Goal: Task Accomplishment & Management: Manage account settings

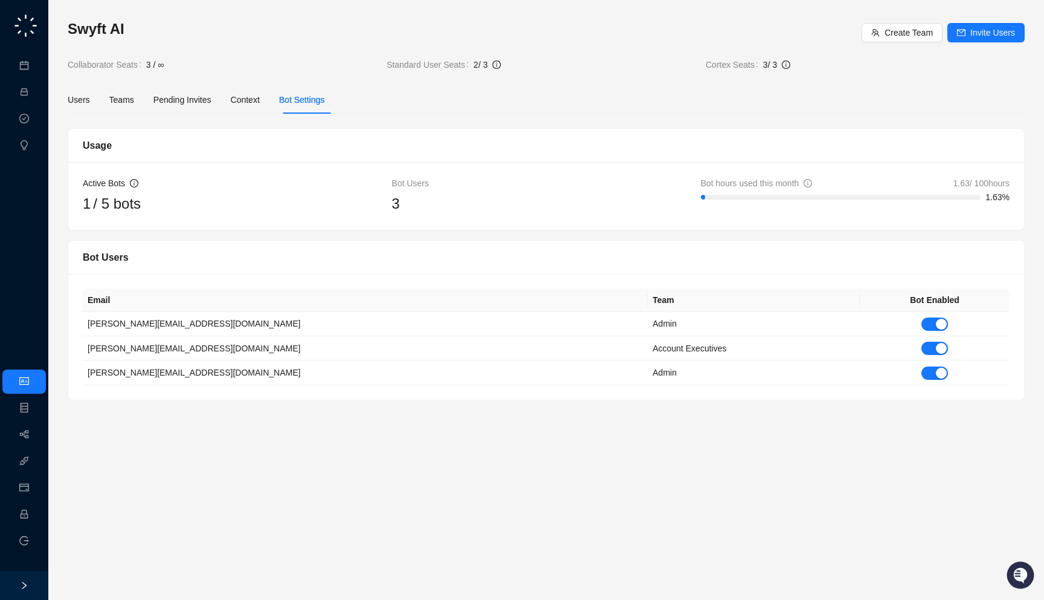
click at [231, 104] on div "Users Teams Pending Invites Context Bot Settings" at bounding box center [196, 100] width 257 height 28
click at [238, 102] on div "Context" at bounding box center [245, 99] width 29 height 13
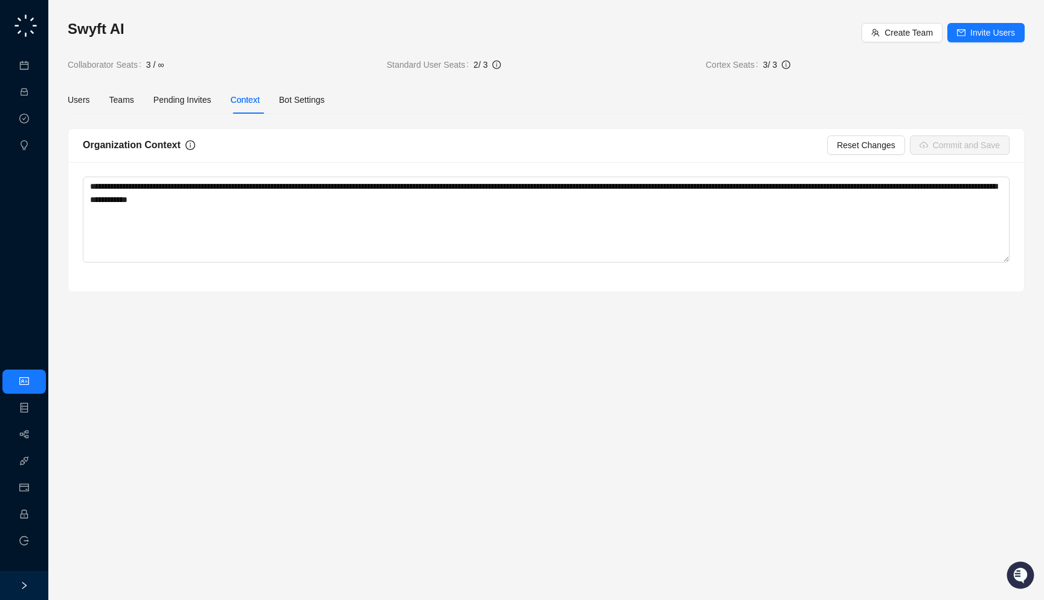
click at [282, 100] on div "Users Teams Pending Invites Context Bot Settings" at bounding box center [196, 100] width 257 height 28
click at [299, 103] on div "Bot Settings" at bounding box center [302, 99] width 46 height 13
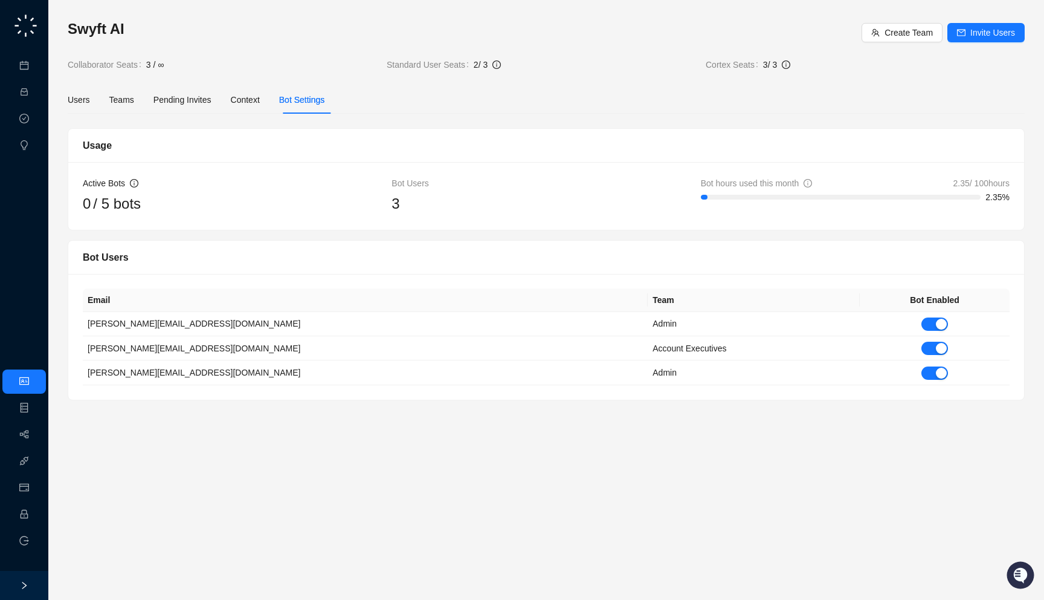
click at [47, 59] on ul "Meetings & Calls Activities Approval Tasks Insights" at bounding box center [24, 105] width 48 height 109
click at [35, 69] on link "Meetings & Calls" at bounding box center [66, 66] width 63 height 10
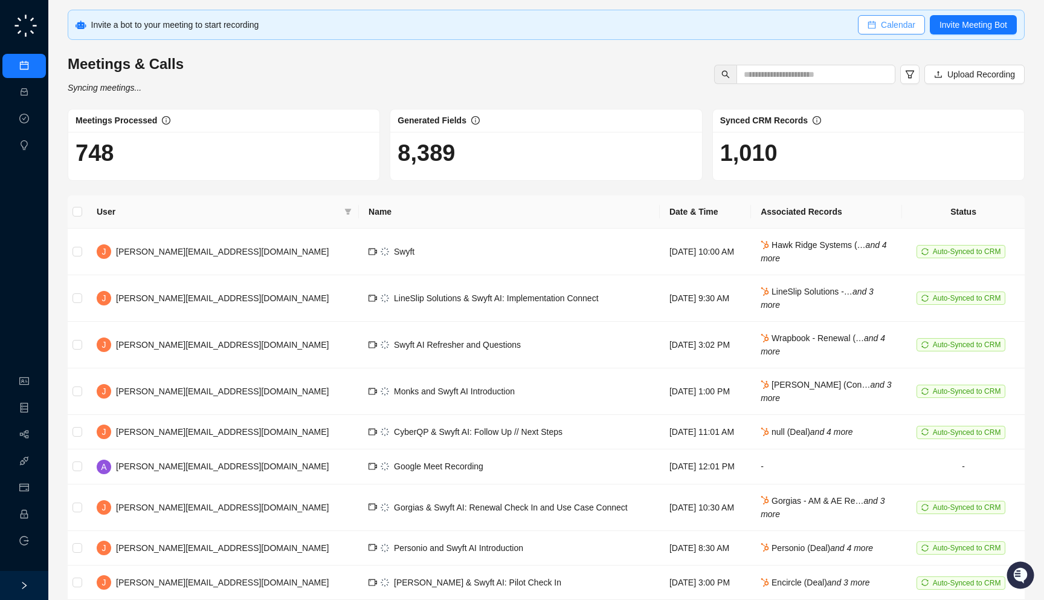
click at [897, 31] on span "Calendar" at bounding box center [898, 24] width 34 height 13
click at [881, 23] on span "Calendar" at bounding box center [898, 24] width 34 height 13
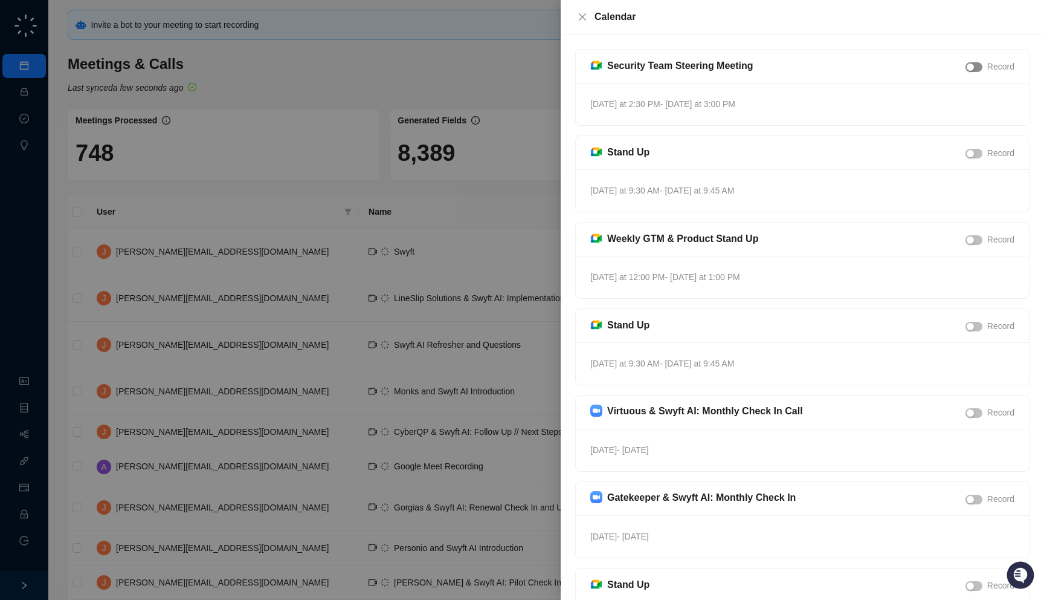
click at [978, 68] on span "button" at bounding box center [974, 67] width 17 height 10
click at [978, 68] on div "button" at bounding box center [977, 66] width 7 height 7
click at [395, 150] on div at bounding box center [522, 300] width 1044 height 600
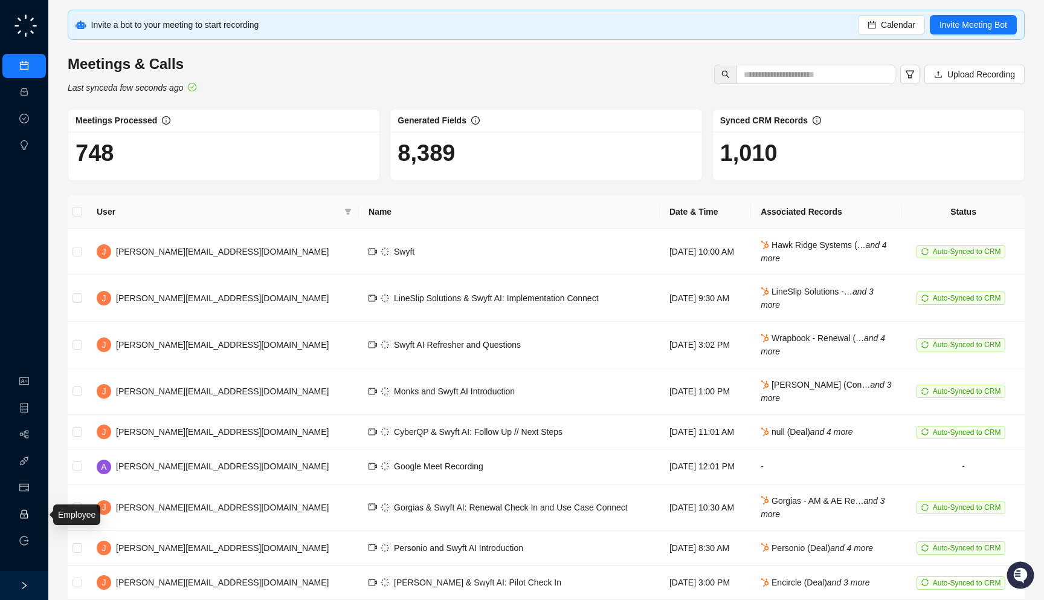
click at [35, 517] on link "Employee" at bounding box center [53, 514] width 37 height 10
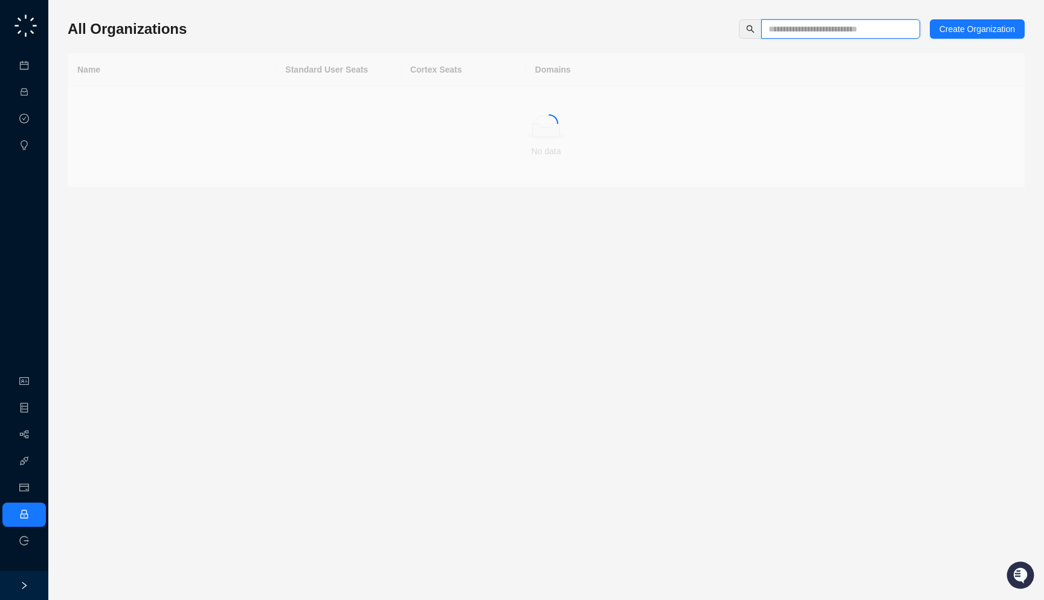
click at [775, 28] on input "text" at bounding box center [836, 28] width 135 height 13
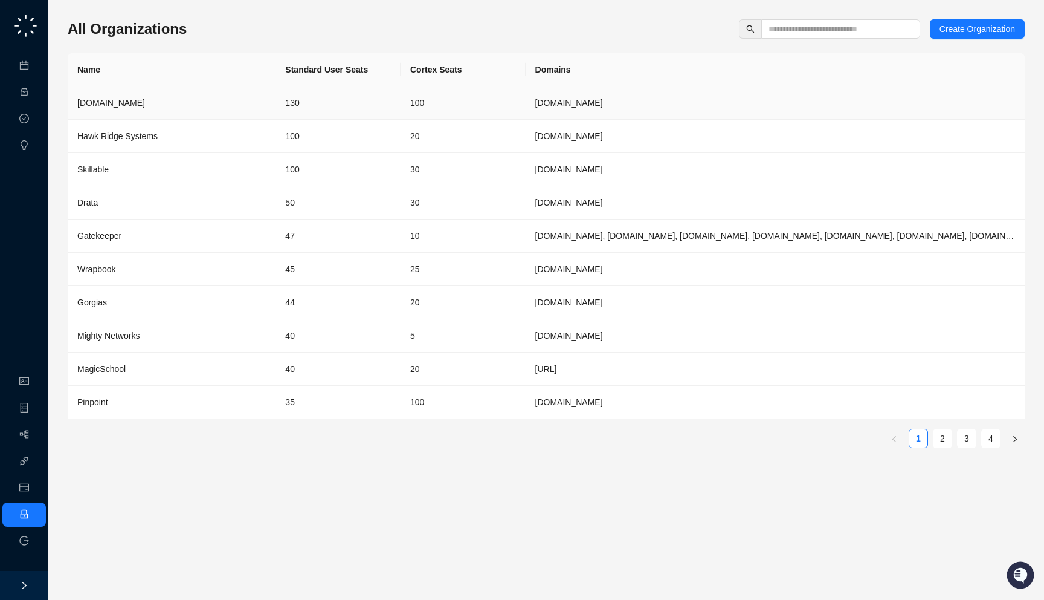
click at [336, 109] on td "130" at bounding box center [338, 102] width 125 height 33
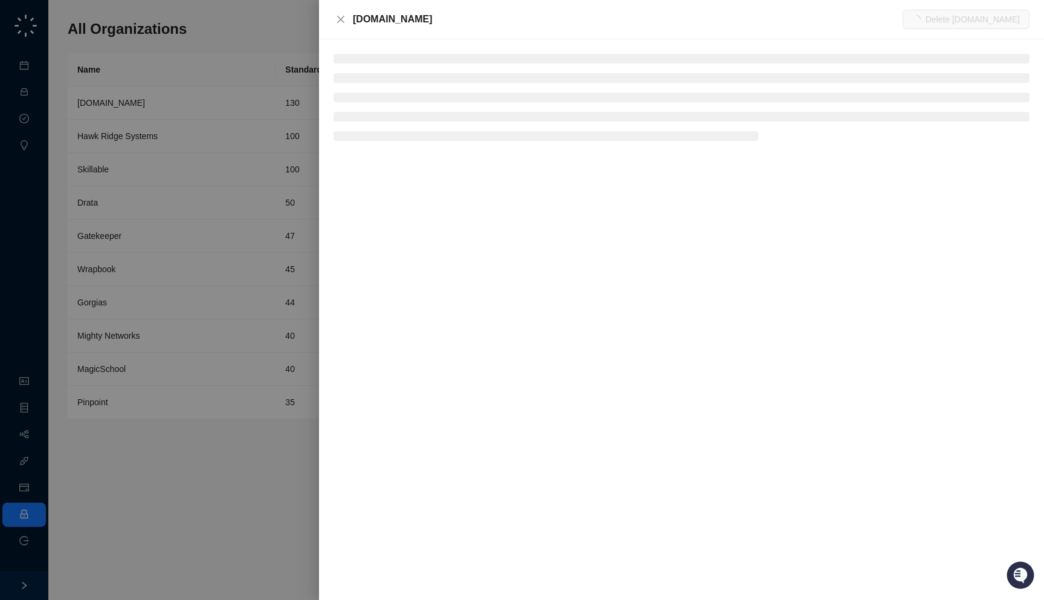
click at [411, 18] on div "[DOMAIN_NAME]" at bounding box center [628, 19] width 550 height 15
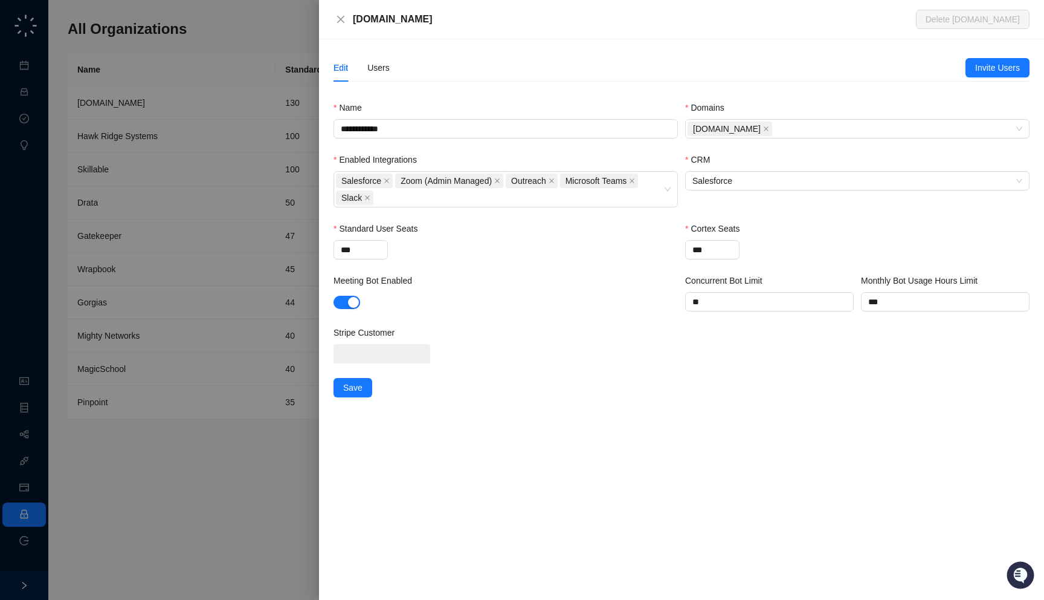
click at [423, 20] on div "[DOMAIN_NAME]" at bounding box center [634, 19] width 563 height 15
click at [381, 61] on div "Users" at bounding box center [378, 67] width 22 height 13
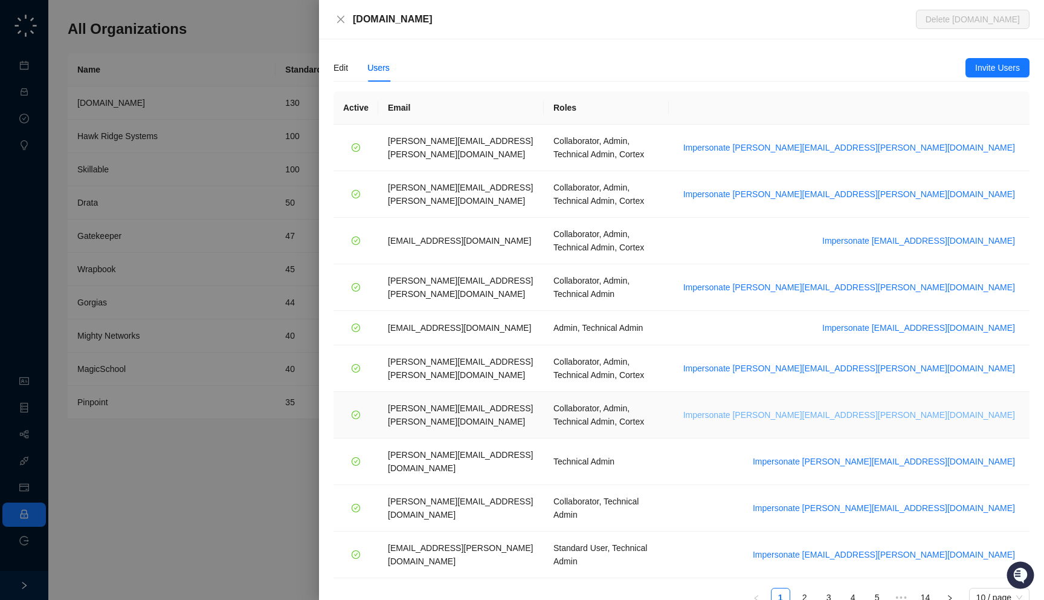
click at [924, 408] on span "Impersonate tom.barber@synthesia.io" at bounding box center [850, 414] width 332 height 13
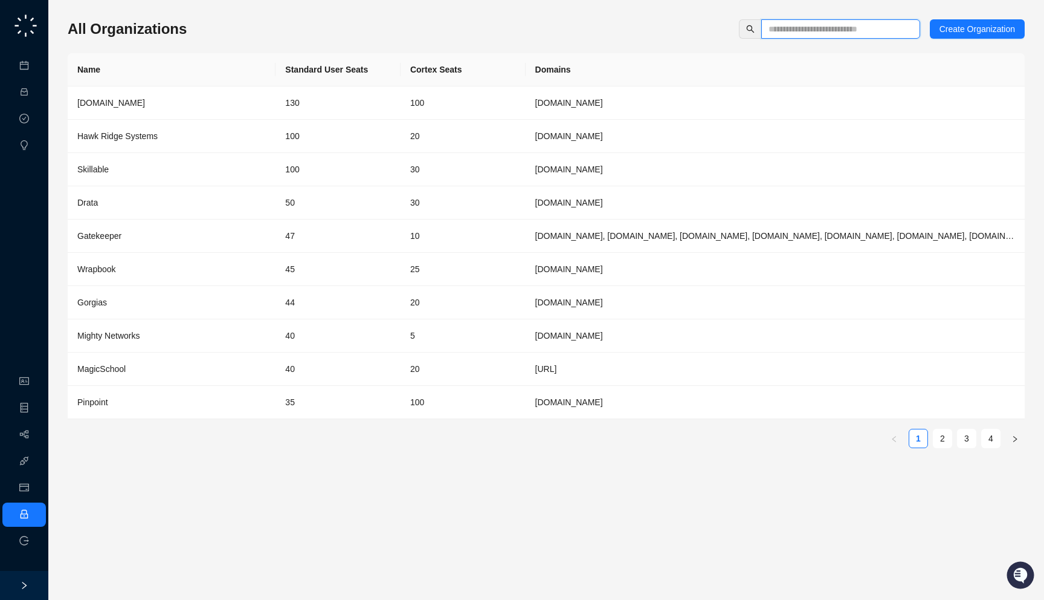
click at [772, 33] on input "text" at bounding box center [836, 28] width 135 height 13
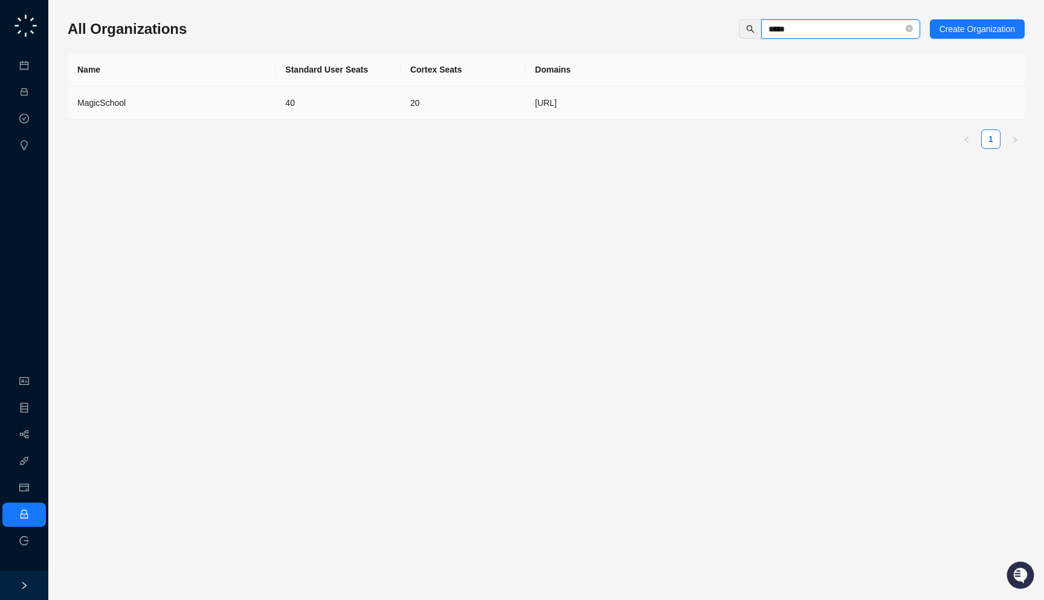
type input "*****"
click at [300, 106] on td "40" at bounding box center [338, 102] width 125 height 33
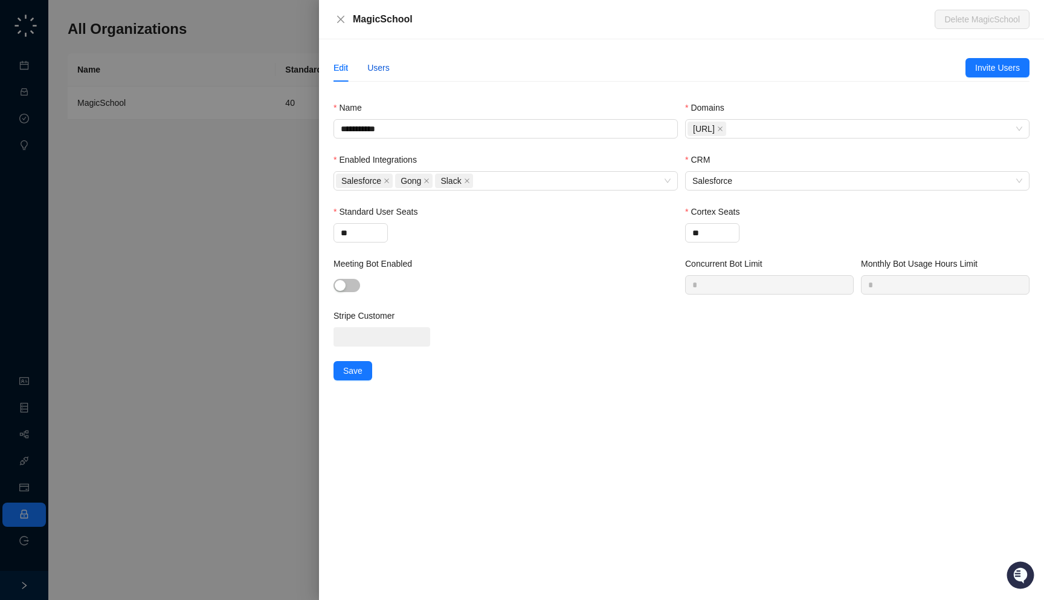
click at [389, 65] on div "Users" at bounding box center [378, 67] width 22 height 13
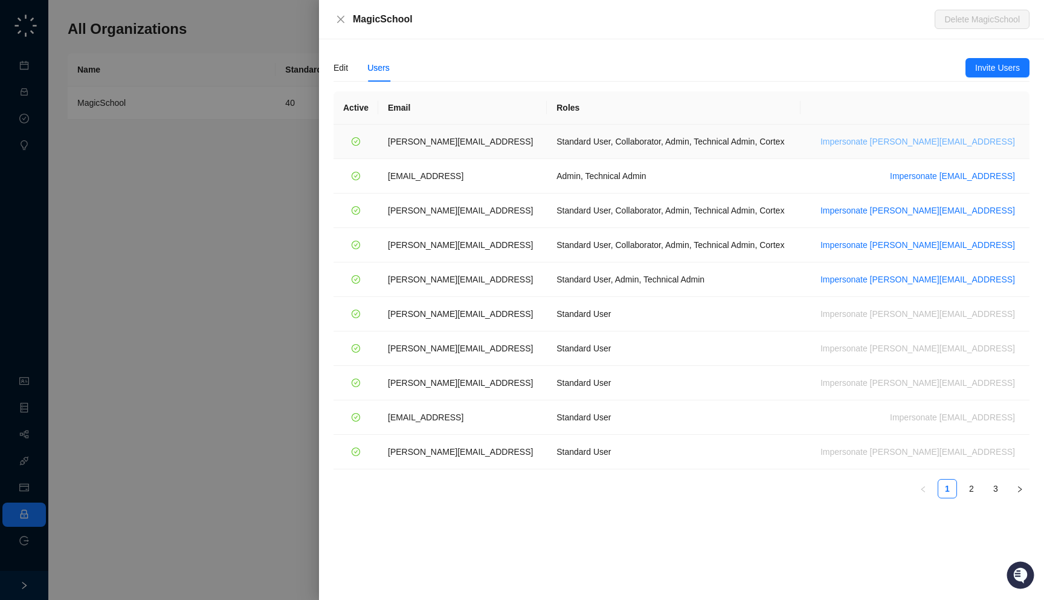
click at [963, 141] on span "Impersonate [PERSON_NAME][EMAIL_ADDRESS]" at bounding box center [918, 141] width 195 height 13
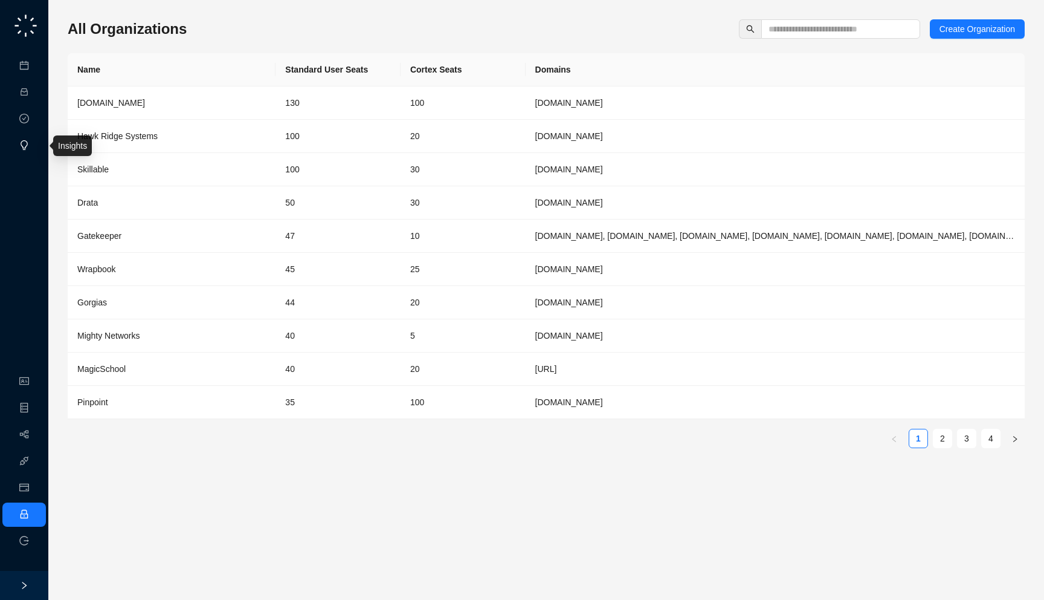
click at [35, 141] on link "Insights" at bounding box center [49, 146] width 29 height 10
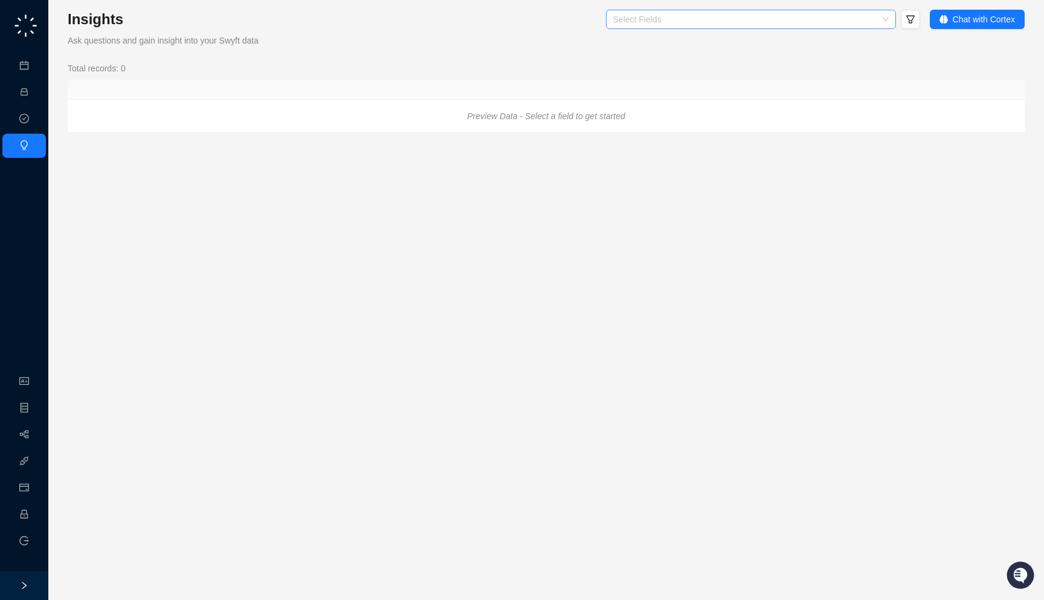
click at [731, 25] on div "Select Fields" at bounding box center [751, 19] width 290 height 19
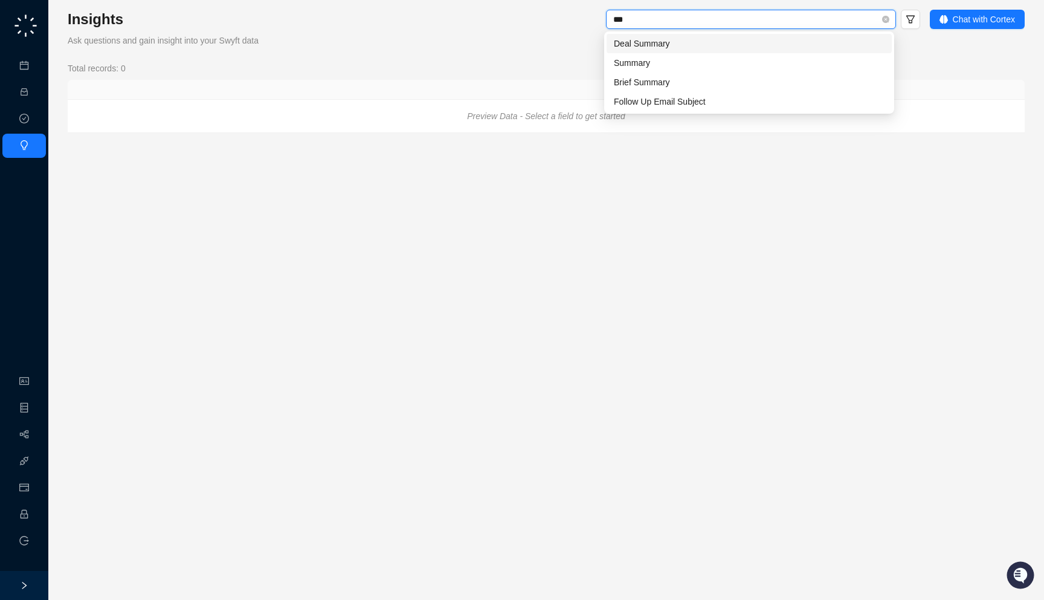
type input "****"
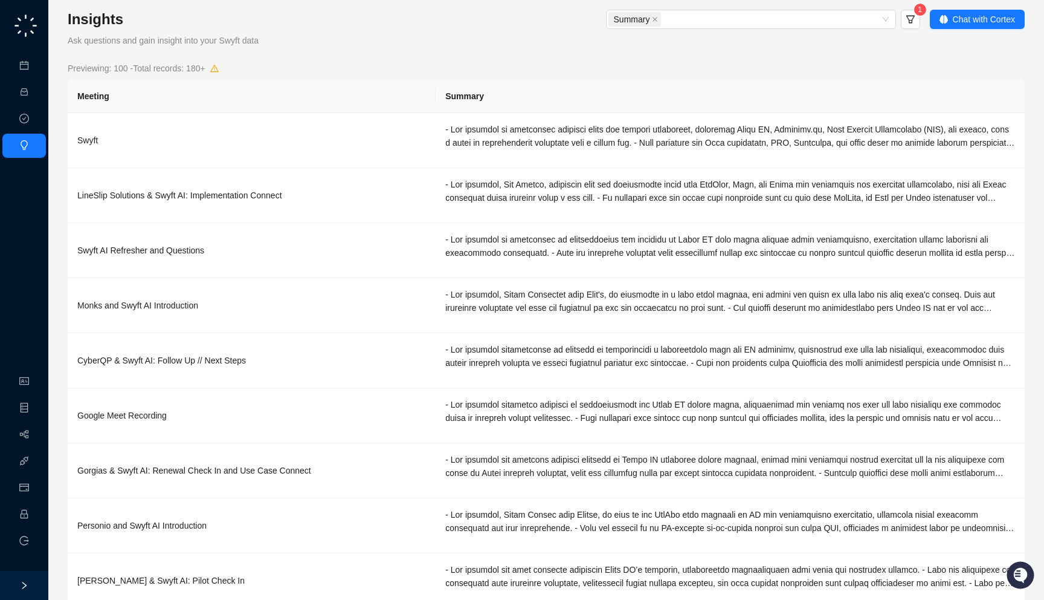
click at [509, 53] on div "Insights Ask questions and gain insight into your Swyft data Summary 1 Chat wit…" at bounding box center [546, 356] width 957 height 692
click at [972, 24] on span "Chat with Cortex" at bounding box center [984, 19] width 62 height 13
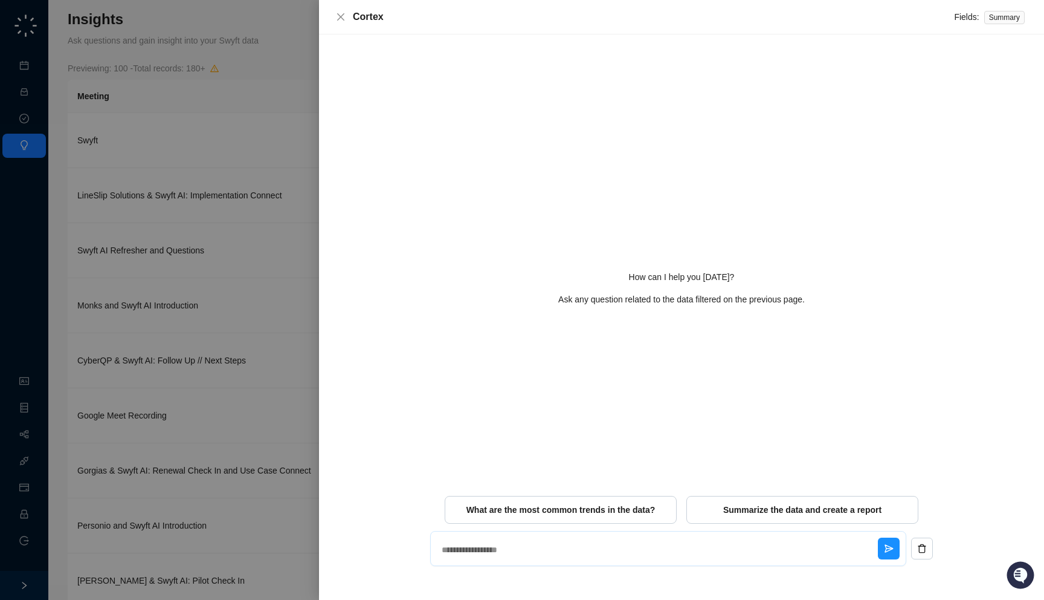
click at [558, 552] on textarea at bounding box center [657, 549] width 441 height 31
type textarea "*"
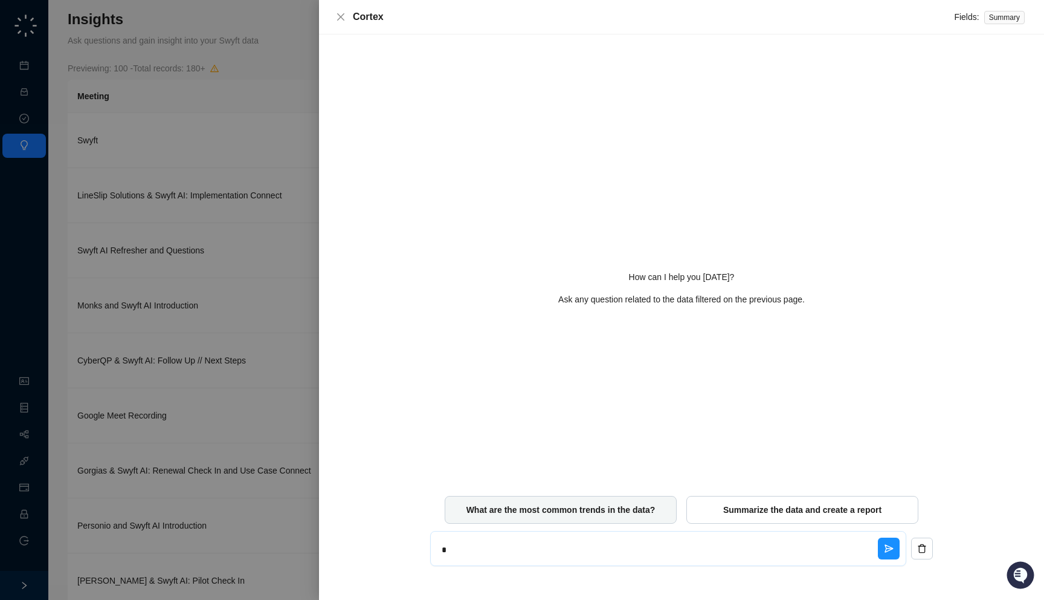
type textarea "**"
type textarea "*"
type textarea "***"
type textarea "*"
type textarea "***"
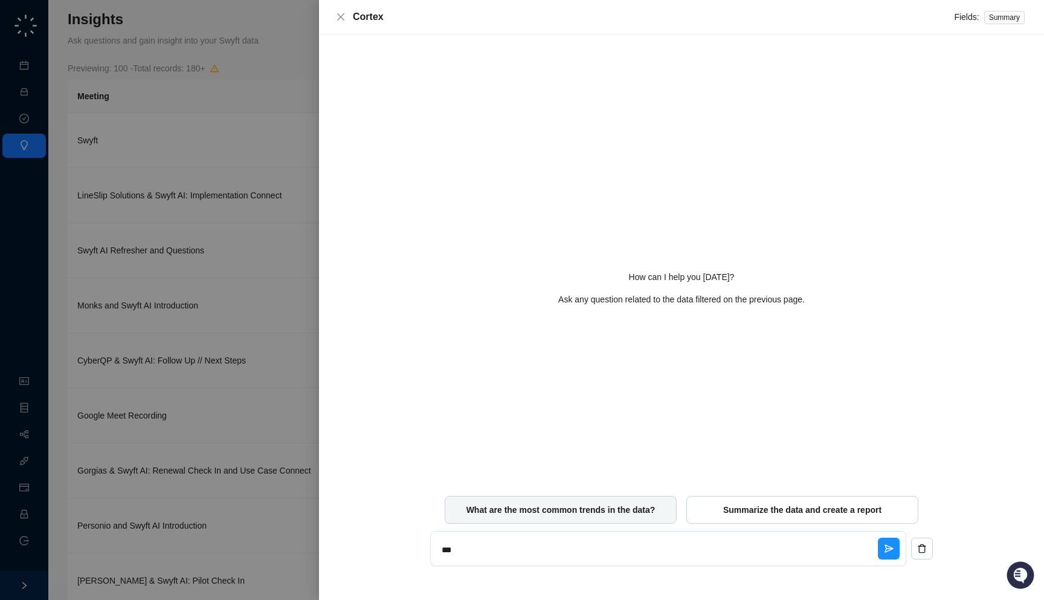
type textarea "*"
type textarea "*****"
type textarea "*"
type textarea "******"
type textarea "*"
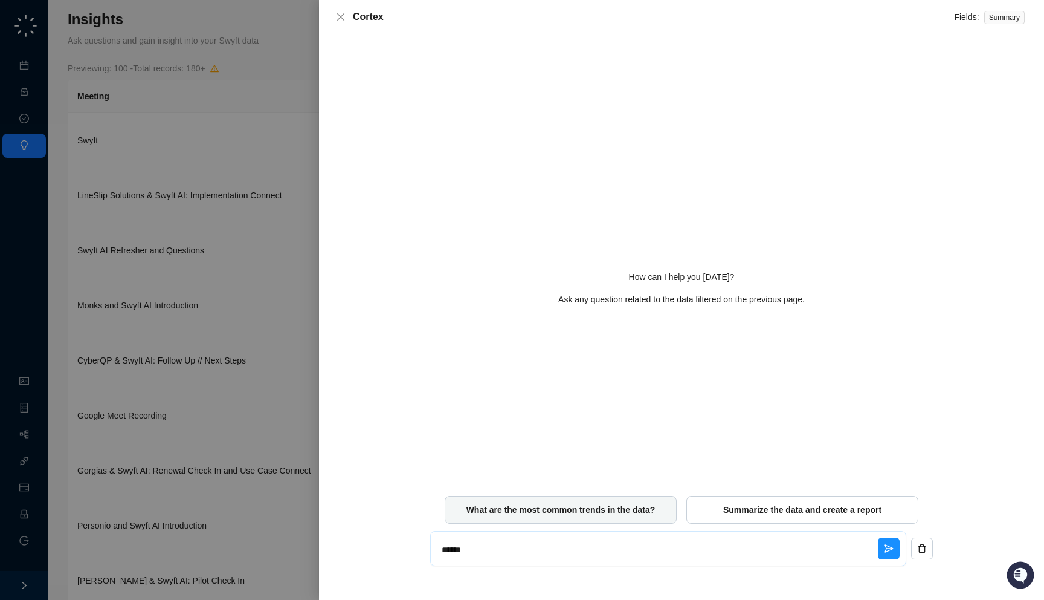
type textarea "*******"
type textarea "*"
type textarea "********"
type textarea "*"
type textarea "********"
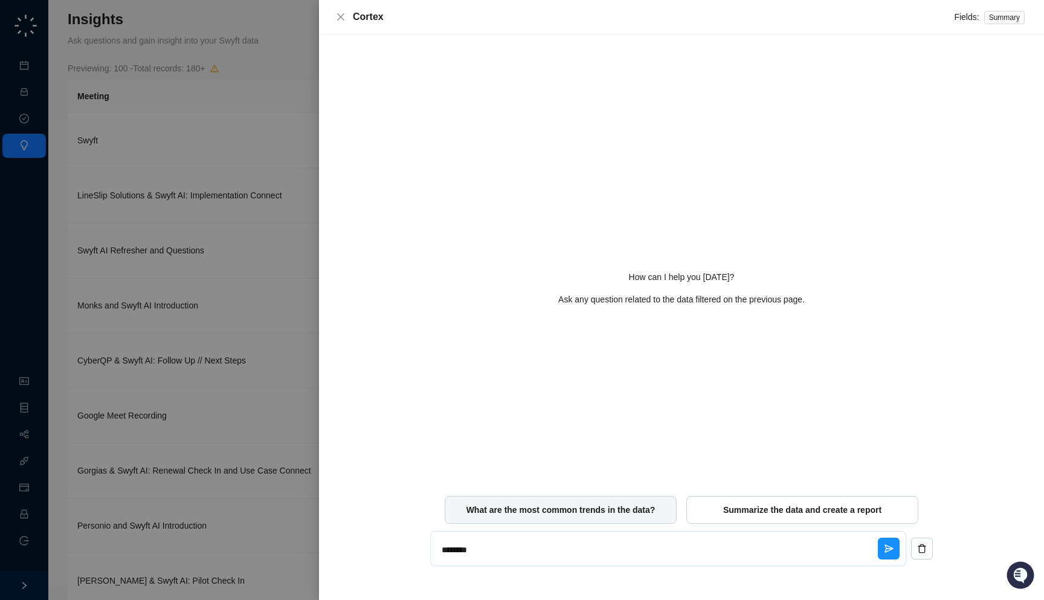
type textarea "*"
type textarea "**********"
type textarea "*"
type textarea "**********"
type textarea "*"
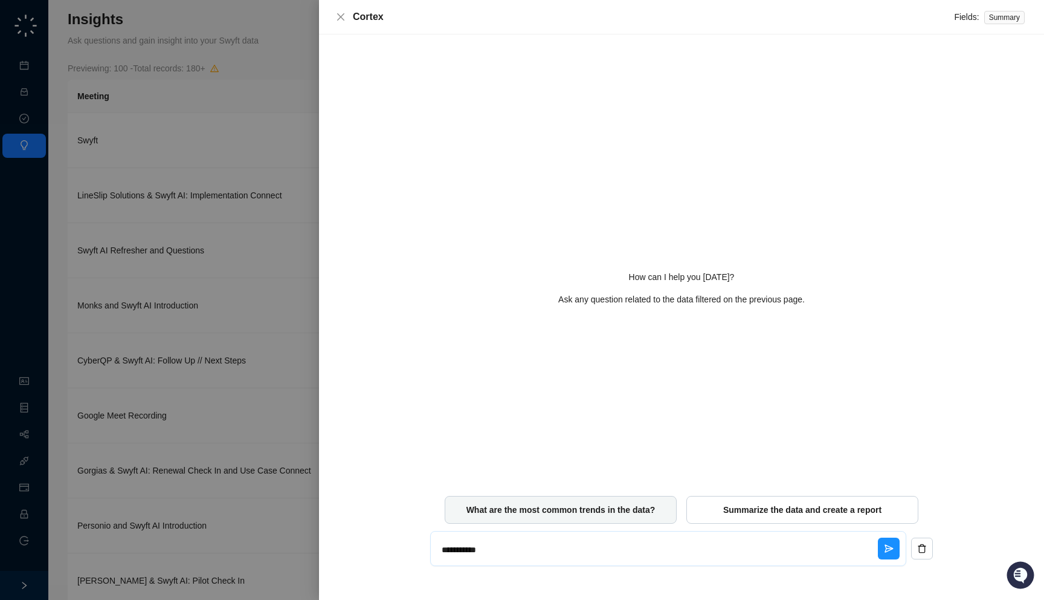
type textarea "**********"
type textarea "*"
type textarea "**********"
type textarea "*"
type textarea "**********"
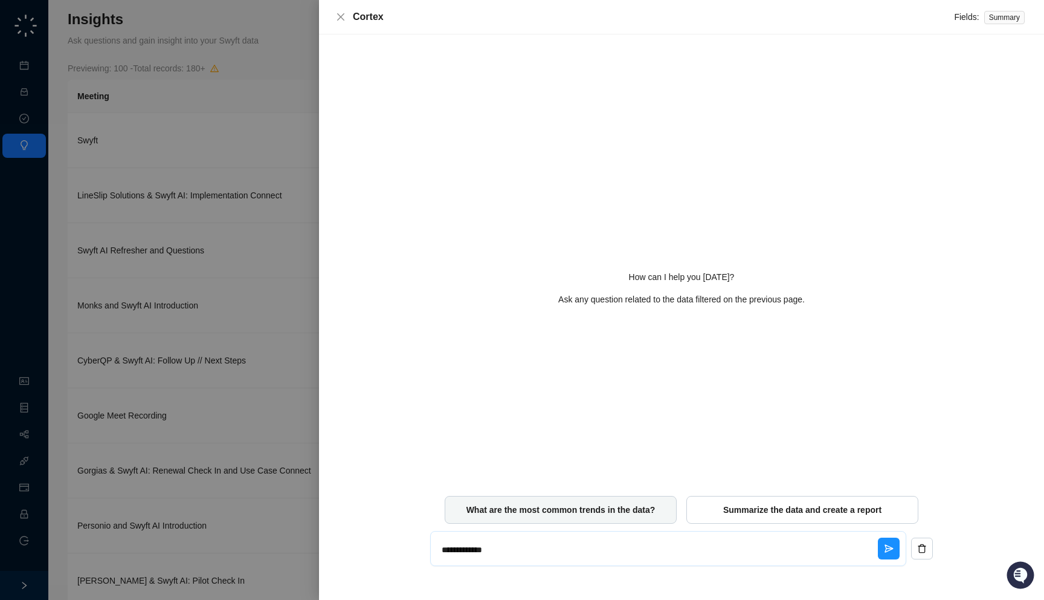
type textarea "*"
type textarea "**********"
type textarea "*"
type textarea "**********"
type textarea "*"
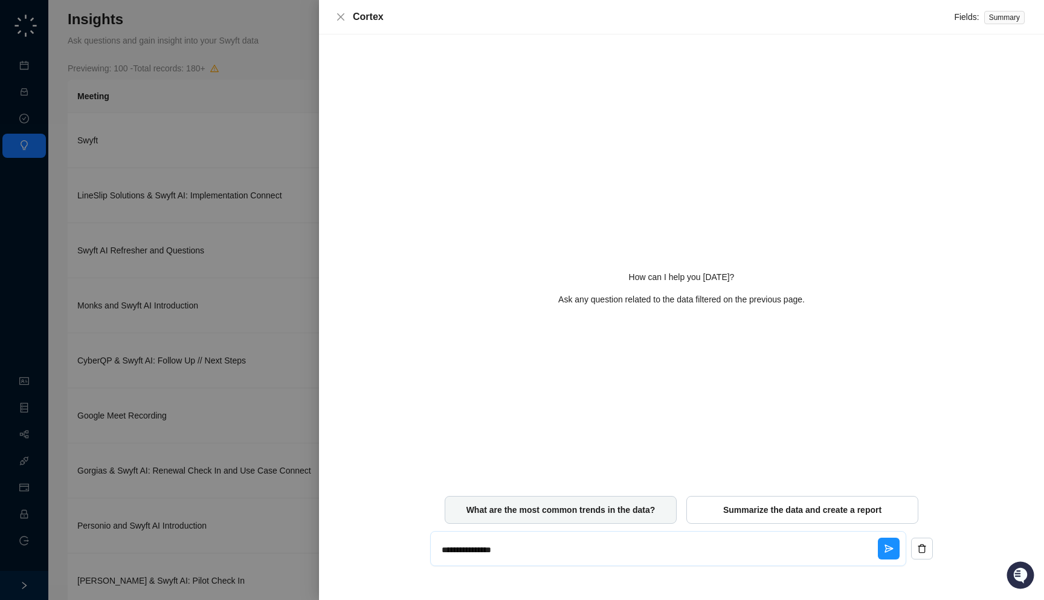
type textarea "**********"
type textarea "*"
type textarea "**********"
type textarea "*"
type textarea "**********"
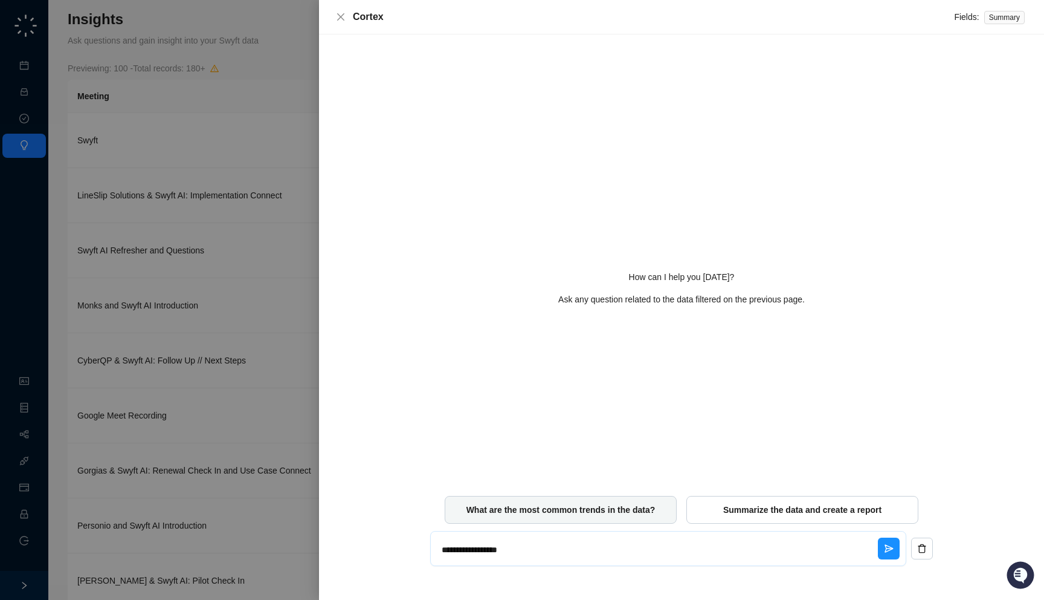
type textarea "*"
type textarea "**********"
type textarea "*"
type textarea "**********"
type textarea "*"
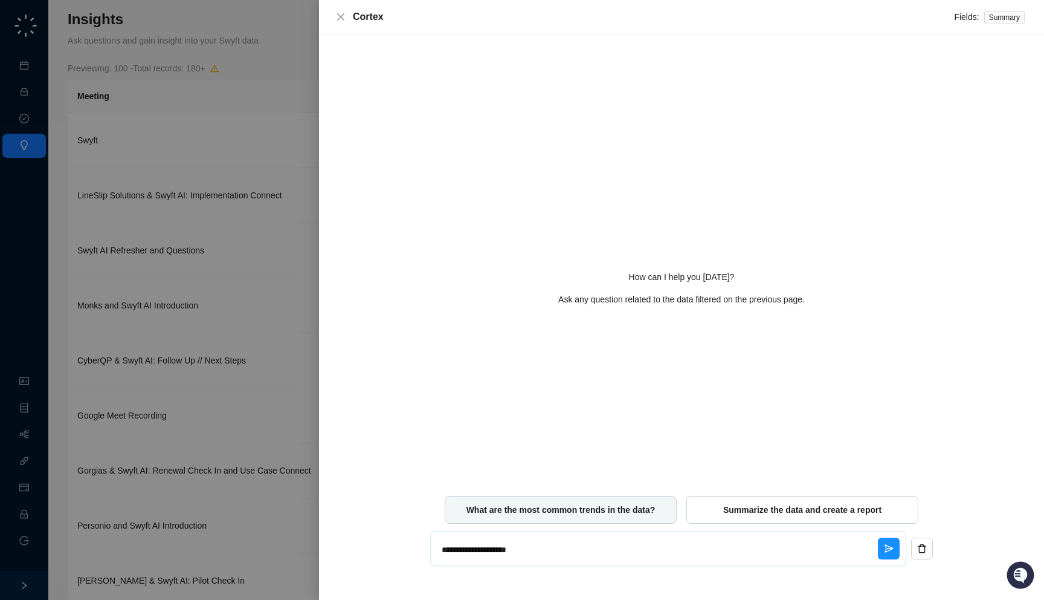
type textarea "**********"
type textarea "*"
type textarea "**********"
type textarea "*"
type textarea "**********"
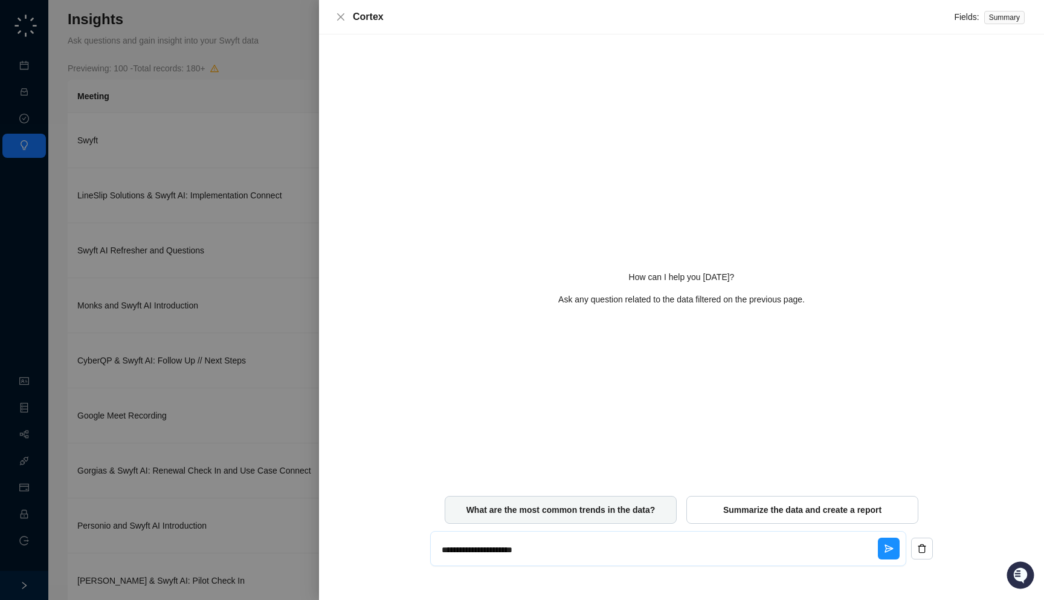
type textarea "*"
type textarea "**********"
type textarea "*"
type textarea "**********"
type textarea "*"
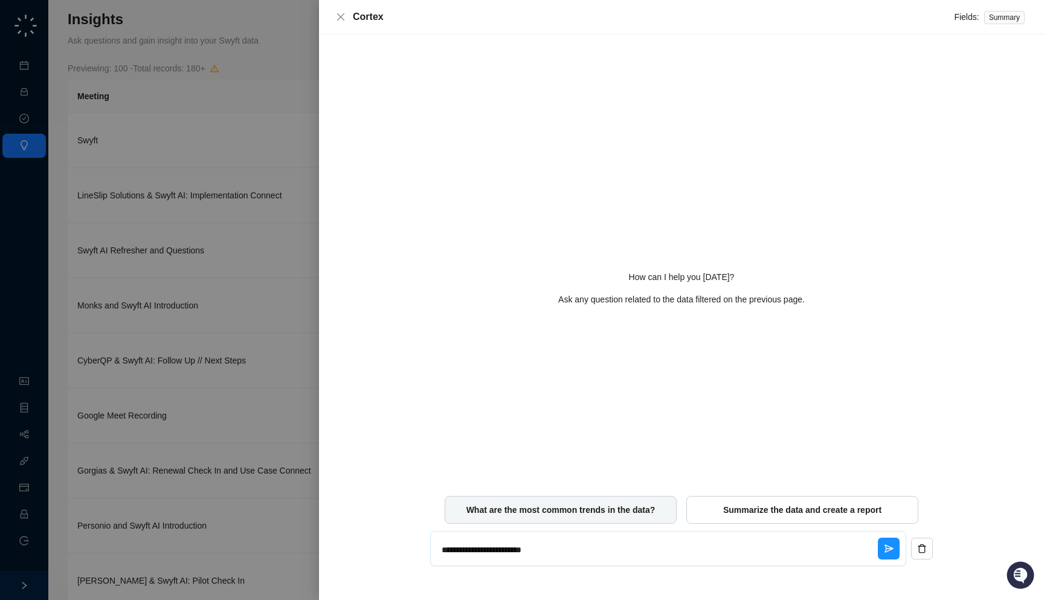
type textarea "**********"
type textarea "*"
type textarea "**********"
type textarea "*"
type textarea "**********"
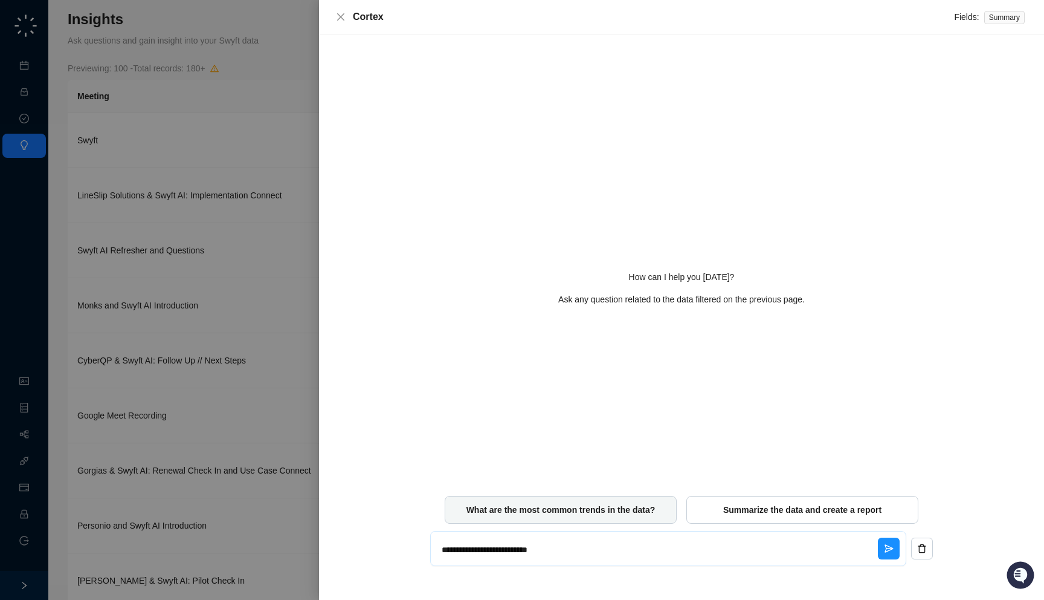
type textarea "*"
type textarea "**********"
type textarea "*"
type textarea "**********"
type textarea "*"
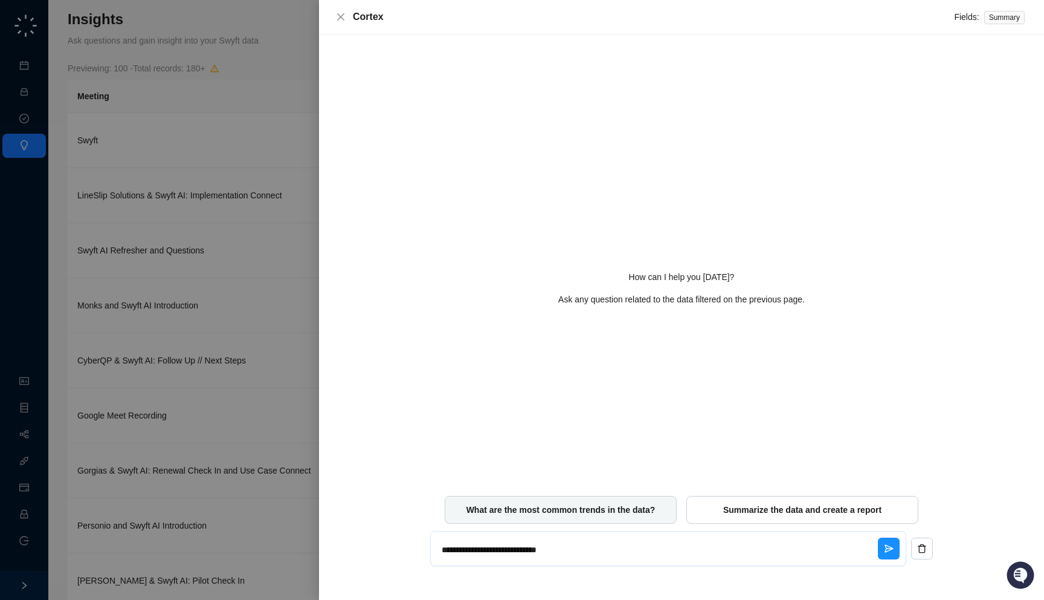
type textarea "**********"
type textarea "*"
type textarea "**********"
type textarea "*"
type textarea "**********"
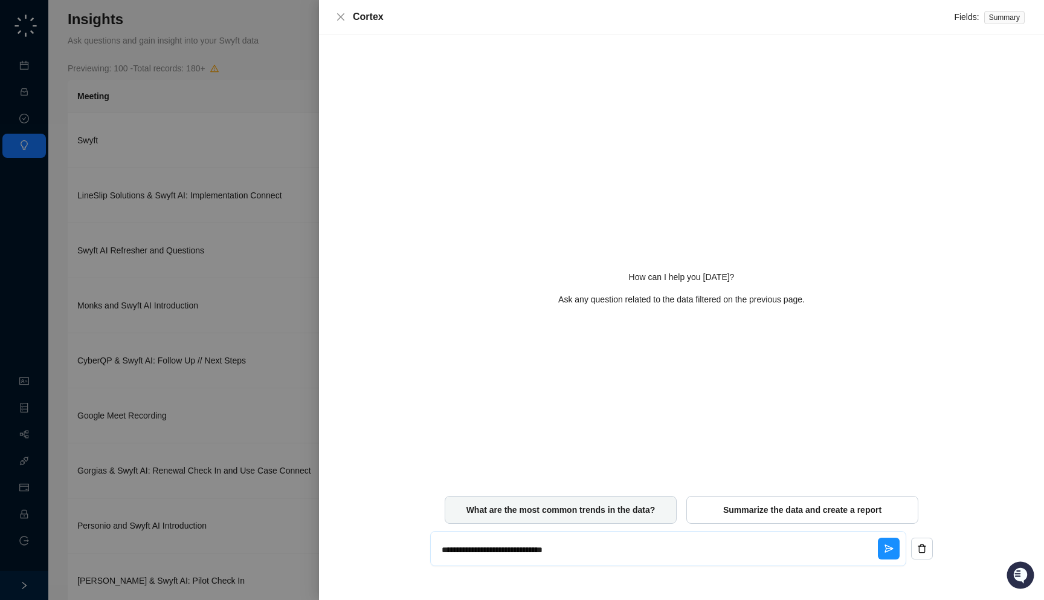
type textarea "*"
type textarea "**********"
type textarea "*"
type textarea "**********"
type textarea "*"
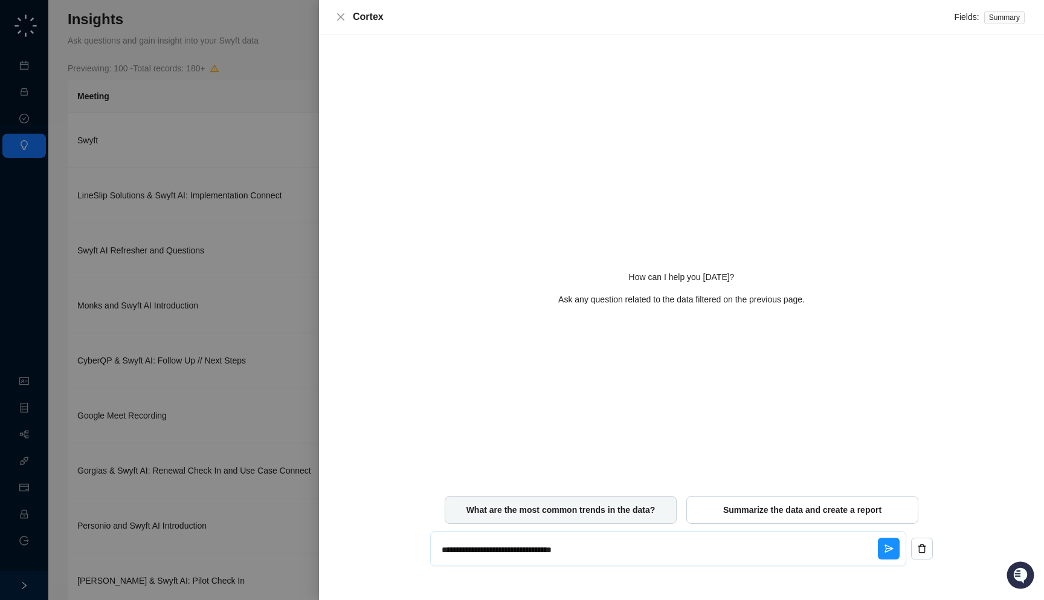
type textarea "**********"
type textarea "*"
type textarea "**********"
type textarea "*"
type textarea "**********"
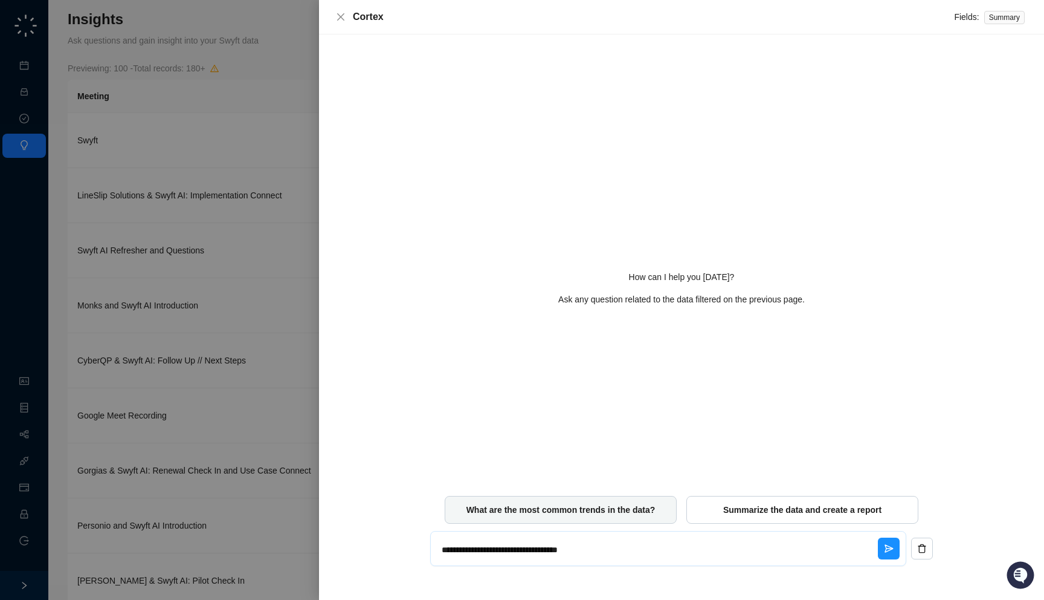
type textarea "*"
type textarea "**********"
type textarea "*"
type textarea "**********"
type textarea "*"
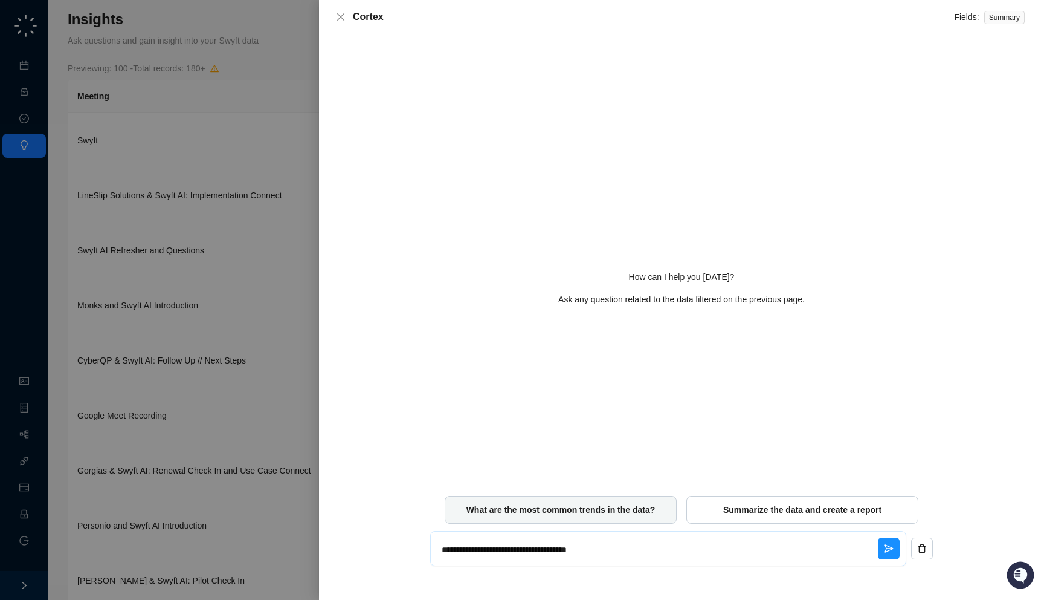
type textarea "**********"
type textarea "*"
type textarea "**********"
type textarea "*"
type textarea "**********"
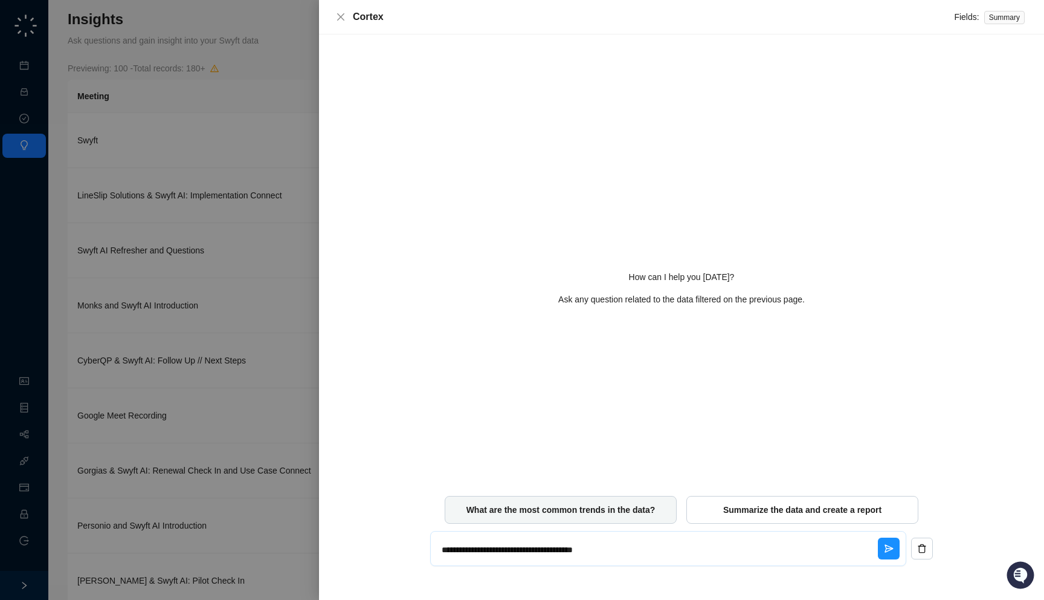
type textarea "*"
type textarea "**********"
type textarea "*"
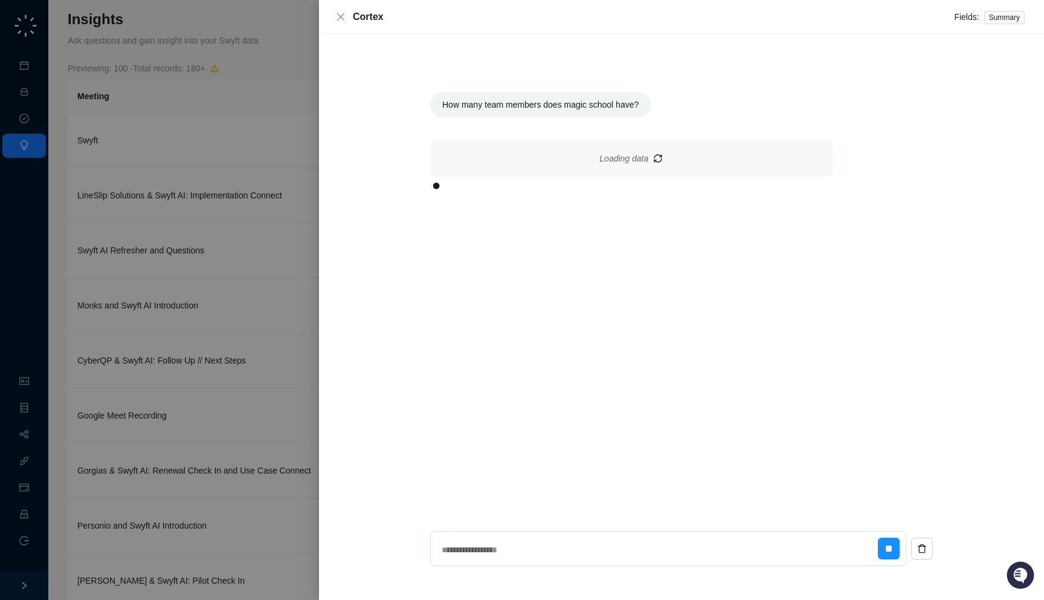
type textarea "*"
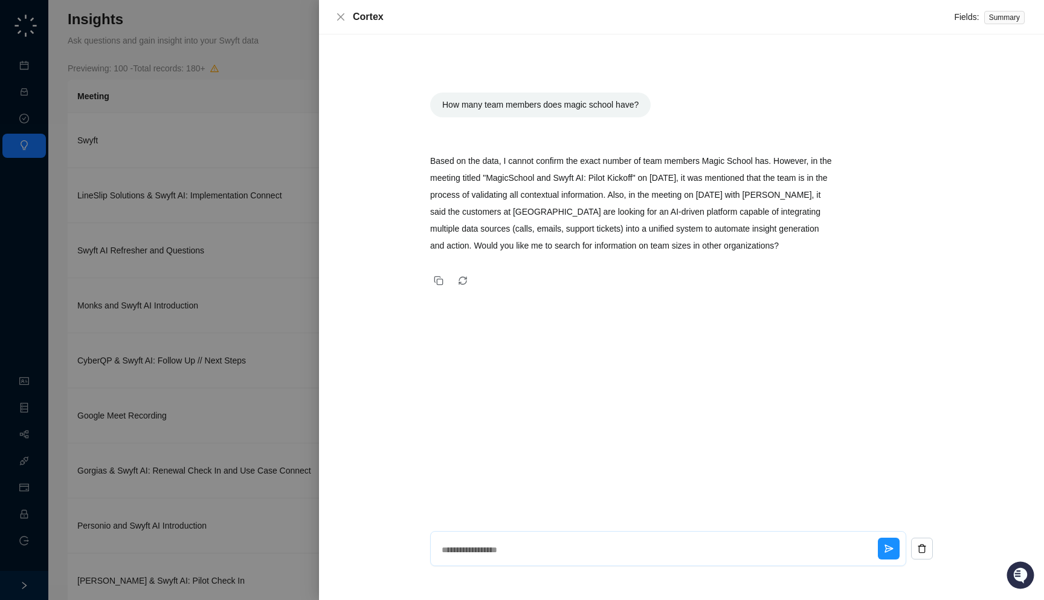
type textarea "*"
type textarea "**"
type textarea "*"
type textarea "***"
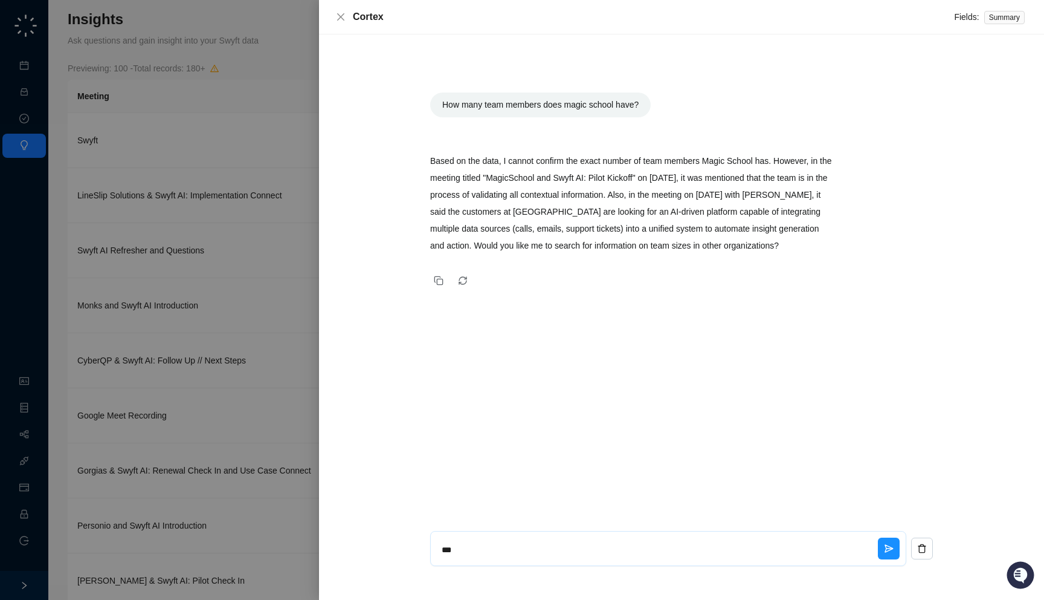
type textarea "*"
type textarea "****"
type textarea "*"
type textarea "****"
type textarea "*"
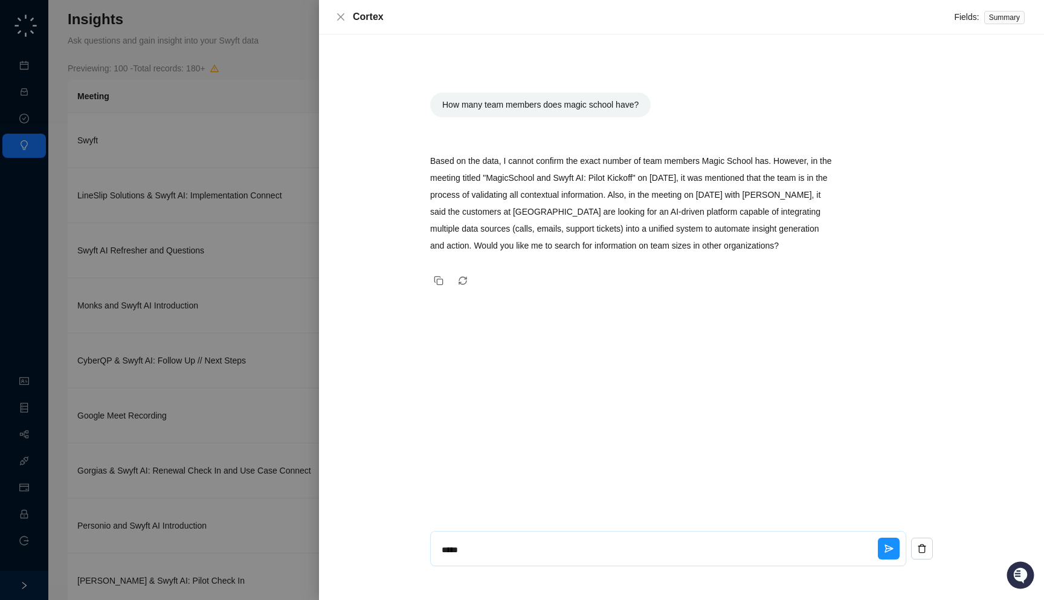
type textarea "******"
type textarea "*"
type textarea "*******"
type textarea "*"
type textarea "*******"
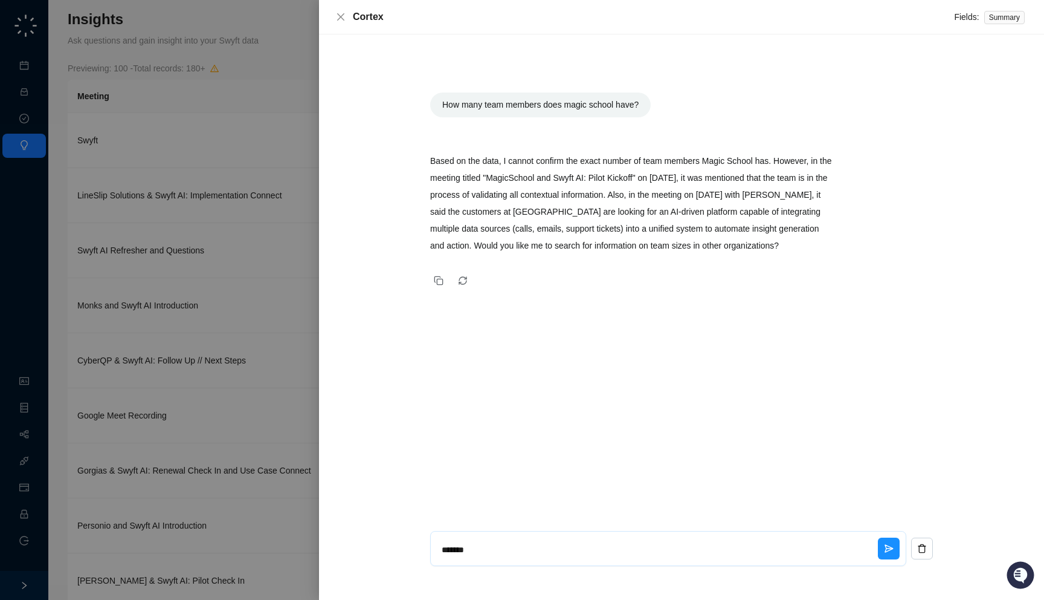
type textarea "*"
type textarea "*********"
type textarea "*"
type textarea "**********"
type textarea "*"
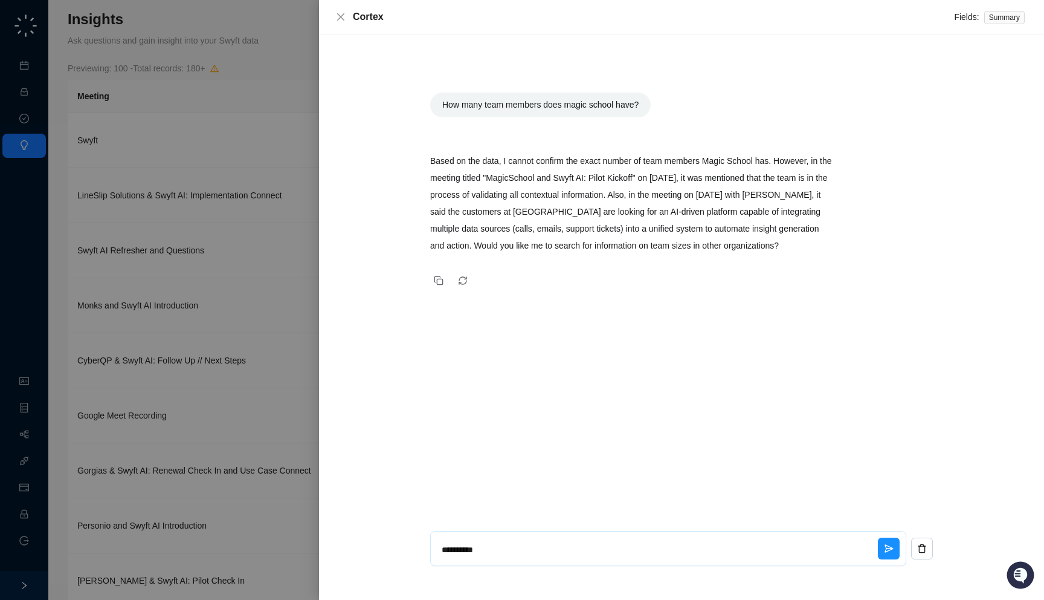
type textarea "**********"
type textarea "*"
type textarea "**********"
type textarea "*"
type textarea "**********"
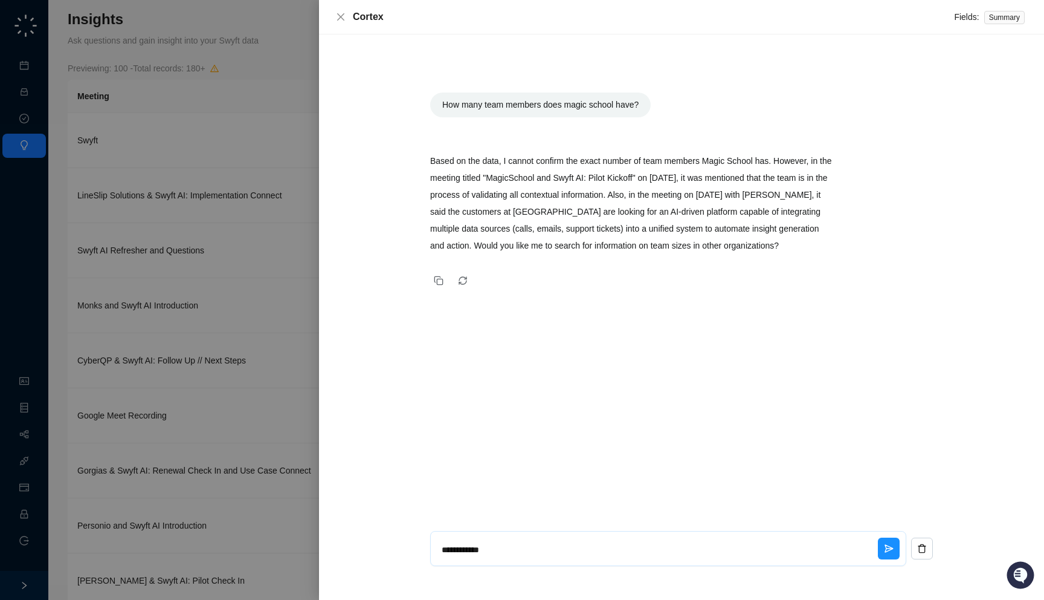
type textarea "*"
type textarea "**********"
type textarea "*"
type textarea "**********"
type textarea "*"
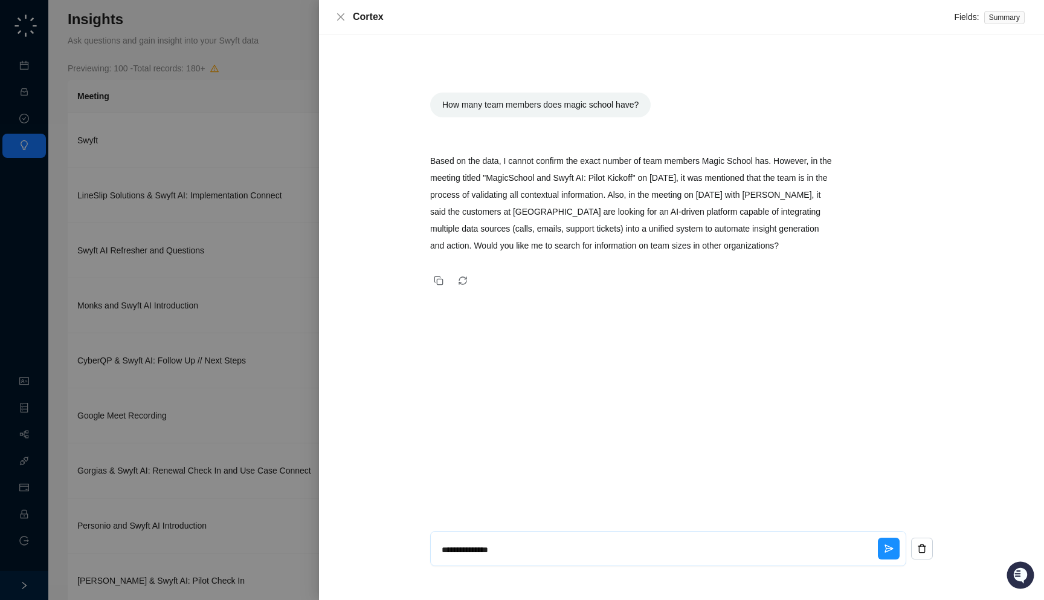
type textarea "**********"
type textarea "*"
type textarea "**********"
type textarea "*"
type textarea "**********"
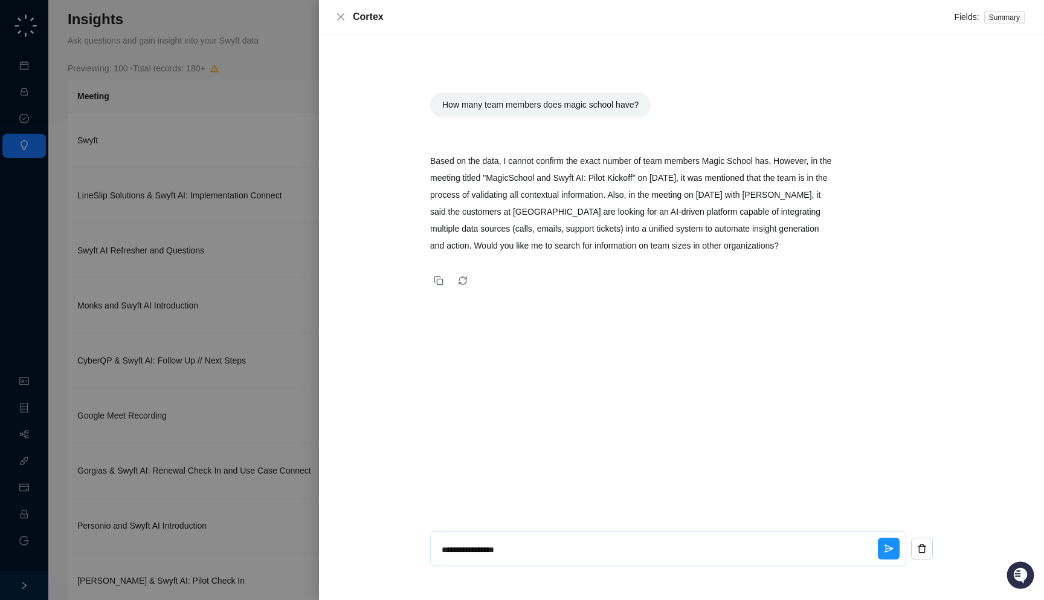
type textarea "*"
type textarea "**********"
type textarea "*"
type textarea "**********"
type textarea "*"
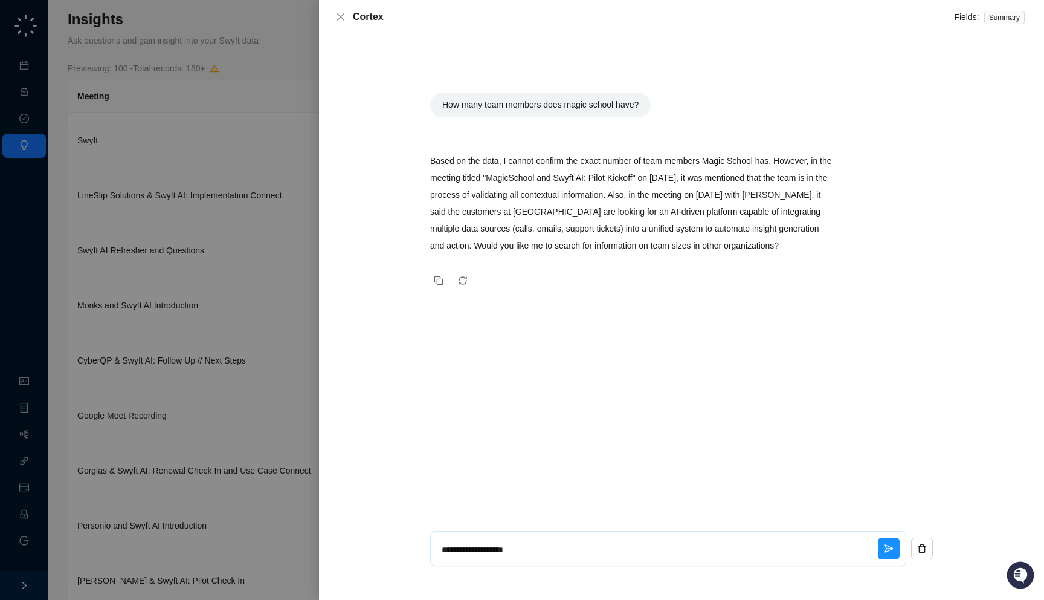
type textarea "**********"
type textarea "*"
type textarea "**********"
type textarea "*"
type textarea "**********"
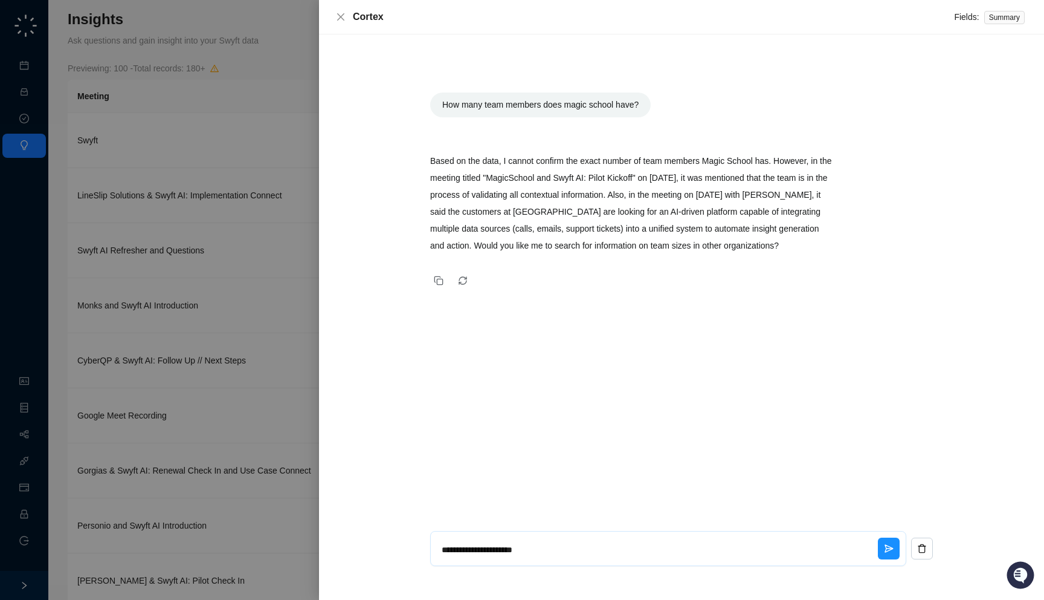
type textarea "*"
type textarea "**********"
type textarea "*"
type textarea "**********"
type textarea "*"
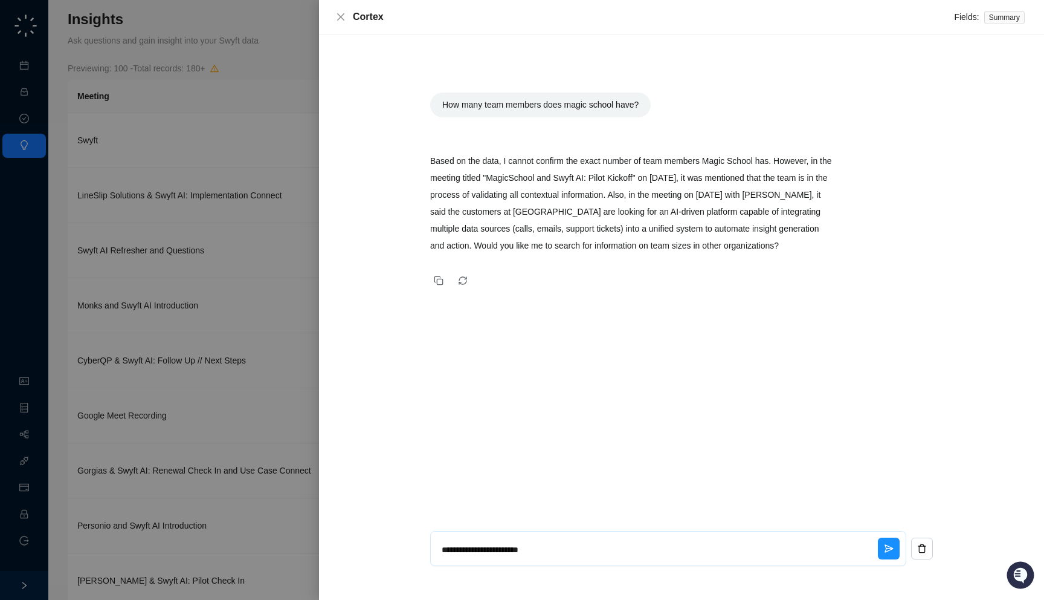
type textarea "**********"
type textarea "*"
type textarea "**********"
type textarea "*"
type textarea "**********"
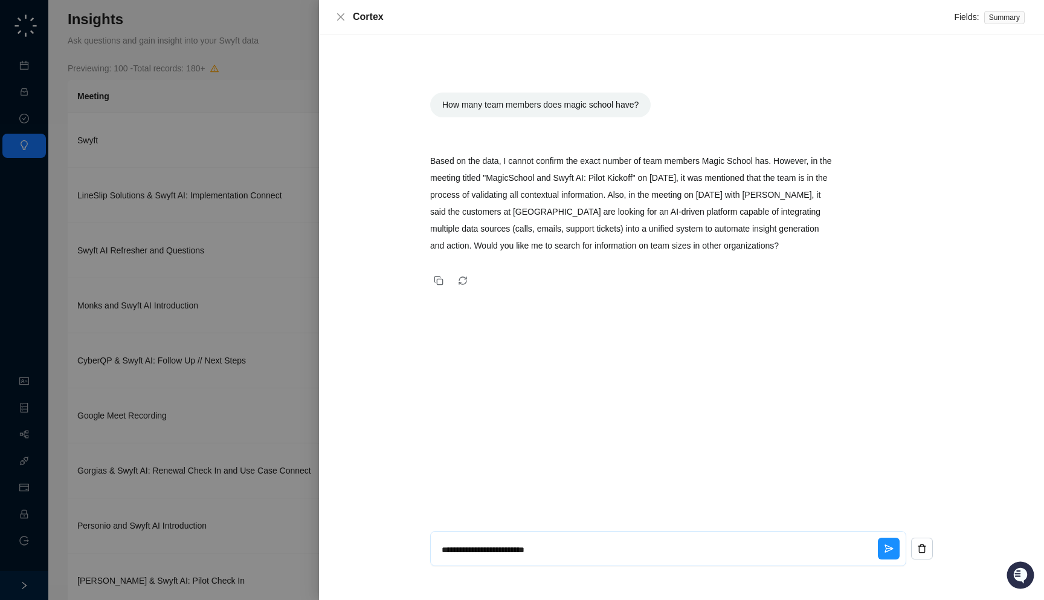
type textarea "*"
type textarea "**********"
type textarea "*"
type textarea "**********"
type textarea "*"
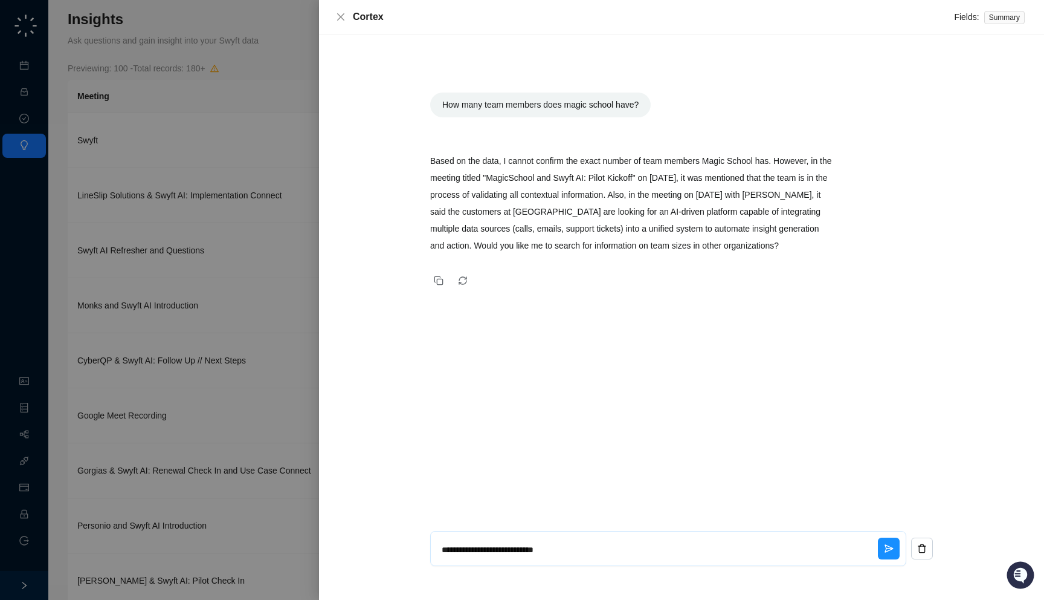
type textarea "**********"
type textarea "*"
type textarea "**********"
type textarea "*"
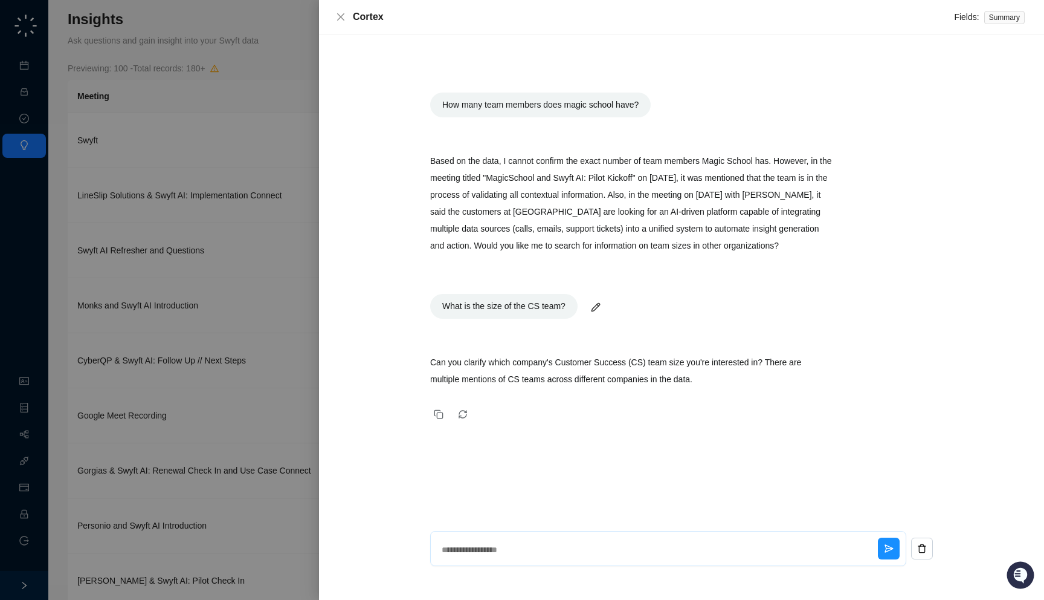
type textarea "*"
type textarea "**"
type textarea "*"
type textarea "***"
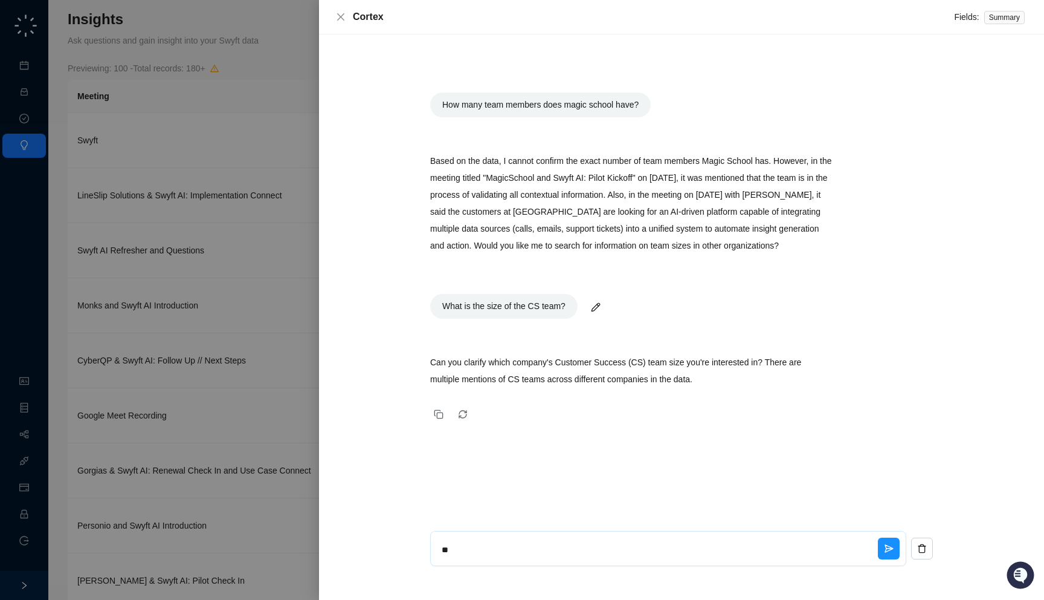
type textarea "*"
type textarea "****"
type textarea "*"
type textarea "*****"
type textarea "*"
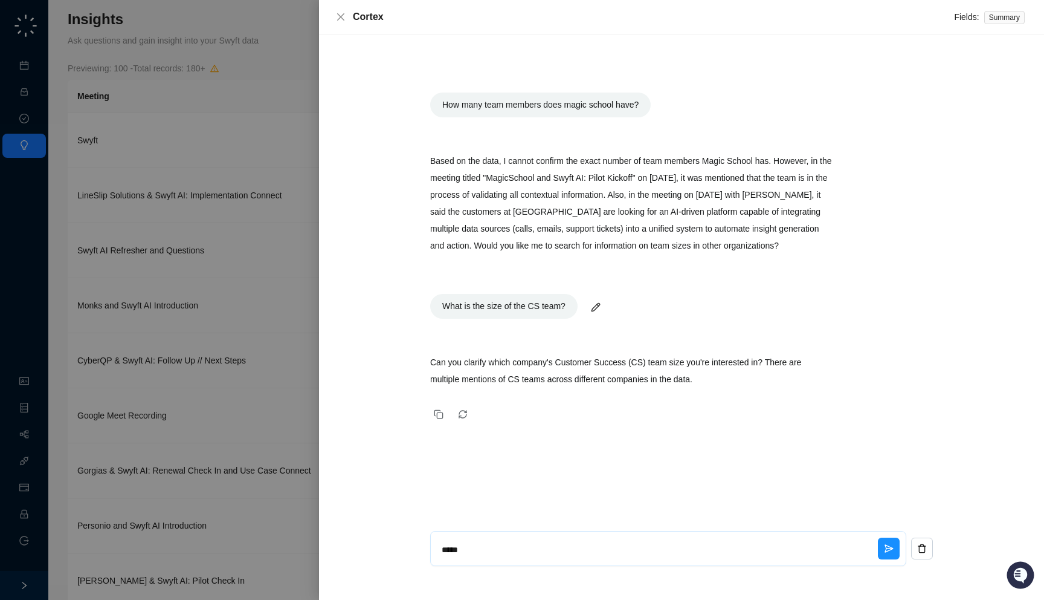
type textarea "******"
type textarea "*"
type textarea "*******"
type textarea "*"
type textarea "********"
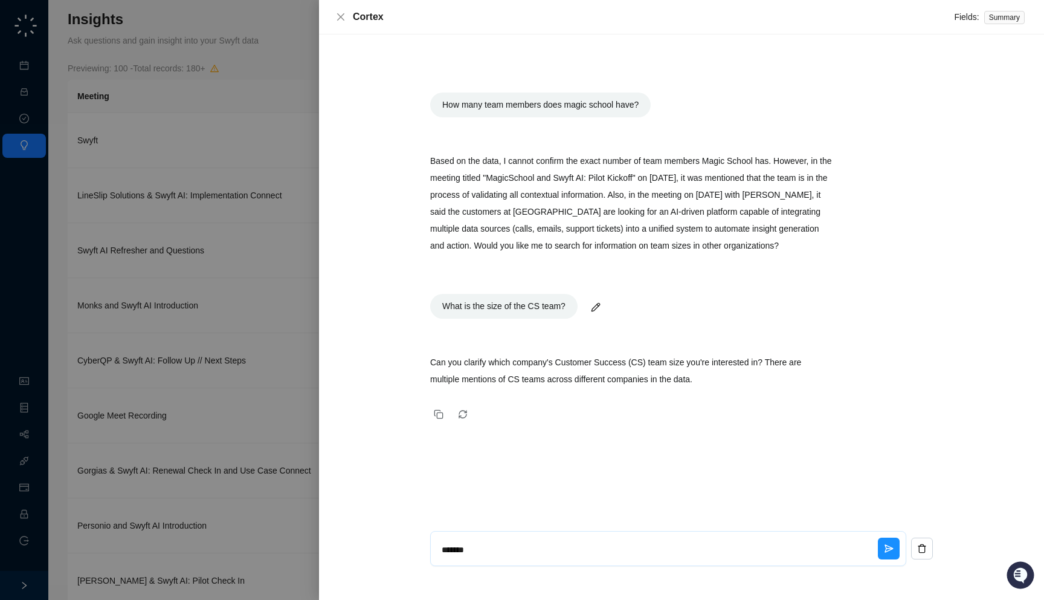
type textarea "*"
type textarea "********"
type textarea "*"
type textarea "**********"
type textarea "*"
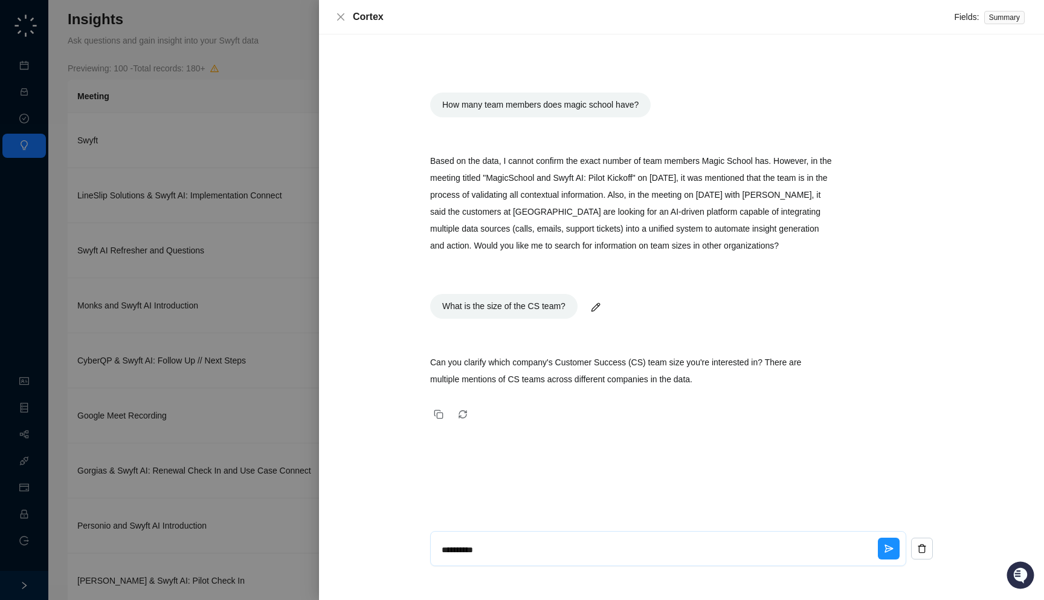
type textarea "**********"
type textarea "*"
type textarea "**********"
type textarea "*"
type textarea "**********"
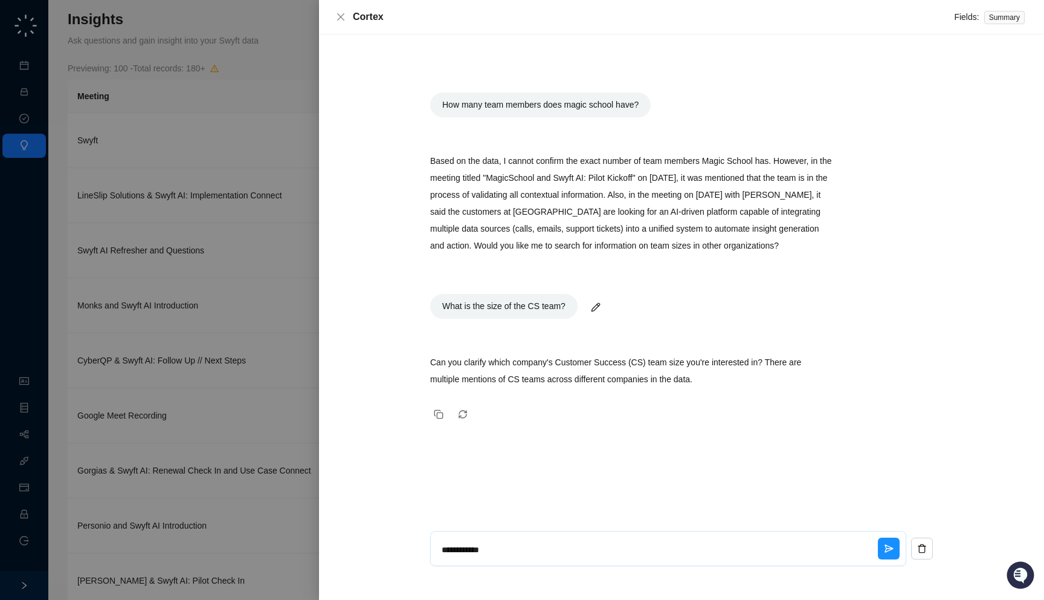
type textarea "*"
type textarea "**********"
type textarea "*"
type textarea "********"
type textarea "*"
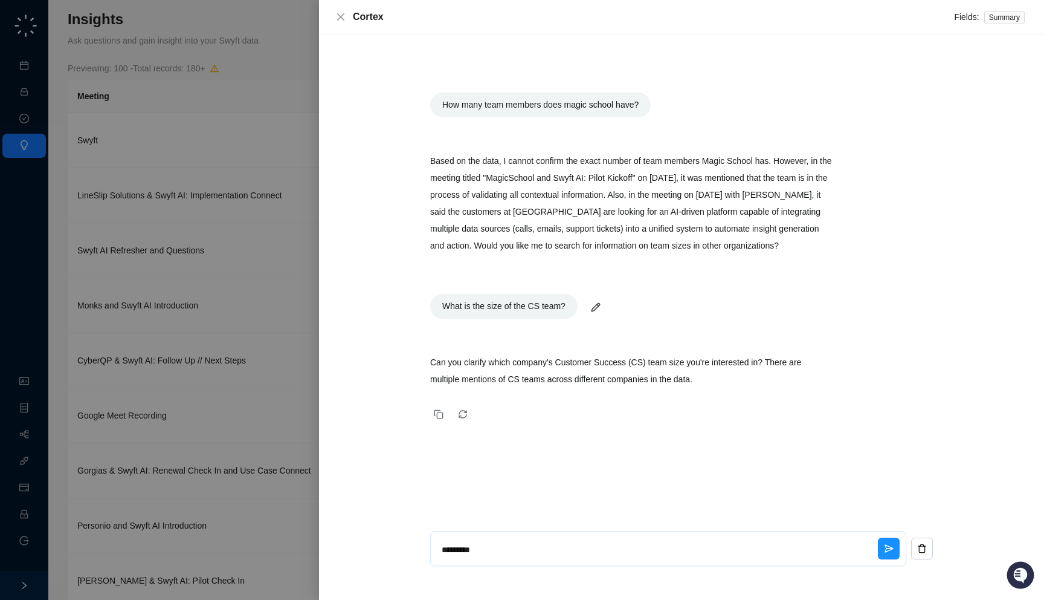
type textarea "**********"
type textarea "*"
type textarea "**********"
type textarea "*"
type textarea "**********"
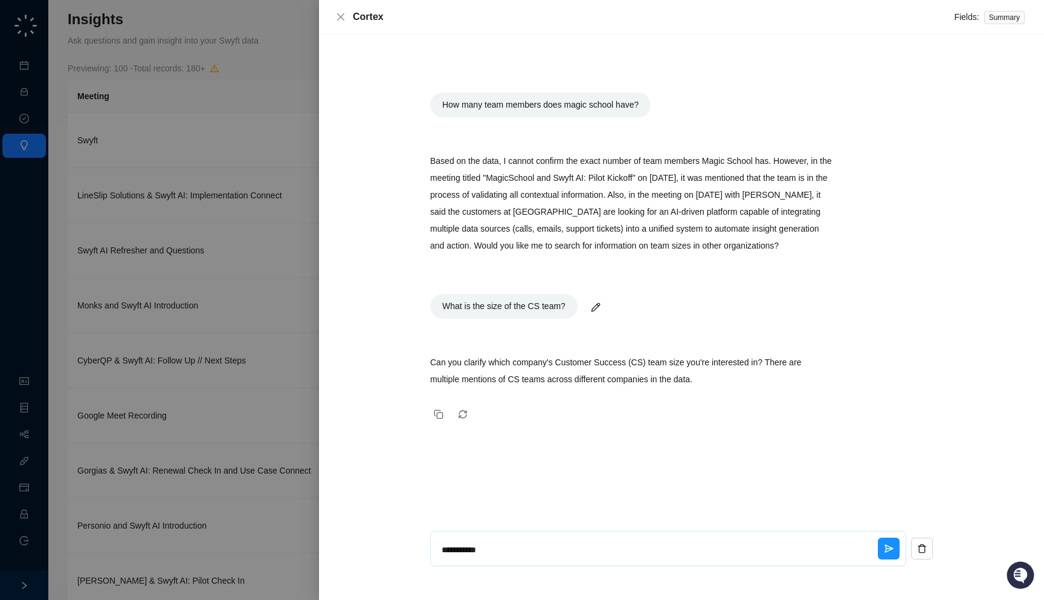
type textarea "*"
type textarea "********"
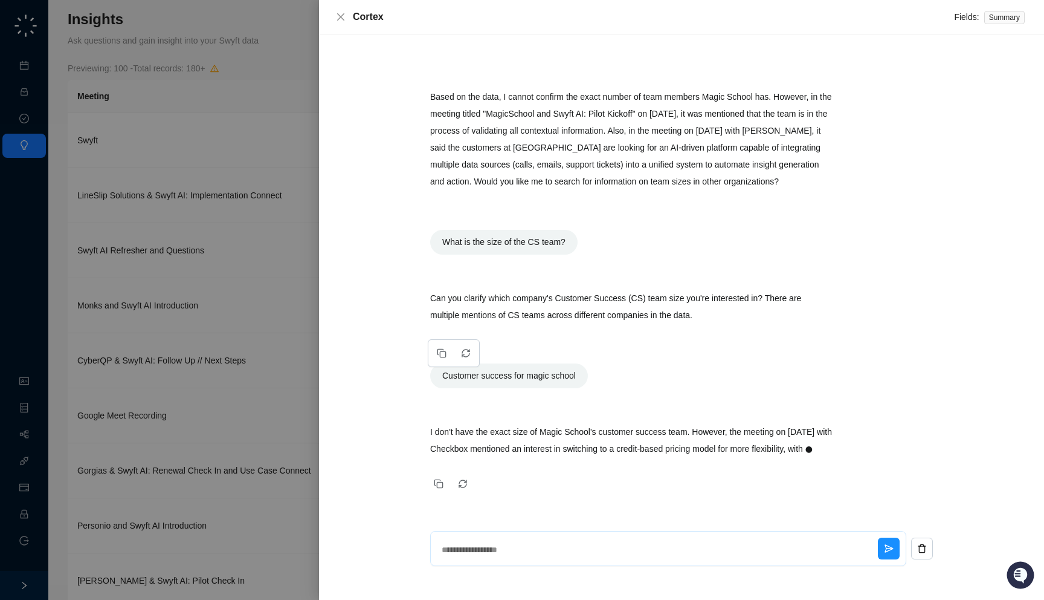
scroll to position [81, 0]
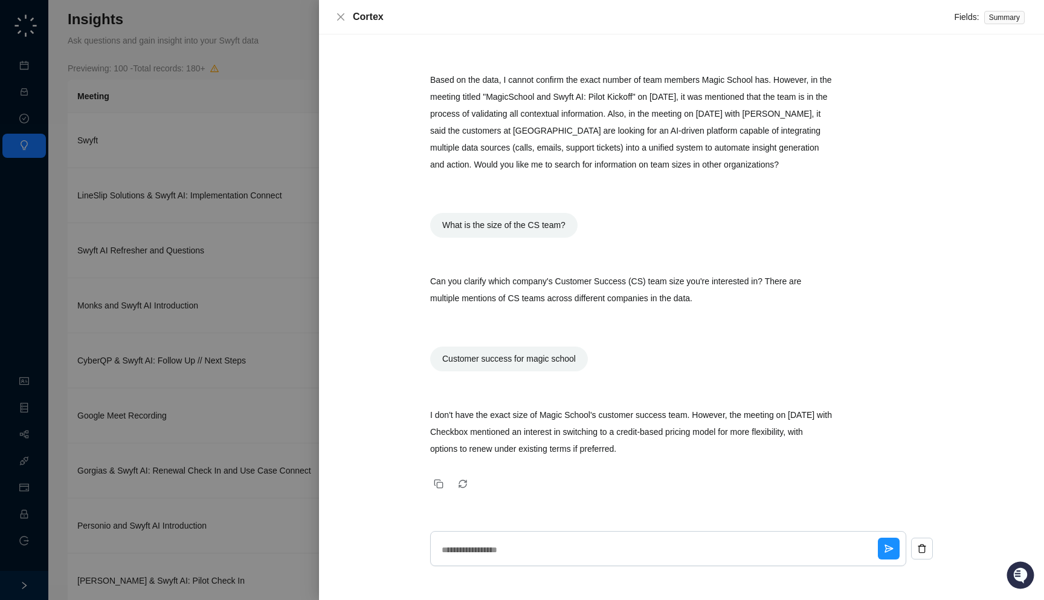
click at [463, 442] on p "I don't have the exact size of Magic School's customer success team. However, t…" at bounding box center [631, 431] width 402 height 51
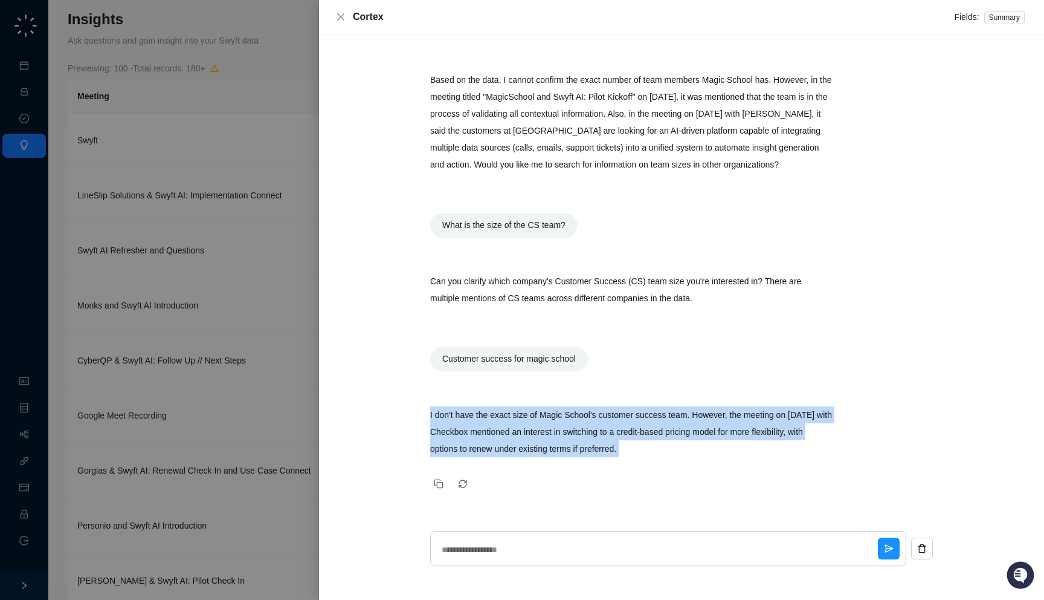
click at [463, 442] on p "I don't have the exact size of Magic School's customer success team. However, t…" at bounding box center [631, 431] width 402 height 51
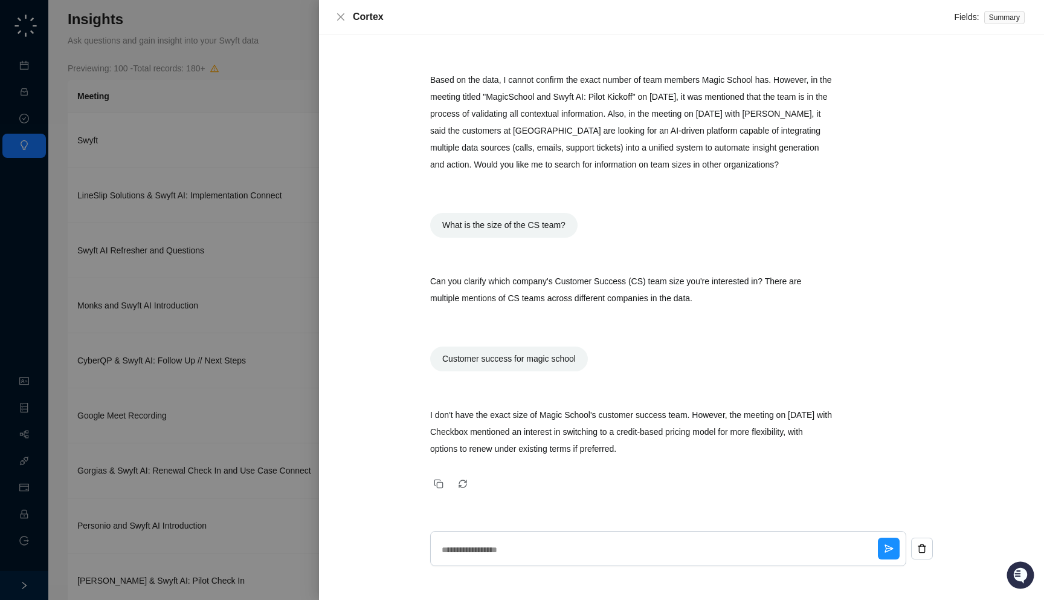
click at [483, 442] on p "I don't have the exact size of Magic School's customer success team. However, t…" at bounding box center [631, 431] width 402 height 51
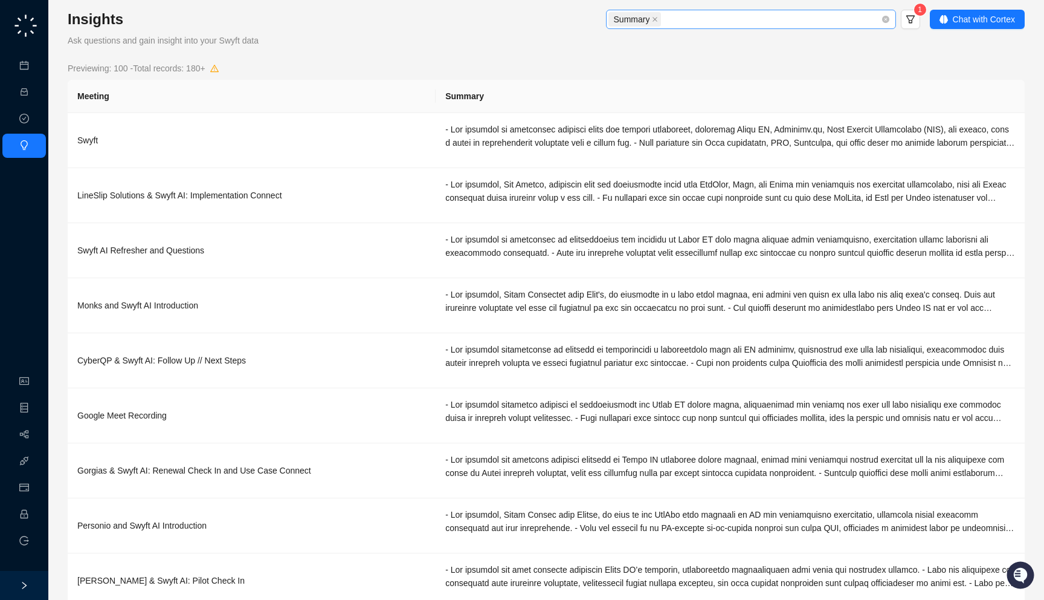
click at [784, 15] on div "Summary" at bounding box center [745, 19] width 273 height 17
click at [454, 53] on div "Insights Ask questions and gain insight into your Swyft data Summary 1 Chat wit…" at bounding box center [546, 356] width 957 height 692
click at [913, 18] on icon "filter" at bounding box center [911, 20] width 10 height 10
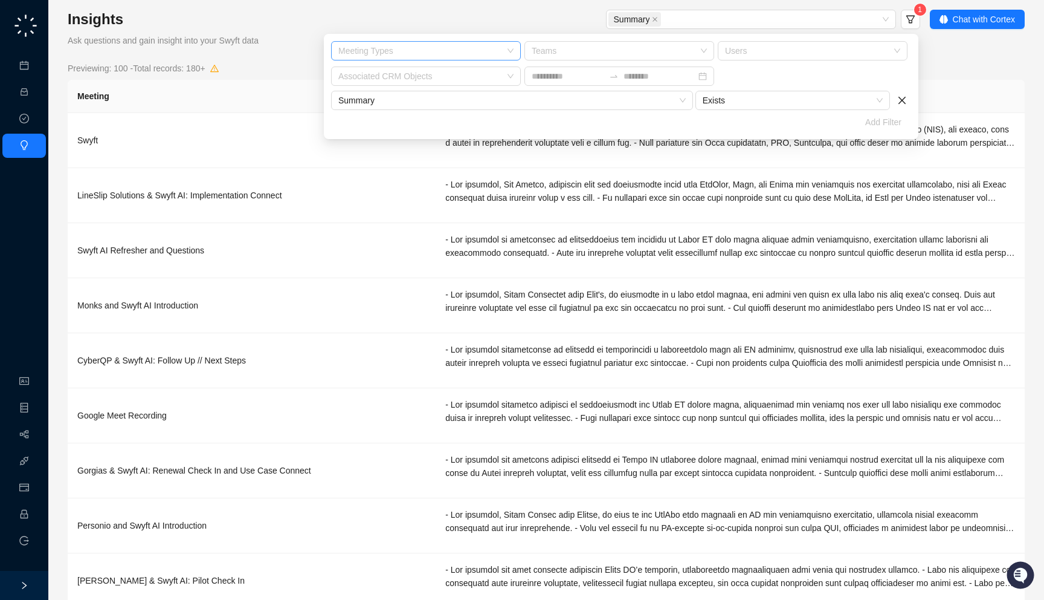
click at [443, 57] on div "Meeting Types" at bounding box center [426, 50] width 190 height 19
click at [780, 43] on div "Users" at bounding box center [813, 50] width 190 height 19
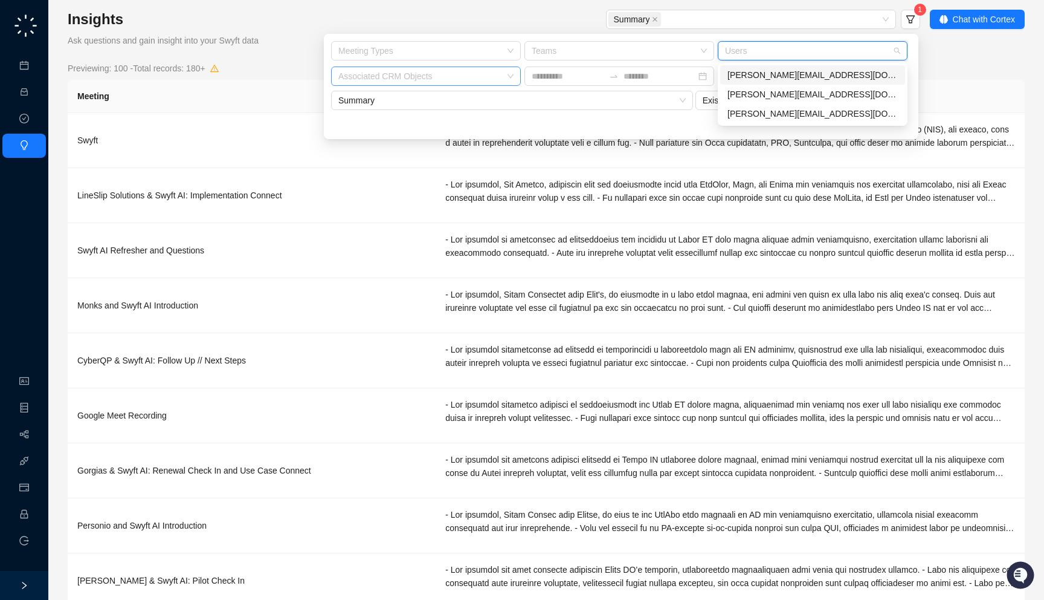
click at [455, 82] on div "Associated CRM Objects" at bounding box center [426, 75] width 190 height 19
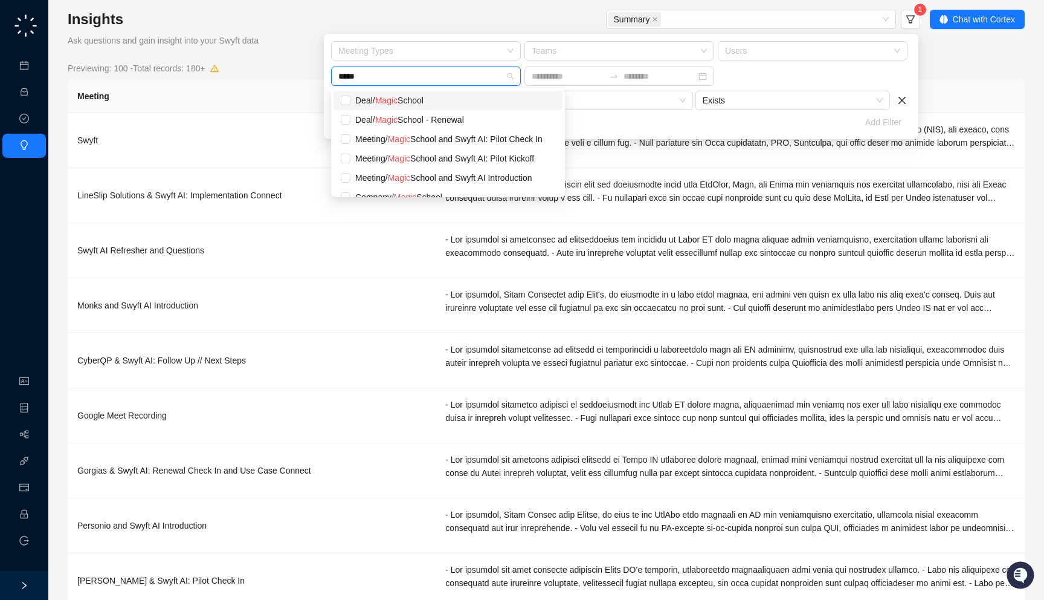
click at [448, 96] on div "Deal / Magic School" at bounding box center [455, 100] width 200 height 13
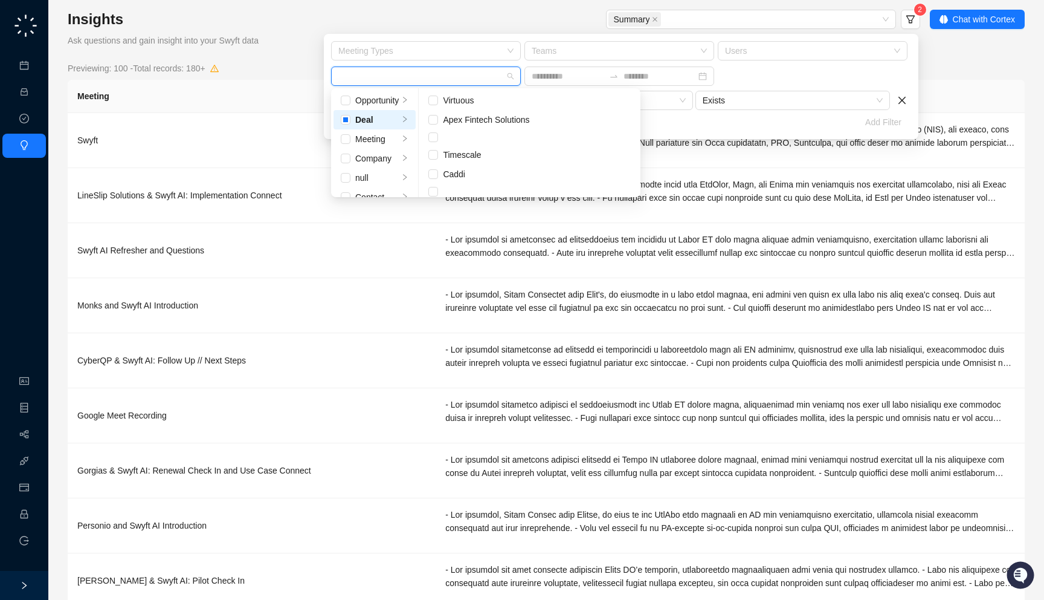
scroll to position [1504, 0]
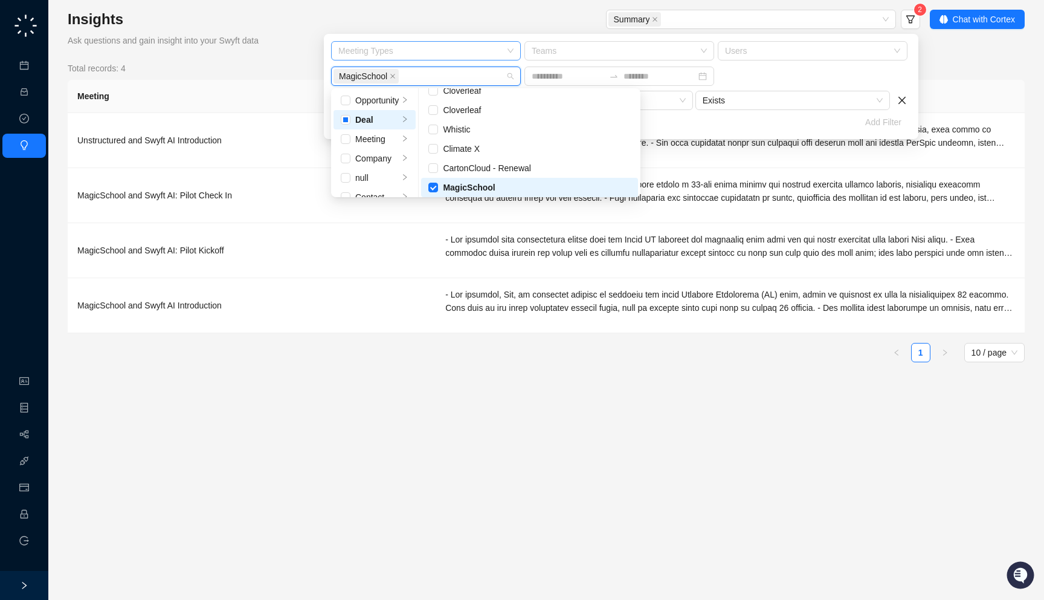
click at [427, 51] on div at bounding box center [420, 51] width 172 height 9
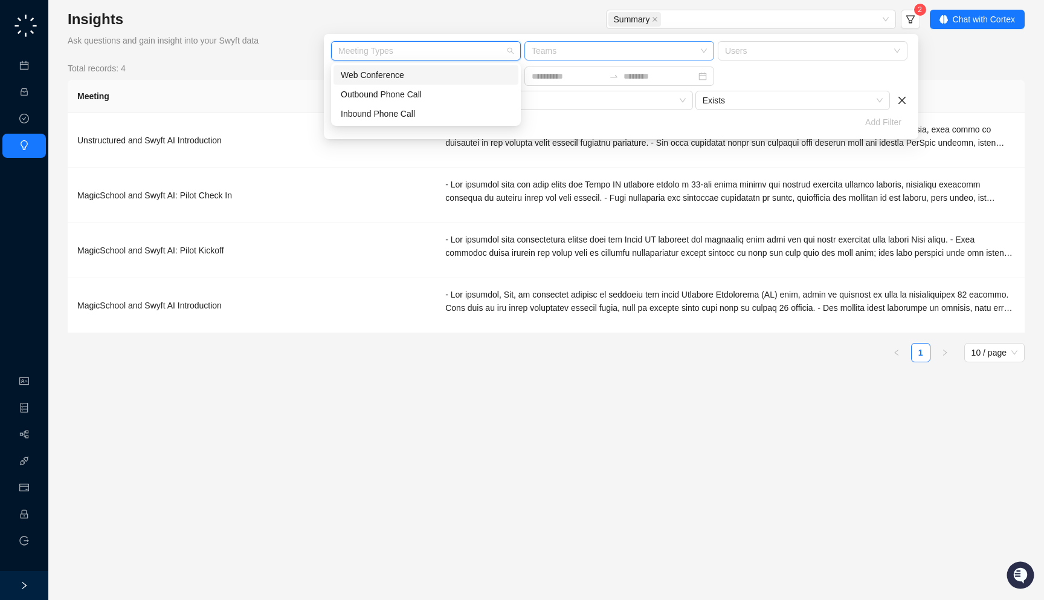
click at [609, 48] on div at bounding box center [613, 51] width 172 height 9
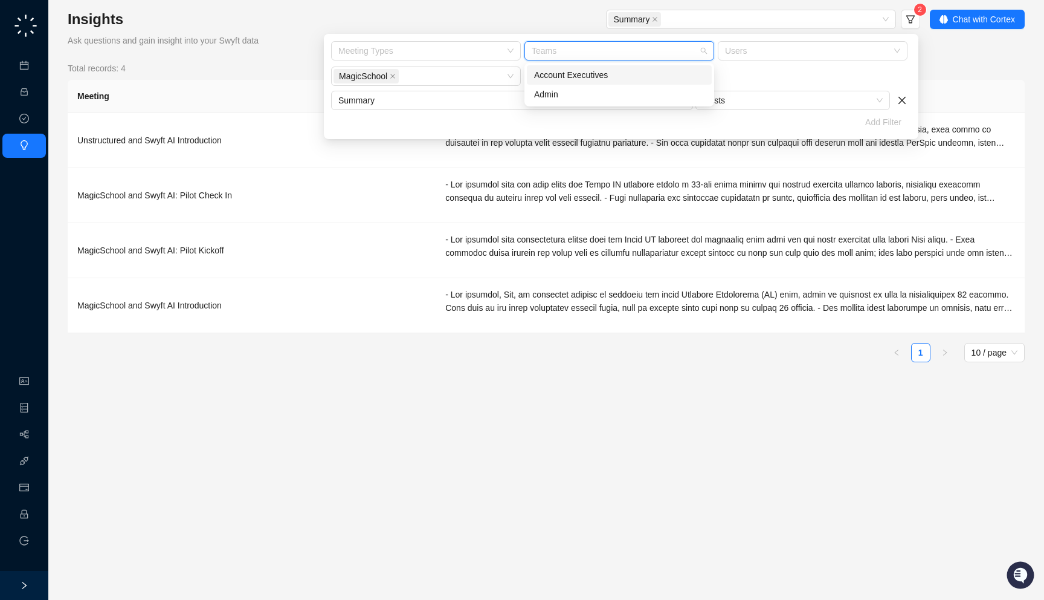
click at [609, 48] on div at bounding box center [613, 51] width 172 height 9
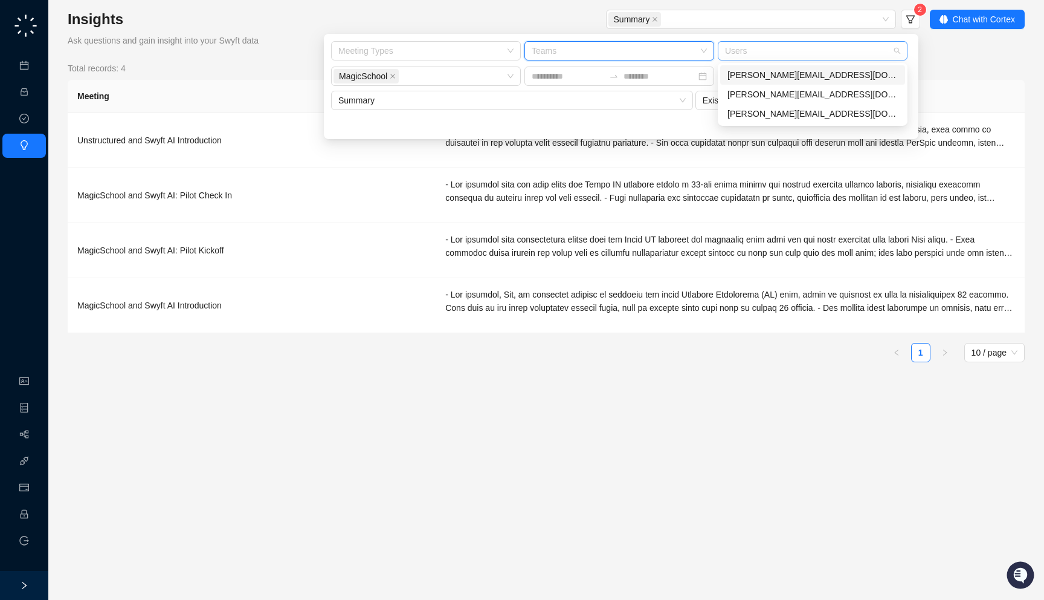
click at [764, 48] on div at bounding box center [806, 51] width 172 height 9
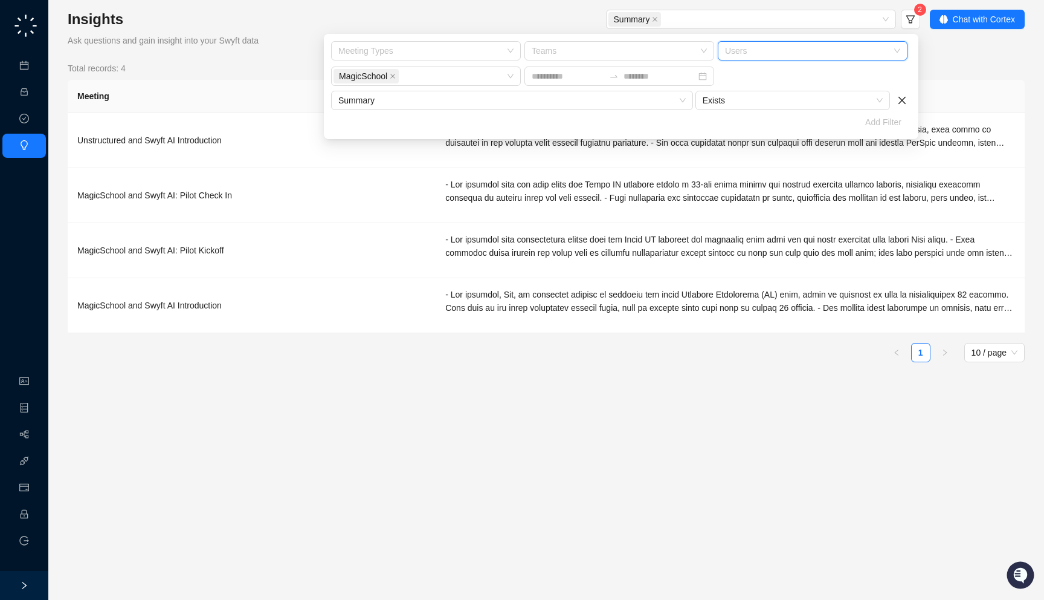
click at [764, 48] on div at bounding box center [806, 51] width 172 height 9
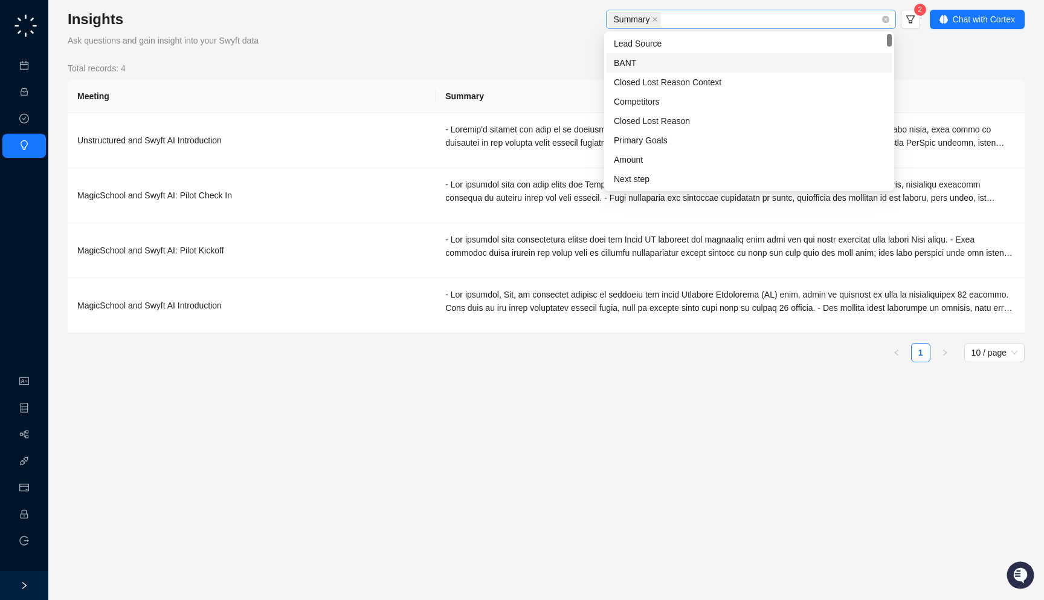
click at [761, 16] on div "Summary" at bounding box center [745, 19] width 273 height 17
click at [688, 42] on div "Lead Source" at bounding box center [749, 43] width 271 height 13
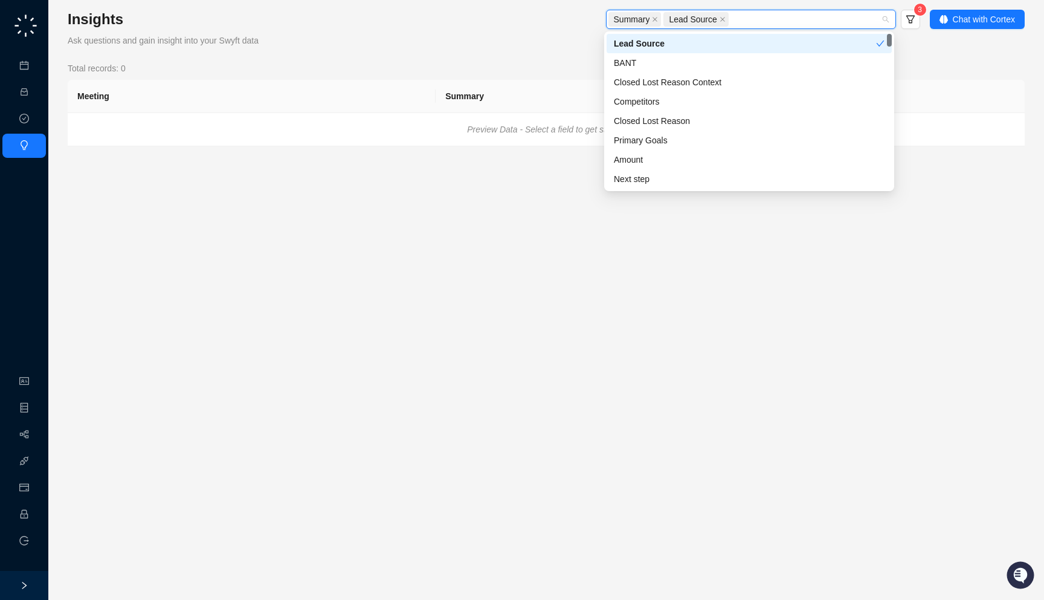
click at [688, 45] on div "Lead Source" at bounding box center [745, 43] width 262 height 13
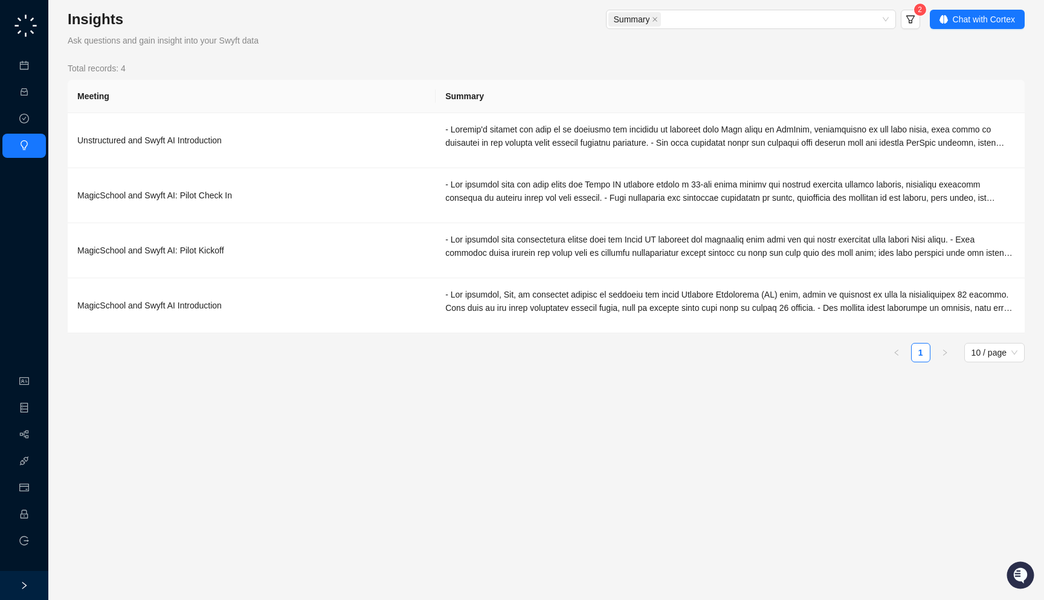
click at [531, 24] on div "Summary 2" at bounding box center [630, 21] width 579 height 22
click at [1026, 17] on div "Insights Ask questions and gain insight into your Swyft data Summary 2 Chat wit…" at bounding box center [546, 300] width 996 height 600
click at [975, 17] on span "Chat with Cortex" at bounding box center [984, 19] width 62 height 13
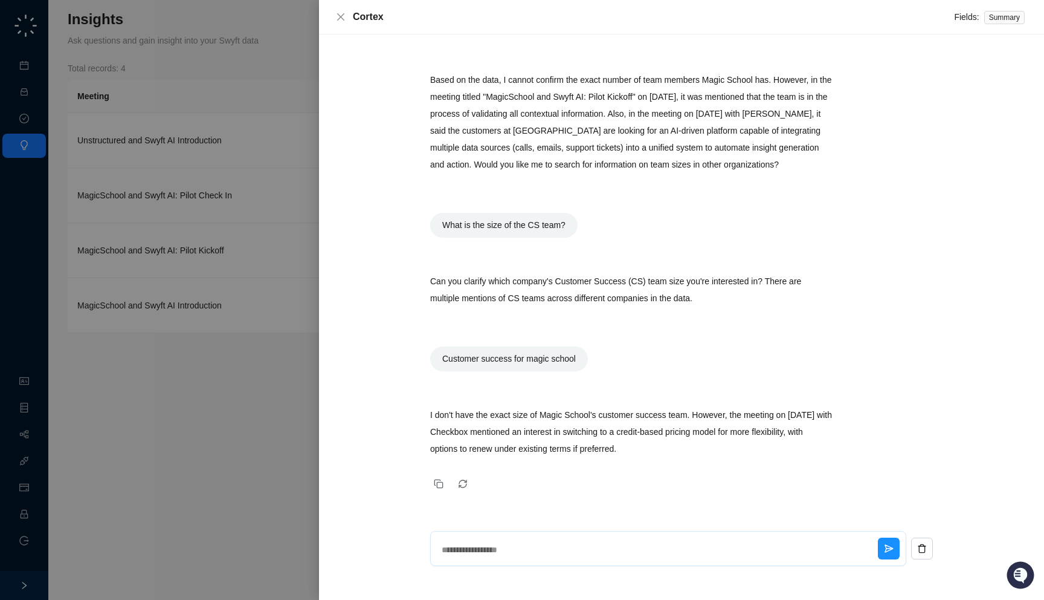
click at [553, 541] on textarea at bounding box center [657, 549] width 441 height 31
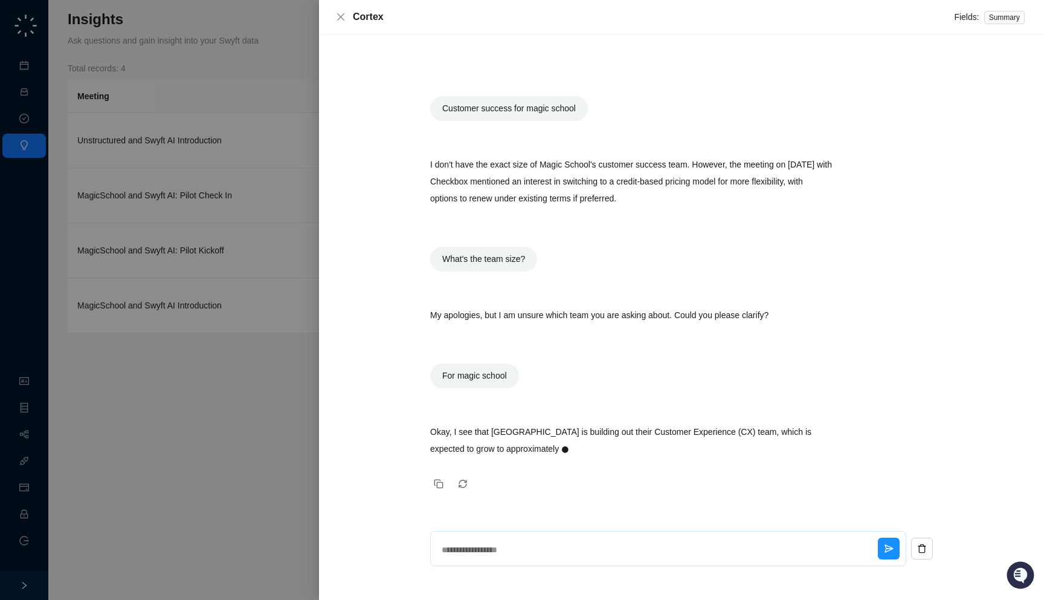
scroll to position [348, 0]
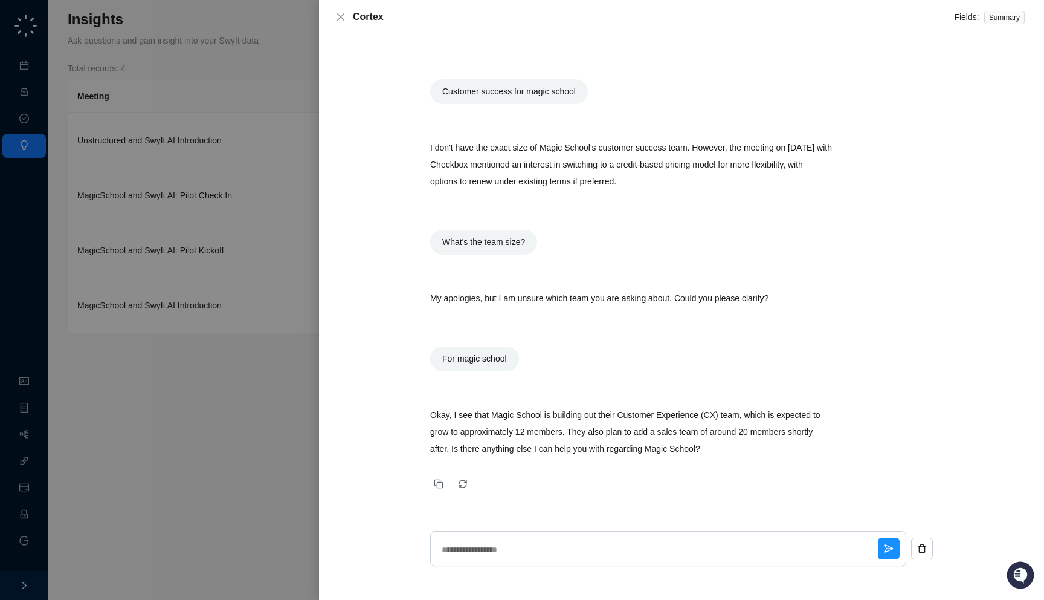
click at [780, 448] on p "Okay, I see that Magic School is building out their Customer Experience (CX) te…" at bounding box center [631, 431] width 402 height 51
drag, startPoint x: 763, startPoint y: 449, endPoint x: 416, endPoint y: 470, distance: 348.1
click at [416, 470] on div "How many team members does magic school have? Based on the data, I cannot confi…" at bounding box center [681, 317] width 677 height 517
drag, startPoint x: 625, startPoint y: 412, endPoint x: 463, endPoint y: 439, distance: 164.2
click at [463, 439] on p "Okay, I see that Magic School is building out their Customer Experience (CX) te…" at bounding box center [631, 431] width 402 height 51
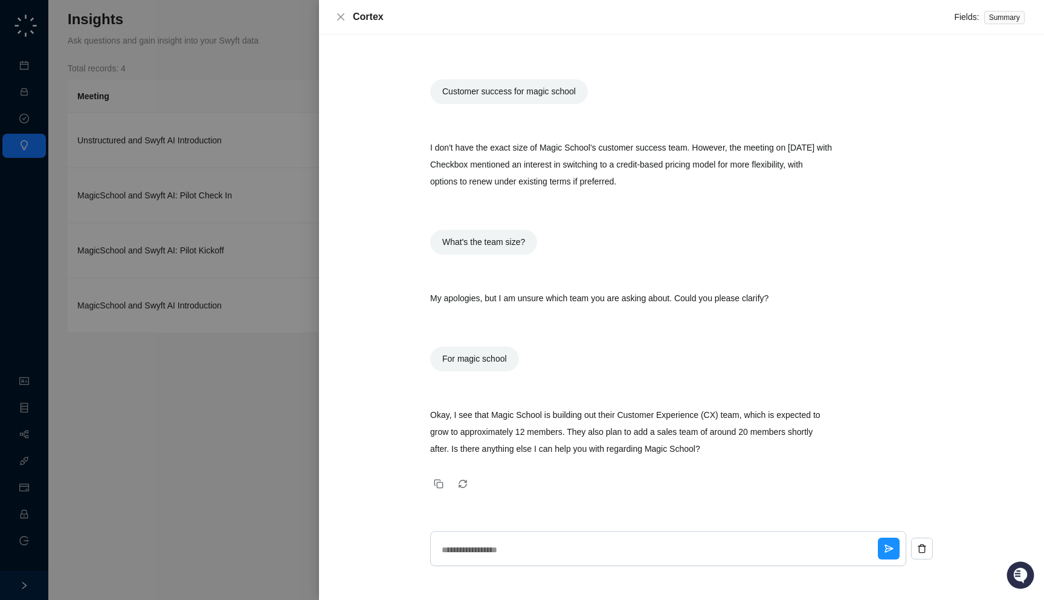
click at [511, 437] on p "Okay, I see that Magic School is building out their Customer Experience (CX) te…" at bounding box center [631, 431] width 402 height 51
drag, startPoint x: 428, startPoint y: 457, endPoint x: 401, endPoint y: 468, distance: 29.9
click at [401, 468] on div "How many team members does magic school have? Based on the data, I cannot confi…" at bounding box center [681, 317] width 677 height 517
click at [202, 412] on div at bounding box center [522, 300] width 1044 height 600
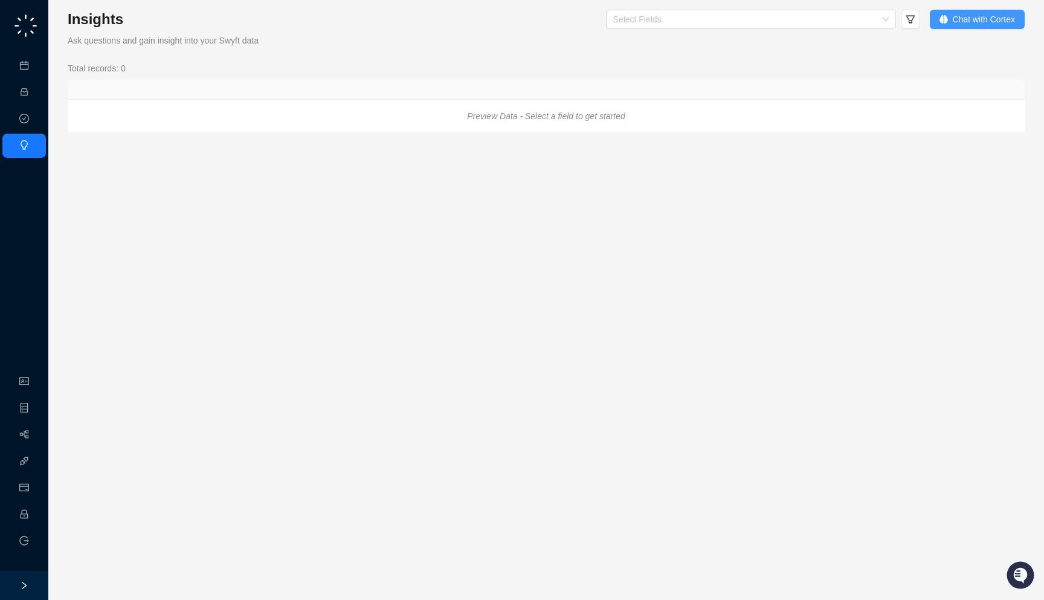
click at [980, 19] on span "Chat with Cortex" at bounding box center [984, 19] width 62 height 13
click at [803, 19] on div at bounding box center [745, 19] width 273 height 9
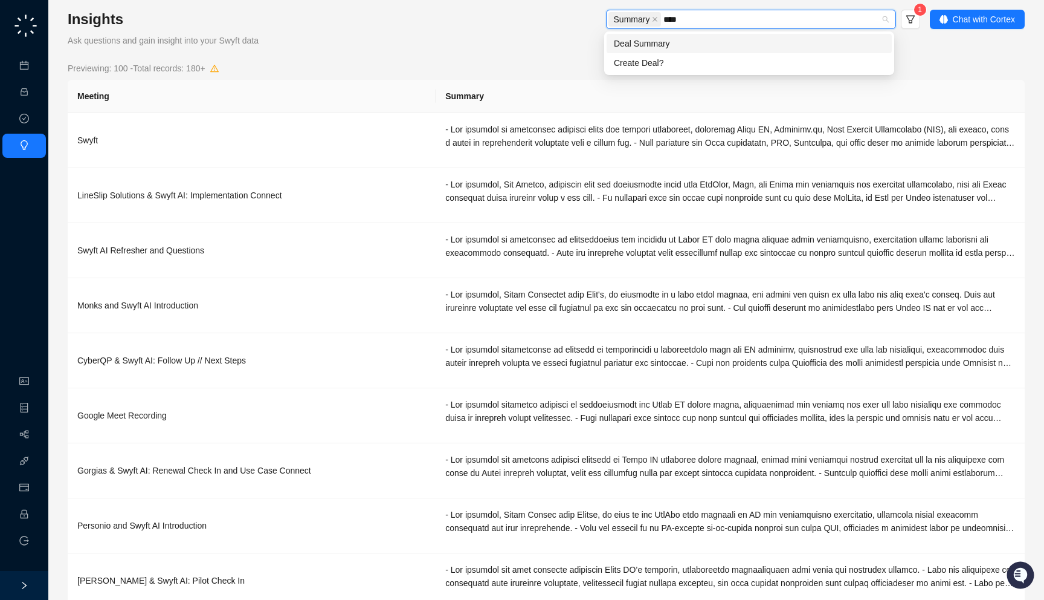
click at [747, 40] on div "Deal Summary" at bounding box center [749, 43] width 271 height 13
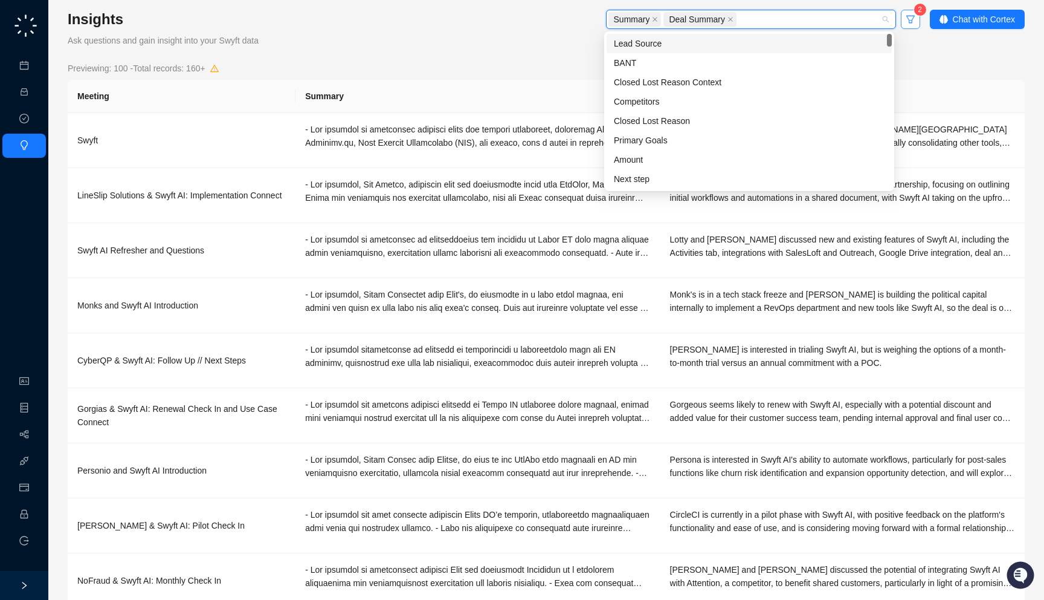
click at [911, 24] on icon "filter" at bounding box center [911, 20] width 10 height 10
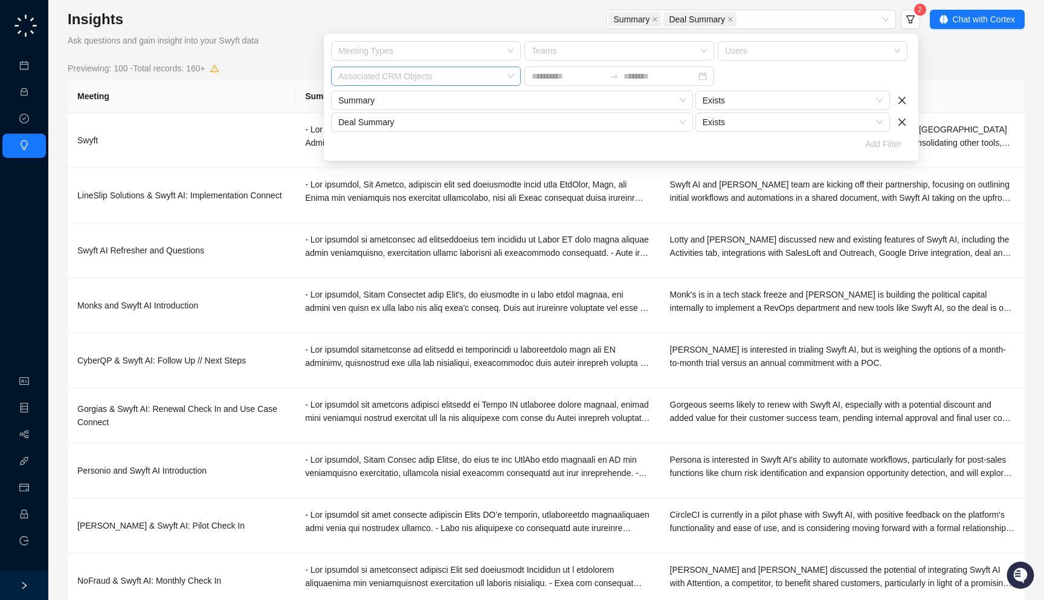
click at [428, 77] on div at bounding box center [420, 76] width 172 height 9
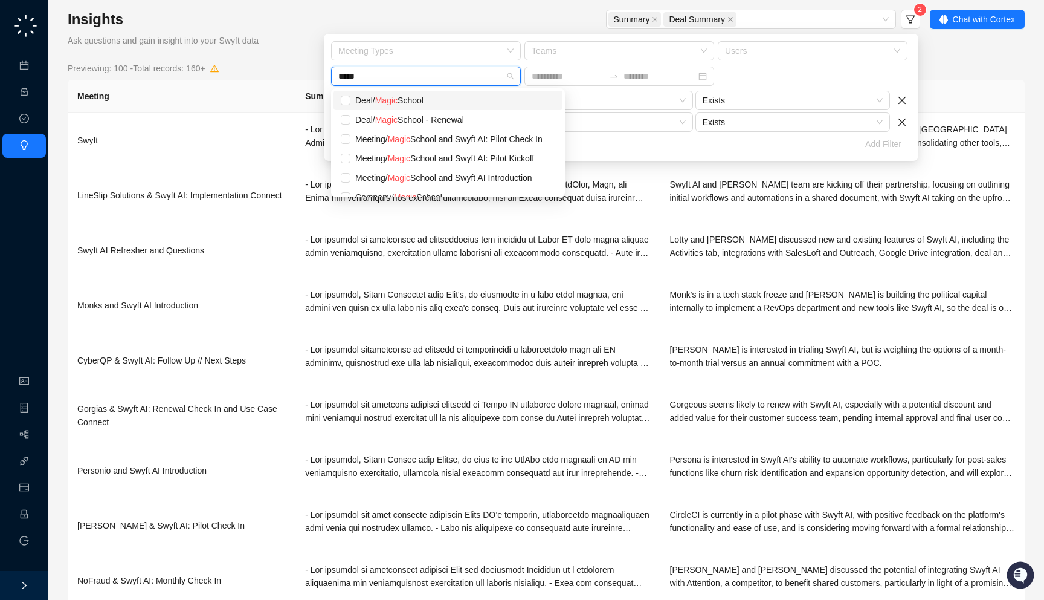
click at [418, 97] on div "Deal / Magic School" at bounding box center [455, 100] width 200 height 13
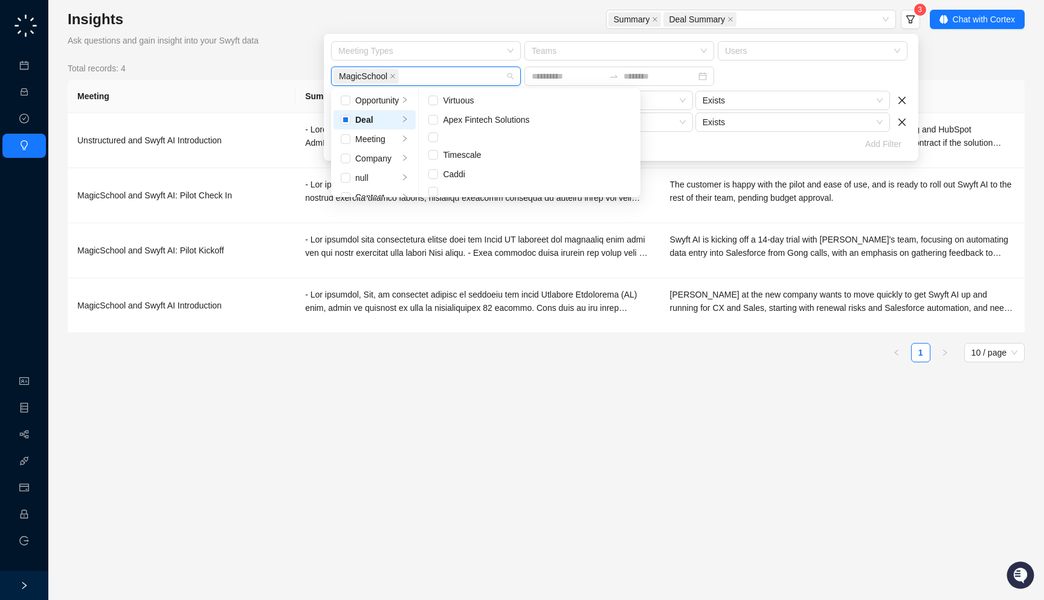
scroll to position [1504, 0]
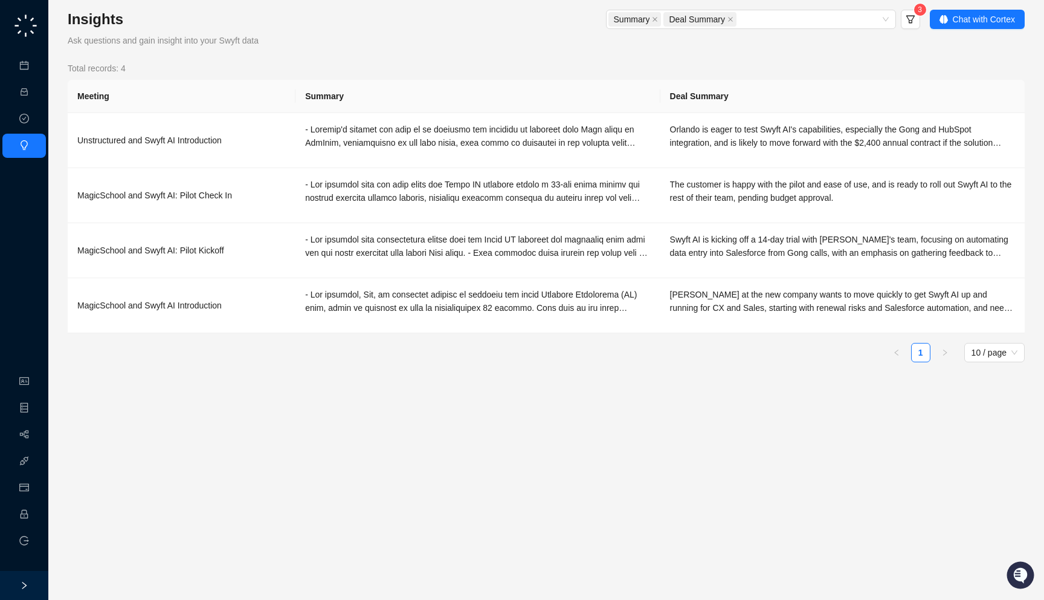
click at [524, 18] on div "Summary Deal Summary 3" at bounding box center [630, 21] width 579 height 22
click at [601, 307] on div at bounding box center [477, 301] width 345 height 27
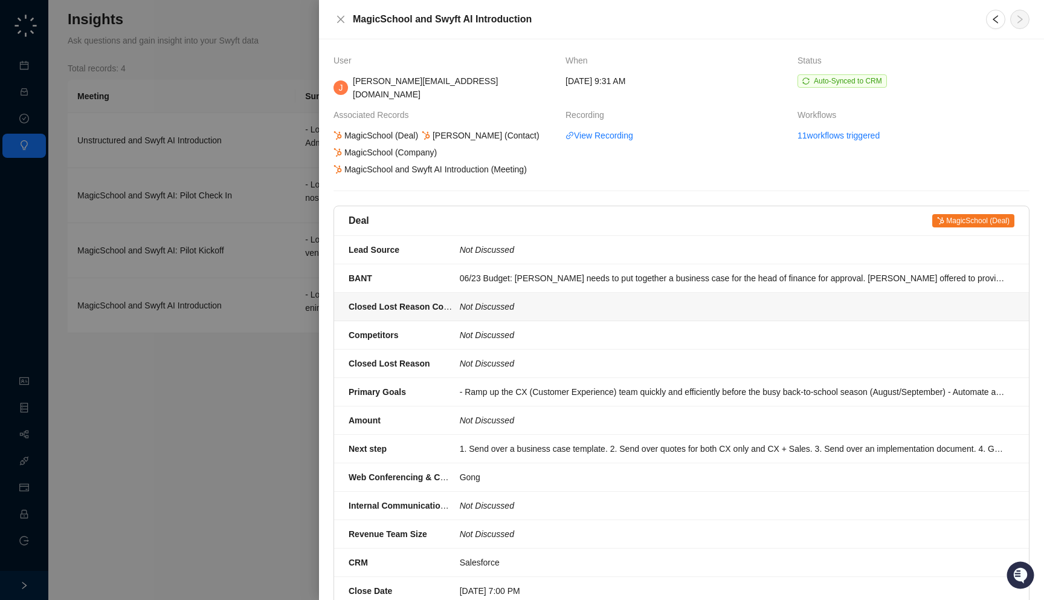
scroll to position [318, 0]
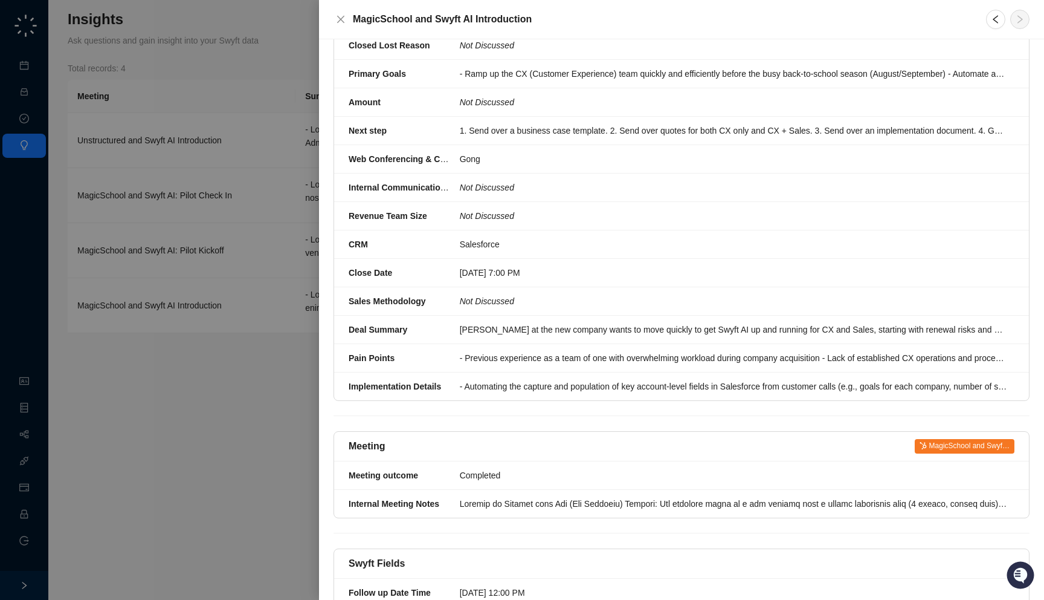
click at [219, 364] on div at bounding box center [522, 300] width 1044 height 600
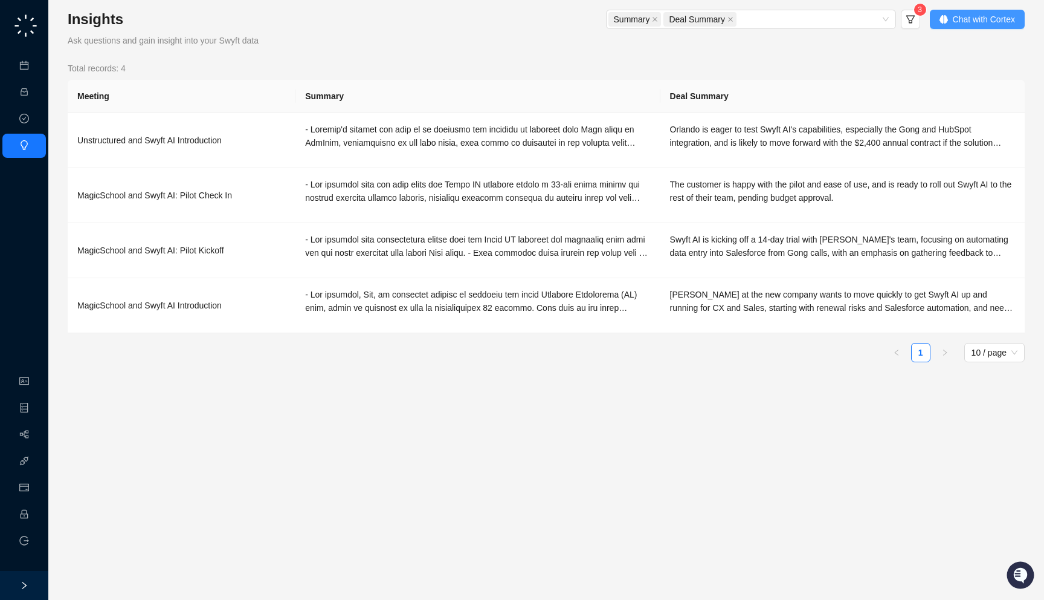
click at [965, 25] on span "Chat with Cortex" at bounding box center [984, 19] width 62 height 13
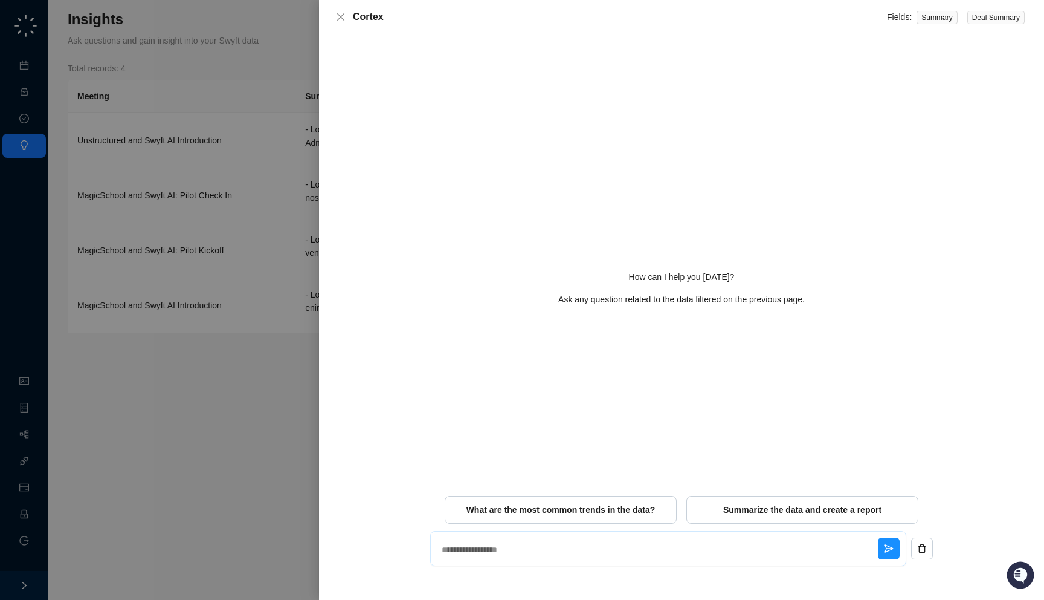
click at [609, 552] on textarea at bounding box center [657, 549] width 441 height 31
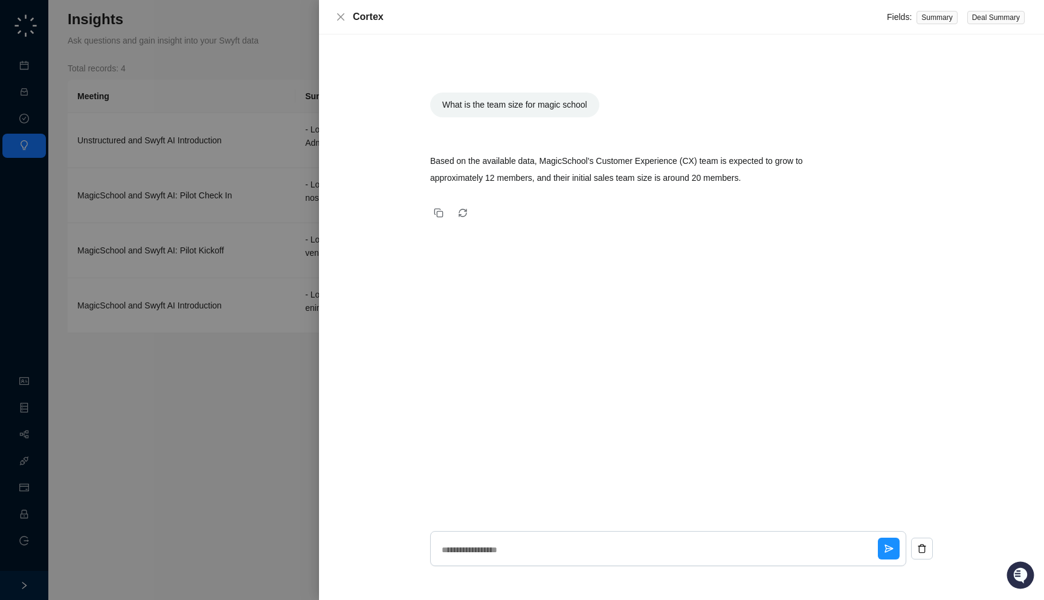
drag, startPoint x: 786, startPoint y: 179, endPoint x: 789, endPoint y: 189, distance: 10.0
click at [789, 189] on div "Based on the available data, MagicSchool's Customer Experience (CX) team is exp…" at bounding box center [631, 169] width 402 height 58
click at [543, 550] on textarea at bounding box center [657, 549] width 441 height 31
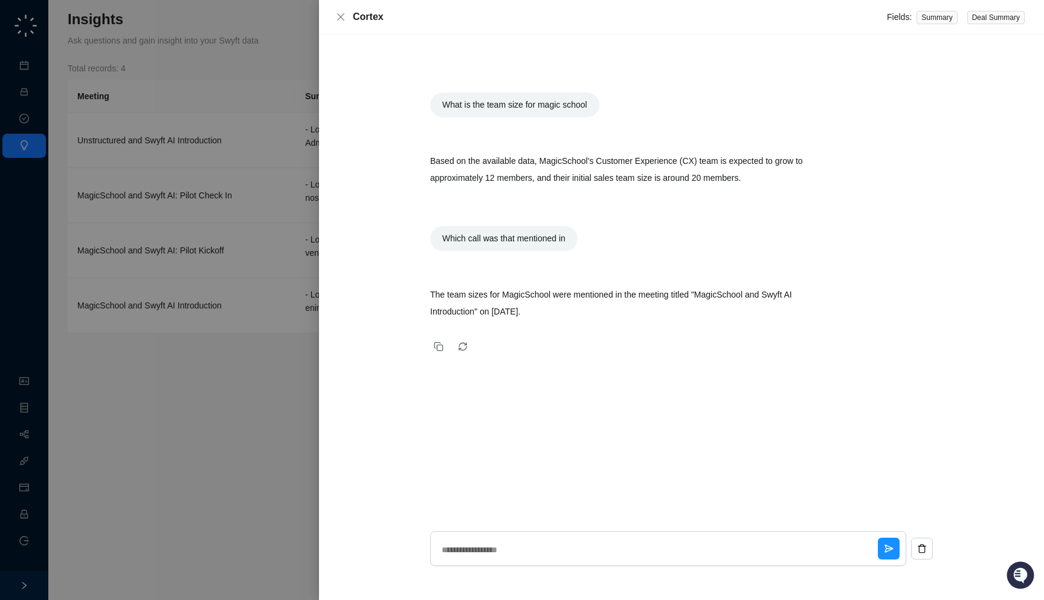
click at [222, 378] on div at bounding box center [522, 300] width 1044 height 600
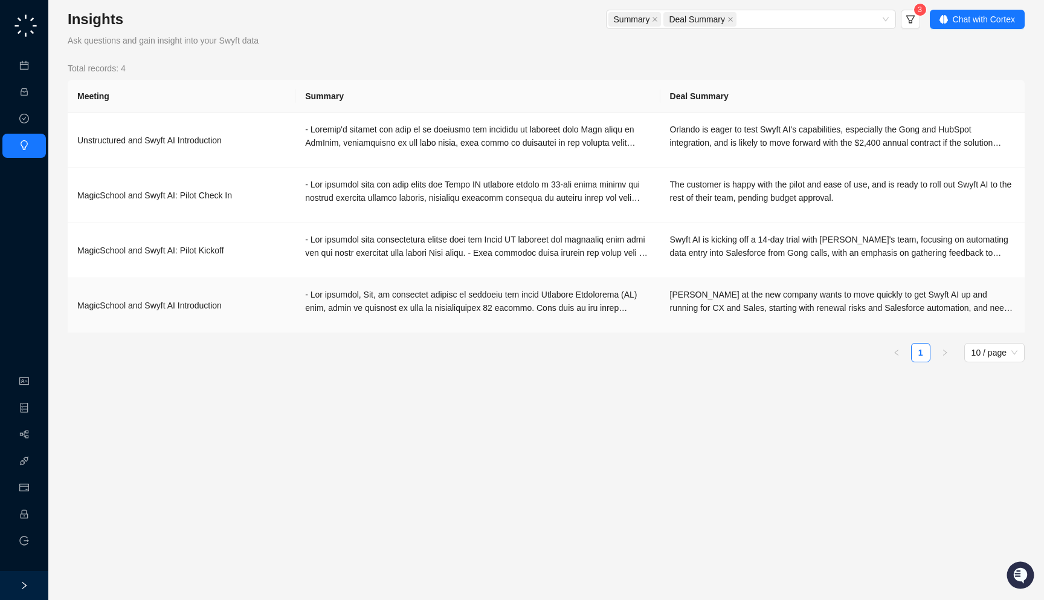
click at [506, 306] on div at bounding box center [477, 301] width 345 height 27
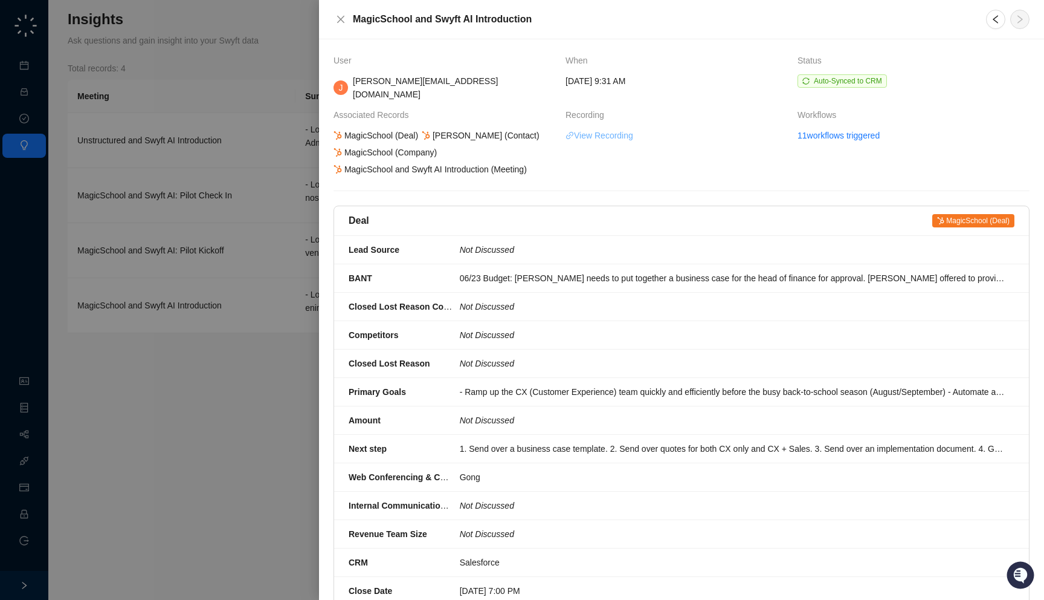
click at [618, 129] on link "View Recording" at bounding box center [600, 135] width 68 height 13
click at [544, 271] on div "06/23 Budget: Ana needs to put together a business case for the head of finance…" at bounding box center [734, 277] width 548 height 13
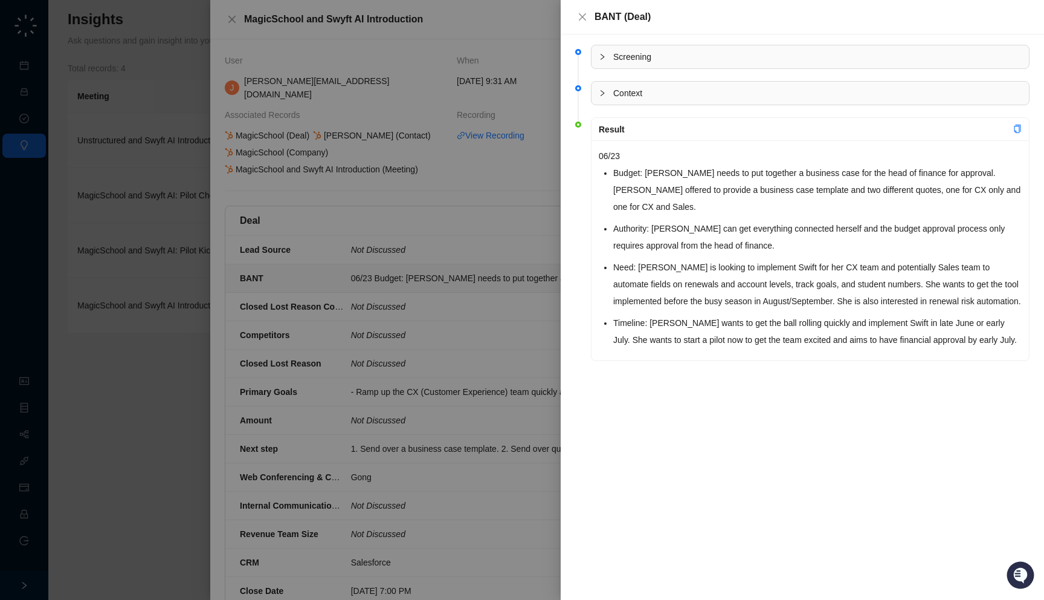
scroll to position [490, 0]
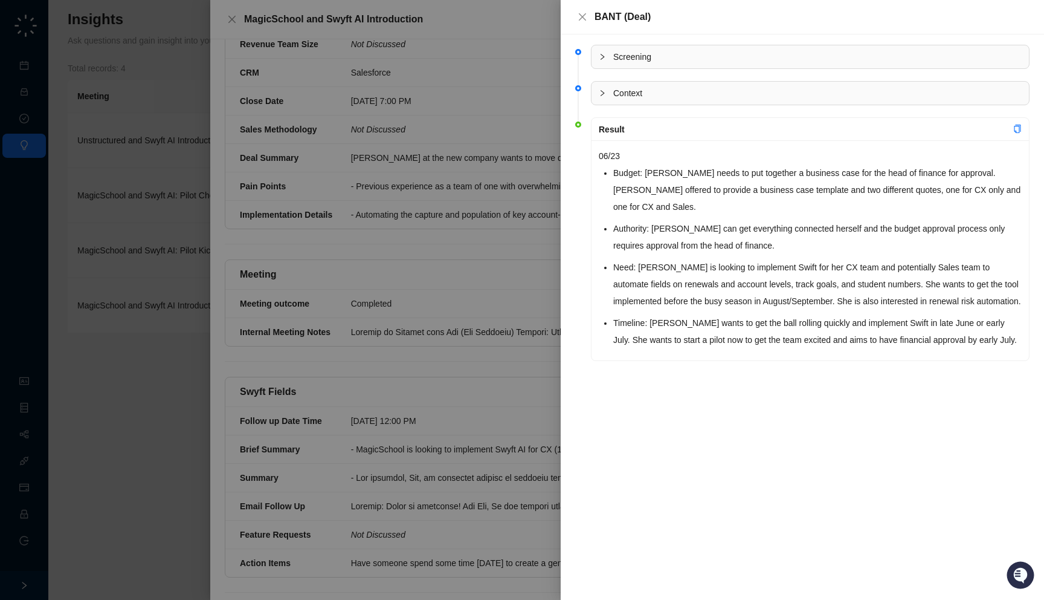
click at [523, 449] on div at bounding box center [522, 300] width 1044 height 600
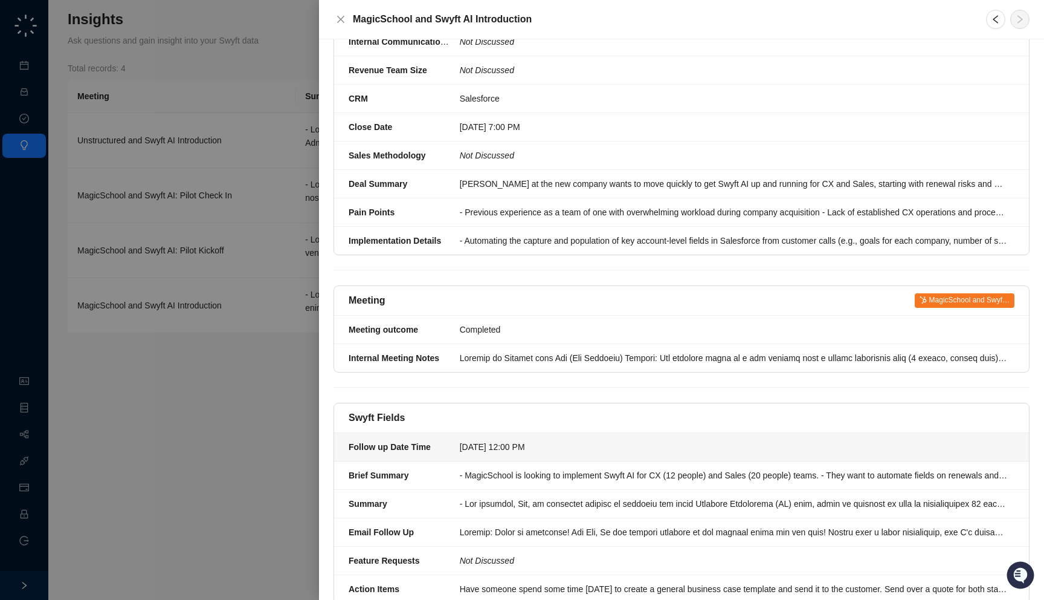
scroll to position [500, 0]
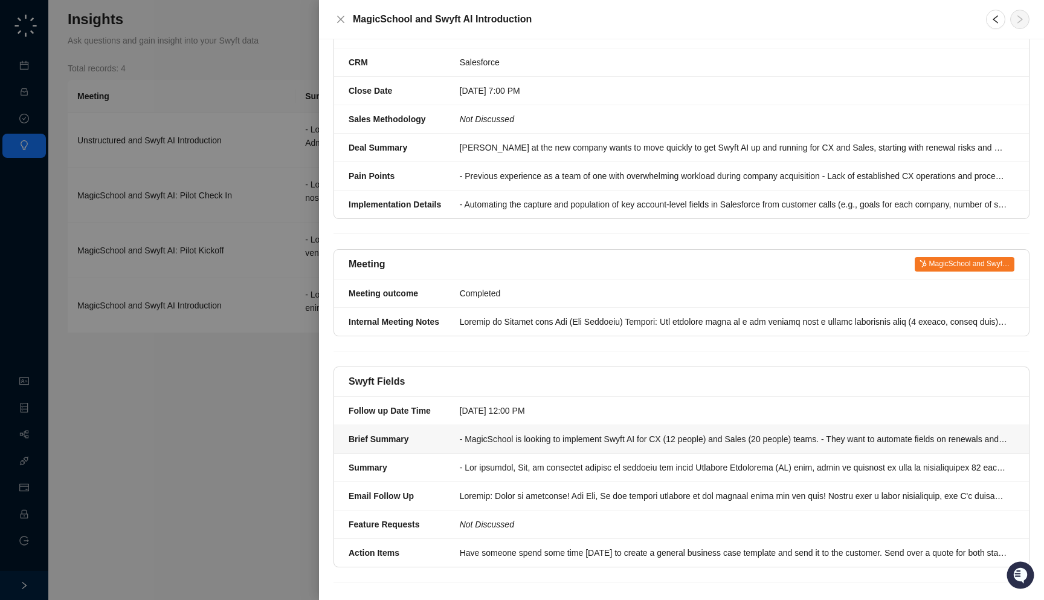
click at [595, 432] on div "- MagicSchool is looking to implement Swyft AI for CX (12 people) and Sales (20…" at bounding box center [734, 438] width 548 height 13
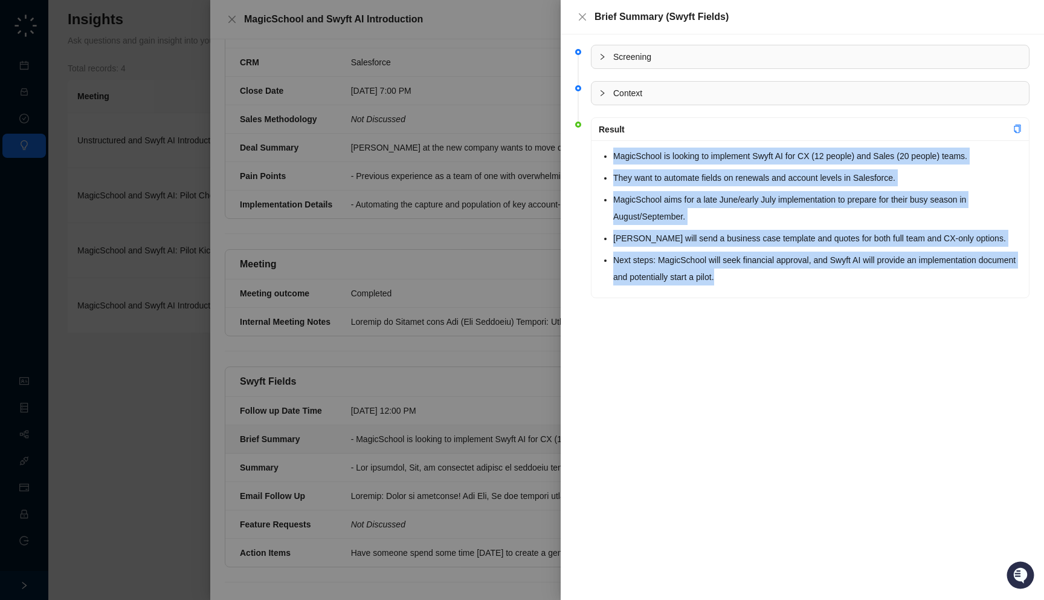
drag, startPoint x: 794, startPoint y: 270, endPoint x: 829, endPoint y: 293, distance: 41.4
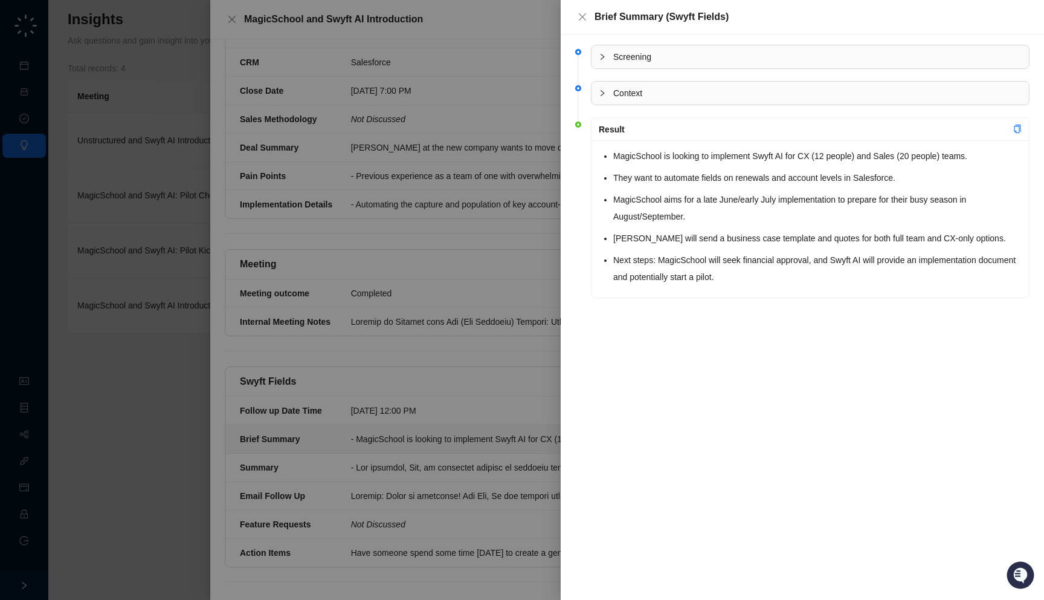
click at [835, 285] on div "MagicSchool is looking to implement Swyft AI for CX (12 people) and Sales (20 p…" at bounding box center [811, 218] width 438 height 157
drag, startPoint x: 780, startPoint y: 277, endPoint x: 792, endPoint y: 279, distance: 12.2
click at [792, 279] on li "Next steps: MagicSchool will seek financial approval, and Swyft AI will provide…" at bounding box center [817, 268] width 409 height 34
click at [464, 422] on div at bounding box center [522, 300] width 1044 height 600
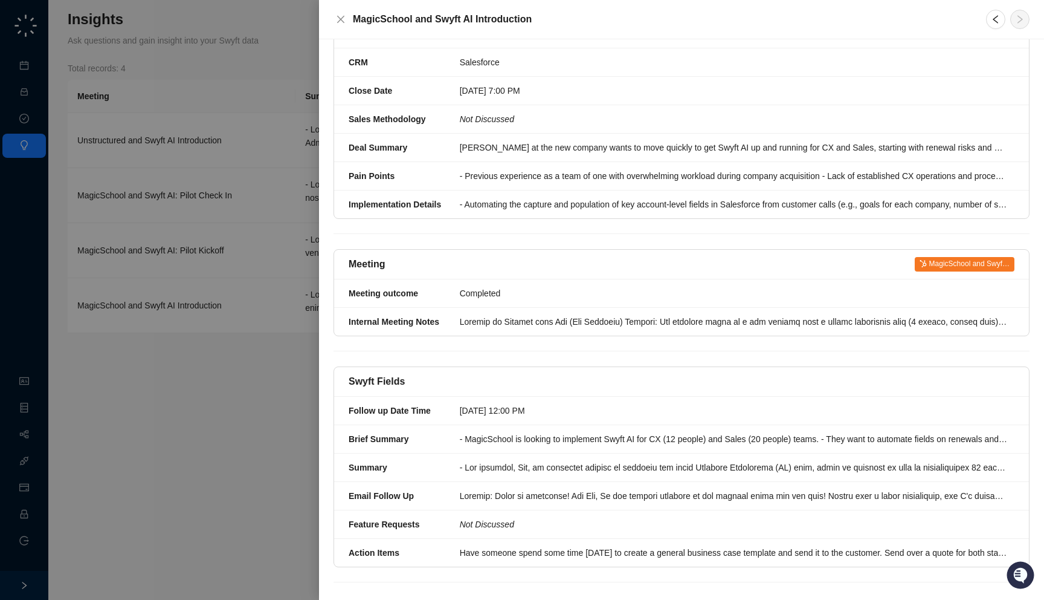
click at [470, 367] on div "Swyft Fields" at bounding box center [681, 382] width 695 height 30
click at [234, 216] on div at bounding box center [522, 300] width 1044 height 600
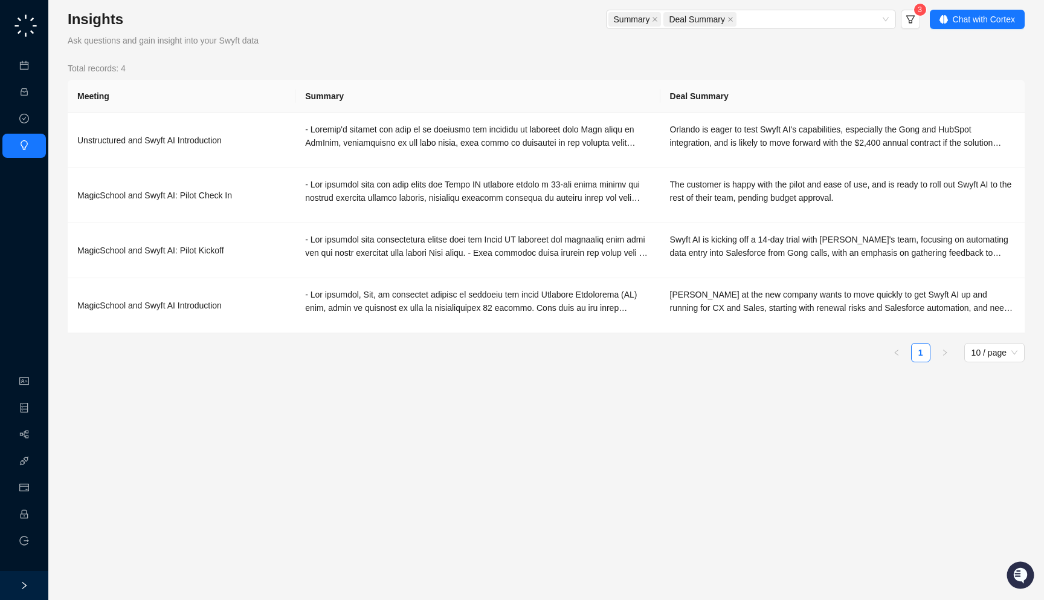
click at [918, 11] on span "3" at bounding box center [920, 9] width 4 height 8
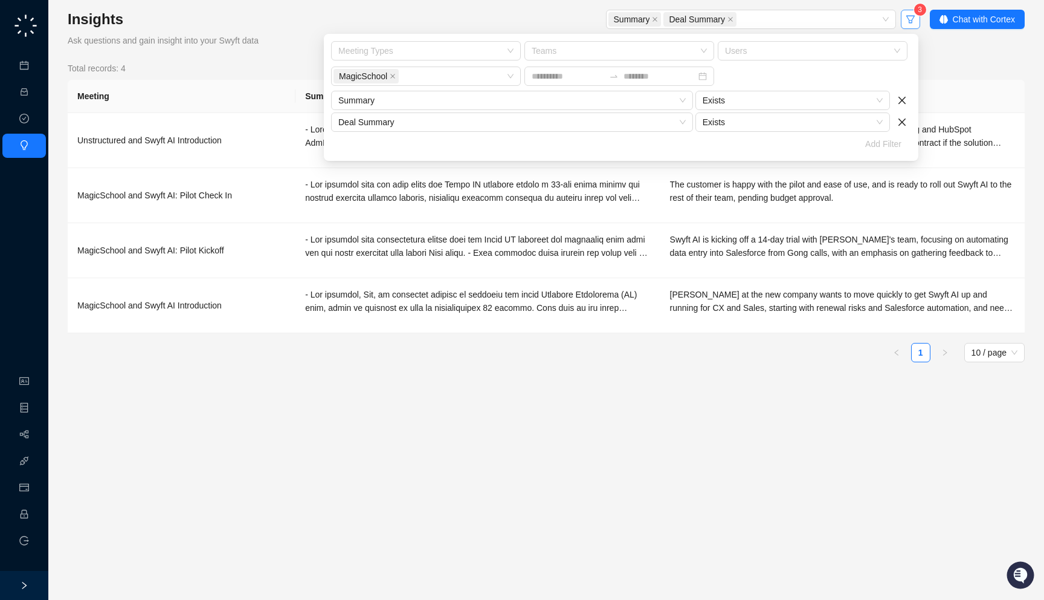
click at [911, 24] on icon "filter" at bounding box center [911, 20] width 10 height 10
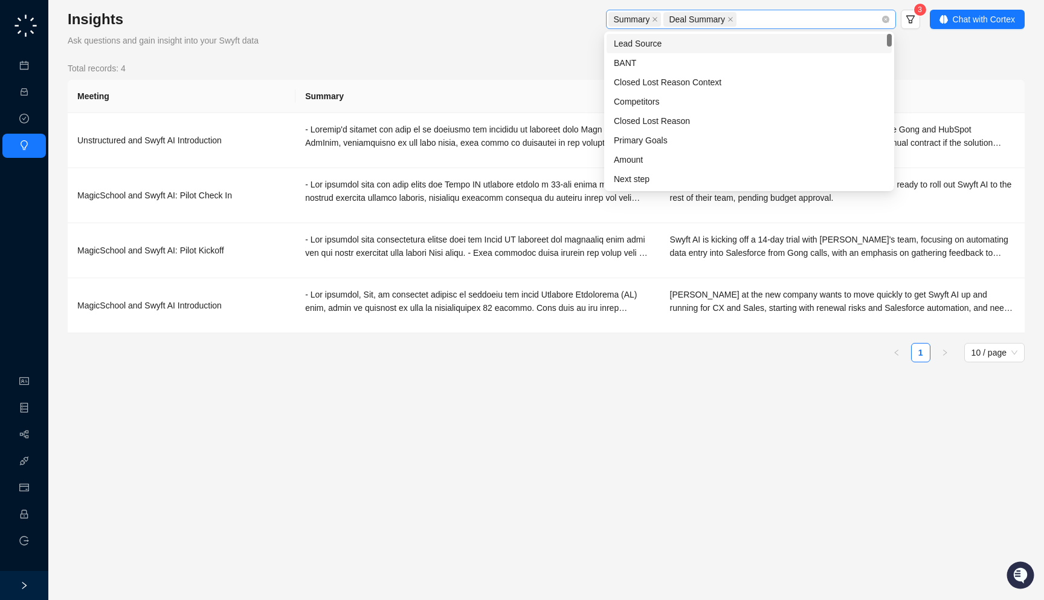
click at [847, 13] on div "Summary Deal Summary" at bounding box center [745, 19] width 273 height 17
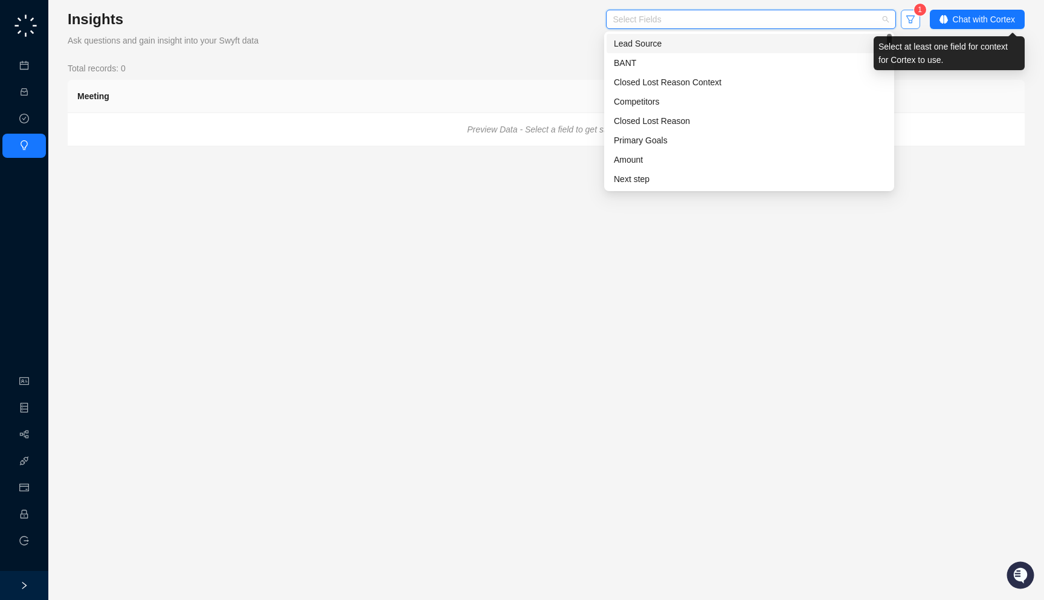
click at [901, 16] on button "button" at bounding box center [910, 19] width 19 height 19
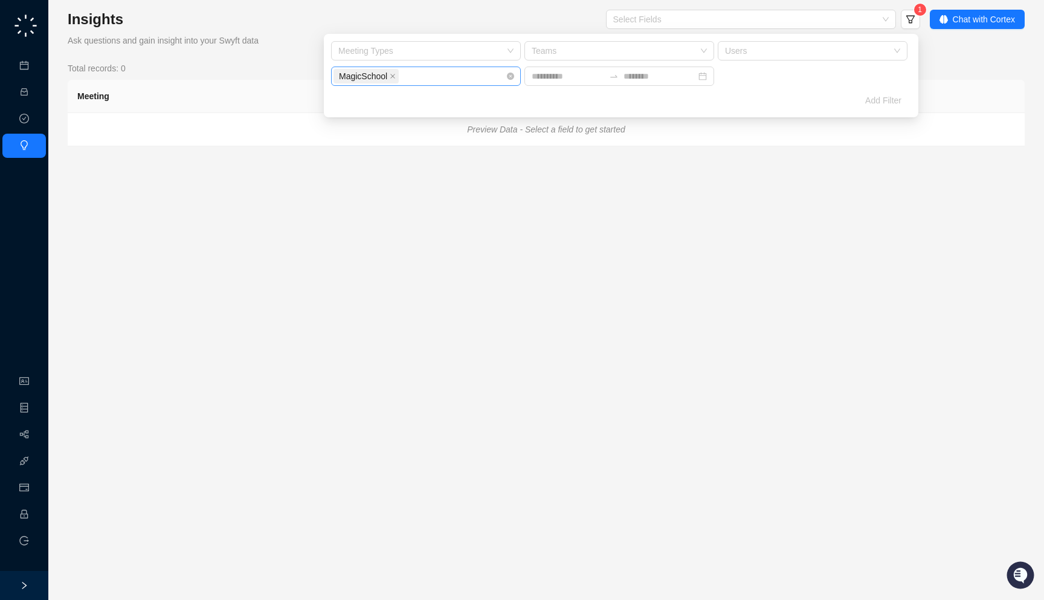
click at [439, 77] on div "MagicSchool + 0 ..." at bounding box center [420, 76] width 172 height 17
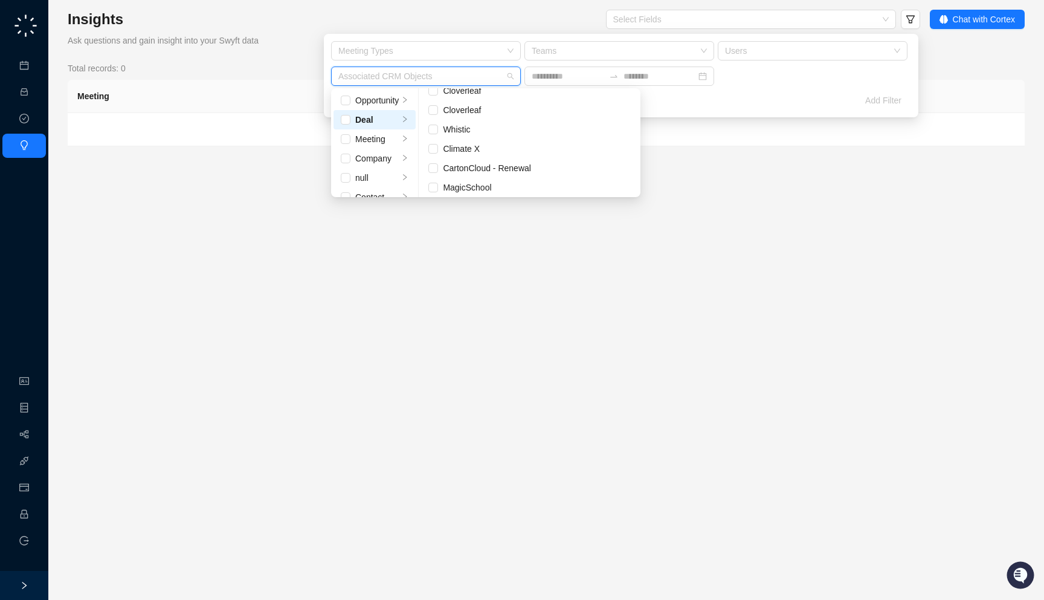
click at [204, 286] on main "Insights Ask questions and gain insight into your Swyft data Select Fields Chat…" at bounding box center [546, 300] width 957 height 580
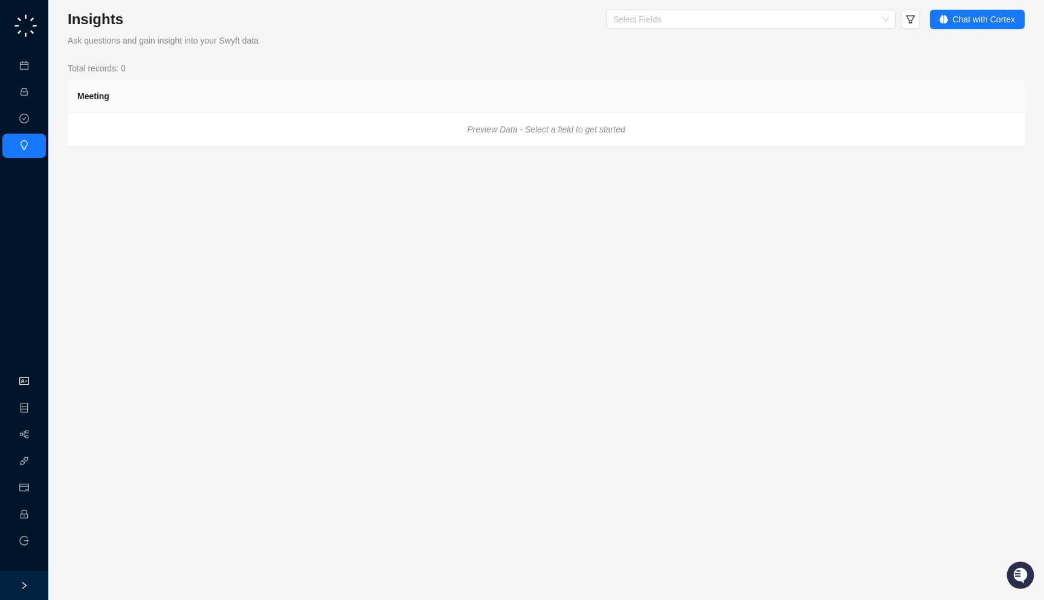
click at [35, 377] on link "Organization" at bounding box center [59, 382] width 48 height 10
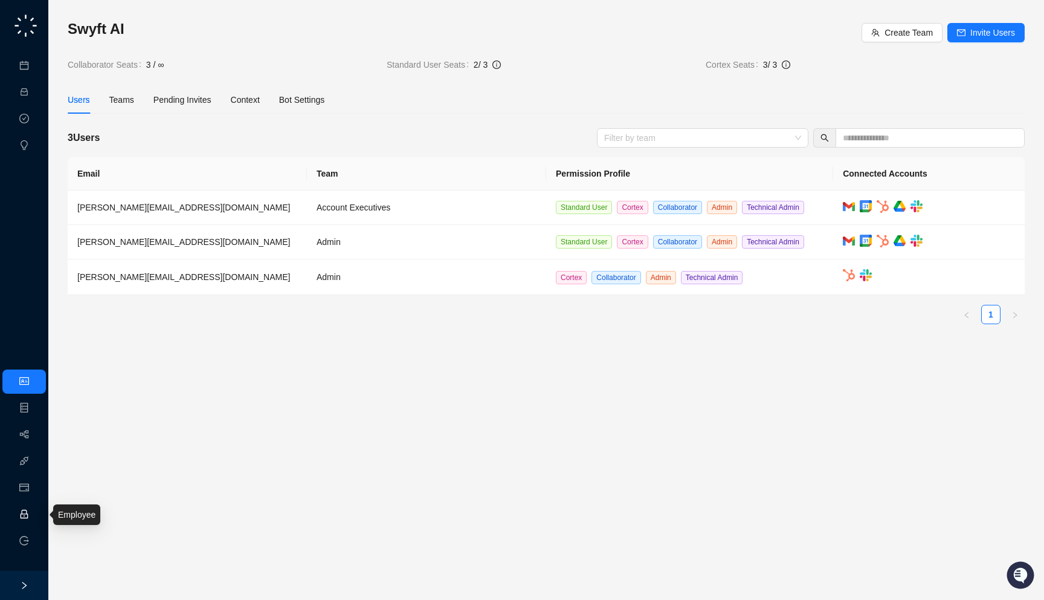
click at [35, 509] on link "Employee" at bounding box center [53, 514] width 37 height 10
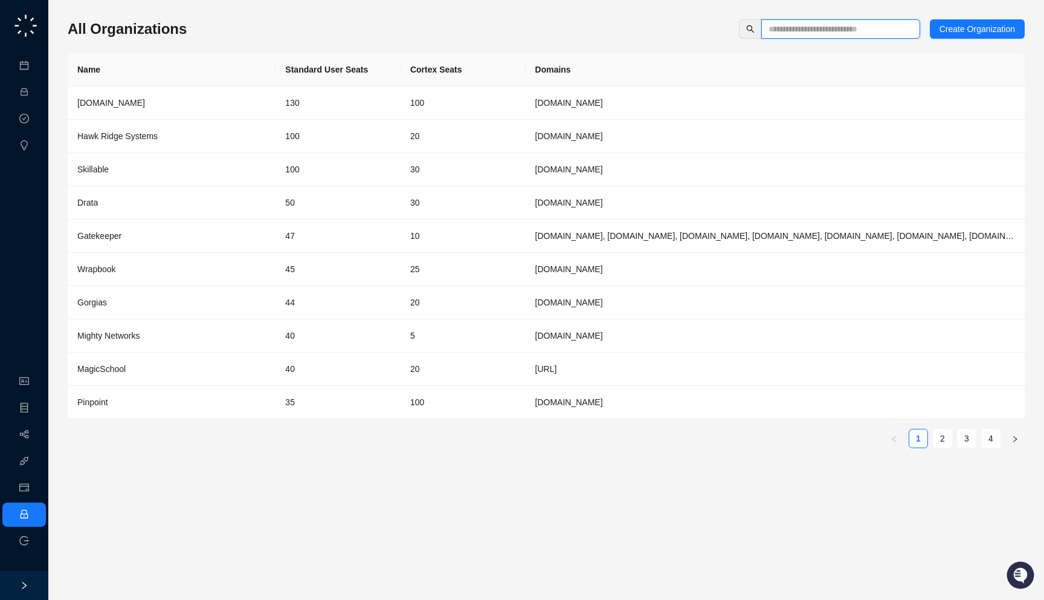
click at [829, 34] on input "text" at bounding box center [836, 28] width 135 height 13
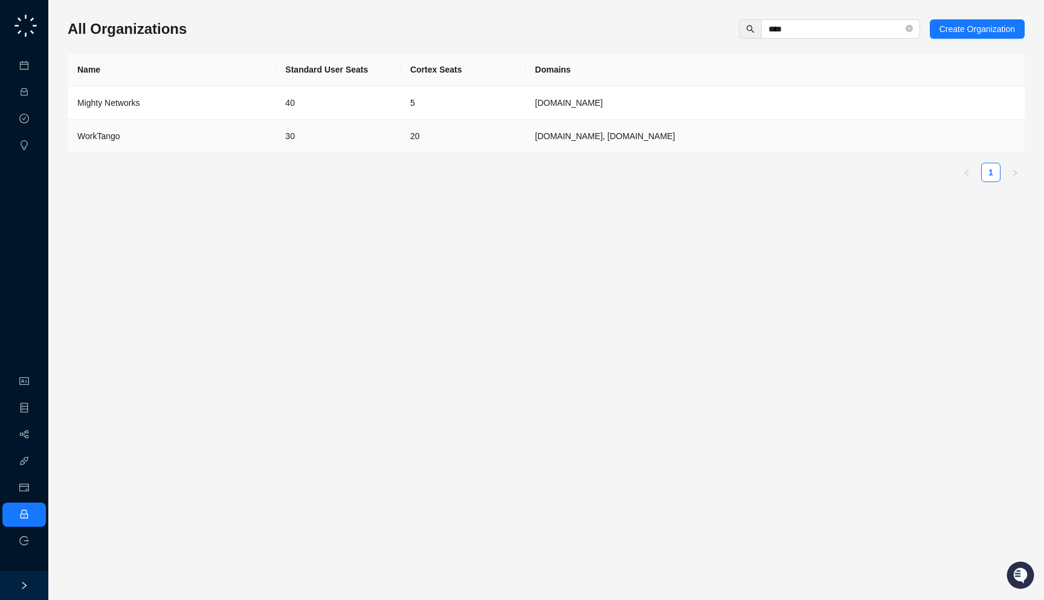
click at [336, 146] on td "30" at bounding box center [338, 136] width 125 height 33
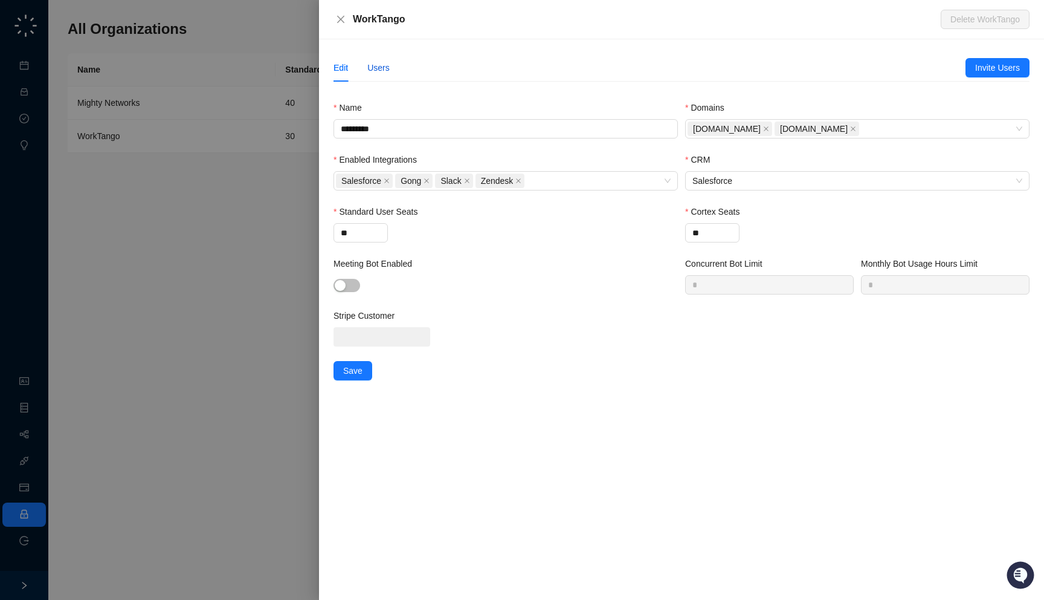
click at [377, 71] on div "Users" at bounding box center [378, 67] width 22 height 13
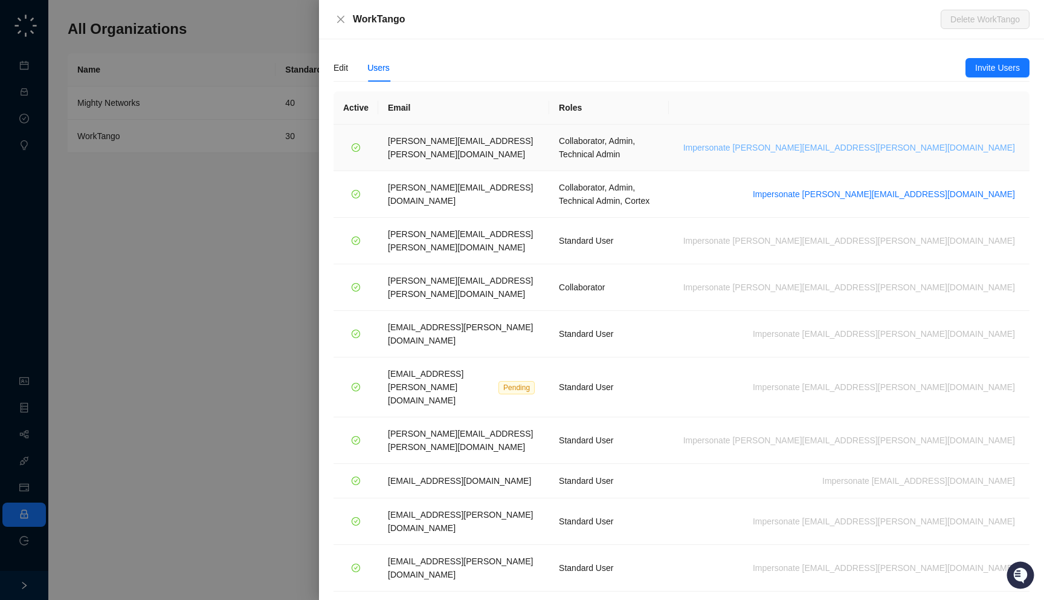
click at [949, 144] on span "Impersonate lisa.hall@worktango.com" at bounding box center [850, 147] width 332 height 13
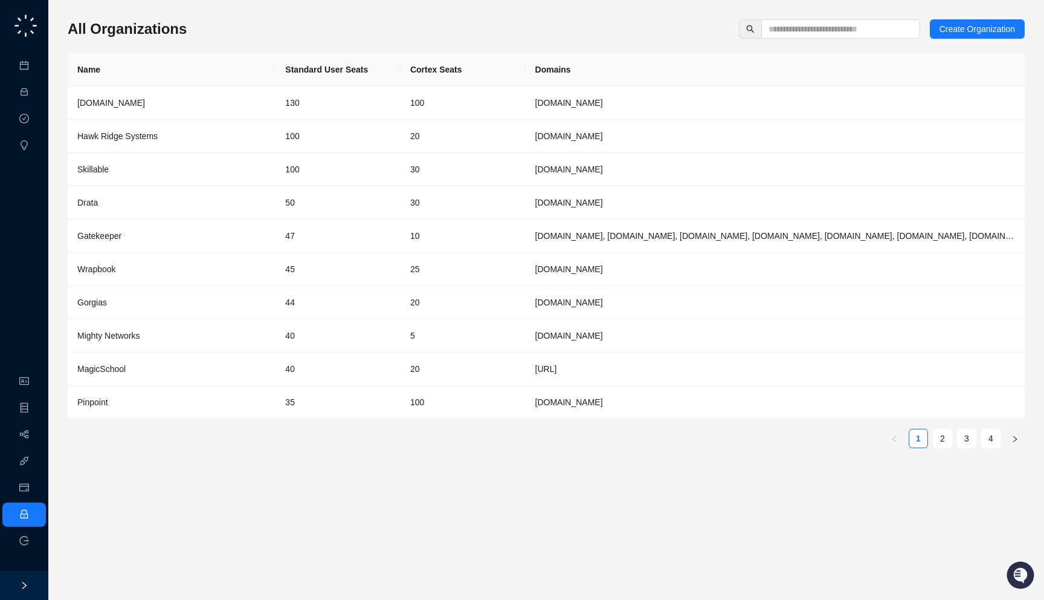
click at [219, 33] on div "All Organizations Create Organization" at bounding box center [546, 28] width 957 height 19
click at [212, 29] on div "All Organizations Create Organization" at bounding box center [546, 28] width 957 height 19
click at [802, 42] on div "All Organizations Create Organization Name Standard User Seats Cortex Seats Dom…" at bounding box center [546, 238] width 957 height 438
click at [809, 28] on input "text" at bounding box center [836, 28] width 135 height 13
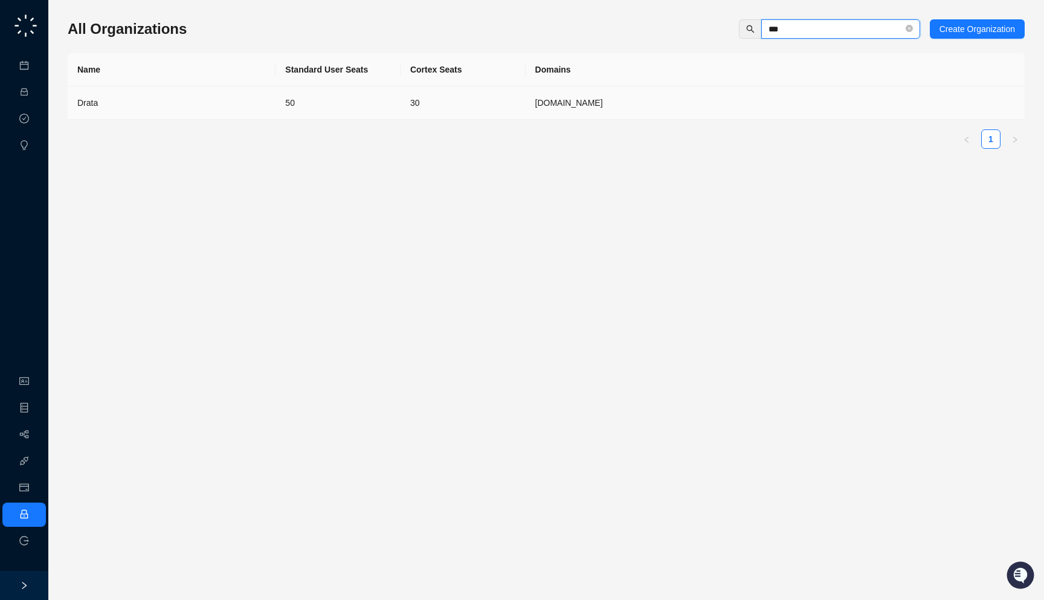
type input "***"
click at [253, 109] on td "Drata" at bounding box center [172, 102] width 208 height 33
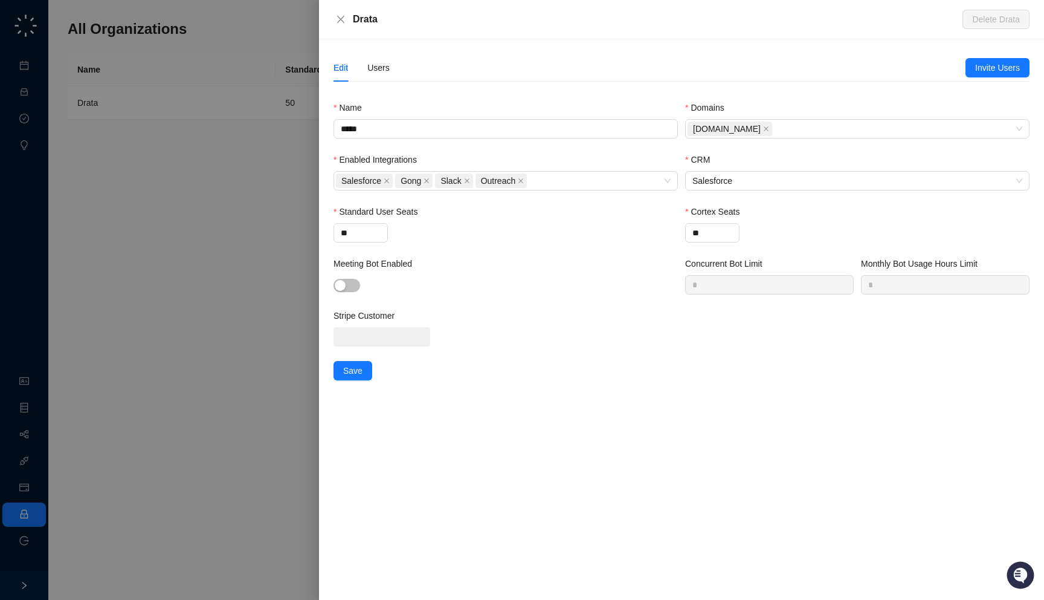
click at [390, 66] on div "Edit Users" at bounding box center [650, 68] width 632 height 28
click at [377, 66] on div "Users" at bounding box center [378, 67] width 22 height 13
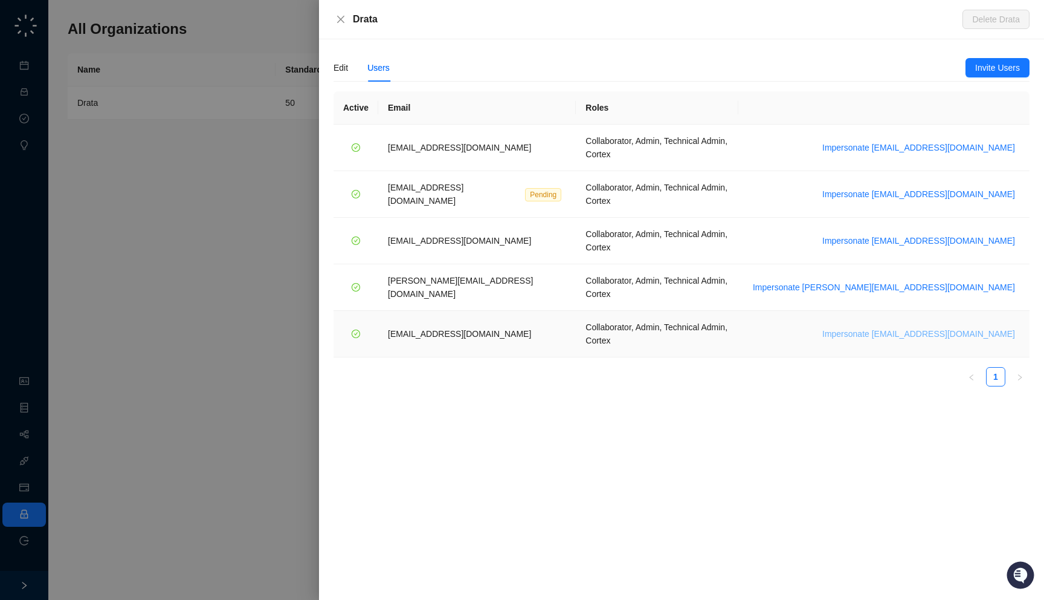
click at [939, 327] on span "Impersonate vinniesafin@drata.com" at bounding box center [919, 333] width 193 height 13
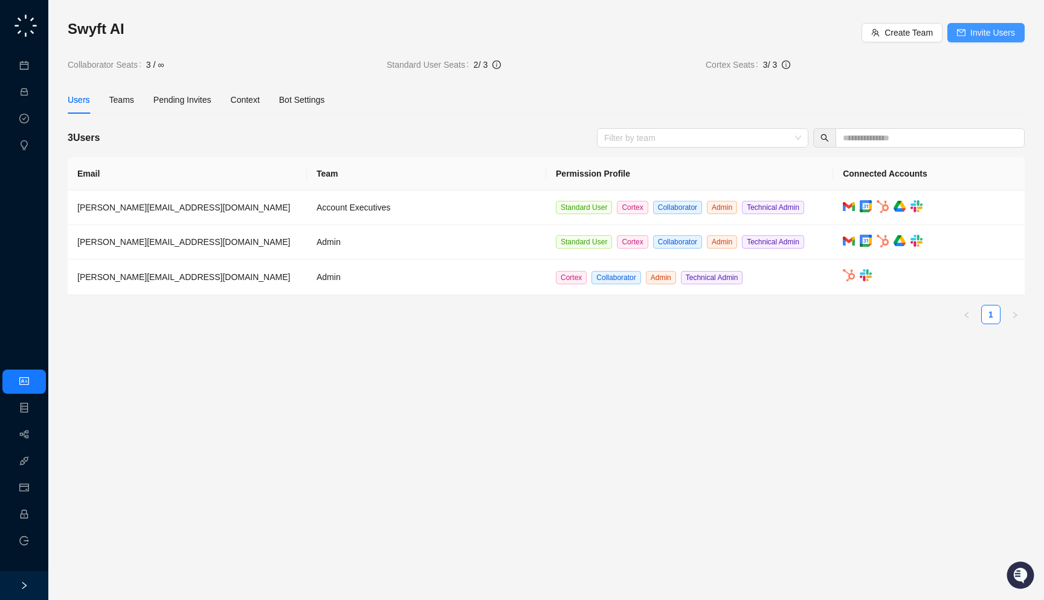
click at [1004, 27] on span "Invite Users" at bounding box center [993, 32] width 45 height 13
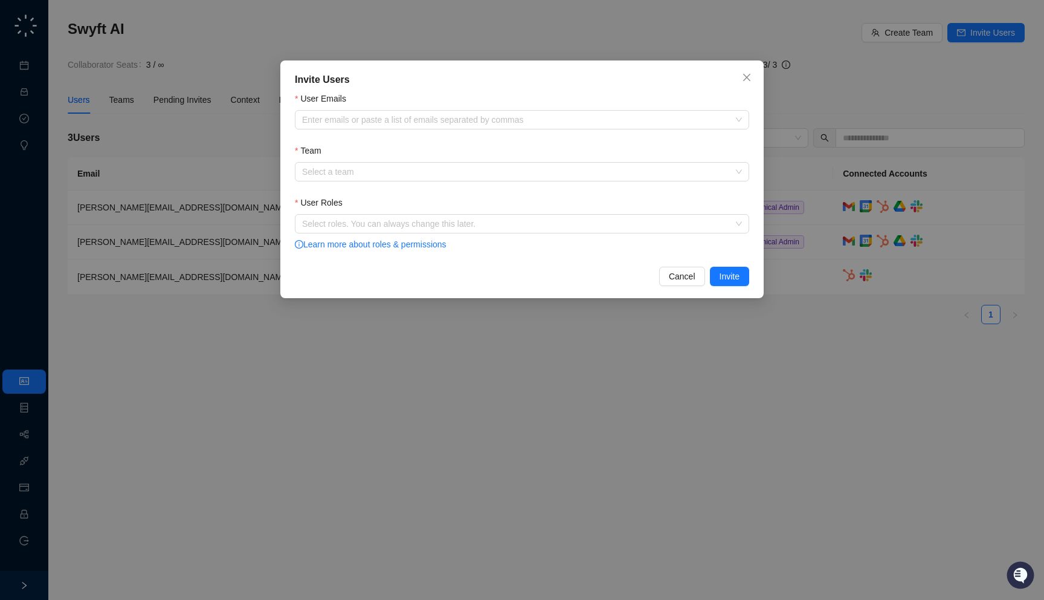
click at [425, 348] on div "Invite Users User Emails Enter emails or paste a list of emails separated by co…" at bounding box center [522, 300] width 1044 height 600
click at [696, 273] on button "Cancel" at bounding box center [682, 276] width 46 height 19
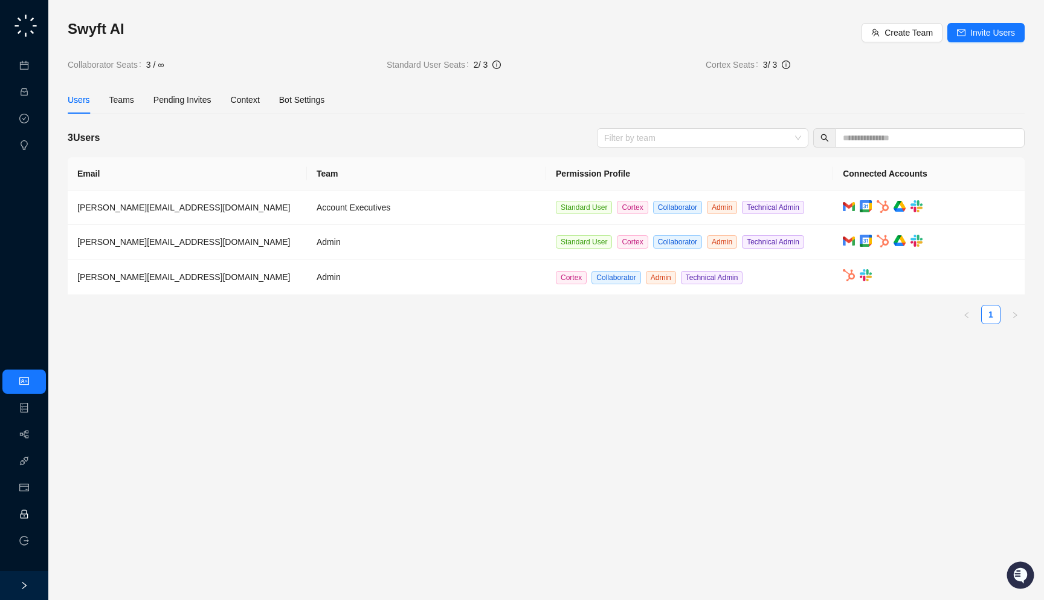
click at [35, 509] on link "Employee" at bounding box center [53, 514] width 37 height 10
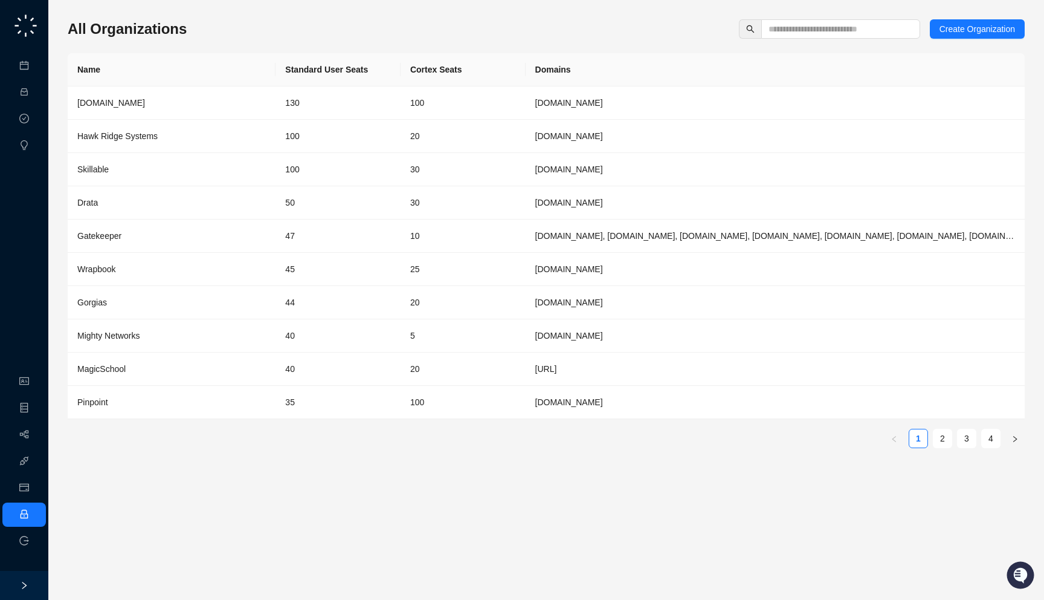
drag, startPoint x: 273, startPoint y: 22, endPoint x: 270, endPoint y: 28, distance: 6.5
click at [270, 28] on div "All Organizations Create Organization" at bounding box center [546, 28] width 957 height 19
drag, startPoint x: 189, startPoint y: 25, endPoint x: 187, endPoint y: 31, distance: 6.3
click at [187, 31] on div "All Organizations Create Organization" at bounding box center [546, 28] width 957 height 19
click at [35, 386] on link "Organization" at bounding box center [59, 382] width 48 height 10
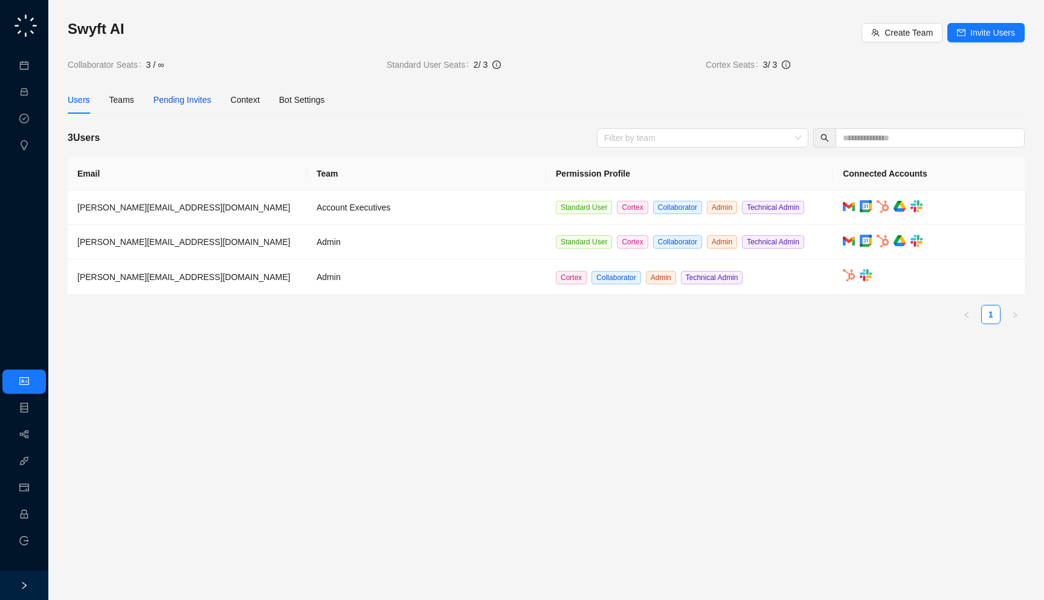
click at [205, 105] on div "Pending Invites" at bounding box center [183, 99] width 58 height 13
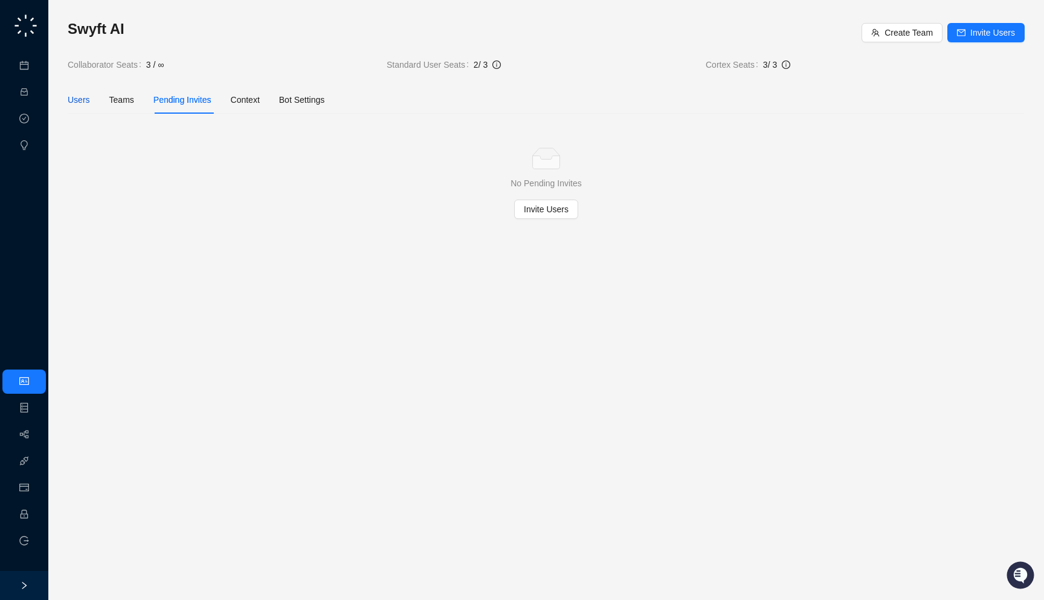
click at [89, 102] on div "Users" at bounding box center [79, 99] width 22 height 13
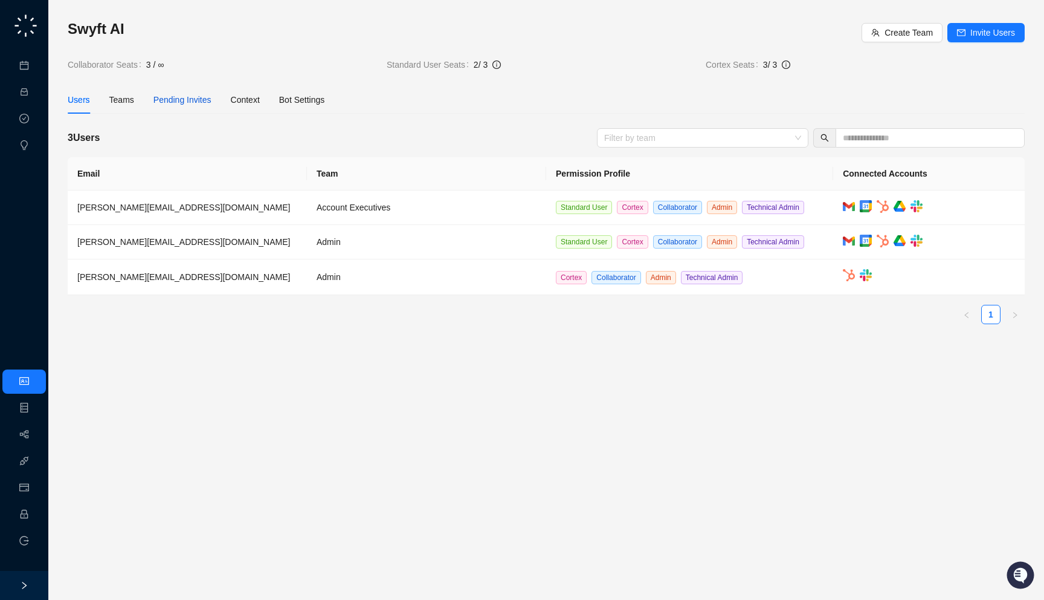
click at [209, 99] on span "Pending Invites" at bounding box center [183, 100] width 58 height 10
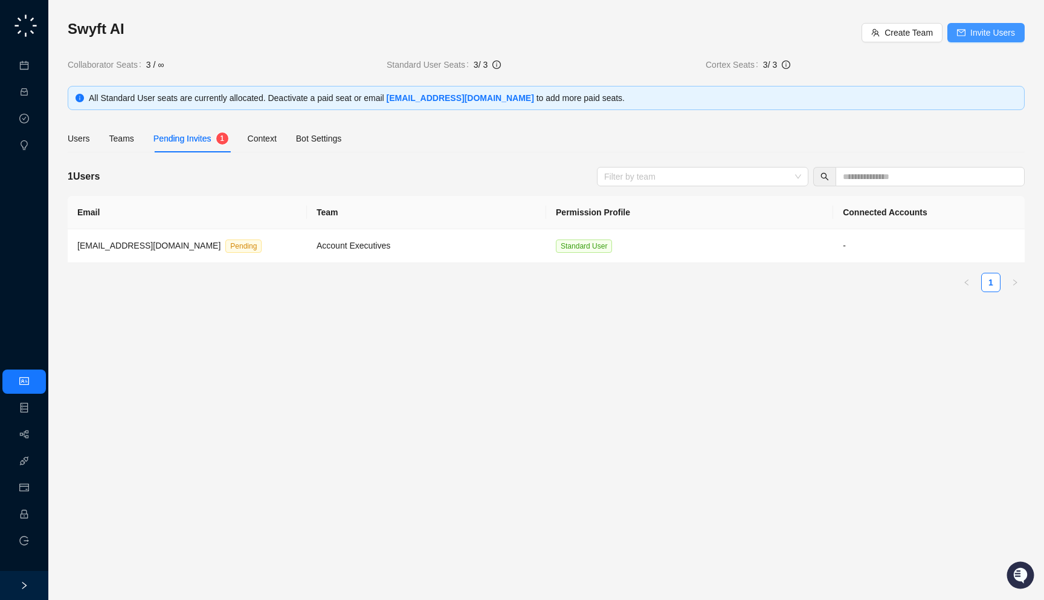
click at [994, 34] on span "Invite Users" at bounding box center [993, 32] width 45 height 13
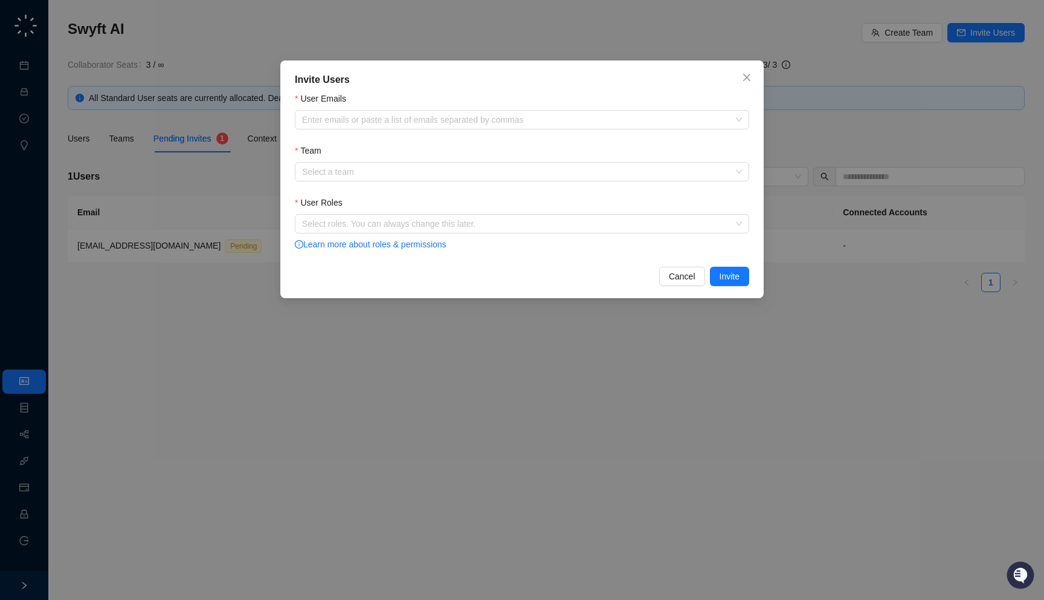
click at [413, 109] on div "User Emails" at bounding box center [522, 101] width 454 height 18
click at [414, 128] on div "Enter emails or paste a list of emails separated by commas" at bounding box center [522, 119] width 454 height 19
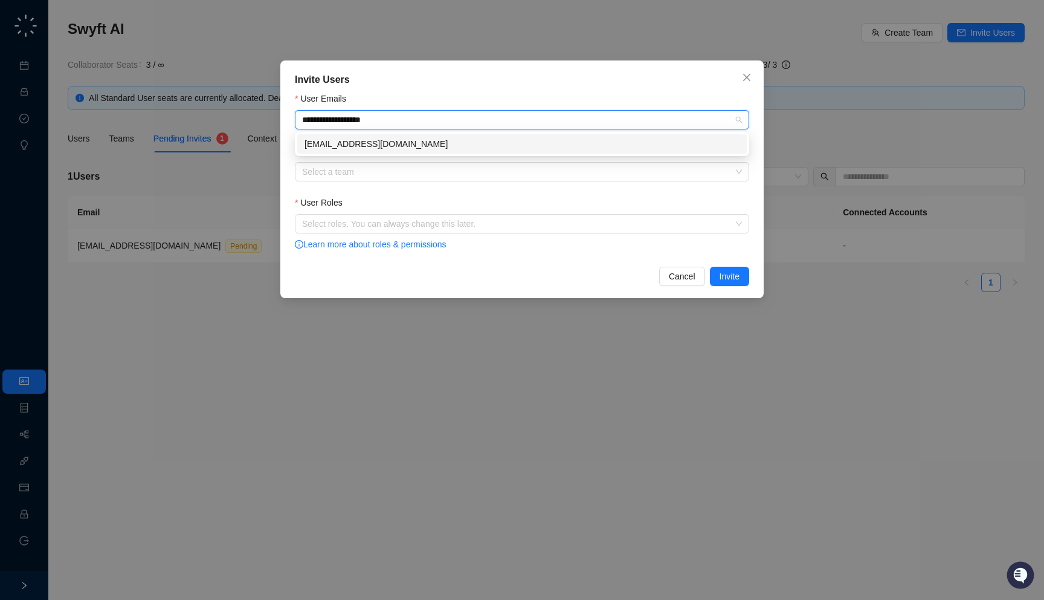
type input "**********"
click at [372, 80] on div "Invite Users" at bounding box center [522, 80] width 454 height 15
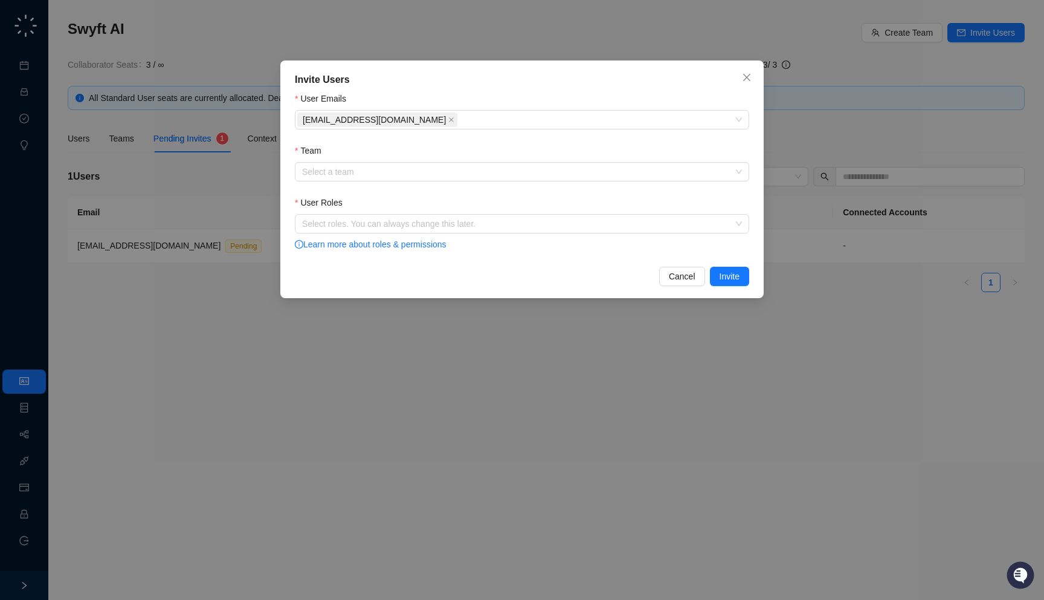
click at [244, 129] on div "Invite Users User Emails hello+1@swyftai.com Team Select a team User Roles Sele…" at bounding box center [522, 300] width 1044 height 600
click at [504, 114] on div "hello+1@swyftai.com" at bounding box center [515, 119] width 437 height 17
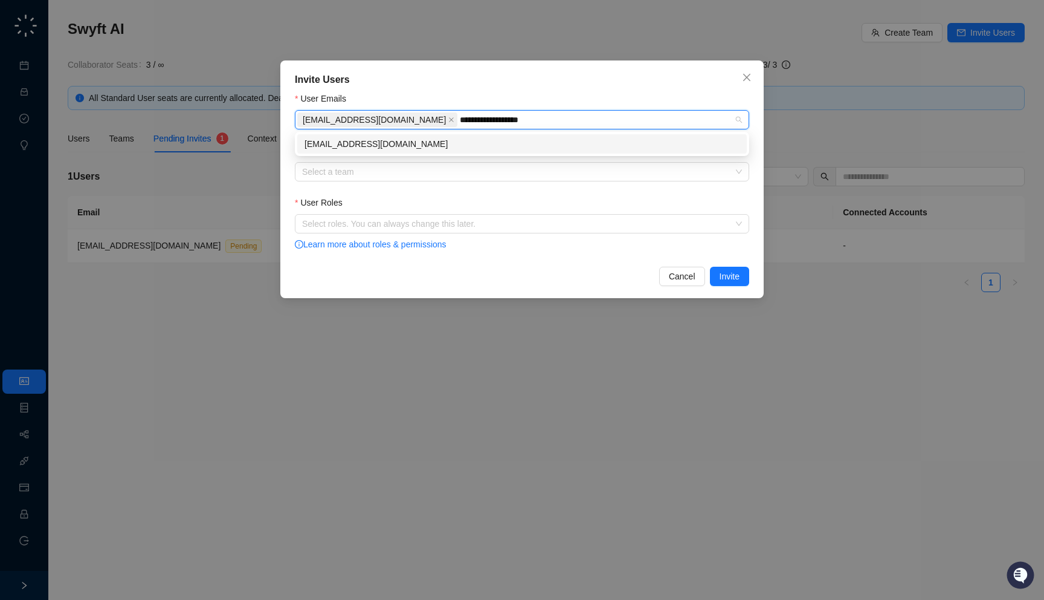
type input "**********"
click at [435, 137] on div "hello+2@swyftai.com" at bounding box center [522, 143] width 435 height 13
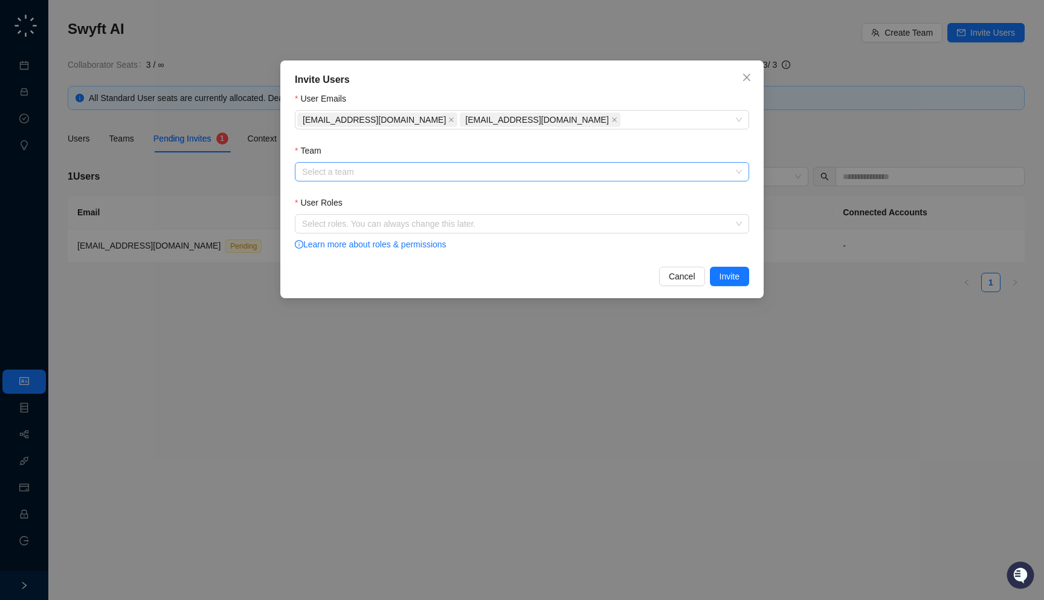
click at [424, 163] on input "Team" at bounding box center [518, 172] width 433 height 18
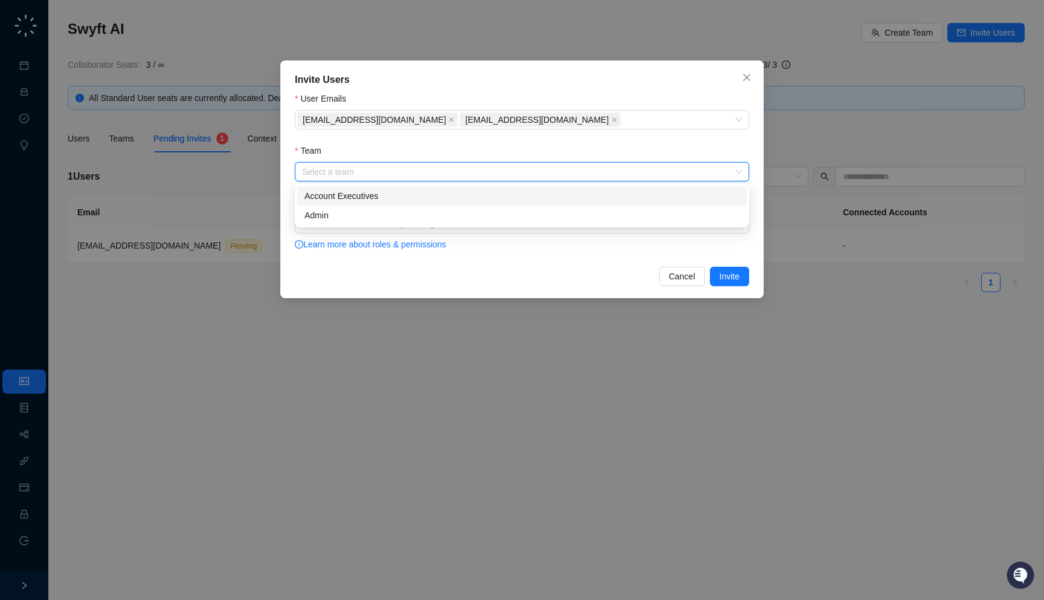
click at [406, 199] on div "Account Executives" at bounding box center [522, 195] width 435 height 13
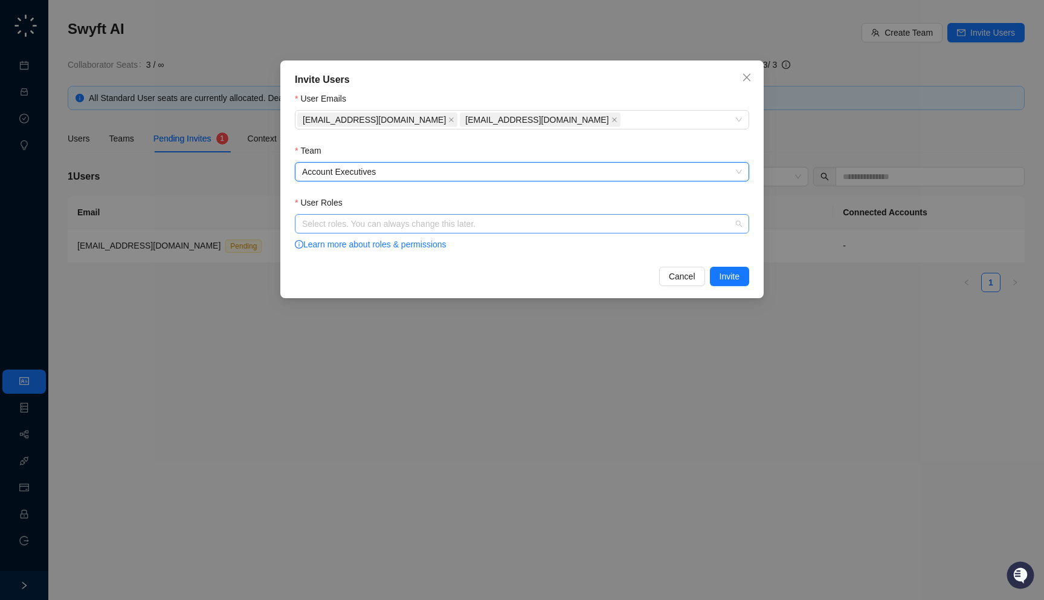
click at [403, 219] on div at bounding box center [515, 223] width 437 height 9
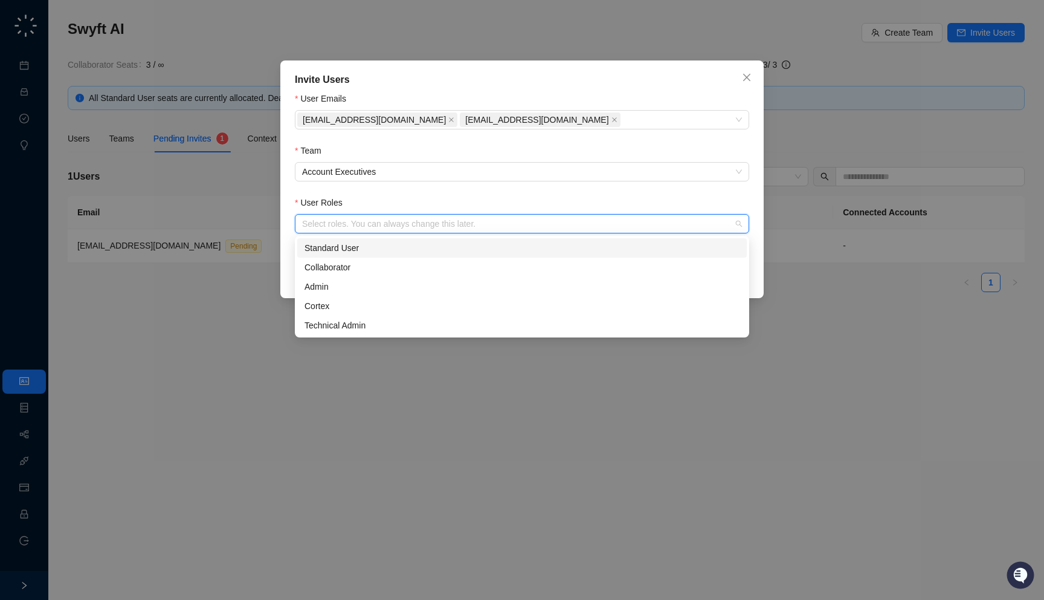
click at [399, 244] on div "Standard User" at bounding box center [522, 247] width 435 height 13
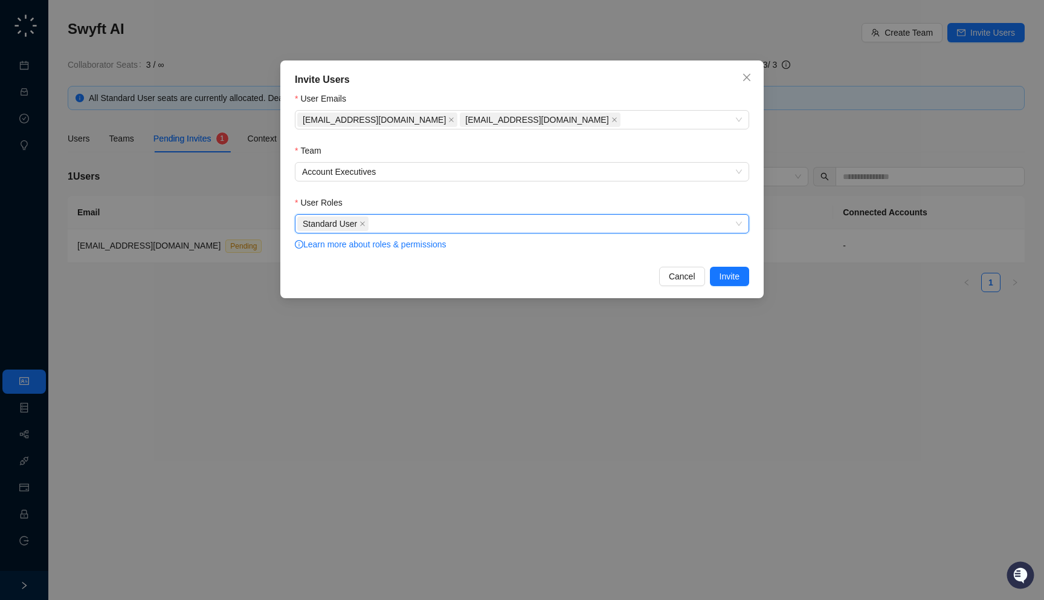
click at [399, 189] on form "User Emails hello+1@swyftai.com hello+2@swyftai.com Team Account Executives Use…" at bounding box center [522, 172] width 454 height 160
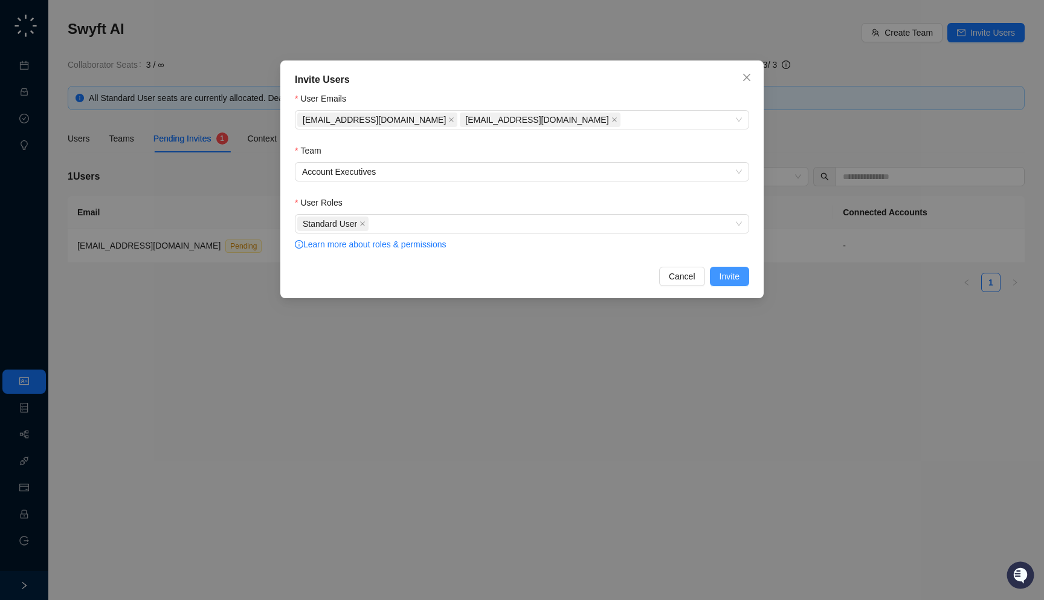
click at [729, 275] on span "Invite" at bounding box center [730, 276] width 20 height 13
click at [546, 118] on div "hello+1@swyftai.com hello+2@swyftai.com" at bounding box center [515, 119] width 437 height 17
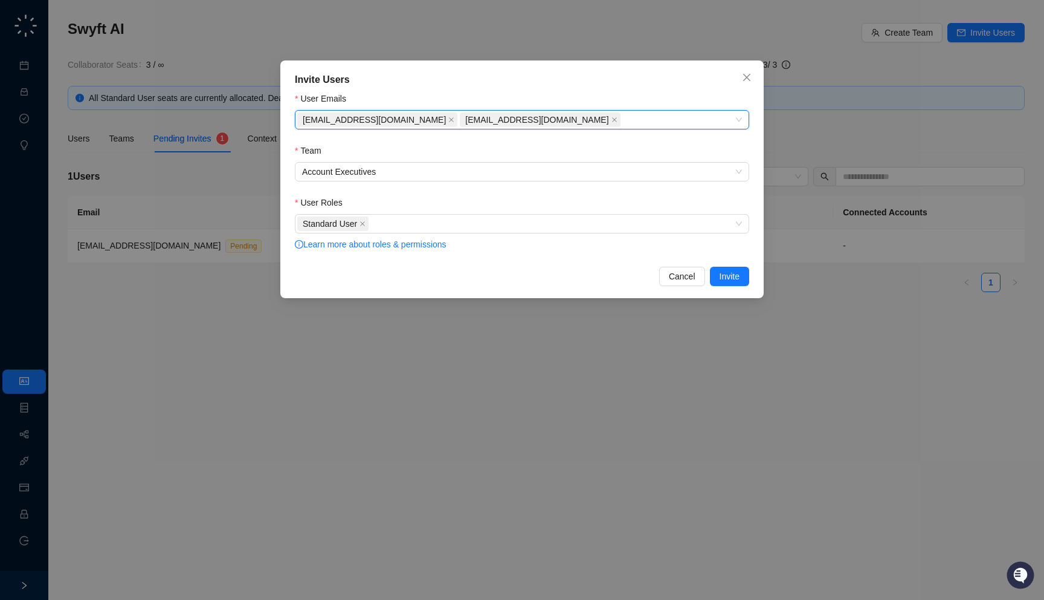
click at [464, 235] on div "Standard User Learn more about roles & permissions" at bounding box center [522, 233] width 454 height 38
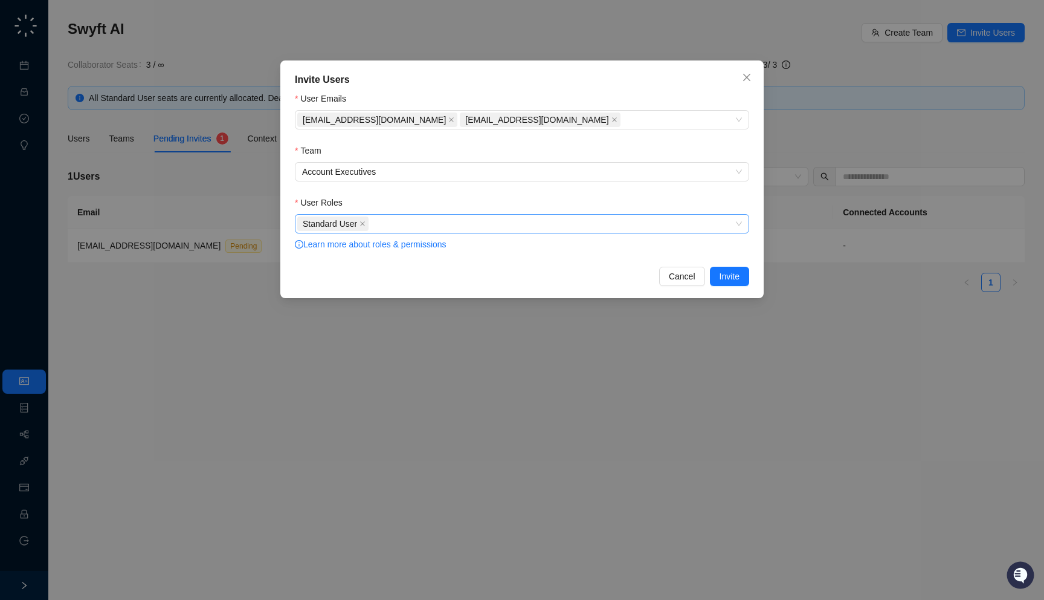
click at [464, 231] on div "Standard User" at bounding box center [515, 223] width 437 height 17
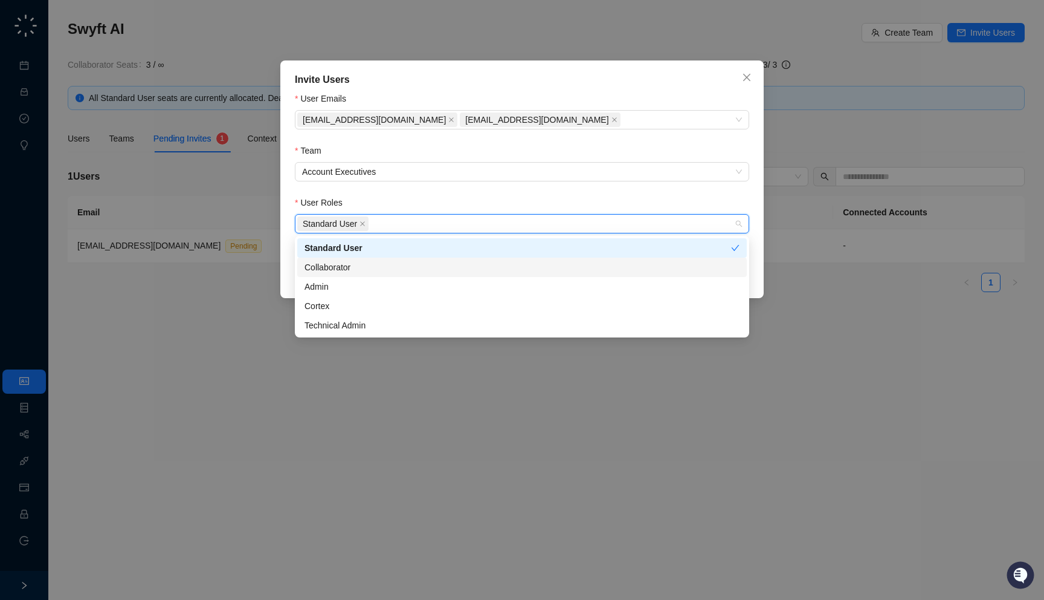
click at [343, 265] on div "Collaborator" at bounding box center [522, 266] width 435 height 13
click at [363, 224] on icon "close" at bounding box center [363, 224] width 6 height 6
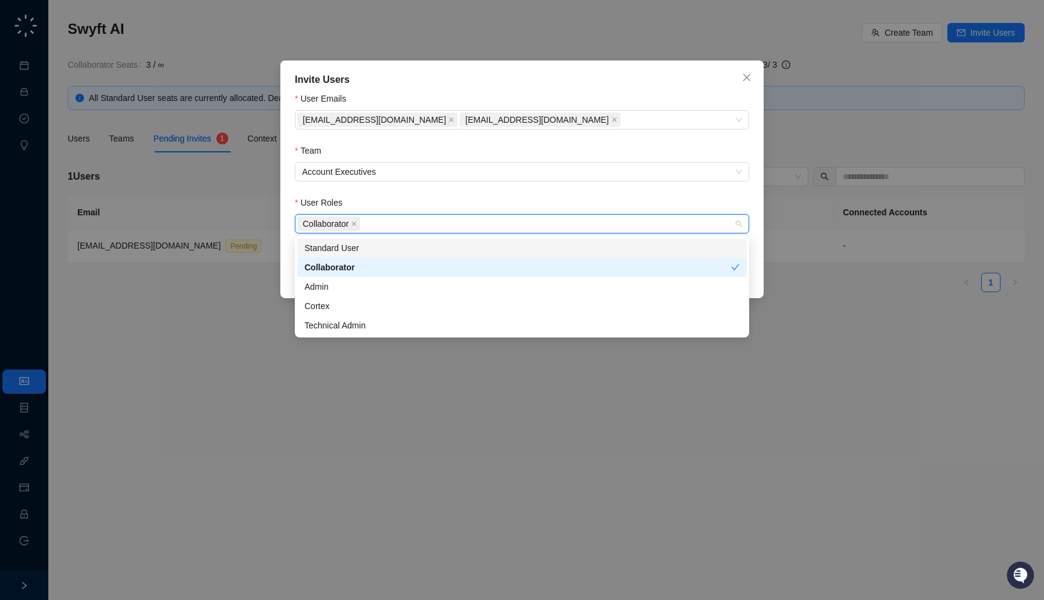
click at [368, 206] on div "User Roles" at bounding box center [522, 205] width 454 height 18
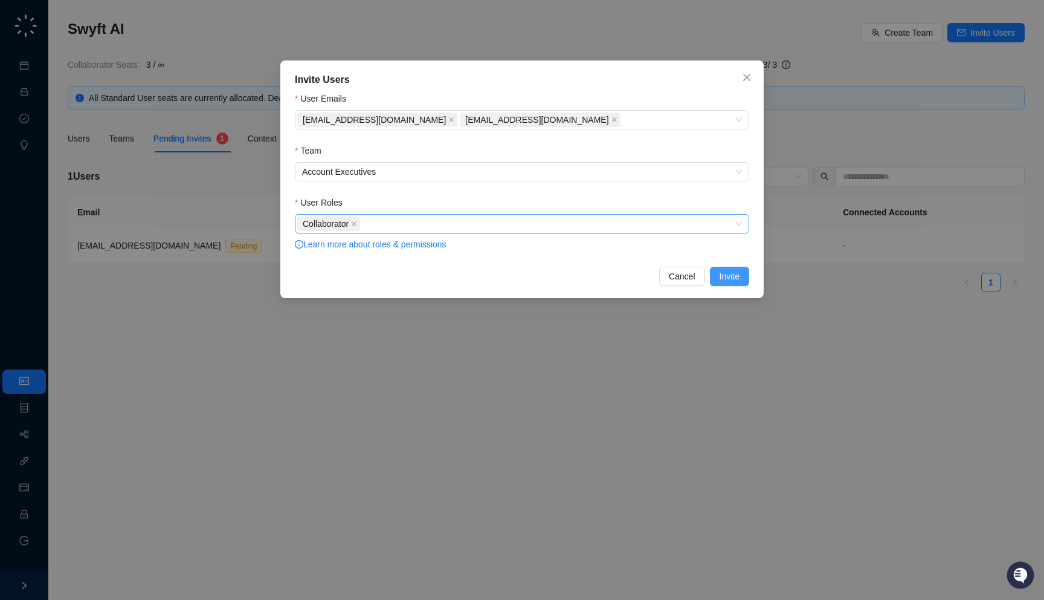
click at [724, 280] on span "Invite" at bounding box center [730, 276] width 20 height 13
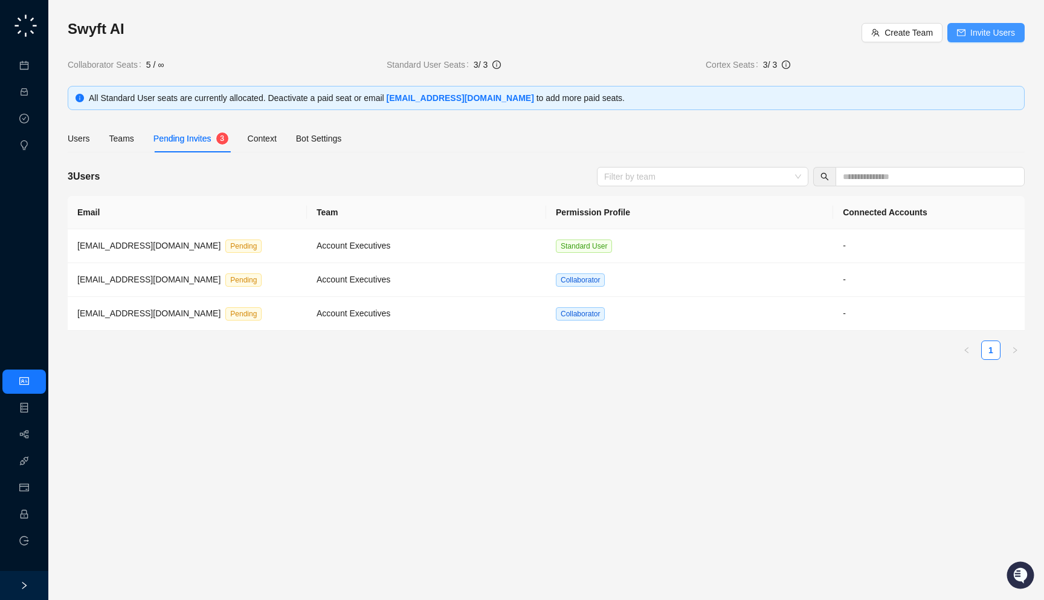
click at [975, 39] on button "Invite Users" at bounding box center [986, 32] width 77 height 19
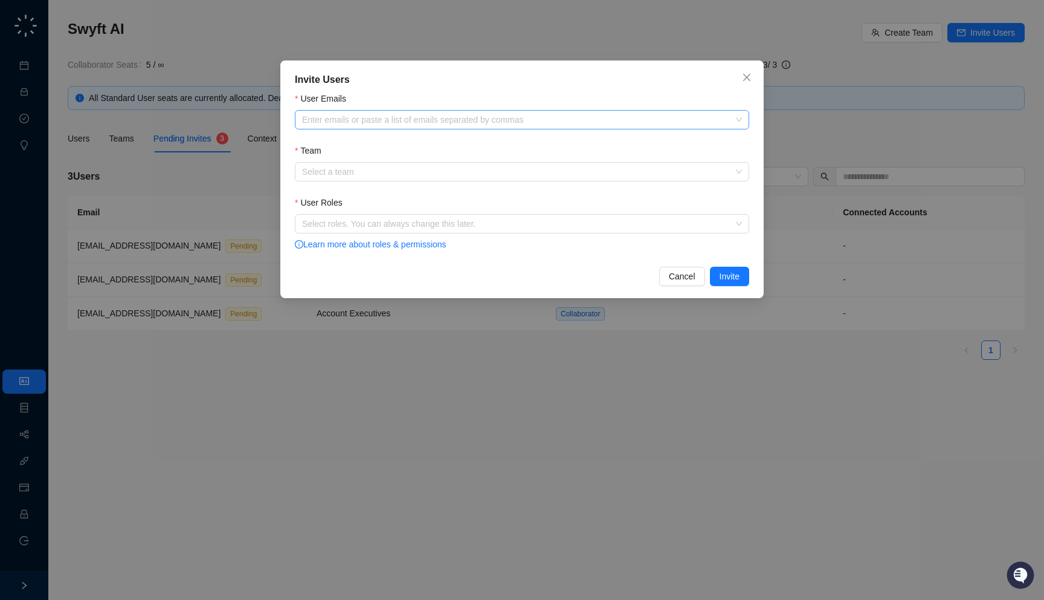
click at [367, 110] on div "Enter emails or paste a list of emails separated by commas" at bounding box center [522, 119] width 454 height 19
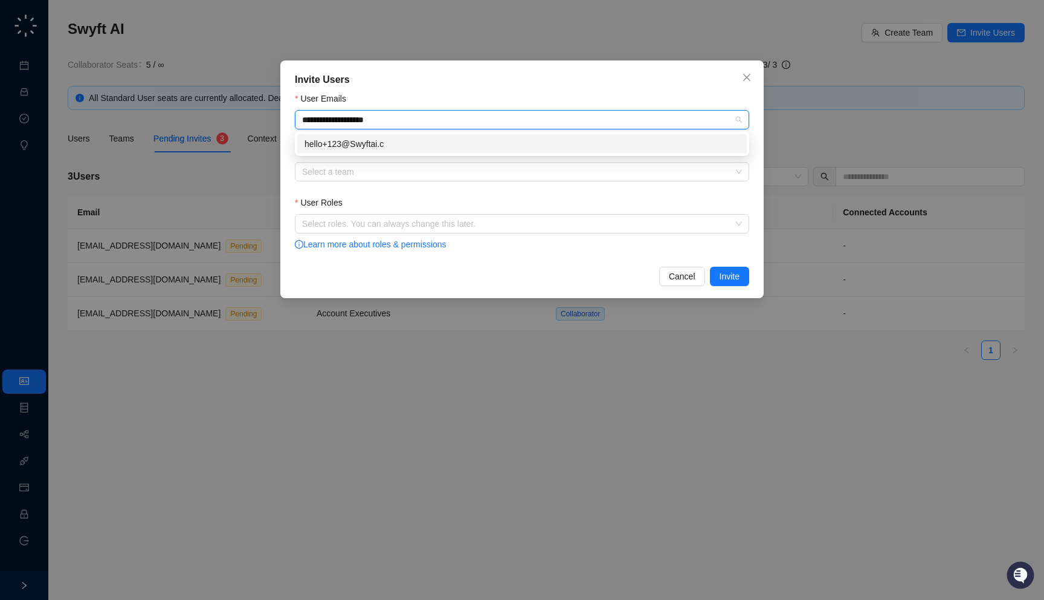
type input "**********"
click at [361, 146] on div "hello+123@Swyftai.com" at bounding box center [522, 143] width 435 height 13
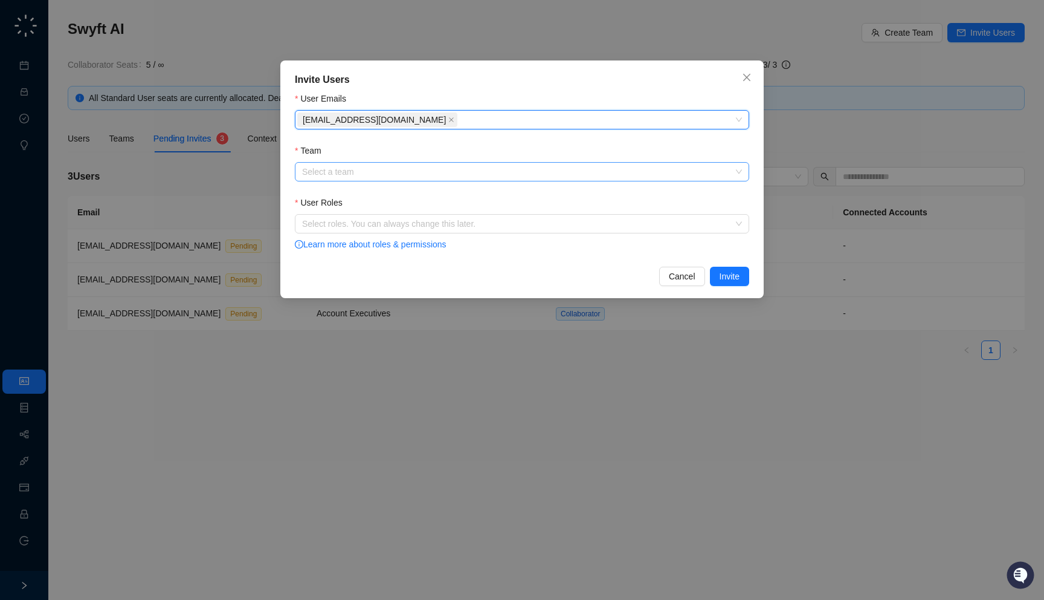
click at [361, 179] on input "Team" at bounding box center [518, 172] width 433 height 18
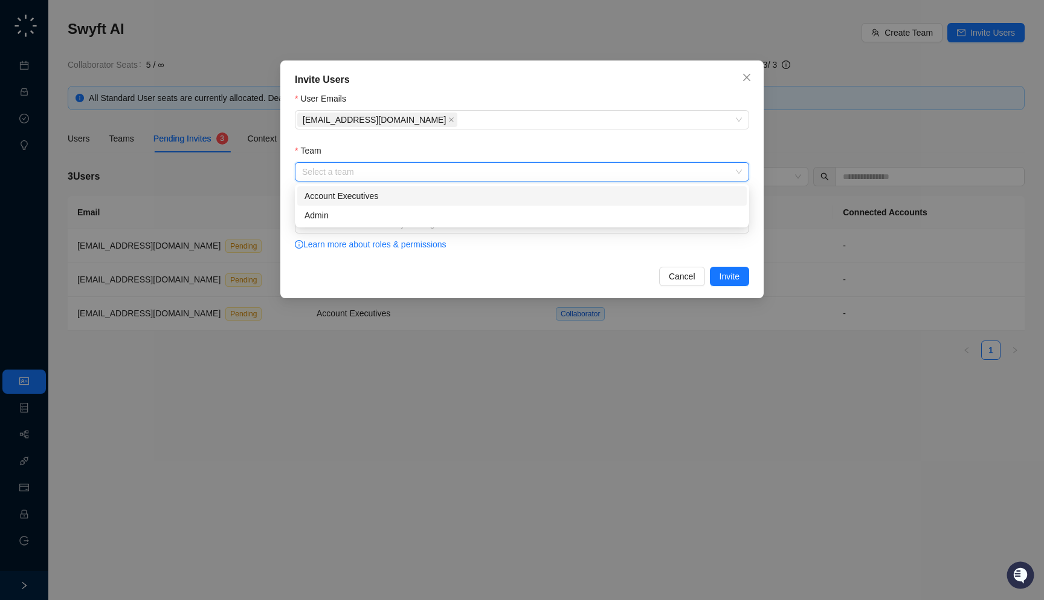
click at [357, 195] on div "Account Executives" at bounding box center [522, 195] width 435 height 13
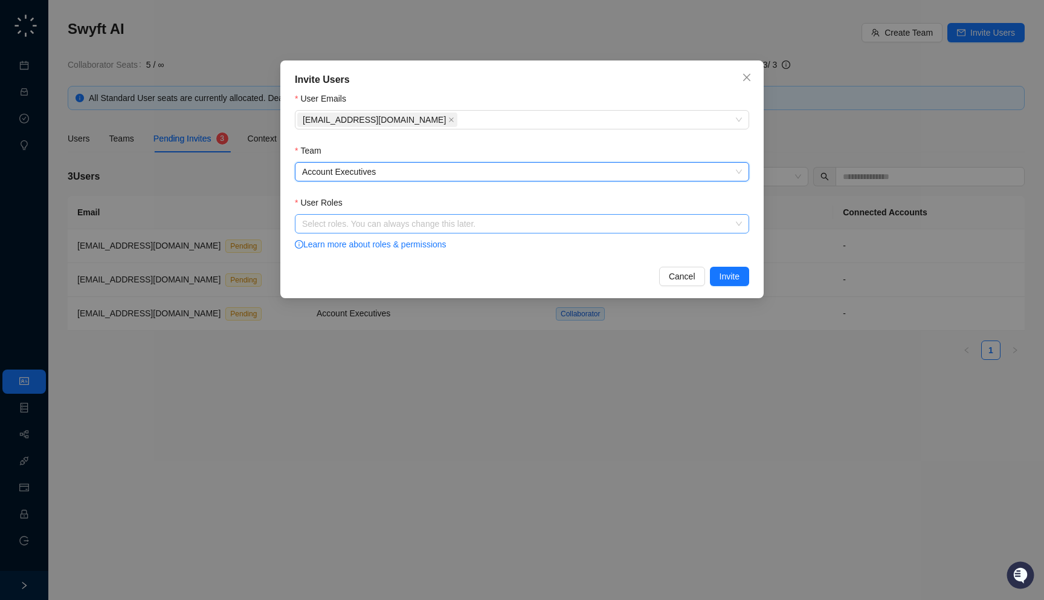
click at [353, 227] on div at bounding box center [515, 223] width 437 height 9
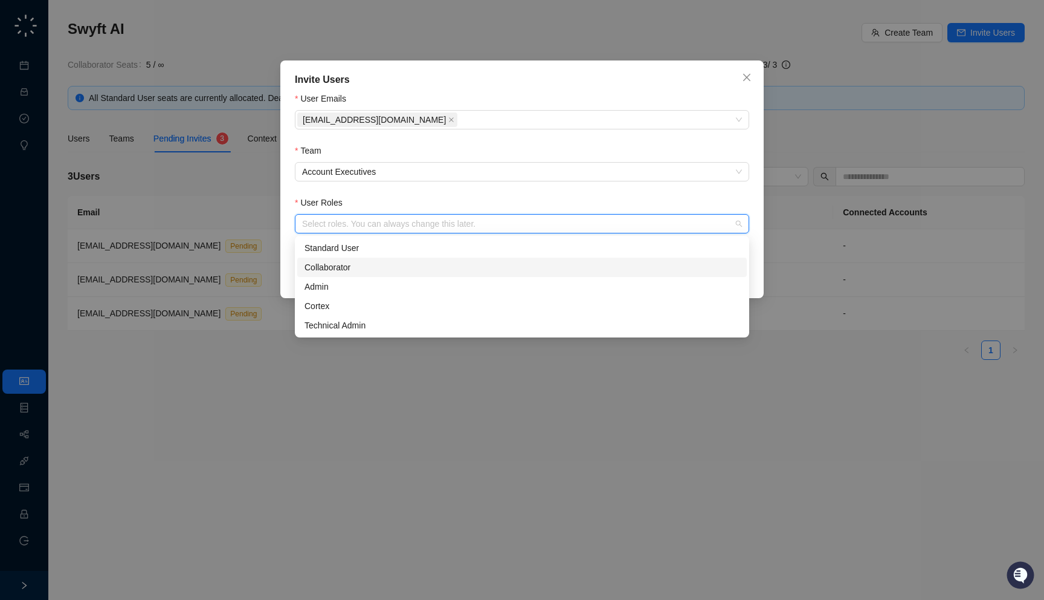
click at [346, 267] on div "Collaborator" at bounding box center [522, 266] width 435 height 13
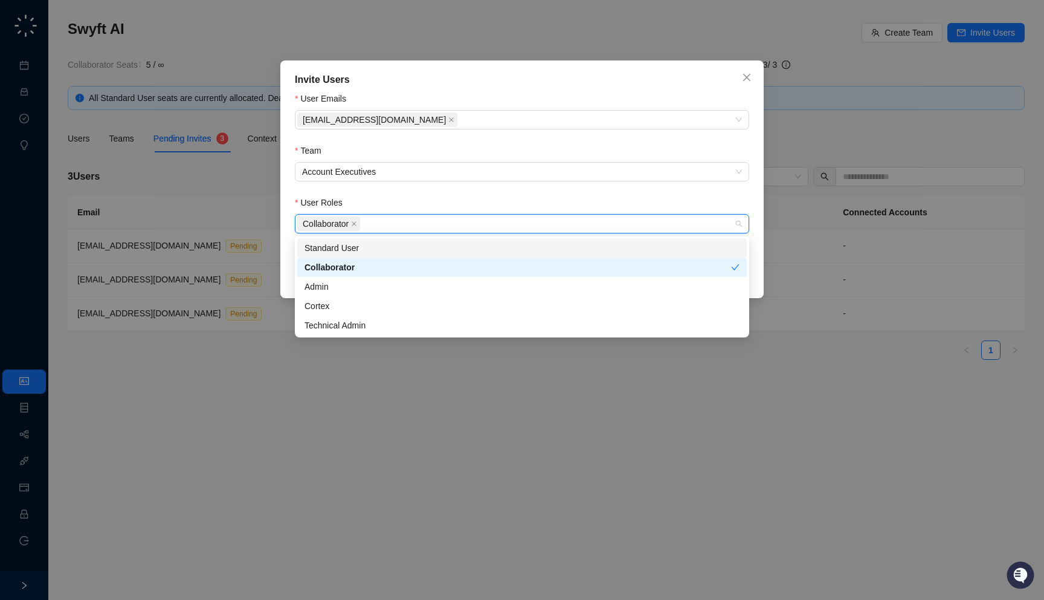
click at [369, 202] on div "User Roles" at bounding box center [522, 205] width 454 height 18
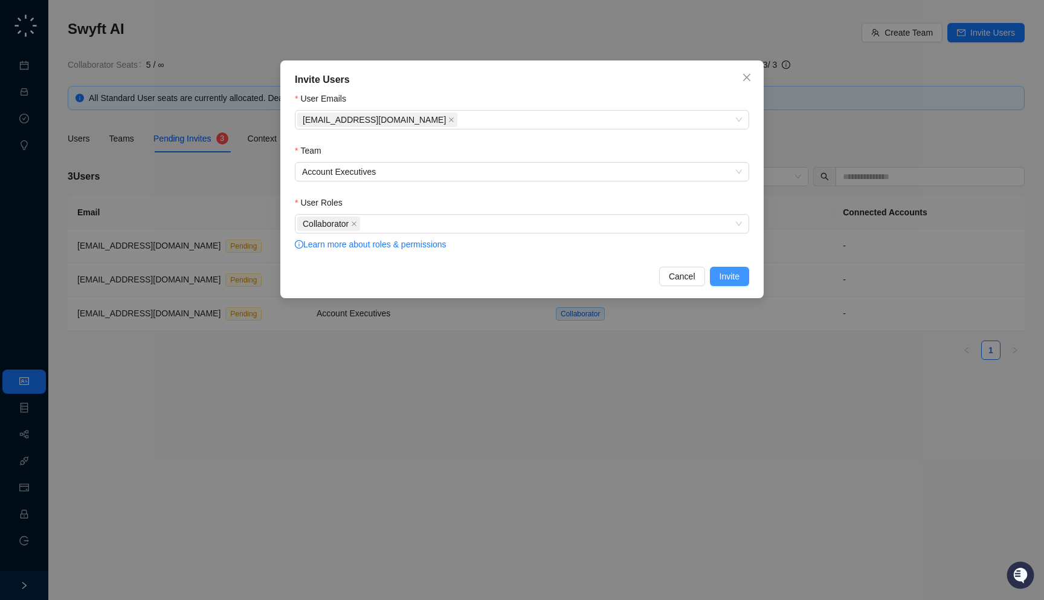
click at [739, 281] on span "Invite" at bounding box center [730, 276] width 20 height 13
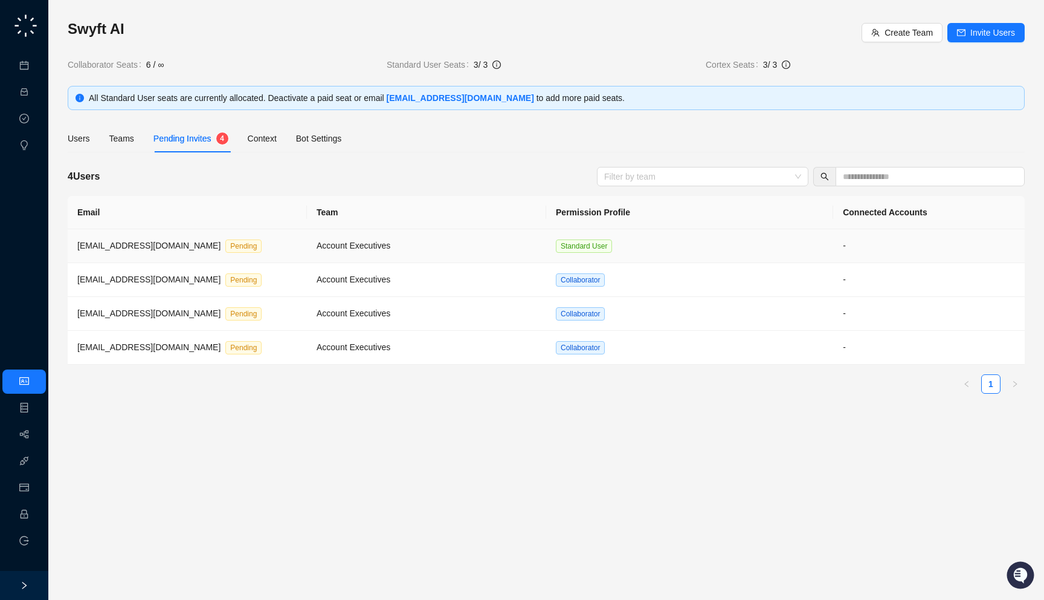
click at [688, 248] on td "Standard User" at bounding box center [689, 246] width 287 height 34
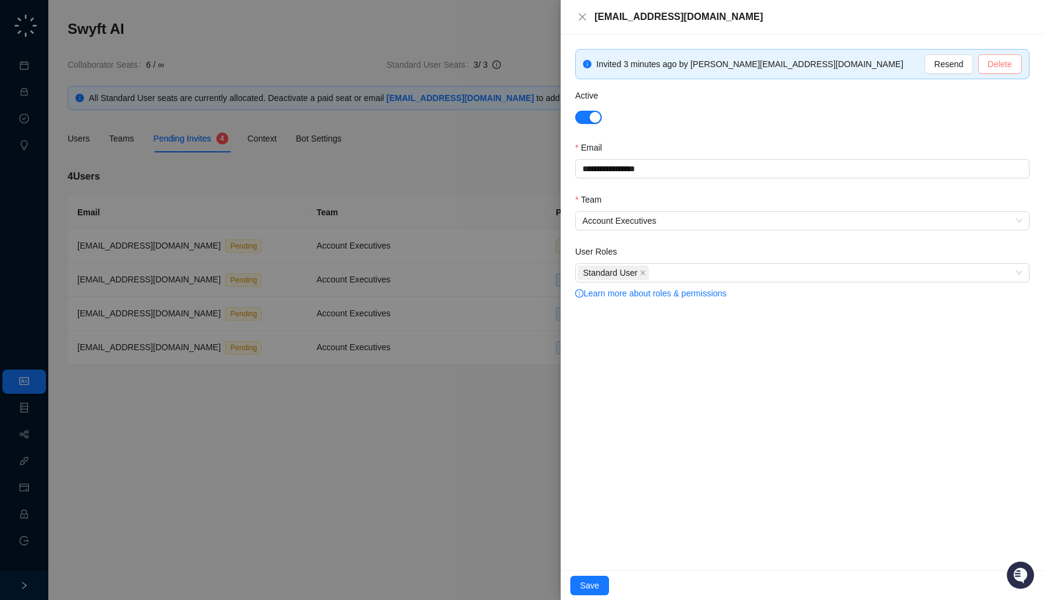
click at [994, 65] on span "Delete" at bounding box center [1000, 63] width 24 height 13
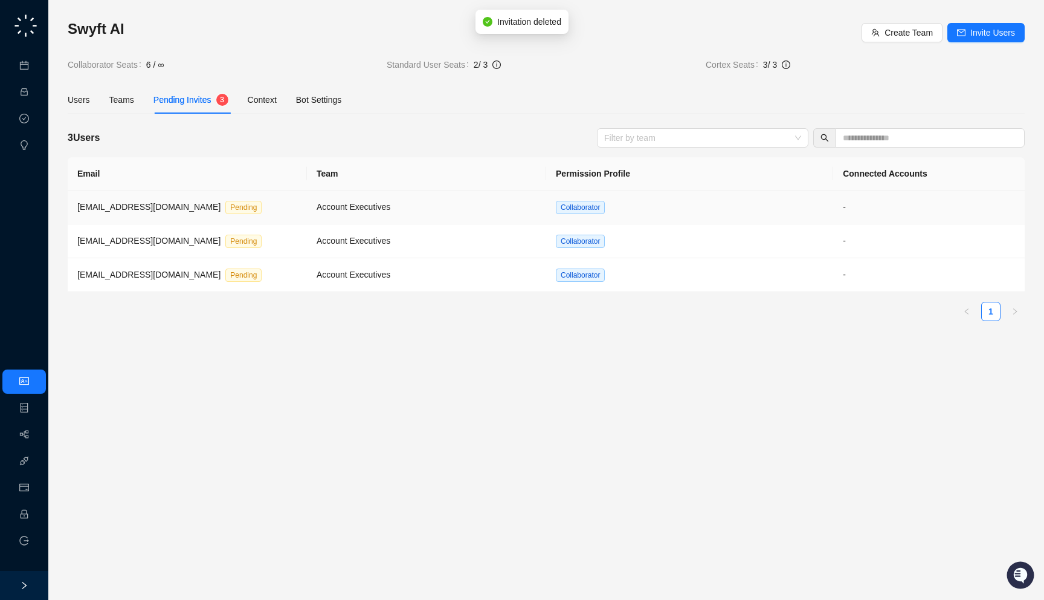
click at [582, 219] on td "Collaborator" at bounding box center [689, 207] width 287 height 34
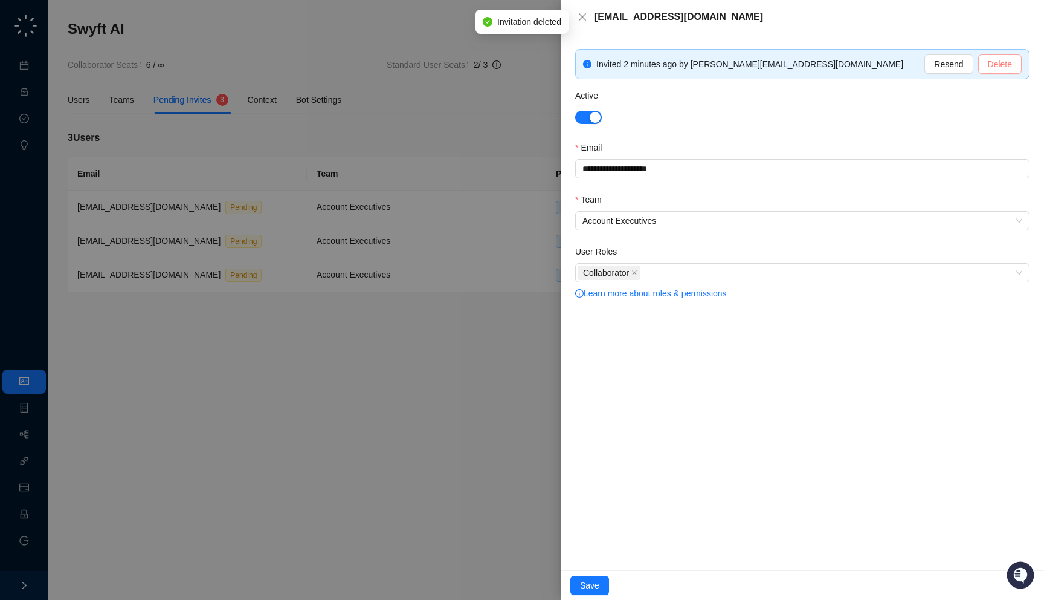
click at [984, 65] on button "Delete" at bounding box center [1000, 63] width 44 height 19
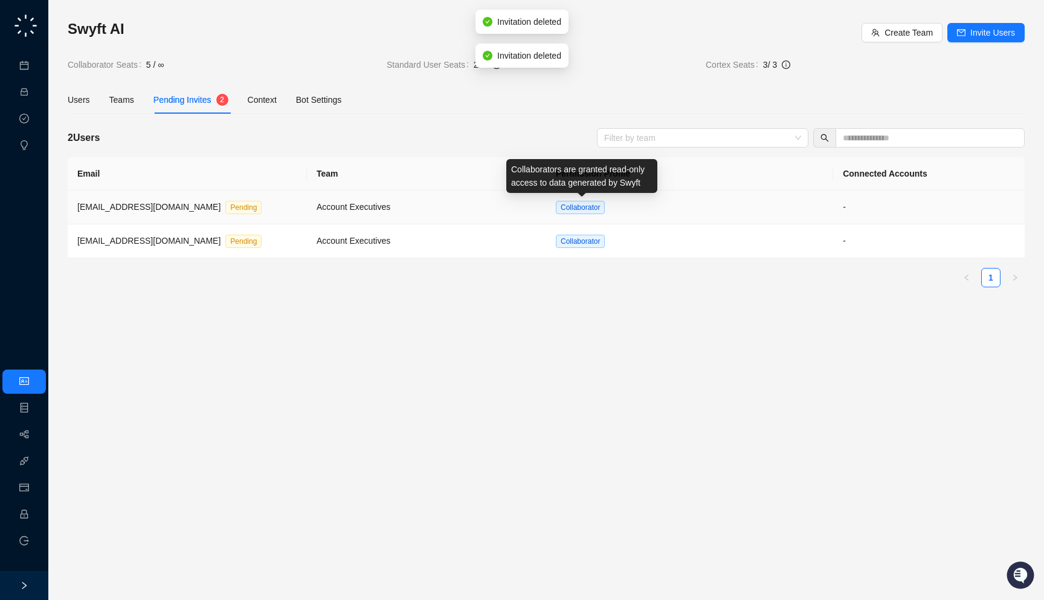
click at [586, 201] on span "Collaborator" at bounding box center [580, 207] width 49 height 13
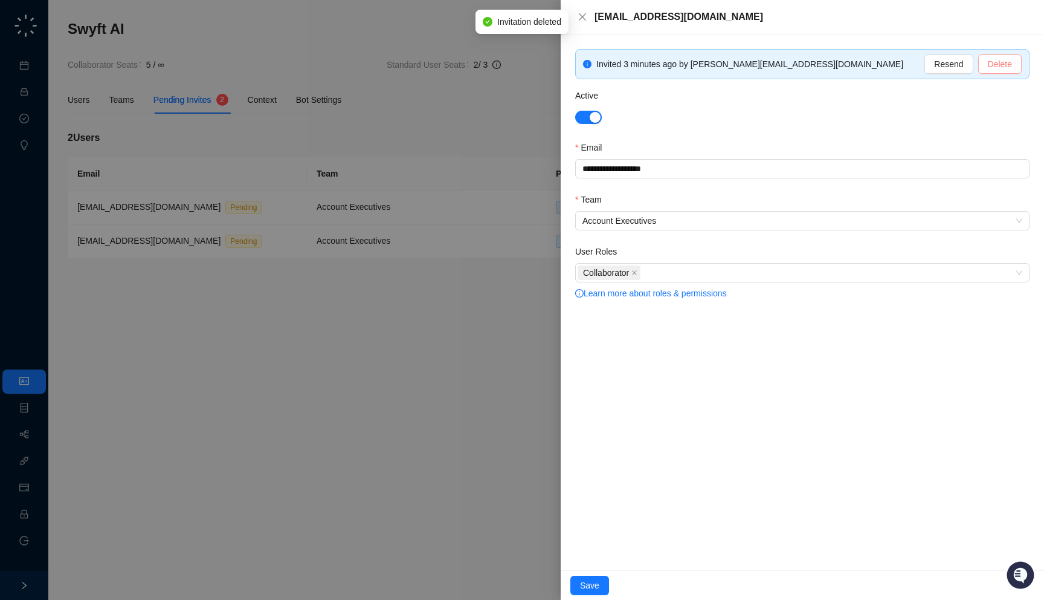
click at [997, 72] on button "Delete" at bounding box center [1000, 63] width 44 height 19
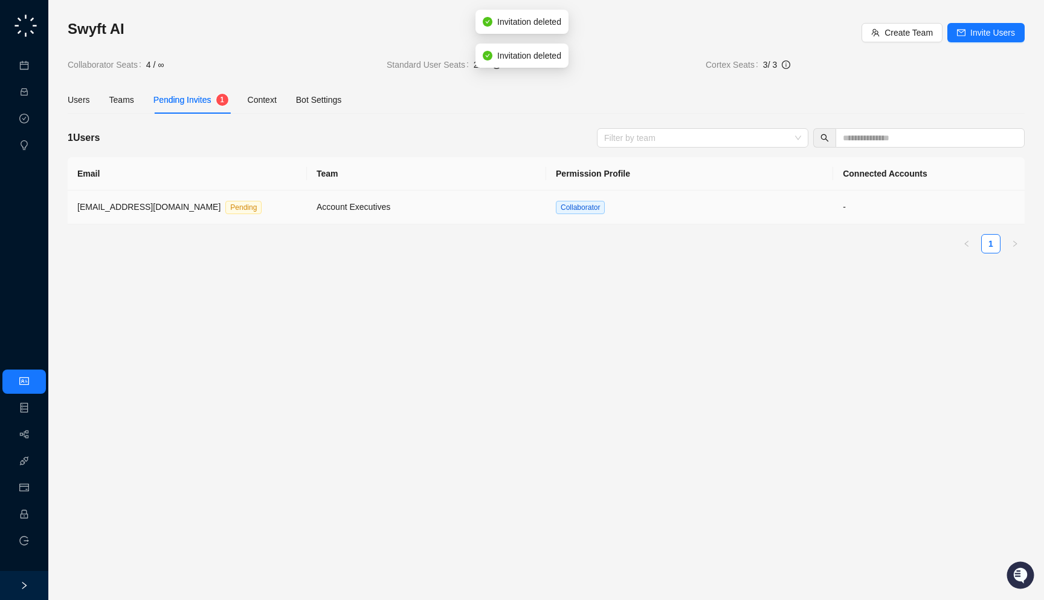
click at [629, 201] on td "Collaborator" at bounding box center [689, 207] width 287 height 34
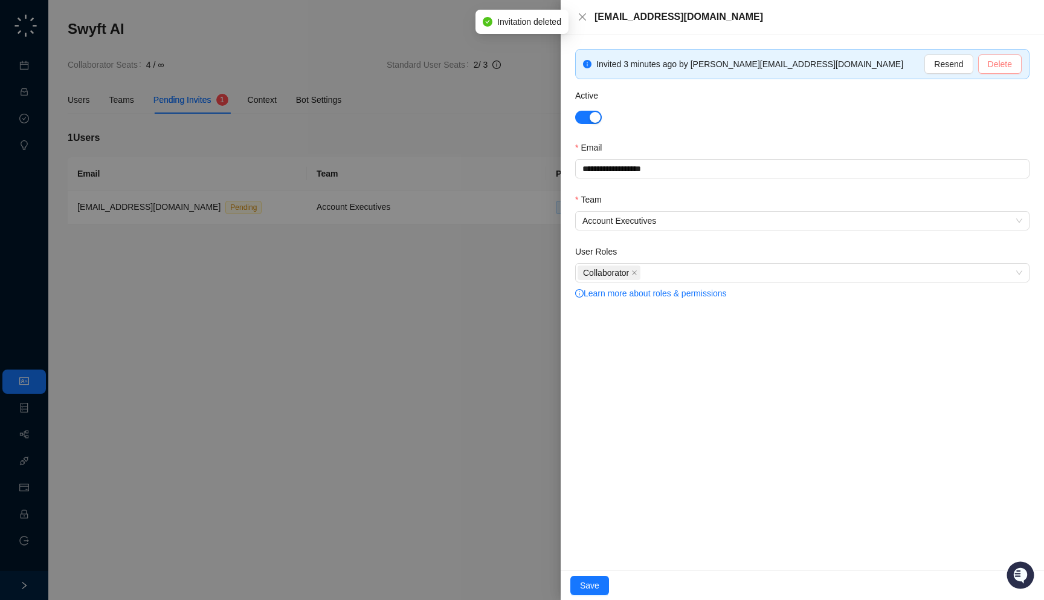
click at [1008, 60] on span "Delete" at bounding box center [1000, 63] width 24 height 13
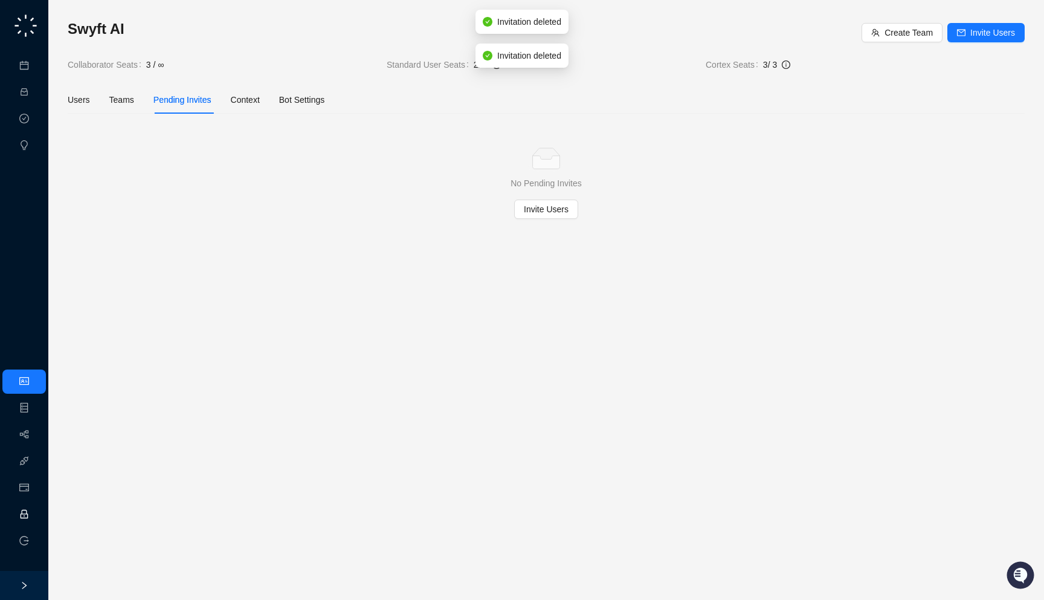
click at [35, 514] on link "Employee" at bounding box center [53, 514] width 37 height 10
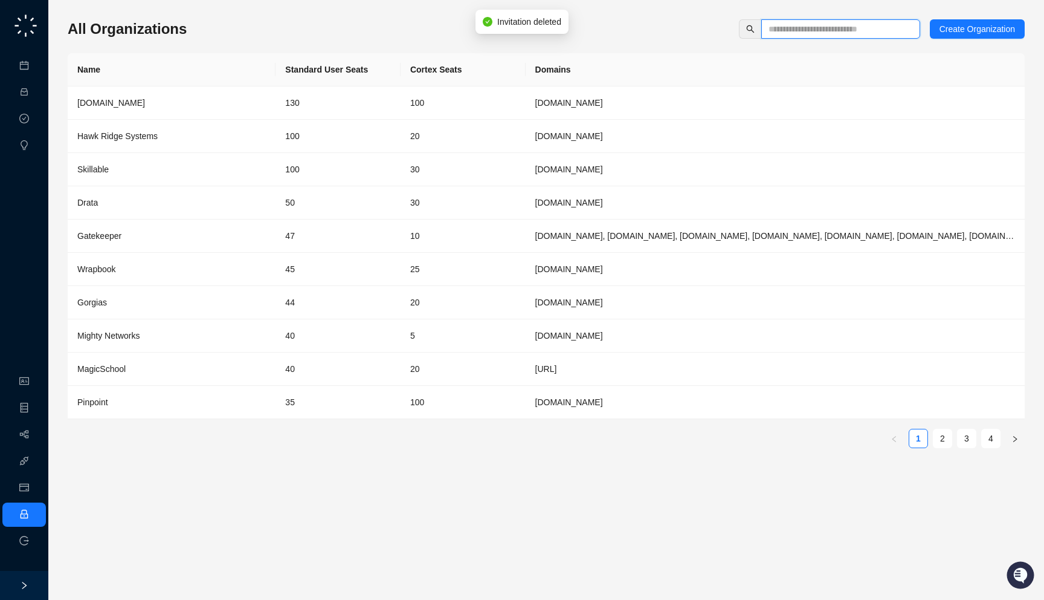
click at [786, 33] on input "text" at bounding box center [836, 28] width 135 height 13
click at [249, 207] on div "Drata" at bounding box center [171, 202] width 189 height 13
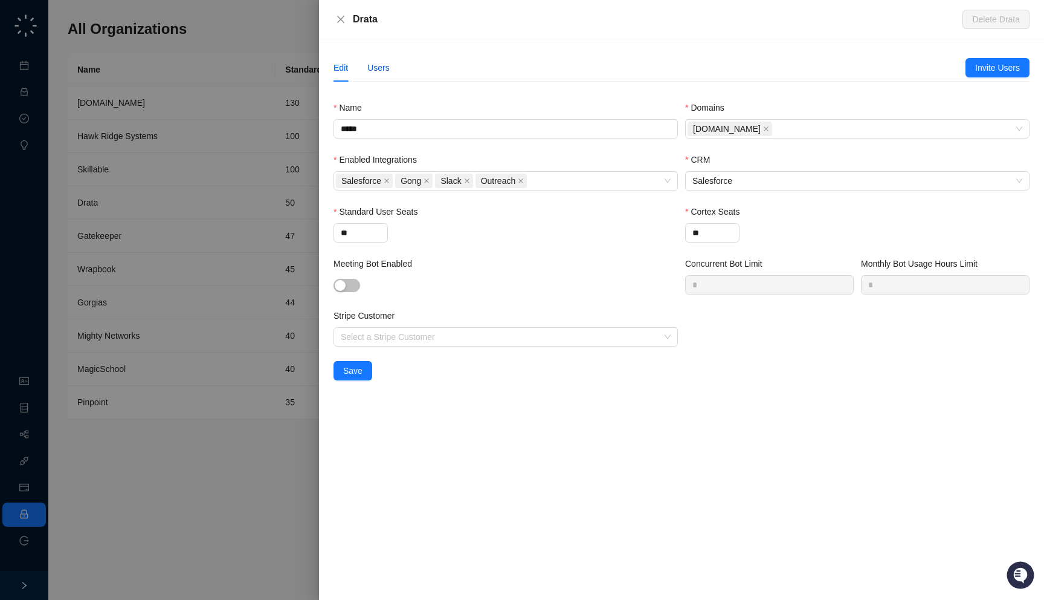
click at [381, 67] on div "Users" at bounding box center [378, 67] width 22 height 13
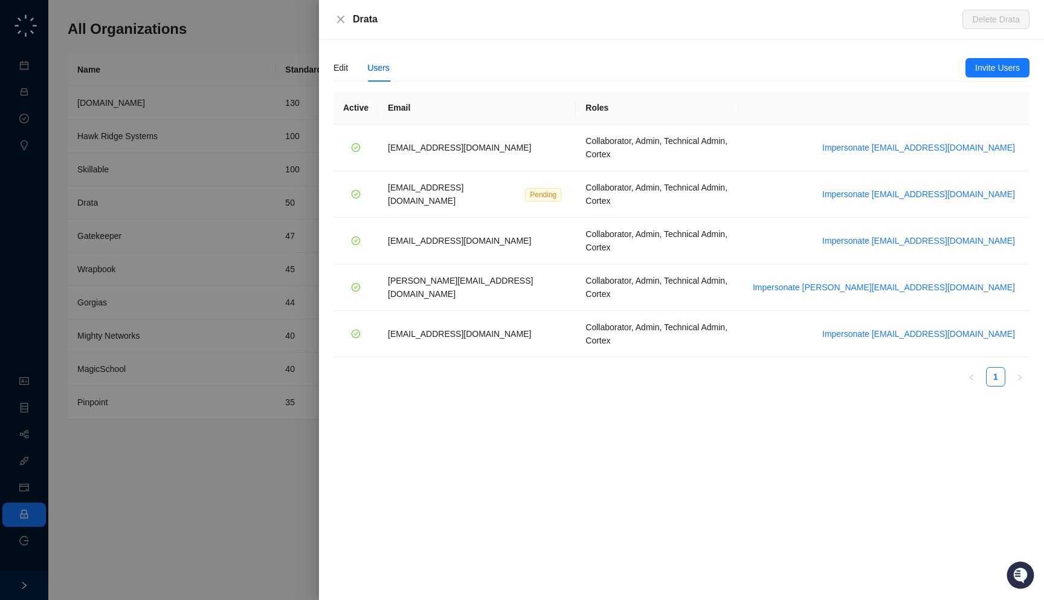
click at [231, 169] on div at bounding box center [522, 300] width 1044 height 600
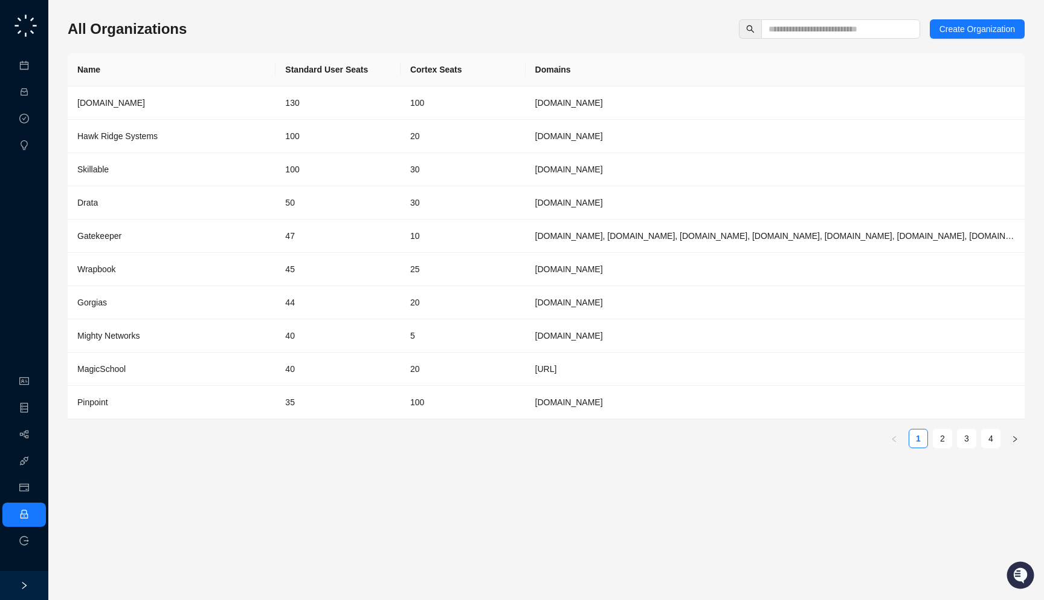
click at [844, 40] on div "All Organizations Create Organization Name Standard User Seats Cortex Seats Dom…" at bounding box center [546, 238] width 957 height 438
click at [842, 32] on input "text" at bounding box center [836, 28] width 135 height 13
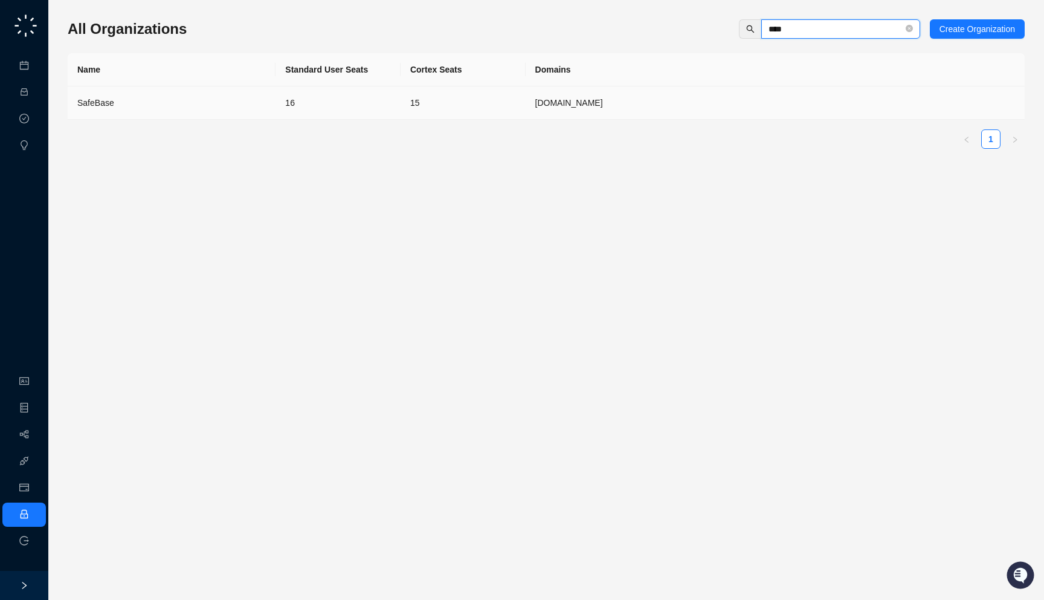
type input "****"
click at [224, 99] on div "SafeBase" at bounding box center [171, 102] width 189 height 13
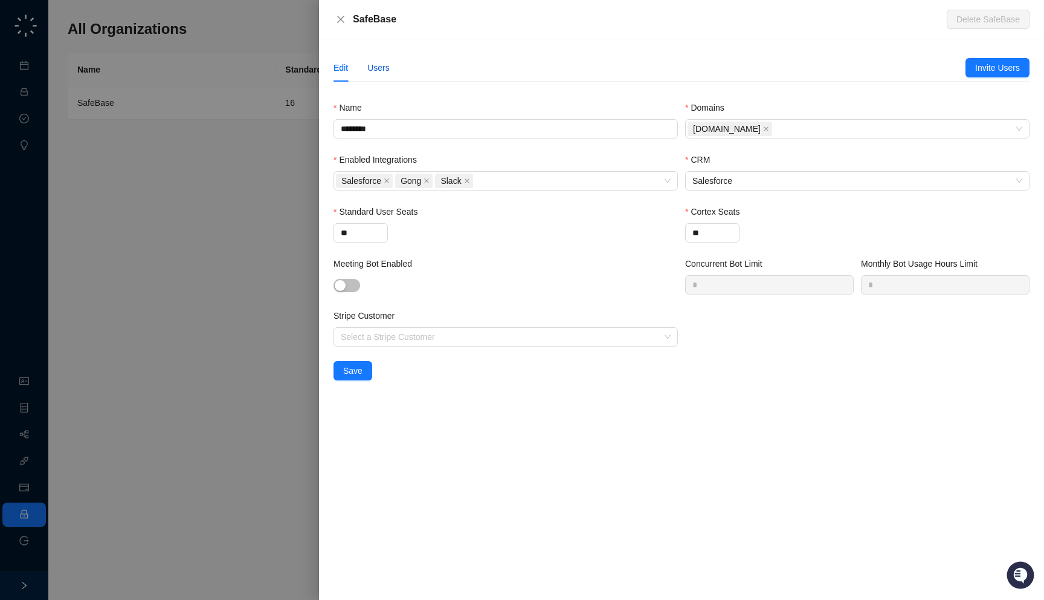
click at [370, 69] on div "Users" at bounding box center [378, 67] width 22 height 13
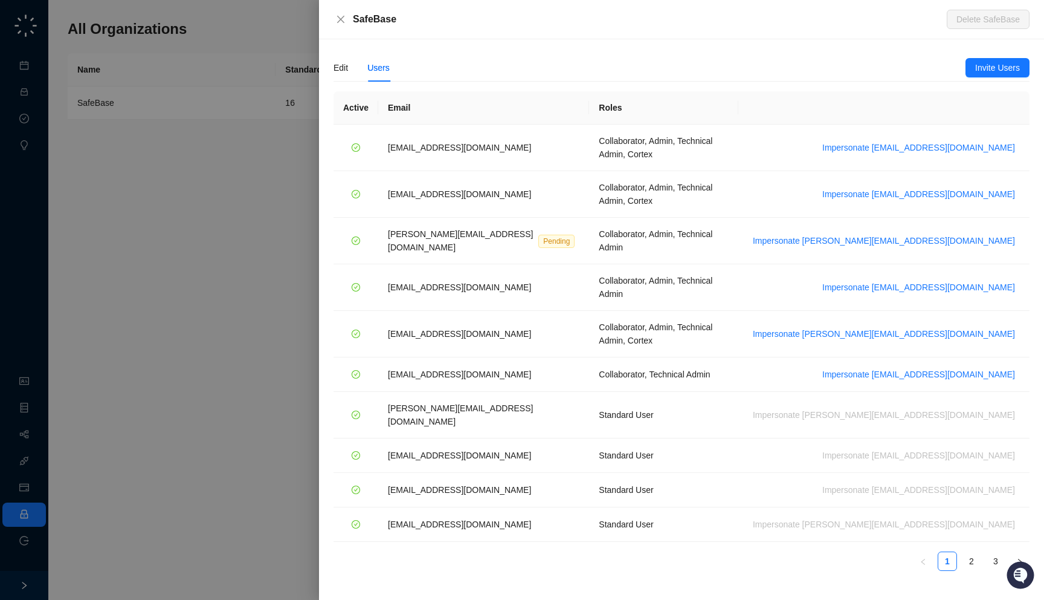
drag, startPoint x: 416, startPoint y: 28, endPoint x: 418, endPoint y: 22, distance: 6.2
click at [418, 22] on div "SafeBase Delete SafeBase" at bounding box center [681, 19] width 725 height 39
click at [188, 296] on div at bounding box center [522, 300] width 1044 height 600
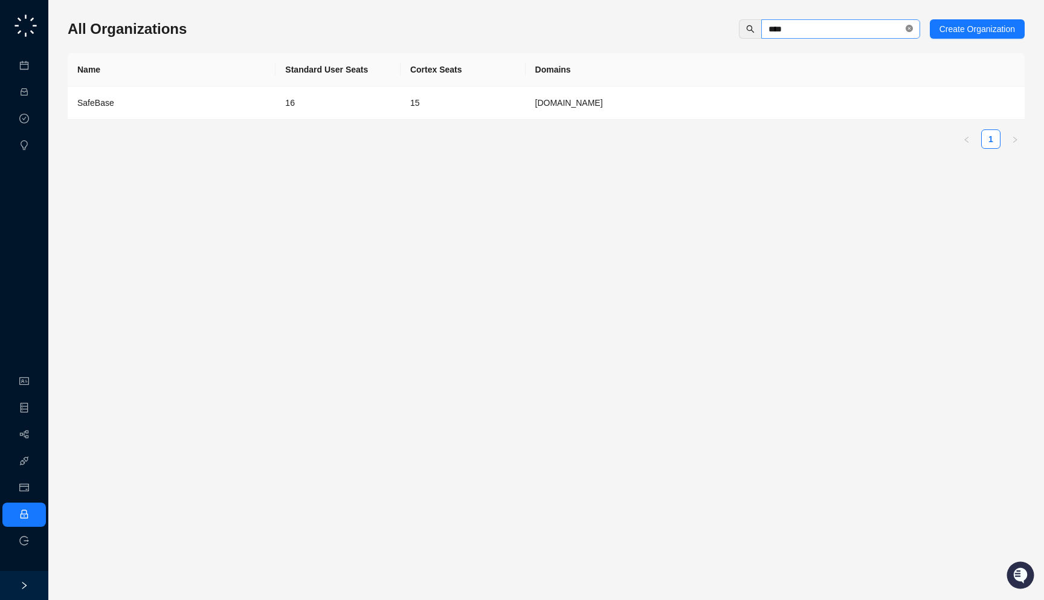
click at [907, 29] on icon "close-circle" at bounding box center [909, 28] width 7 height 7
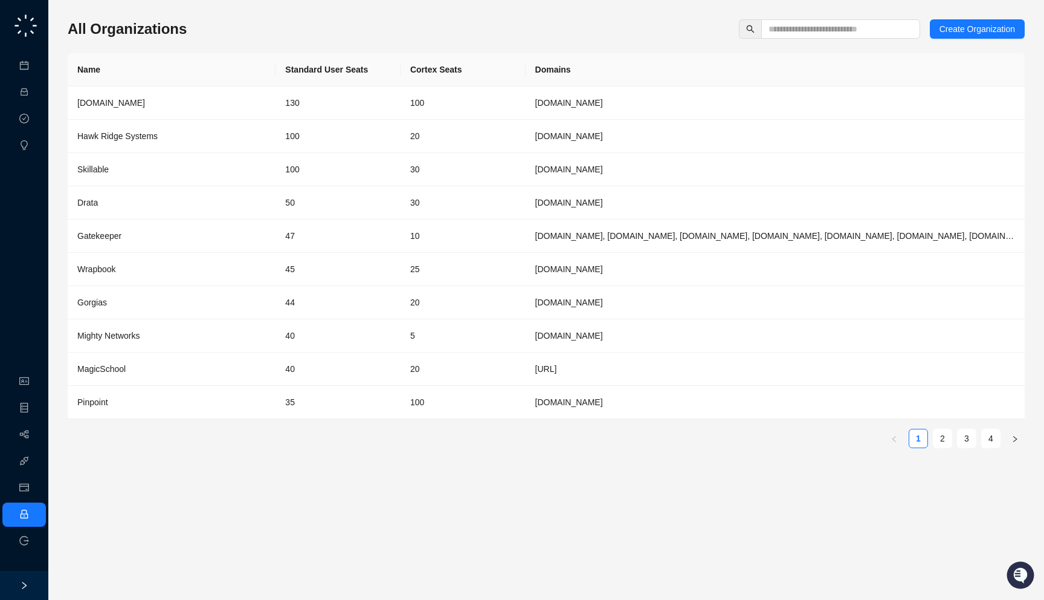
drag, startPoint x: 259, startPoint y: 35, endPoint x: 272, endPoint y: 25, distance: 16.0
click at [272, 25] on div "All Organizations Create Organization" at bounding box center [546, 28] width 957 height 19
click at [585, 67] on th "Domains" at bounding box center [775, 69] width 499 height 33
drag, startPoint x: 204, startPoint y: 27, endPoint x: 205, endPoint y: 36, distance: 9.1
click at [205, 36] on div "All Organizations Create Organization" at bounding box center [546, 28] width 957 height 19
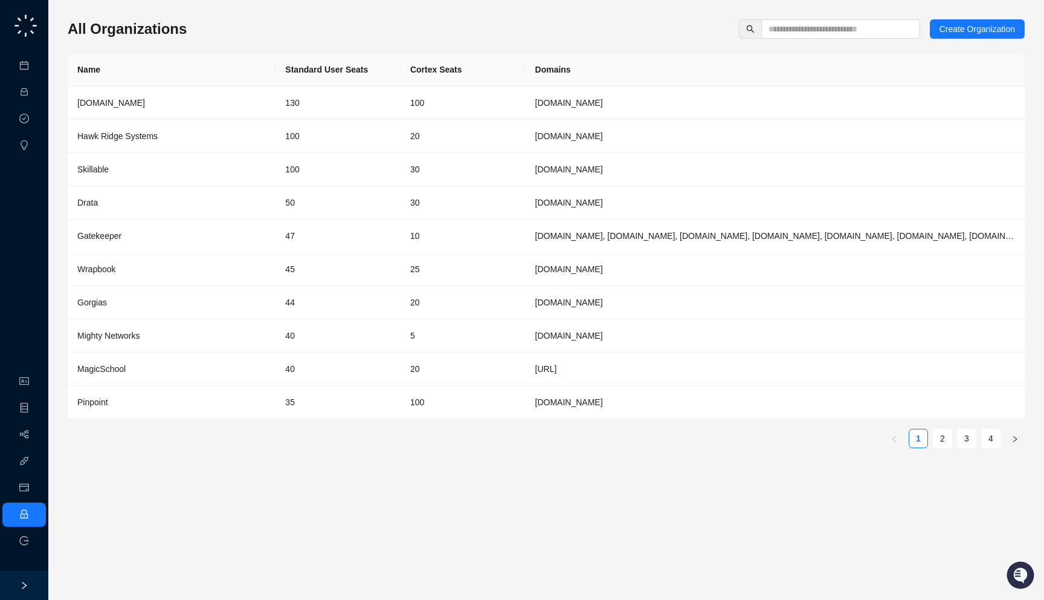
drag, startPoint x: 248, startPoint y: 25, endPoint x: 246, endPoint y: 32, distance: 7.1
click at [246, 32] on div "All Organizations Create Organization" at bounding box center [546, 28] width 957 height 19
drag, startPoint x: 581, startPoint y: 71, endPoint x: 585, endPoint y: 65, distance: 7.9
click at [585, 65] on th "Domains" at bounding box center [775, 69] width 499 height 33
click at [248, 40] on div "All Organizations Create Organization Name Standard User Seats Cortex Seats Dom…" at bounding box center [546, 238] width 957 height 438
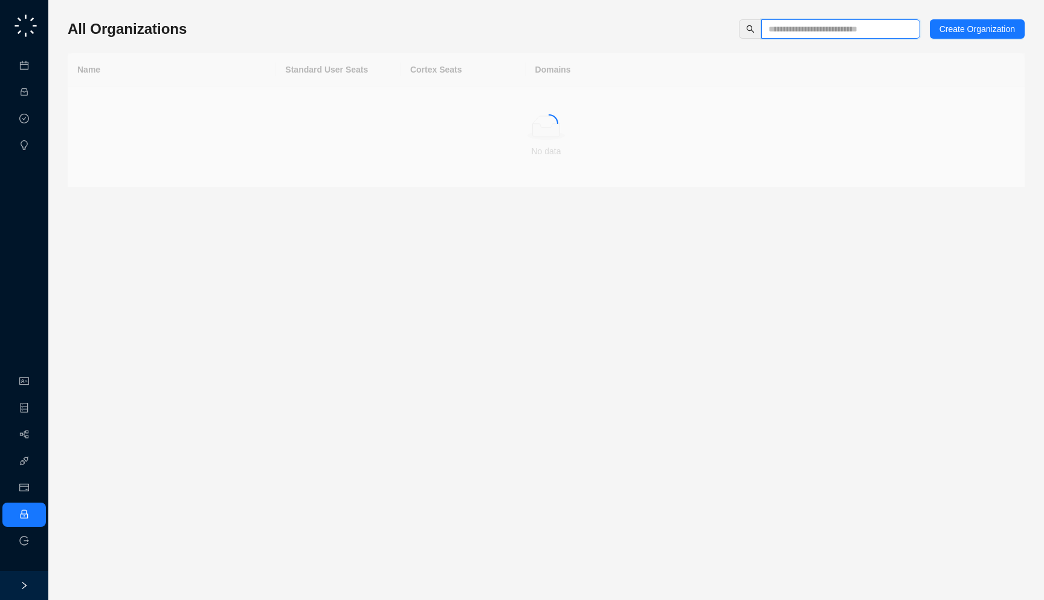
click at [818, 27] on input "text" at bounding box center [836, 28] width 135 height 13
type input "*"
click at [534, 52] on div "All Organizations Create Organization Name Standard User Seats Cortex Seats Dom…" at bounding box center [546, 103] width 957 height 168
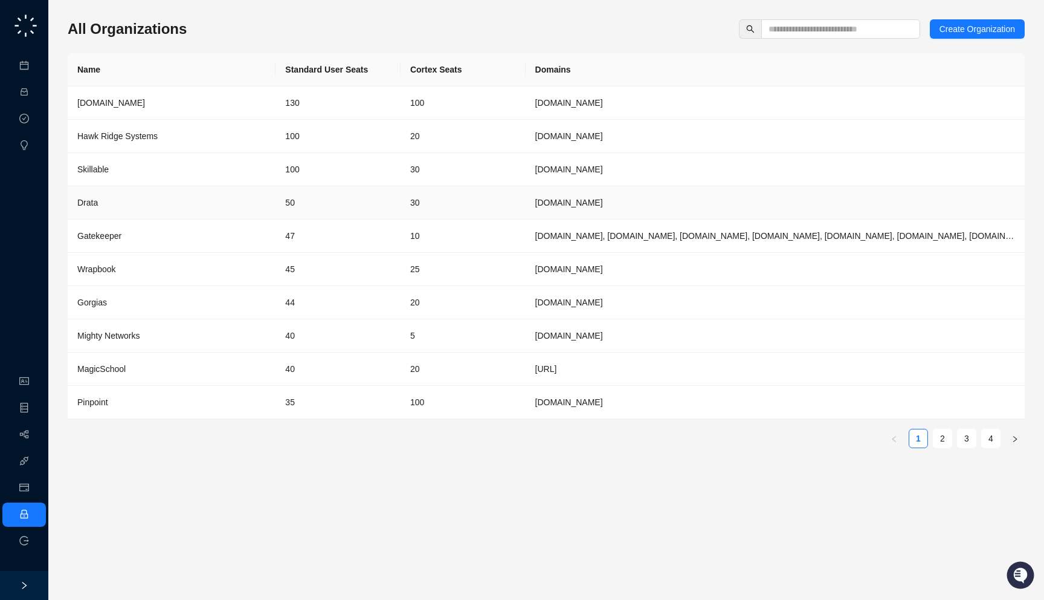
click at [472, 186] on td "30" at bounding box center [463, 202] width 125 height 33
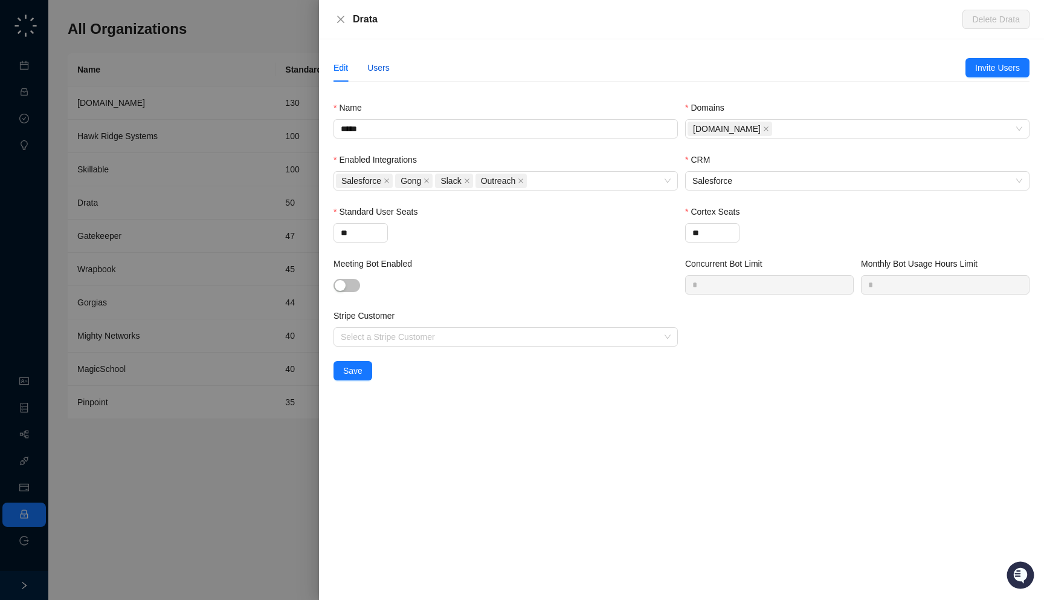
click at [384, 66] on div "Users" at bounding box center [378, 67] width 22 height 13
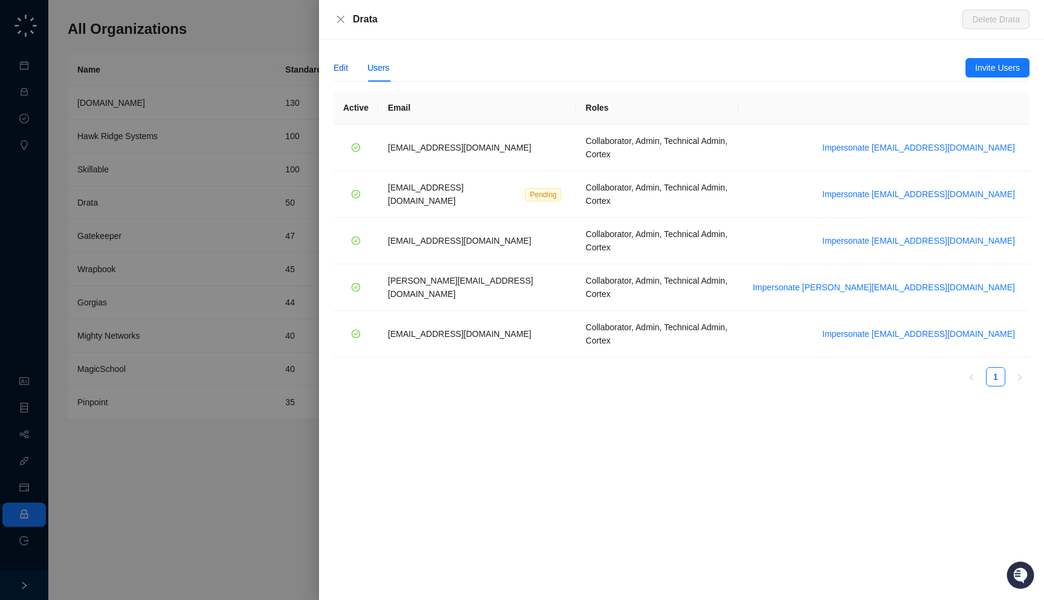
click at [344, 68] on div "Edit" at bounding box center [341, 67] width 15 height 13
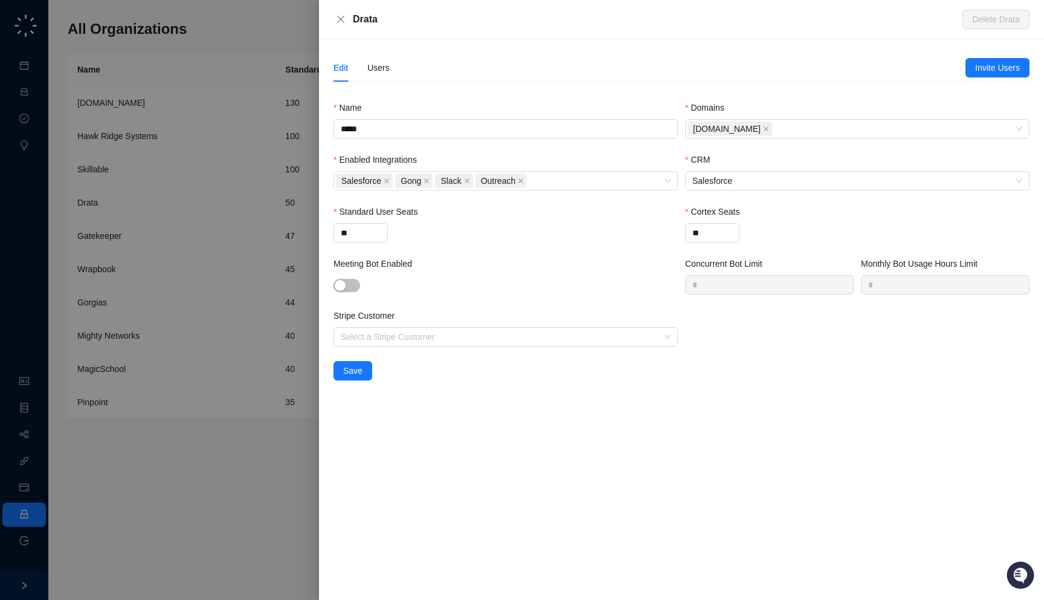
click at [247, 162] on div at bounding box center [522, 300] width 1044 height 600
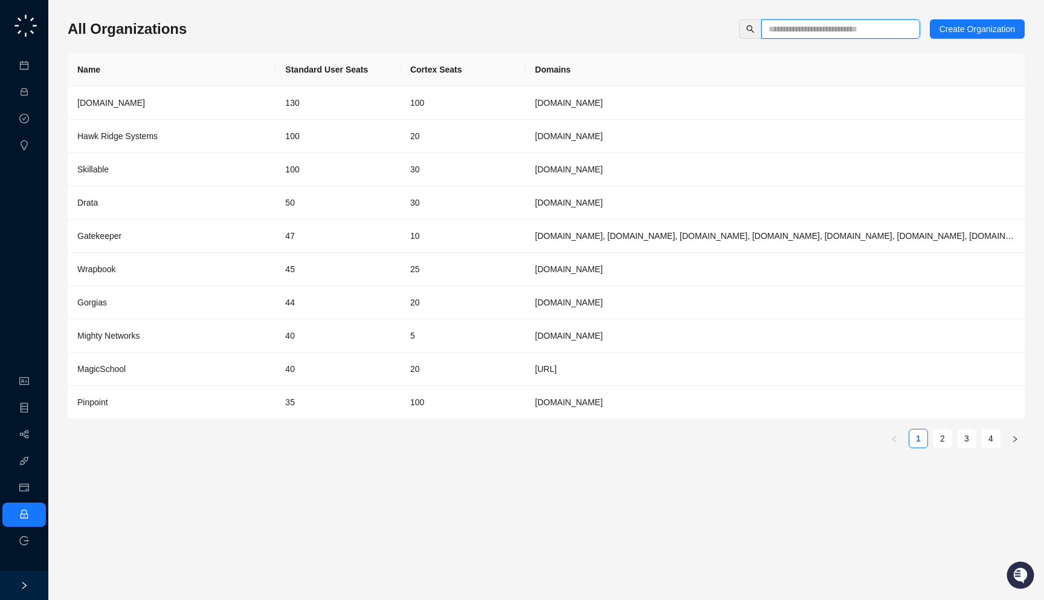
click at [858, 29] on input "text" at bounding box center [836, 28] width 135 height 13
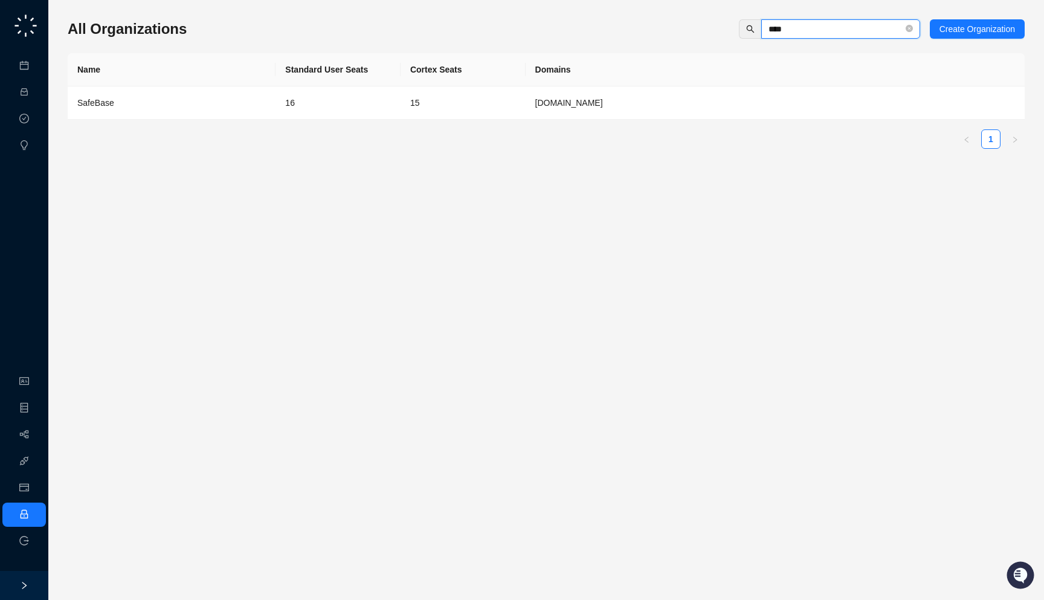
type input "****"
click at [282, 109] on td "16" at bounding box center [338, 102] width 125 height 33
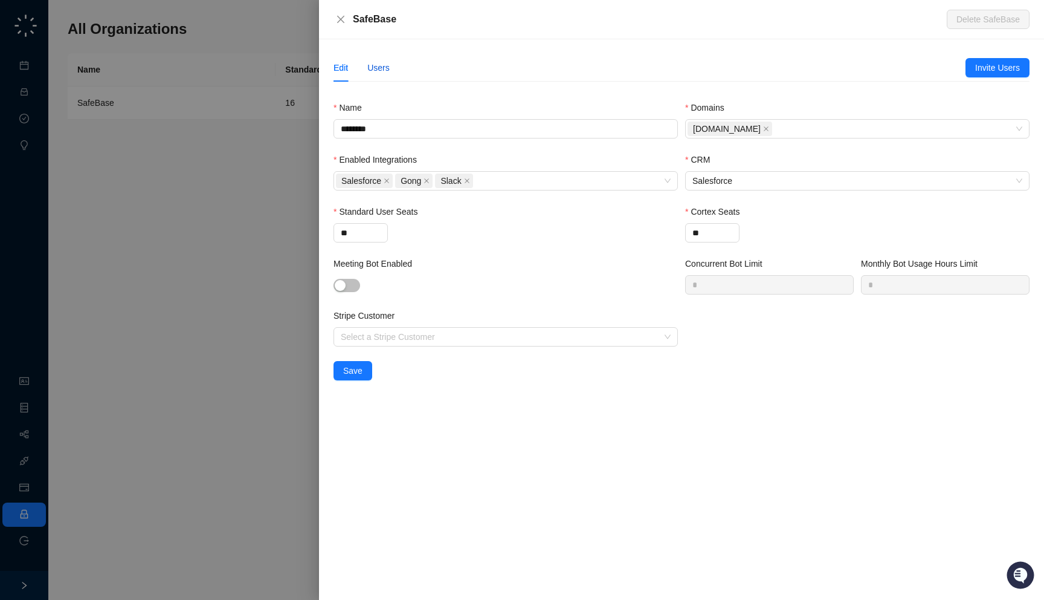
click at [381, 71] on div "Users" at bounding box center [378, 67] width 22 height 13
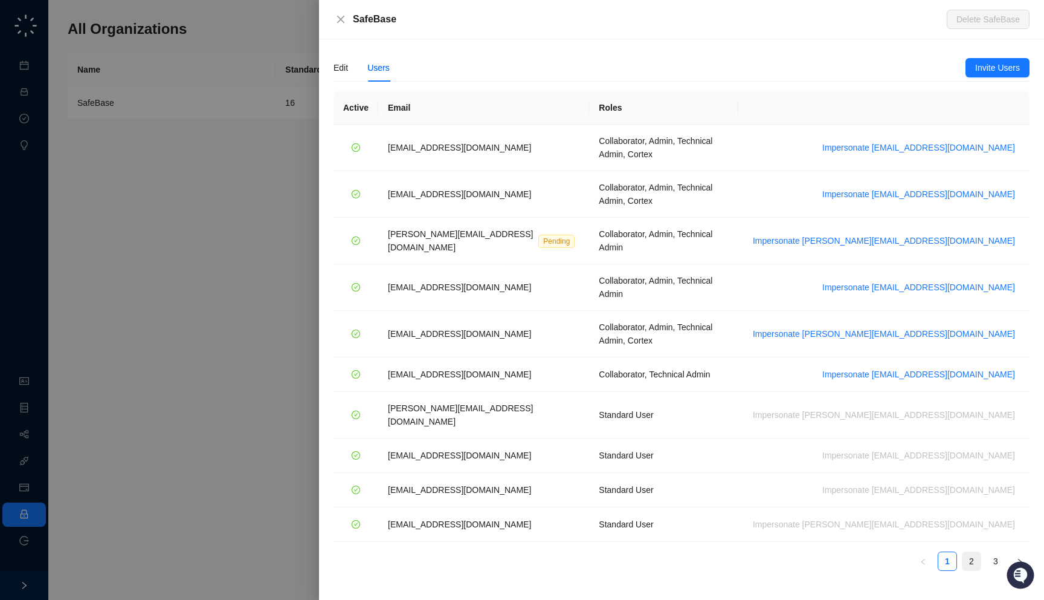
click at [977, 552] on link "2" at bounding box center [972, 561] width 18 height 18
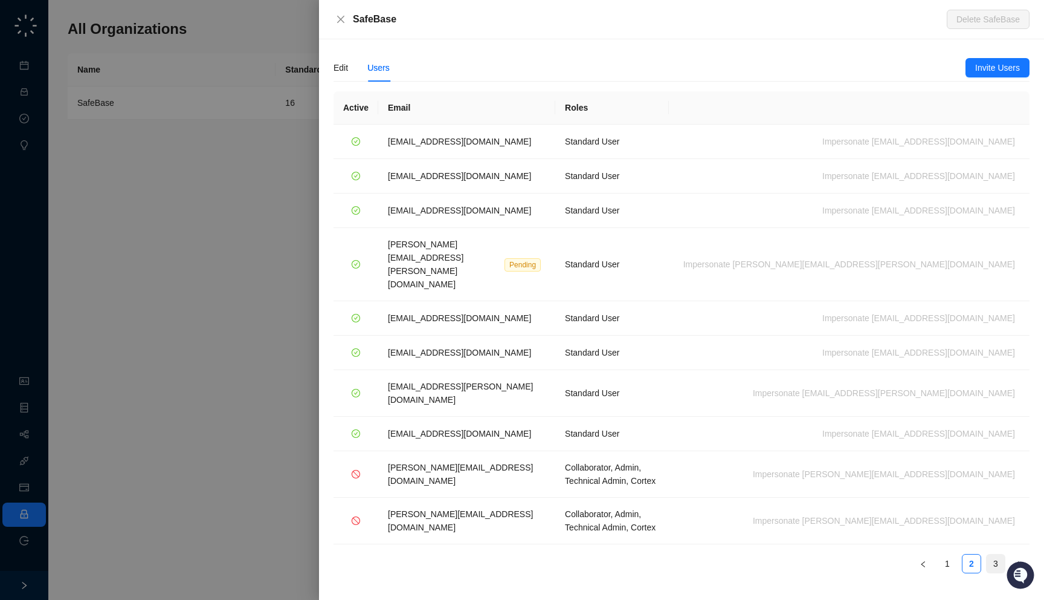
click at [995, 554] on link "3" at bounding box center [996, 563] width 18 height 18
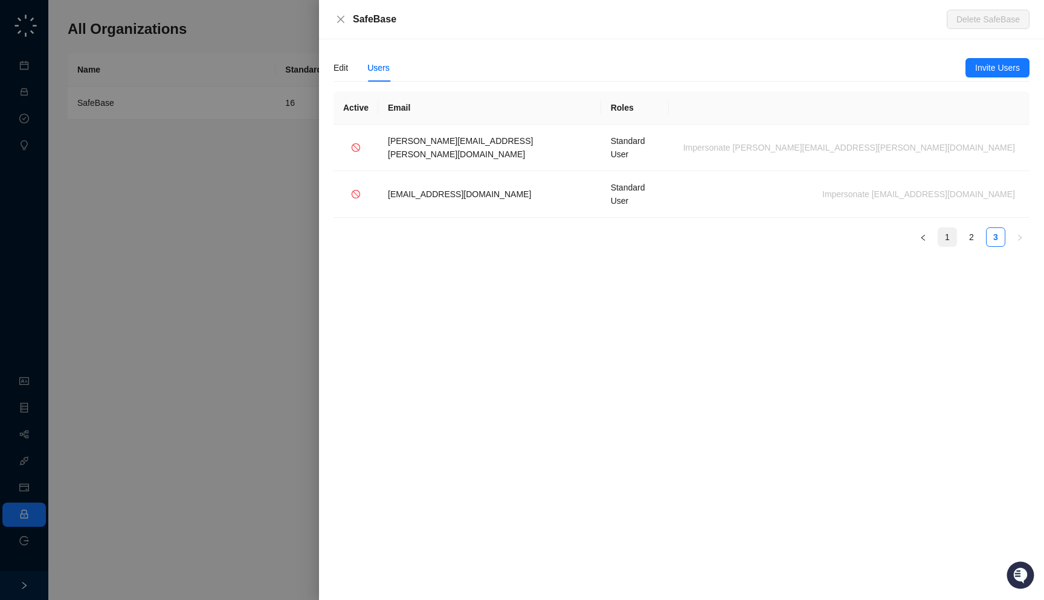
click at [949, 228] on link "1" at bounding box center [948, 237] width 18 height 18
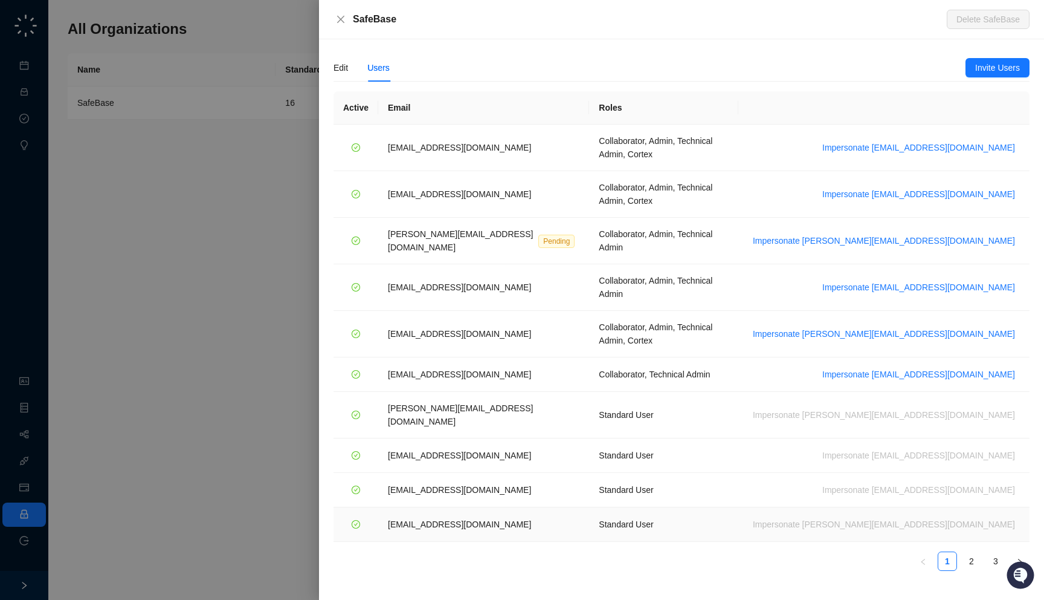
click at [589, 507] on td "Standard User" at bounding box center [663, 524] width 149 height 34
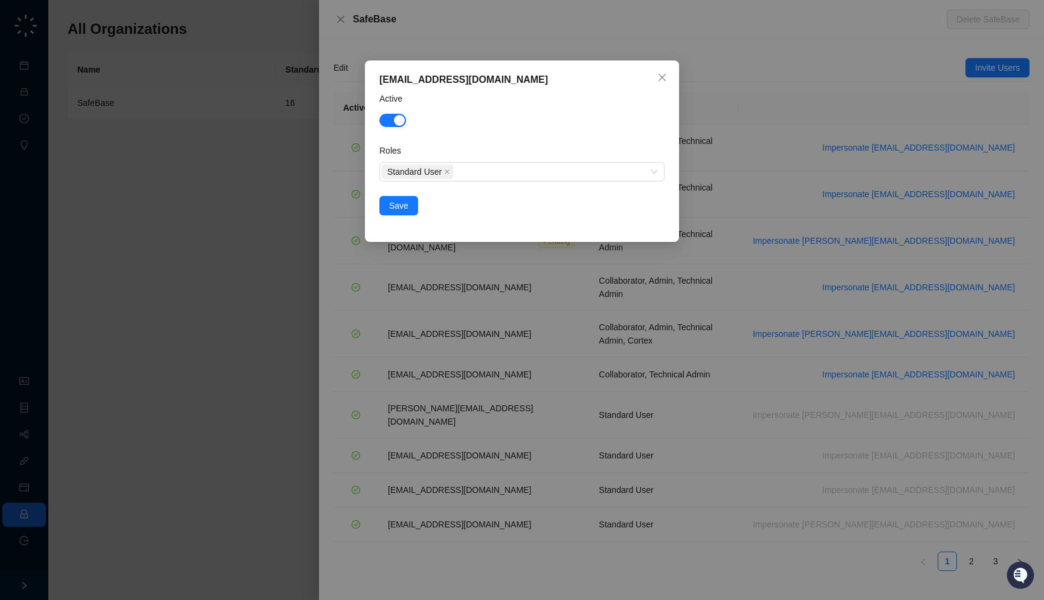
click at [554, 47] on div "jakechavez@drata.com Active Roles Standard User Save" at bounding box center [522, 300] width 1044 height 600
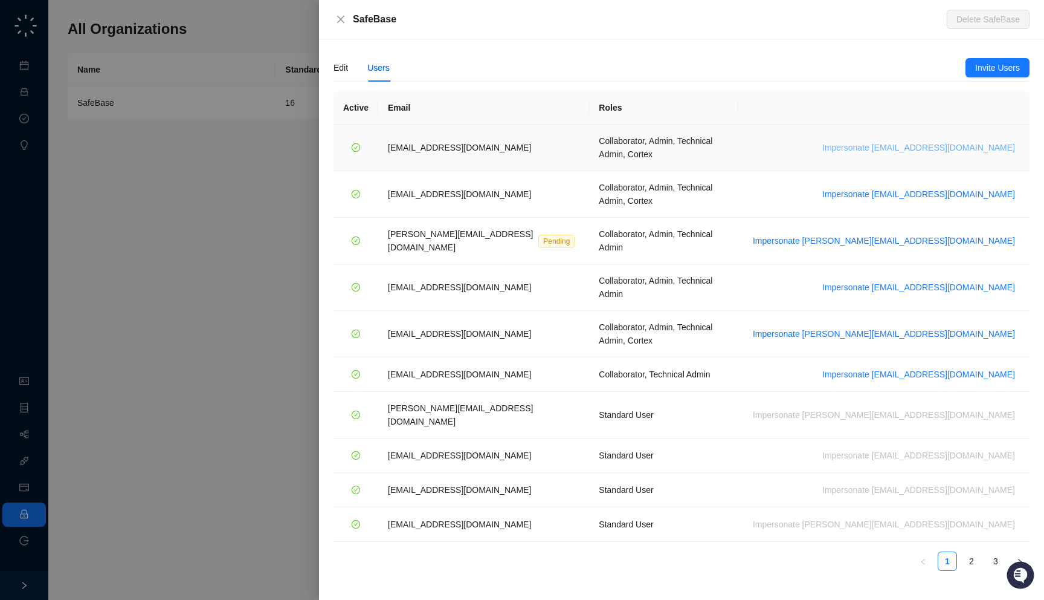
click at [916, 146] on span "Impersonate adar@drata.com" at bounding box center [919, 147] width 193 height 13
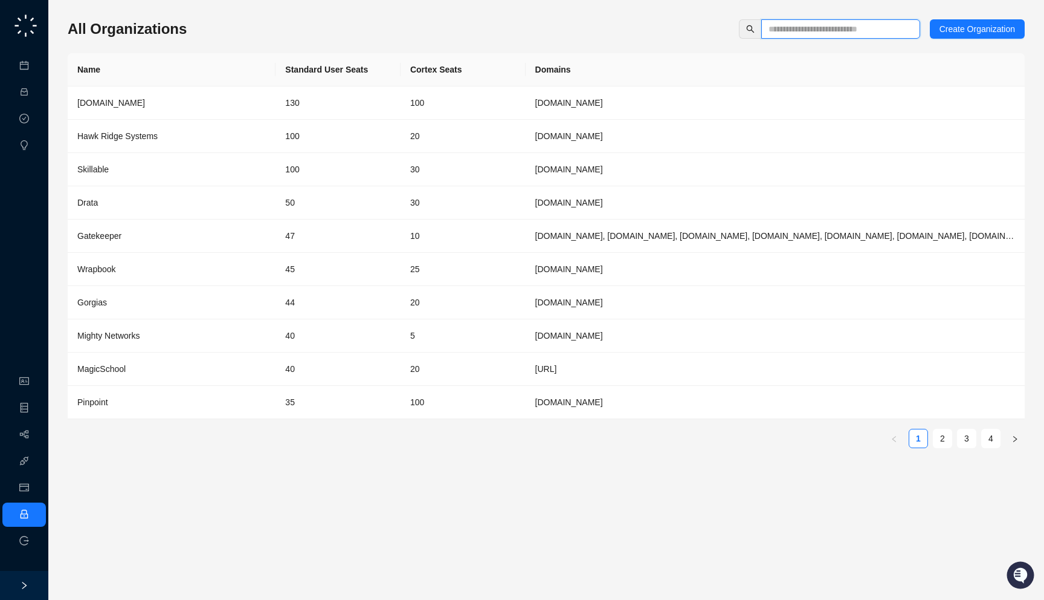
click at [812, 28] on input "text" at bounding box center [836, 28] width 135 height 13
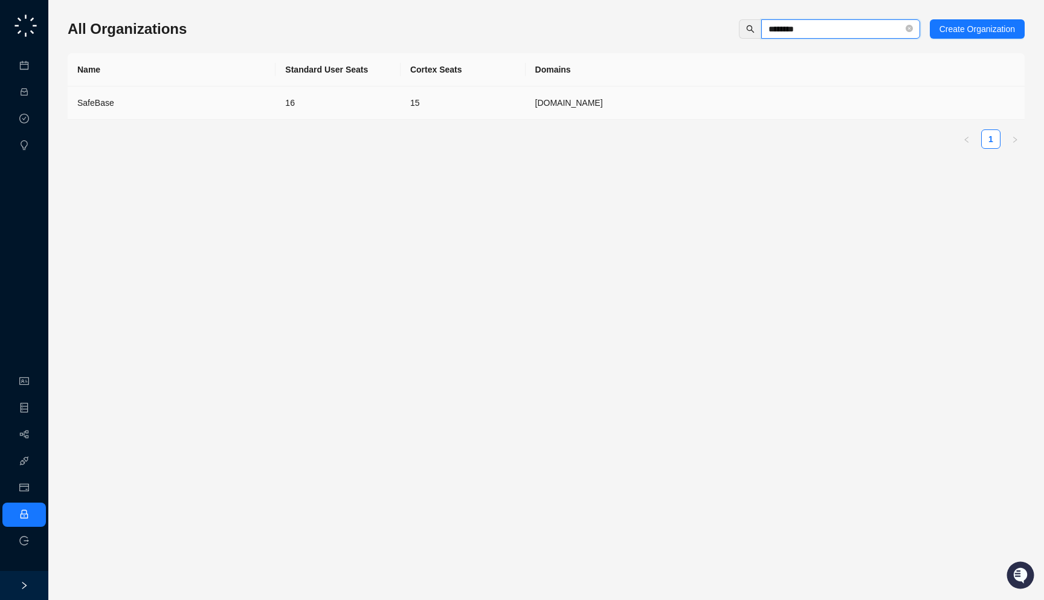
type input "********"
click at [628, 101] on td "[DOMAIN_NAME]" at bounding box center [775, 102] width 499 height 33
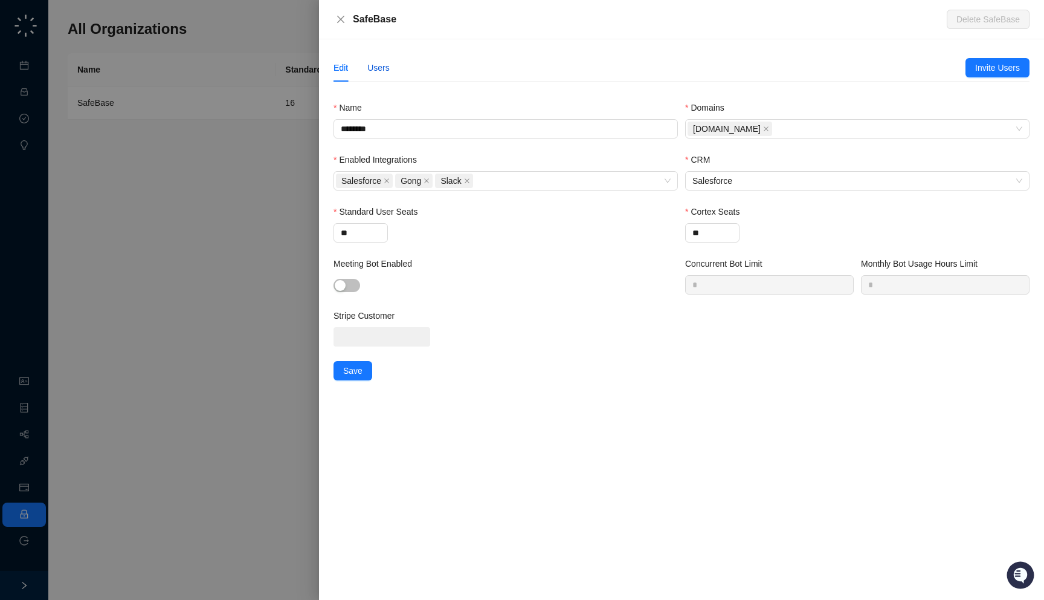
click at [387, 71] on div "Users" at bounding box center [378, 67] width 22 height 13
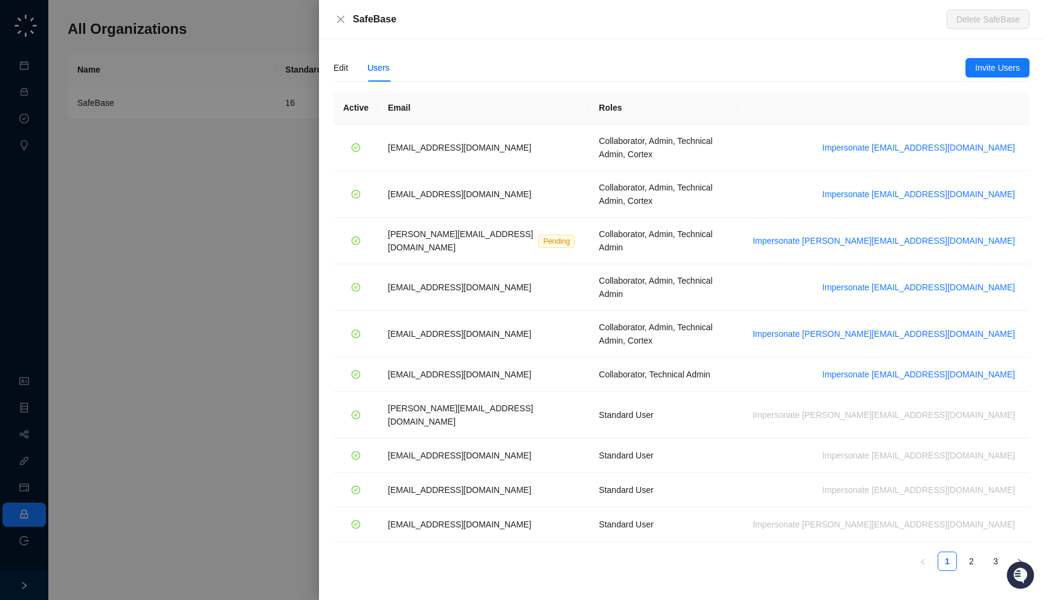
click at [267, 170] on div at bounding box center [522, 300] width 1044 height 600
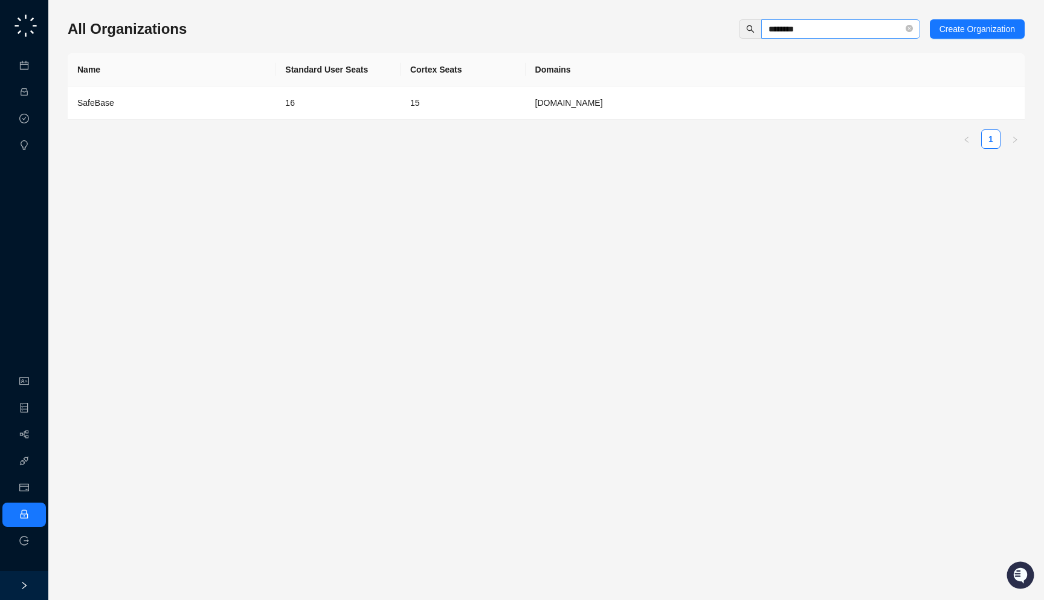
click at [824, 22] on span "********" at bounding box center [840, 28] width 159 height 19
type input "*****"
click at [370, 102] on td "50" at bounding box center [338, 102] width 125 height 33
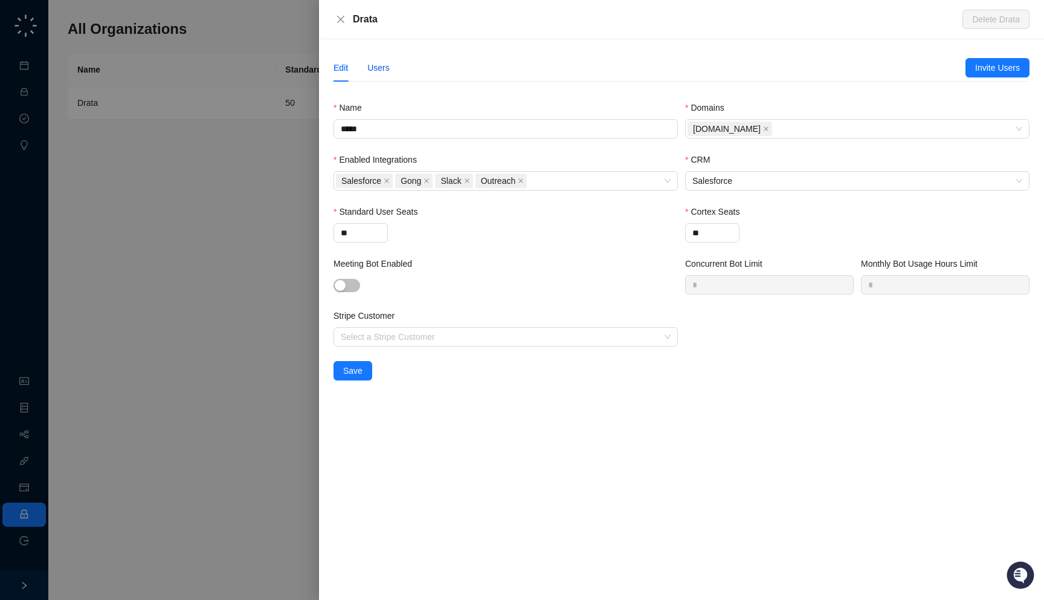
click at [385, 66] on div "Users" at bounding box center [378, 67] width 22 height 13
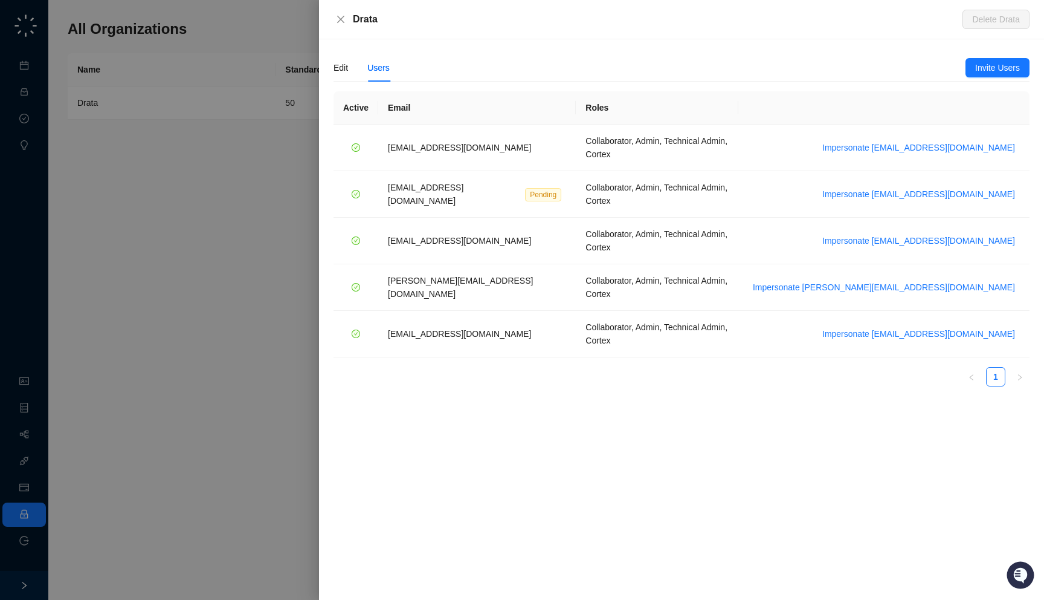
click at [177, 245] on div at bounding box center [522, 300] width 1044 height 600
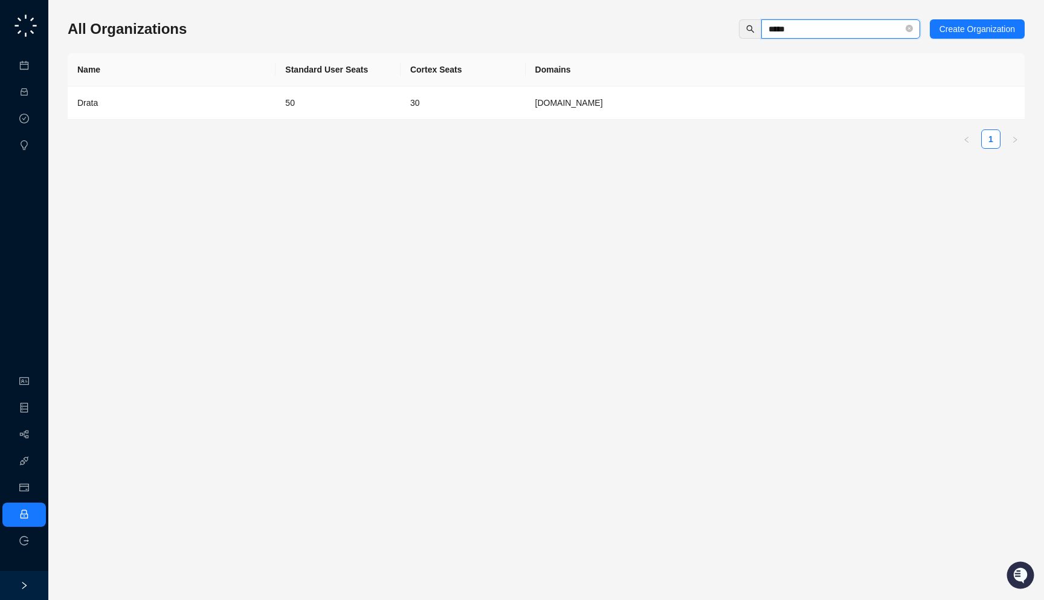
click at [859, 28] on input "*****" at bounding box center [836, 28] width 135 height 13
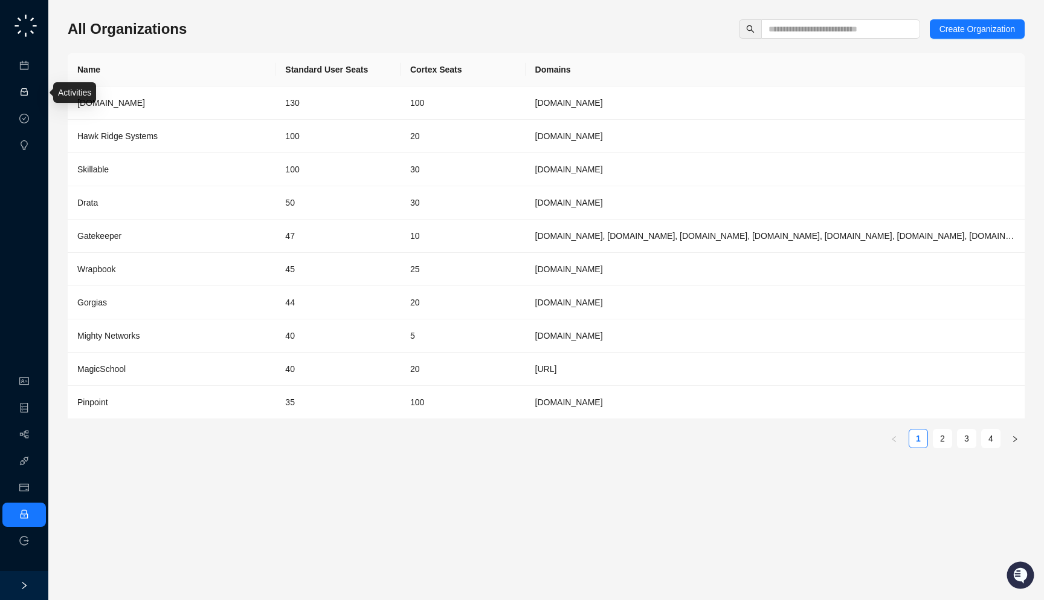
click at [35, 97] on link "Activities" at bounding box center [51, 93] width 33 height 10
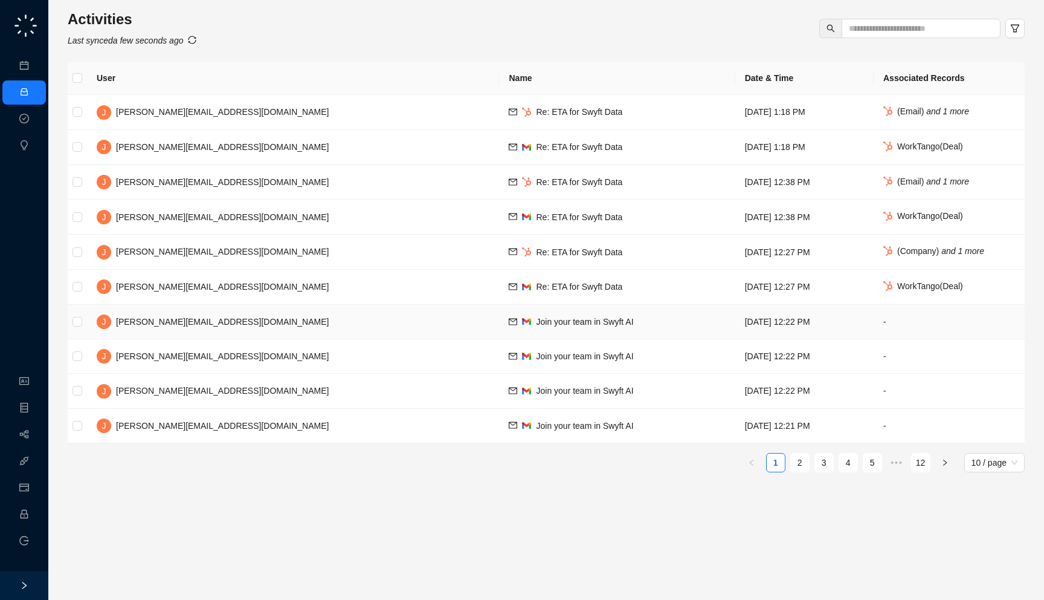
click at [745, 325] on span "[DATE] 12:22 PM" at bounding box center [777, 322] width 65 height 10
click at [948, 465] on button "button" at bounding box center [945, 462] width 19 height 19
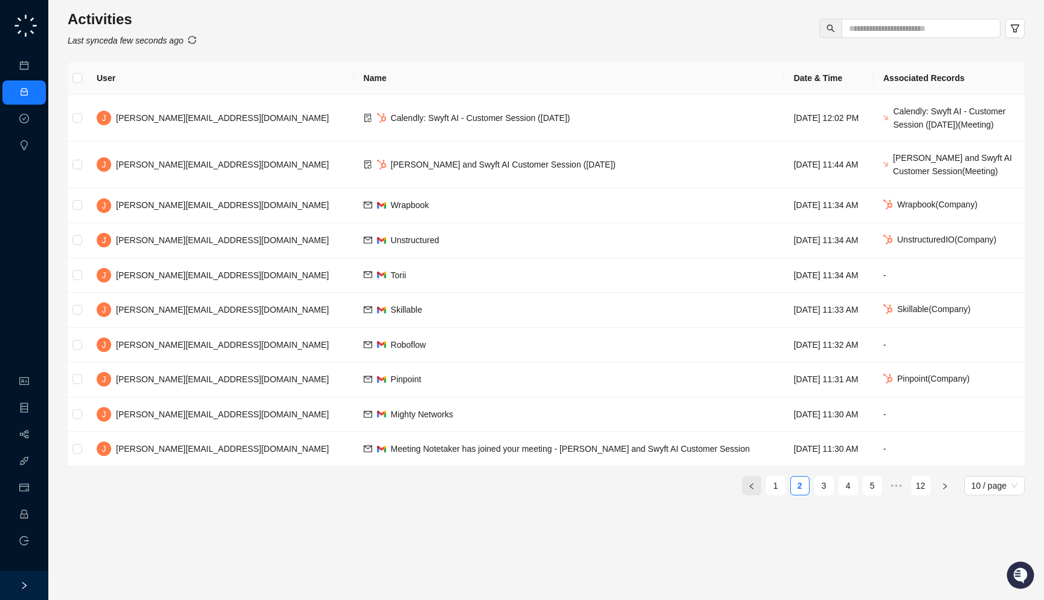
click at [754, 490] on icon "left" at bounding box center [751, 485] width 7 height 7
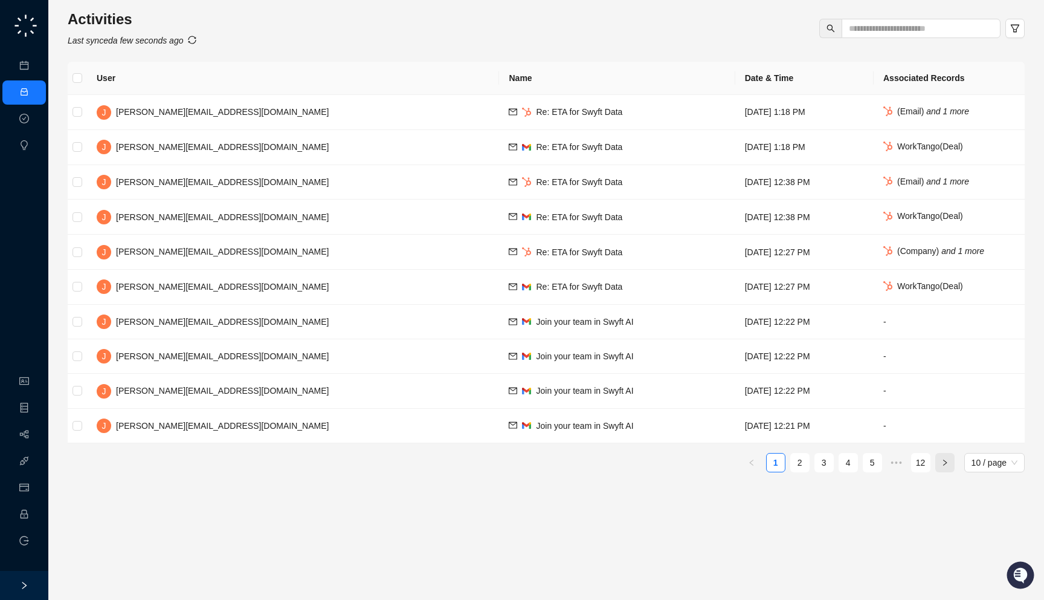
click at [940, 461] on button "button" at bounding box center [945, 462] width 19 height 19
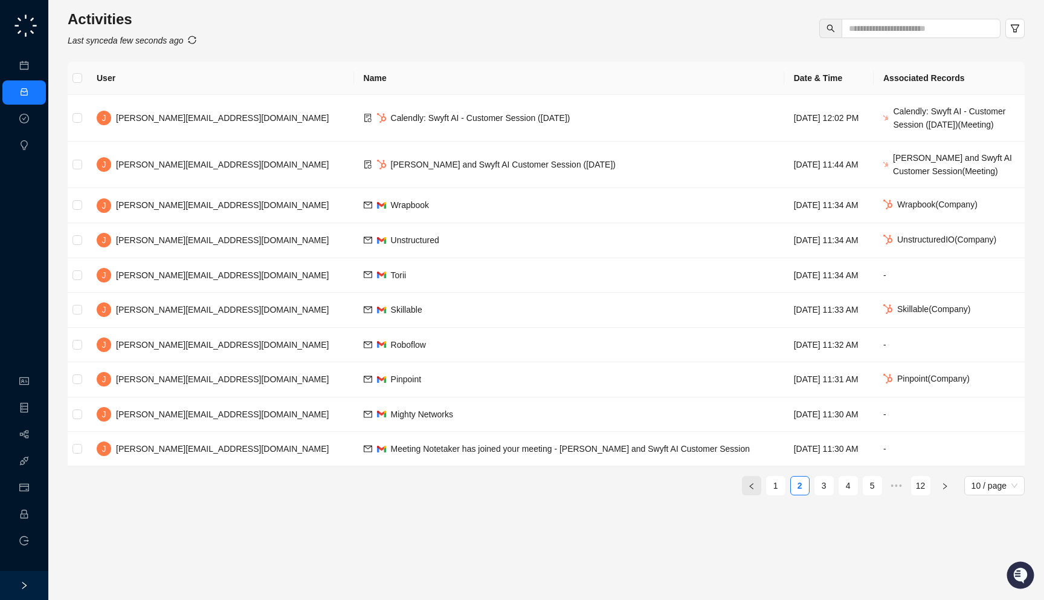
click at [755, 495] on button "button" at bounding box center [751, 485] width 19 height 19
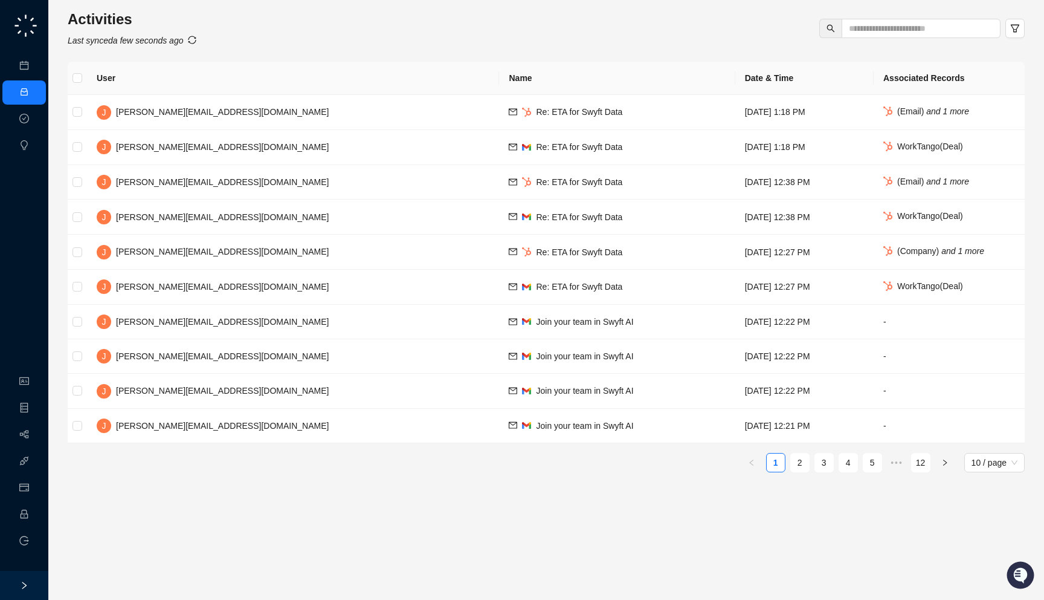
drag, startPoint x: 311, startPoint y: 24, endPoint x: 271, endPoint y: 30, distance: 40.4
click at [271, 30] on div "Activities Last synced a few seconds ago" at bounding box center [546, 28] width 957 height 37
click at [35, 519] on link "Employee" at bounding box center [53, 514] width 37 height 10
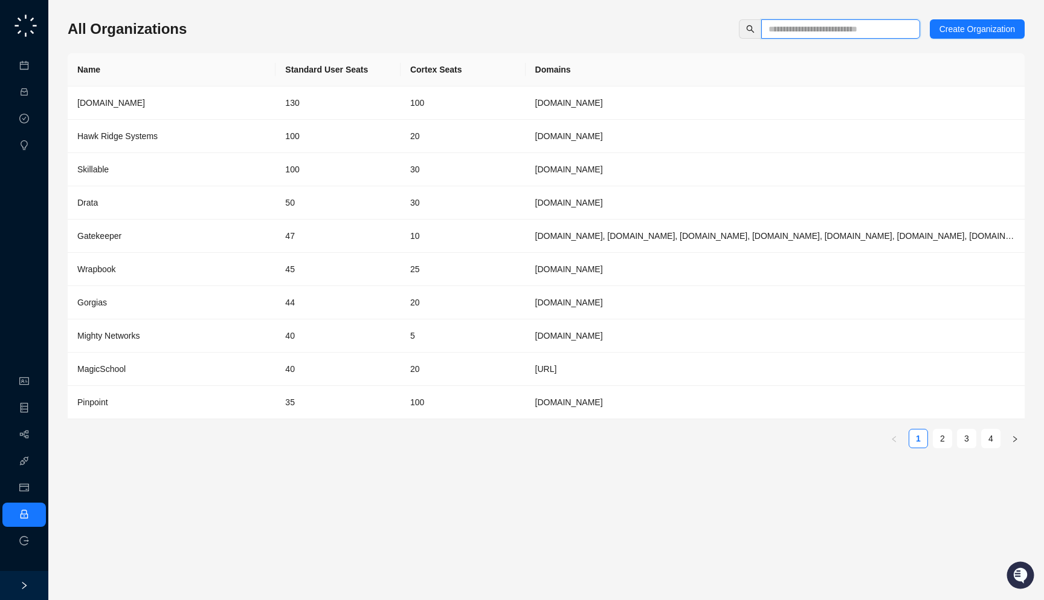
click at [810, 25] on input "text" at bounding box center [836, 28] width 135 height 13
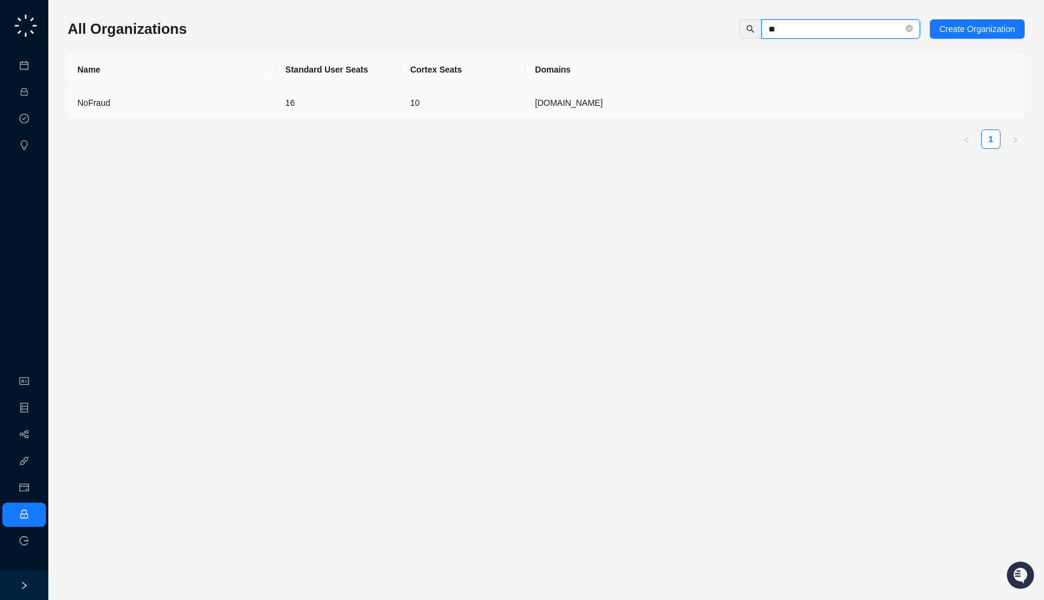
type input "**"
click at [302, 115] on td "16" at bounding box center [338, 102] width 125 height 33
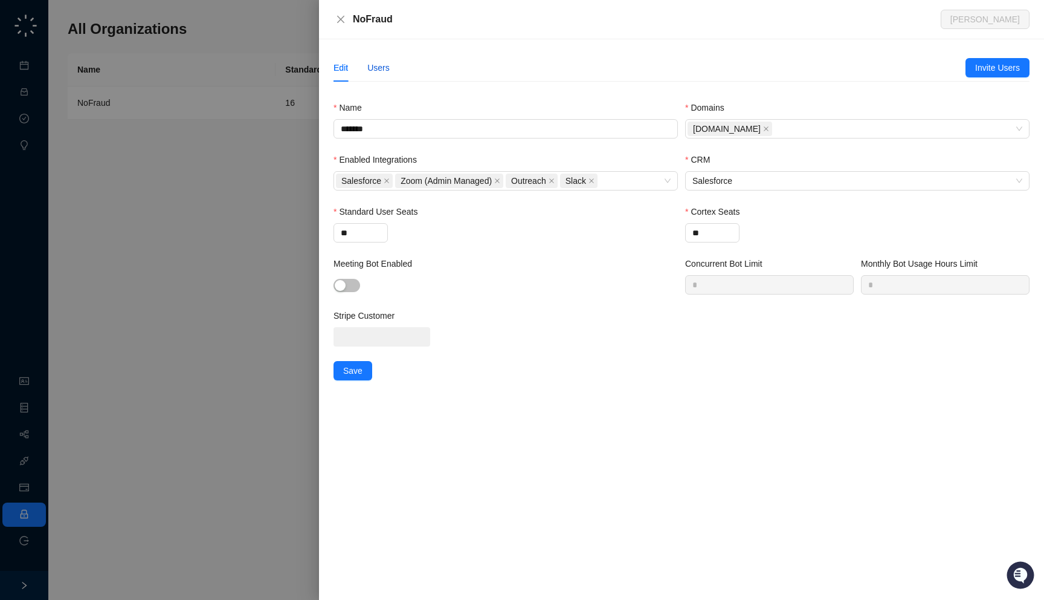
click at [383, 73] on div "Users" at bounding box center [378, 67] width 22 height 13
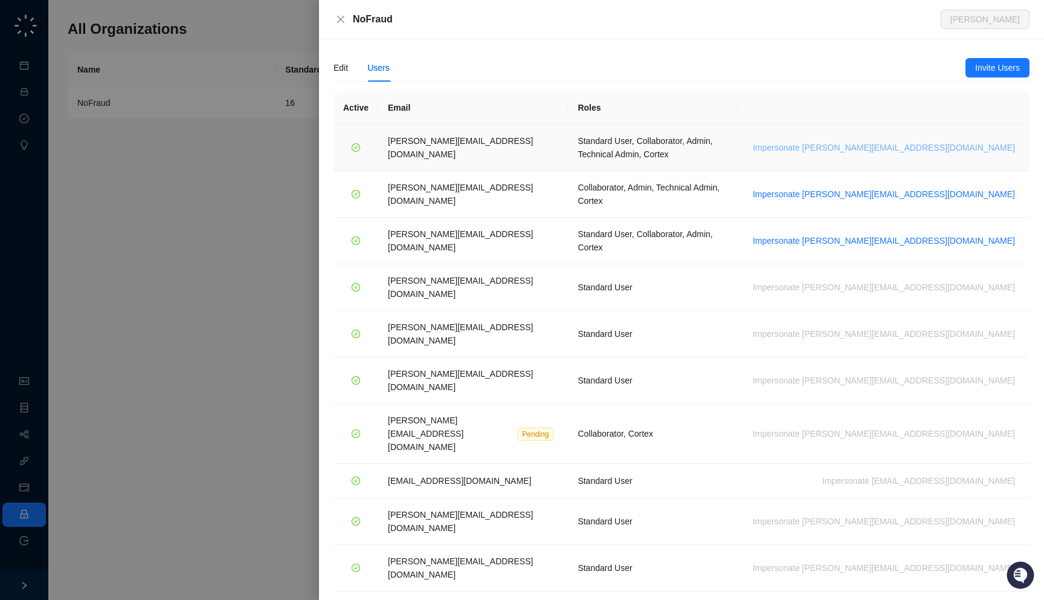
click at [910, 141] on span "Impersonate [PERSON_NAME][EMAIL_ADDRESS][DOMAIN_NAME]" at bounding box center [884, 147] width 262 height 13
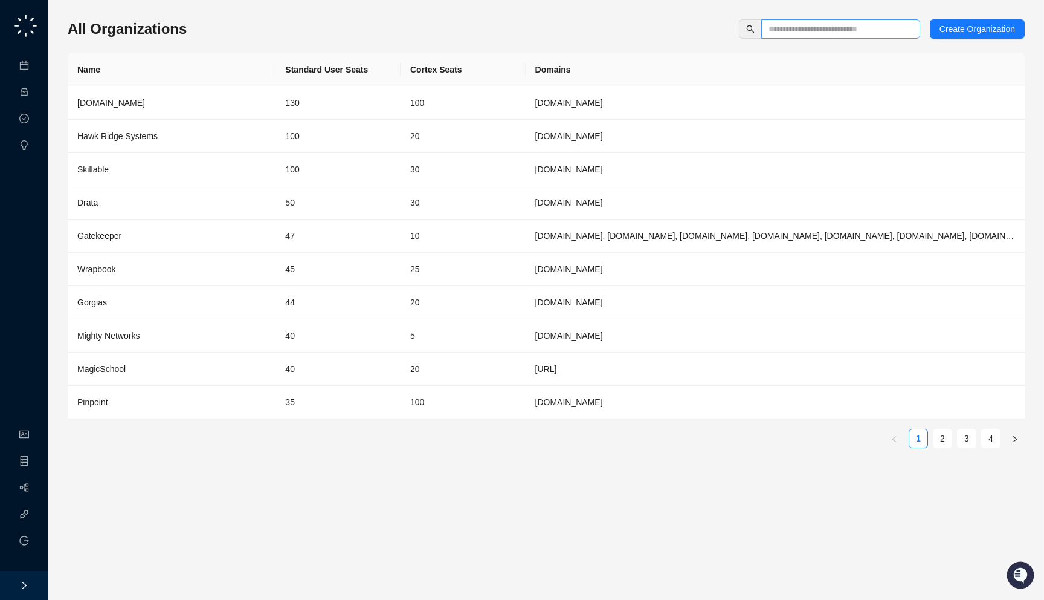
click at [824, 36] on span at bounding box center [840, 28] width 159 height 19
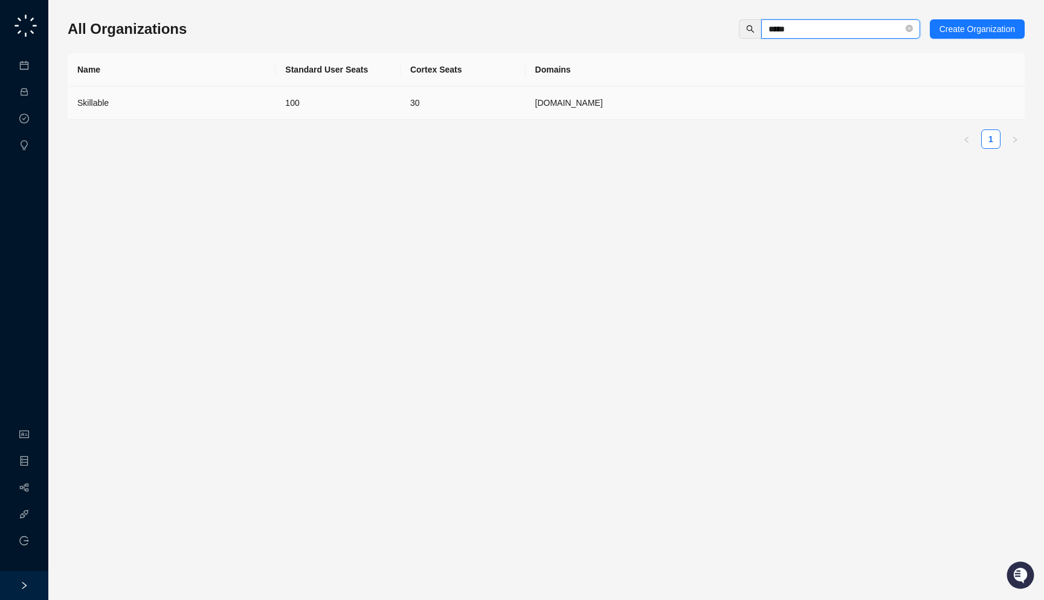
type input "*****"
click at [529, 95] on td "[DOMAIN_NAME]" at bounding box center [775, 102] width 499 height 33
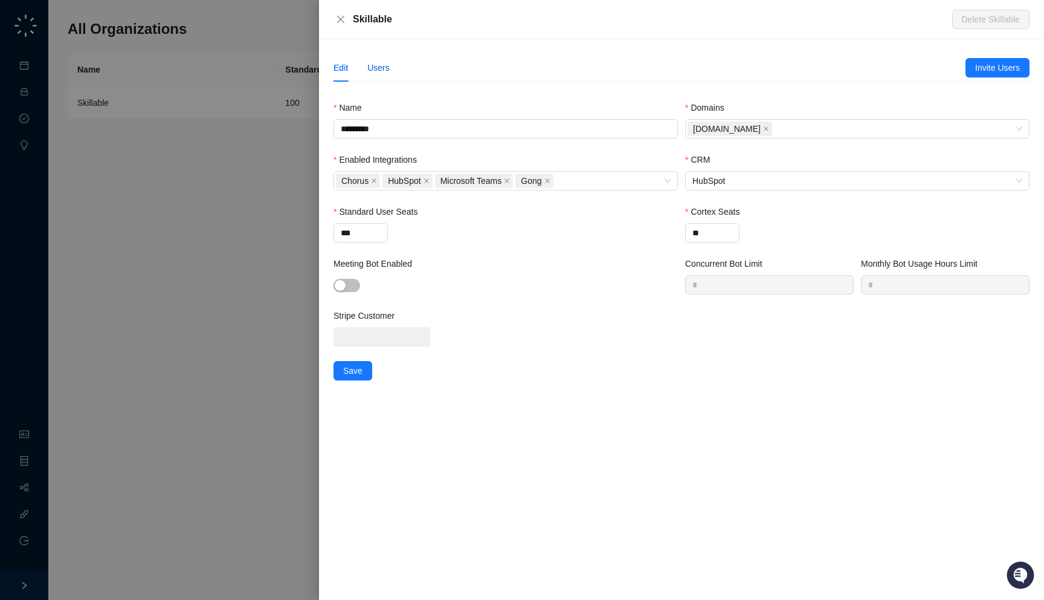
click at [383, 69] on div "Users" at bounding box center [378, 67] width 22 height 13
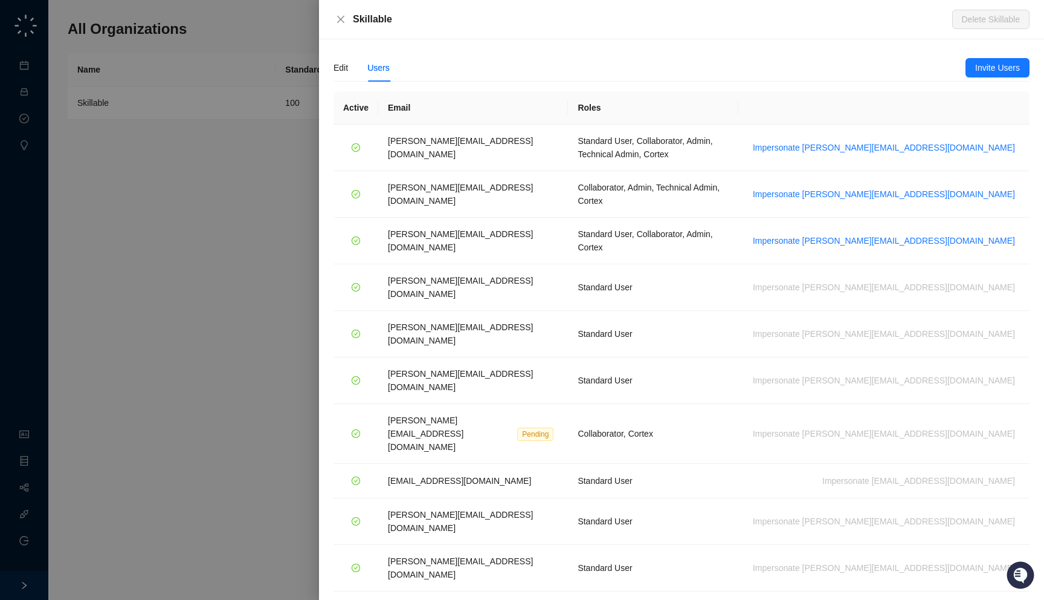
click at [213, 141] on div at bounding box center [522, 300] width 1044 height 600
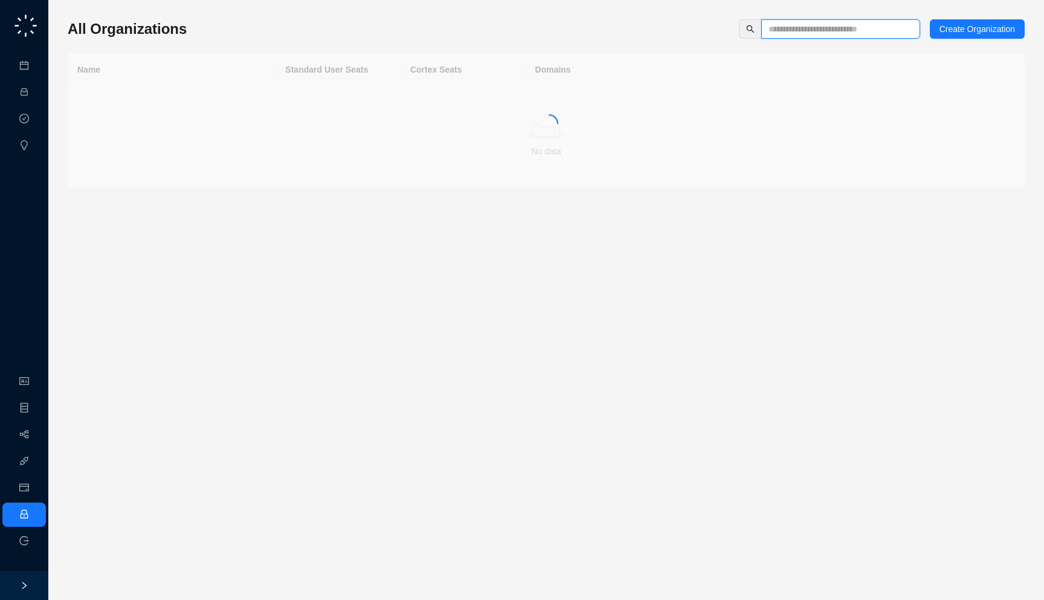
click at [798, 30] on input "text" at bounding box center [836, 28] width 135 height 13
type input "****"
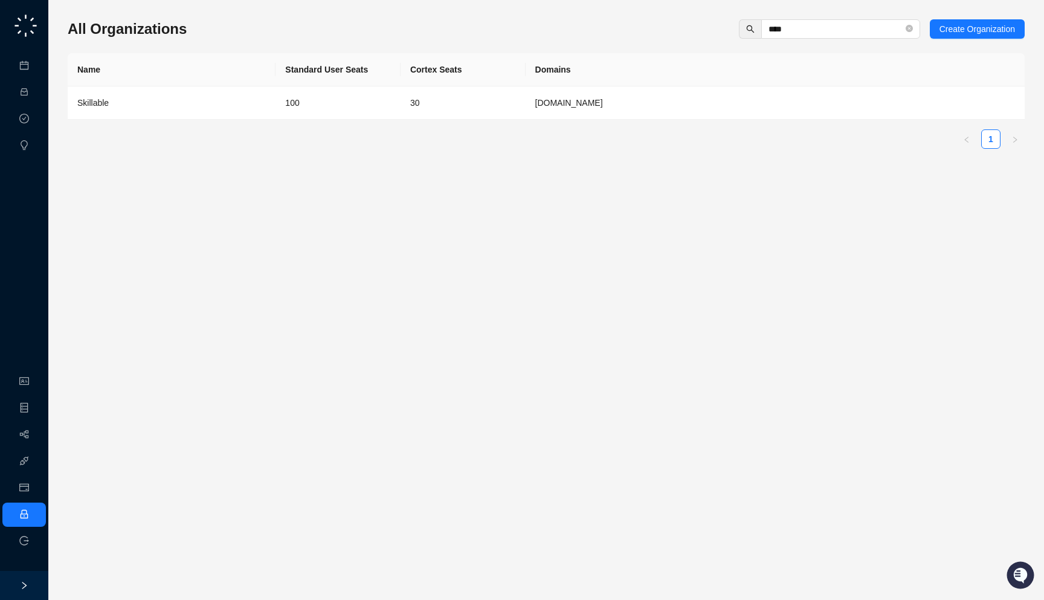
drag, startPoint x: 568, startPoint y: 122, endPoint x: 569, endPoint y: 109, distance: 13.3
click at [568, 122] on div "Name Standard User Seats Cortex Seats Domains Skillable 100 30 [DOMAIN_NAME] 1" at bounding box center [546, 100] width 957 height 95
click at [569, 108] on td "[DOMAIN_NAME]" at bounding box center [775, 102] width 499 height 33
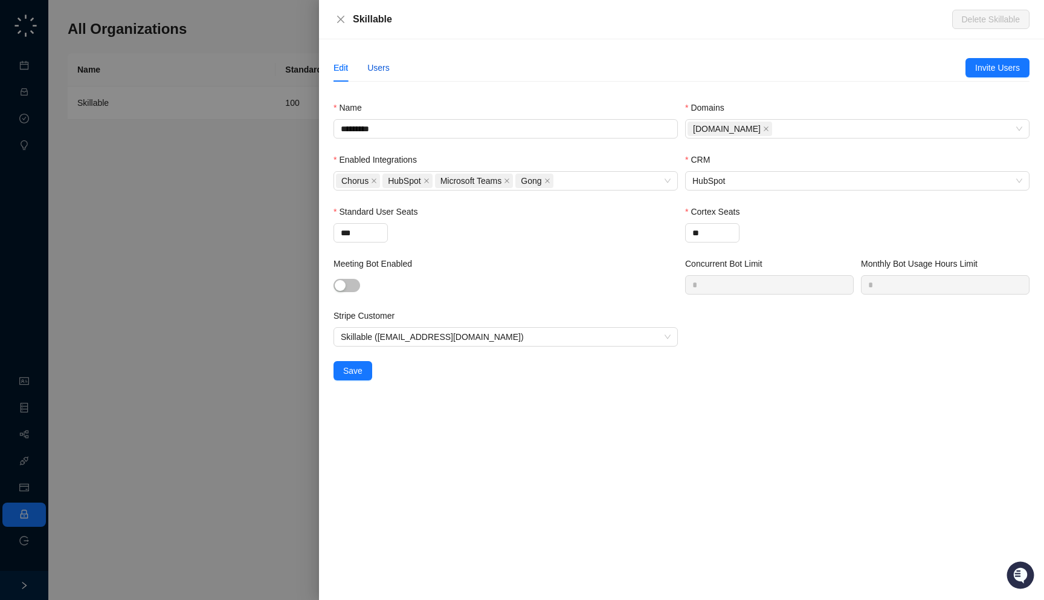
click at [389, 63] on div "Users" at bounding box center [378, 67] width 22 height 13
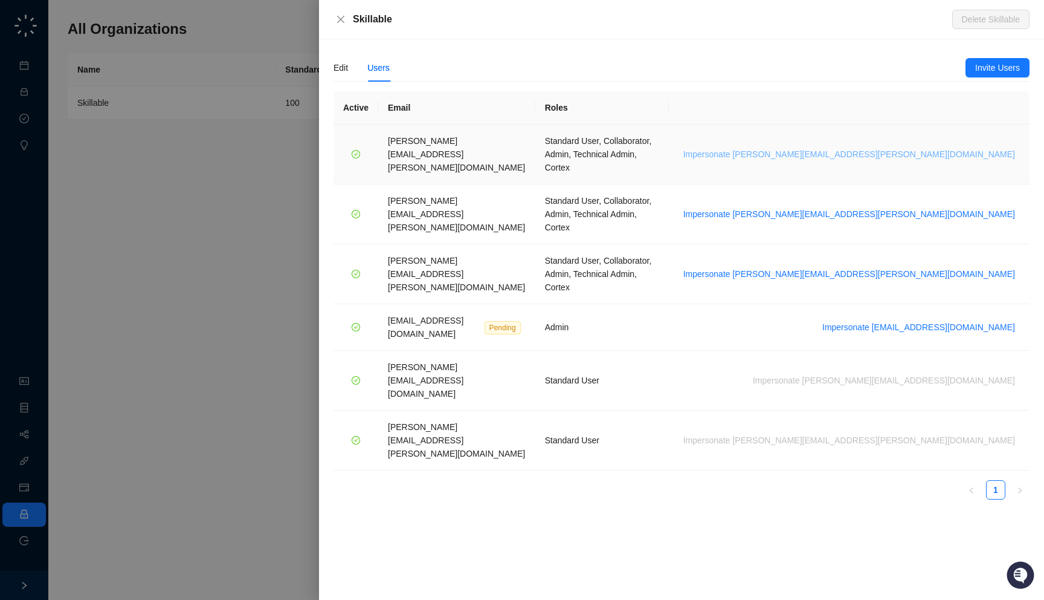
click at [944, 147] on span "Impersonate [PERSON_NAME][EMAIL_ADDRESS][PERSON_NAME][DOMAIN_NAME]" at bounding box center [850, 153] width 332 height 13
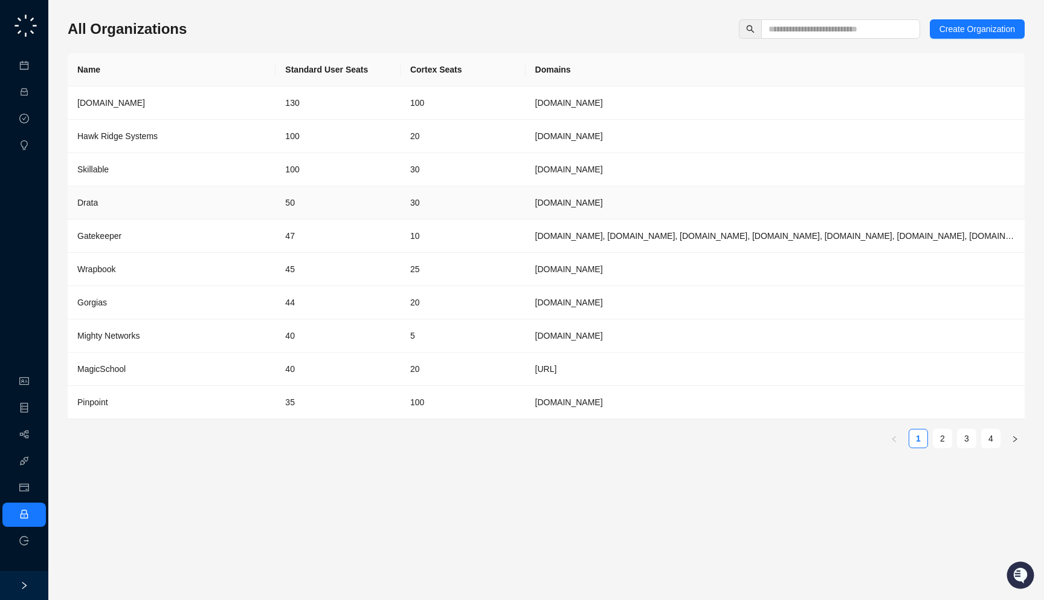
click at [398, 204] on td "50" at bounding box center [338, 202] width 125 height 33
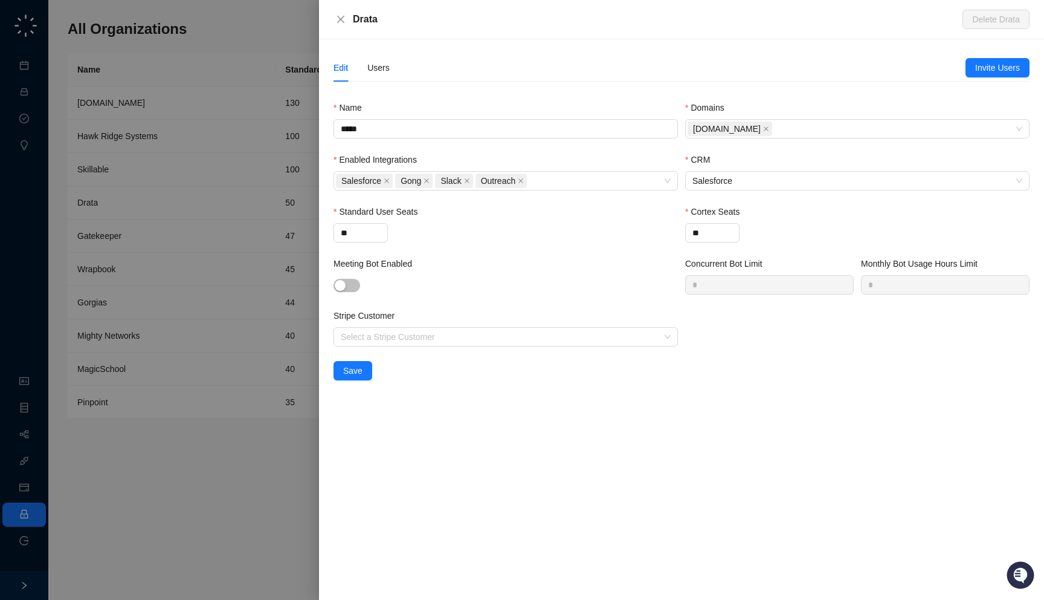
click at [268, 240] on div at bounding box center [522, 300] width 1044 height 600
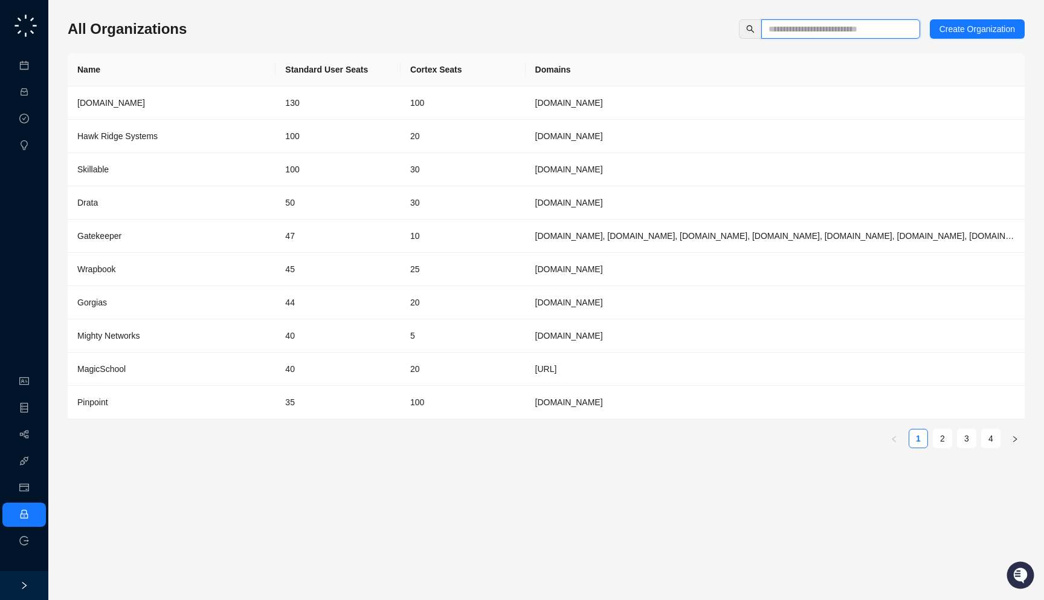
click at [780, 34] on input "text" at bounding box center [836, 28] width 135 height 13
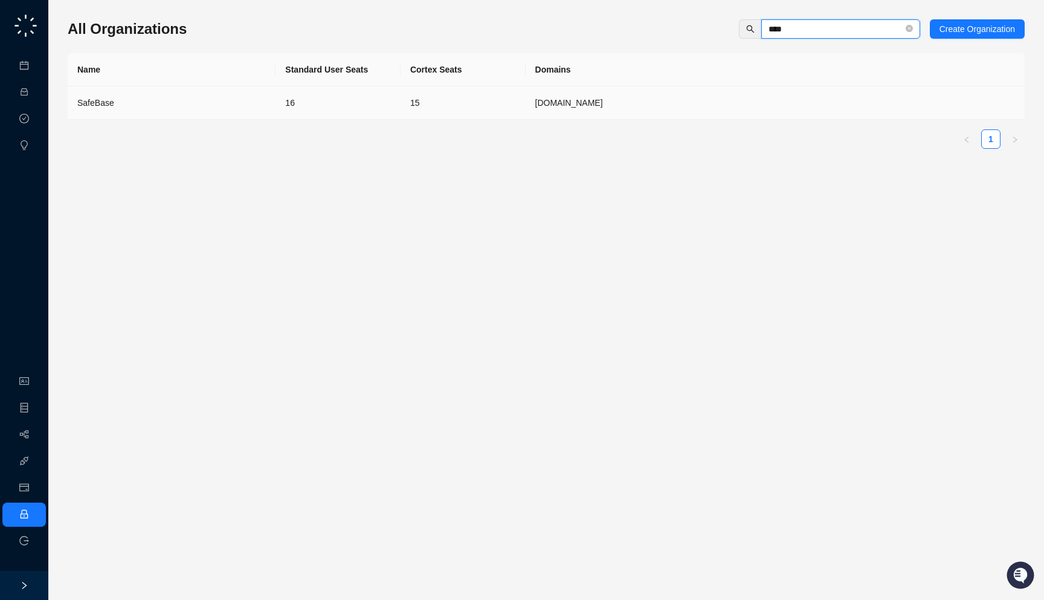
type input "****"
click at [276, 111] on td "16" at bounding box center [338, 102] width 125 height 33
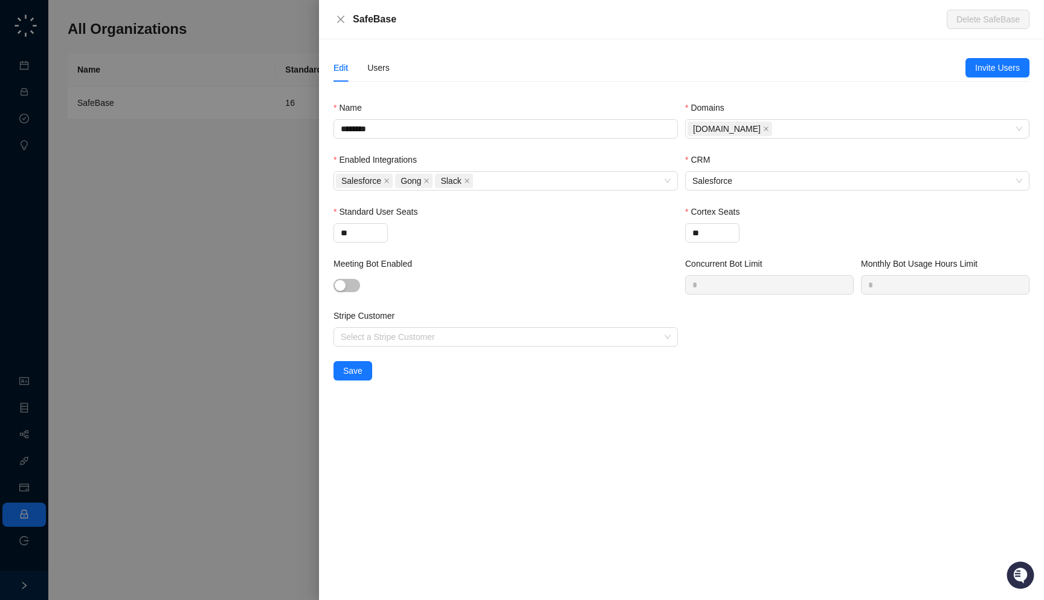
click at [402, 24] on div "SafeBase" at bounding box center [650, 19] width 594 height 15
click at [383, 66] on div "Users" at bounding box center [378, 67] width 22 height 13
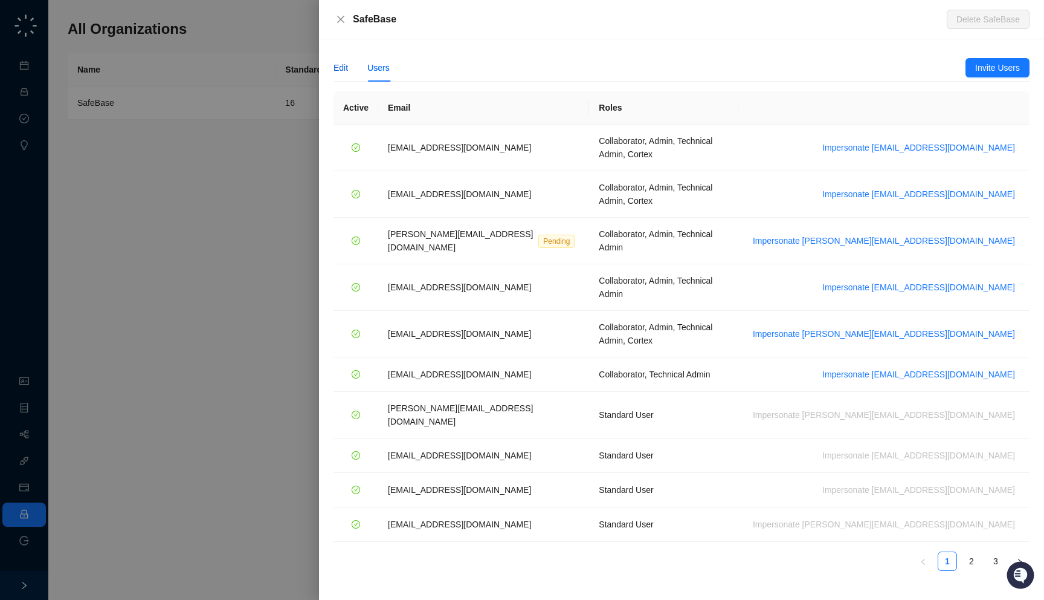
click at [338, 70] on div "Edit" at bounding box center [341, 67] width 15 height 13
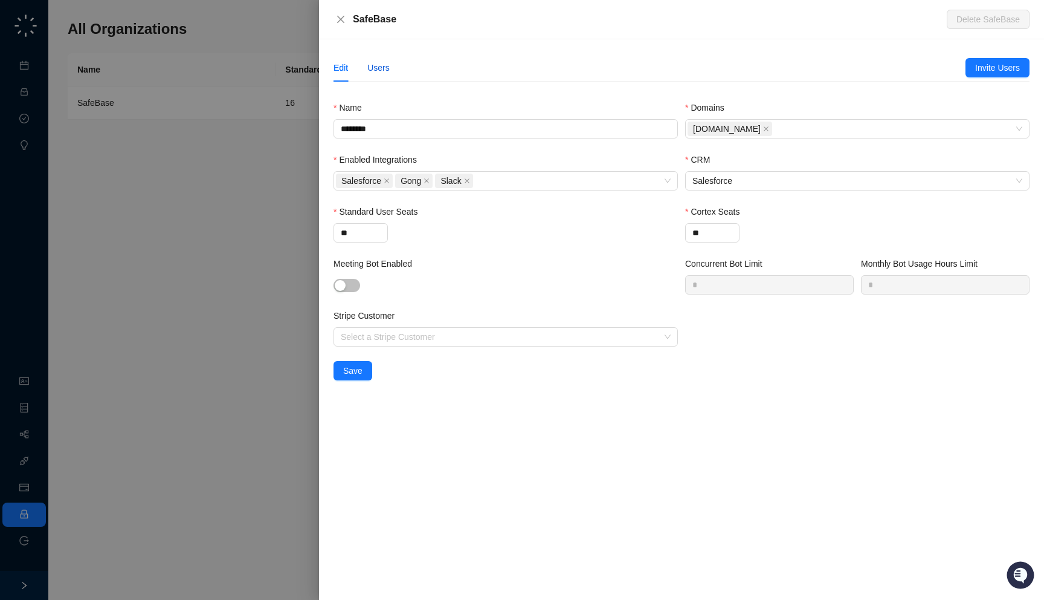
click at [379, 66] on div "Users" at bounding box center [378, 67] width 22 height 13
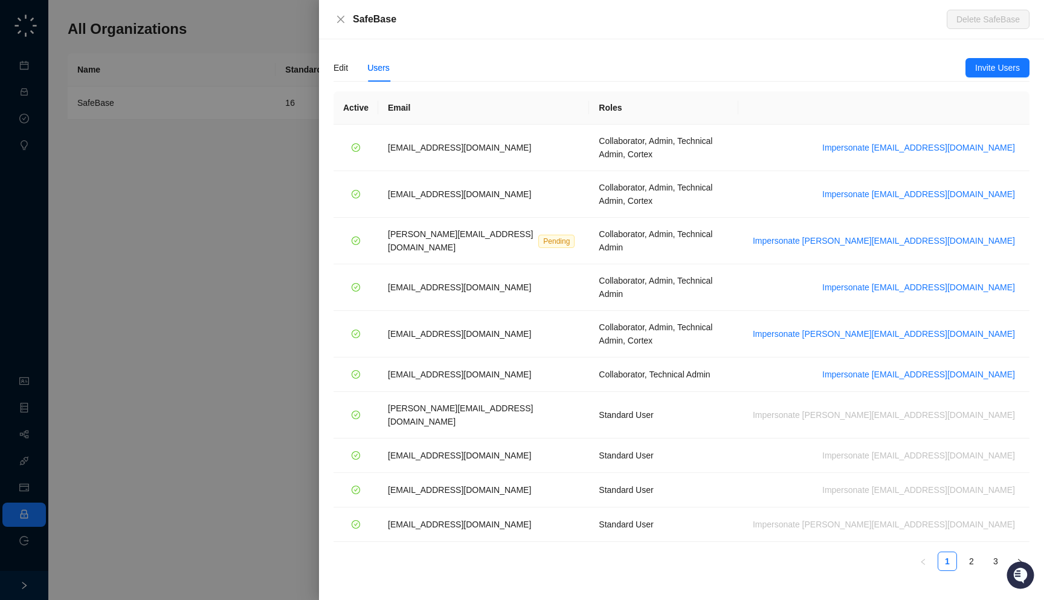
drag, startPoint x: 398, startPoint y: 18, endPoint x: 405, endPoint y: 34, distance: 17.6
click at [405, 34] on div "SafeBase Delete SafeBase" at bounding box center [681, 19] width 725 height 39
click at [343, 66] on div "Edit" at bounding box center [341, 67] width 15 height 13
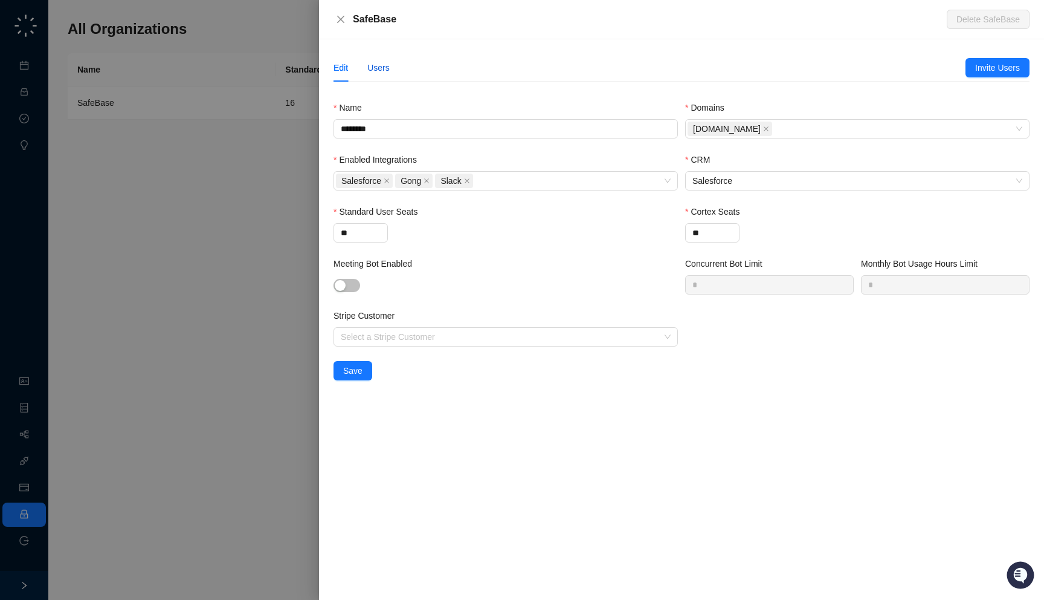
click at [378, 65] on div "Users" at bounding box center [378, 67] width 22 height 13
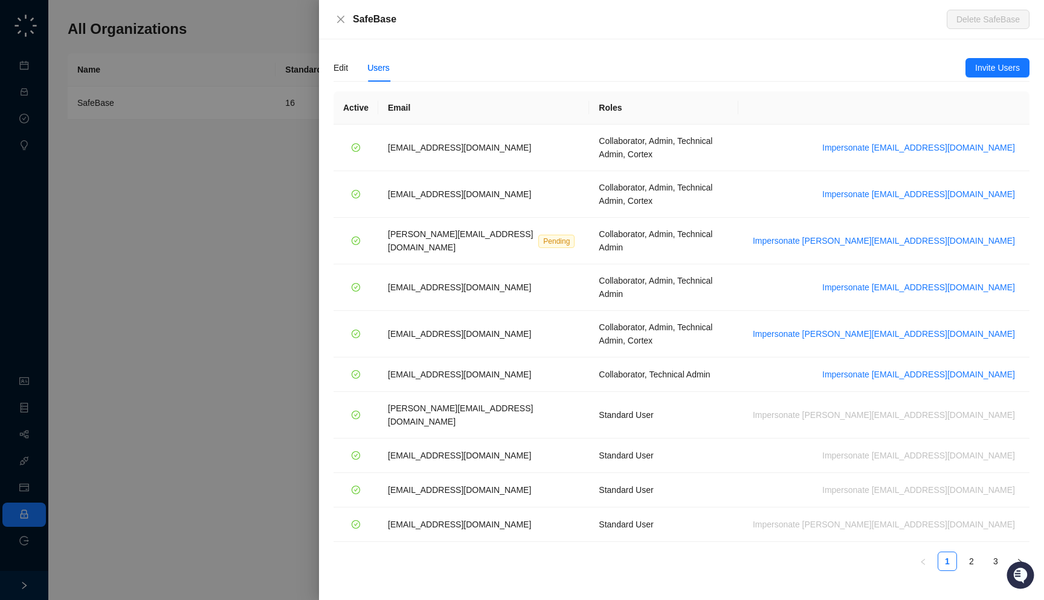
click at [161, 205] on div at bounding box center [522, 300] width 1044 height 600
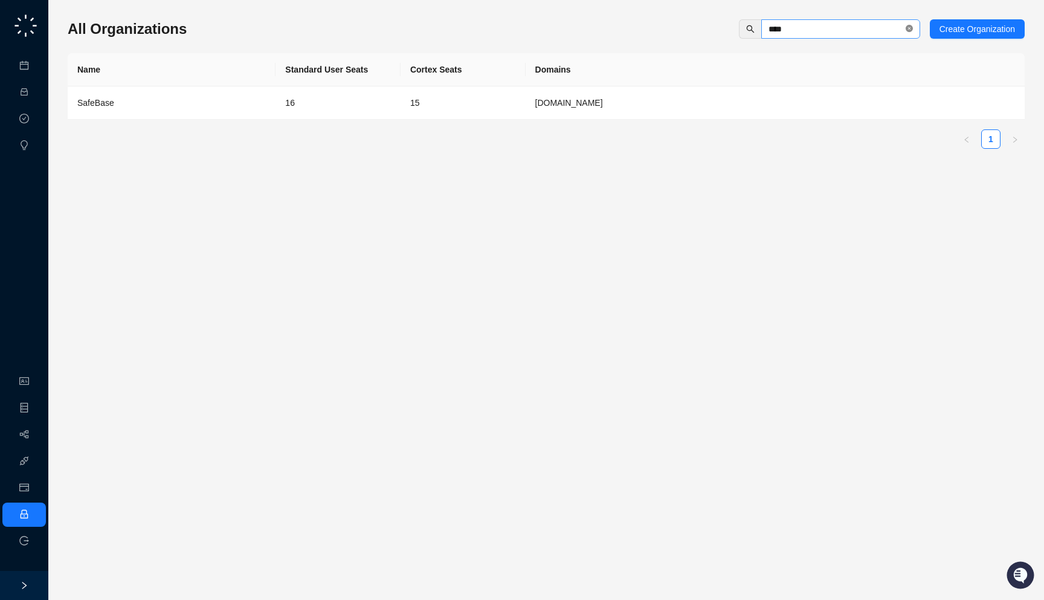
click at [907, 30] on icon "close-circle" at bounding box center [909, 28] width 7 height 7
type input "***"
click at [260, 97] on div "Drata" at bounding box center [171, 102] width 189 height 13
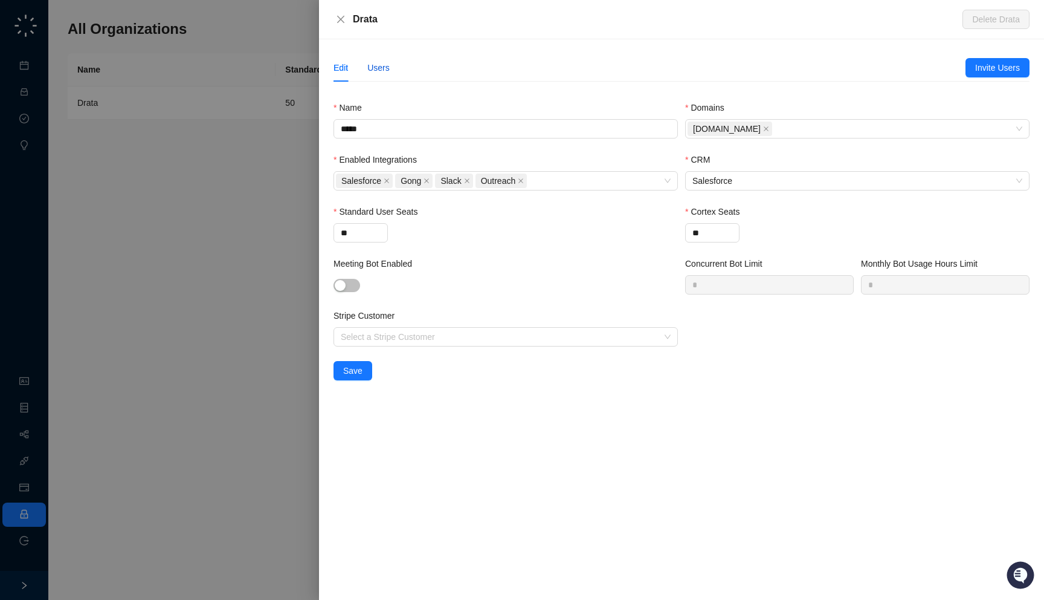
click at [373, 71] on div "Users" at bounding box center [378, 67] width 22 height 13
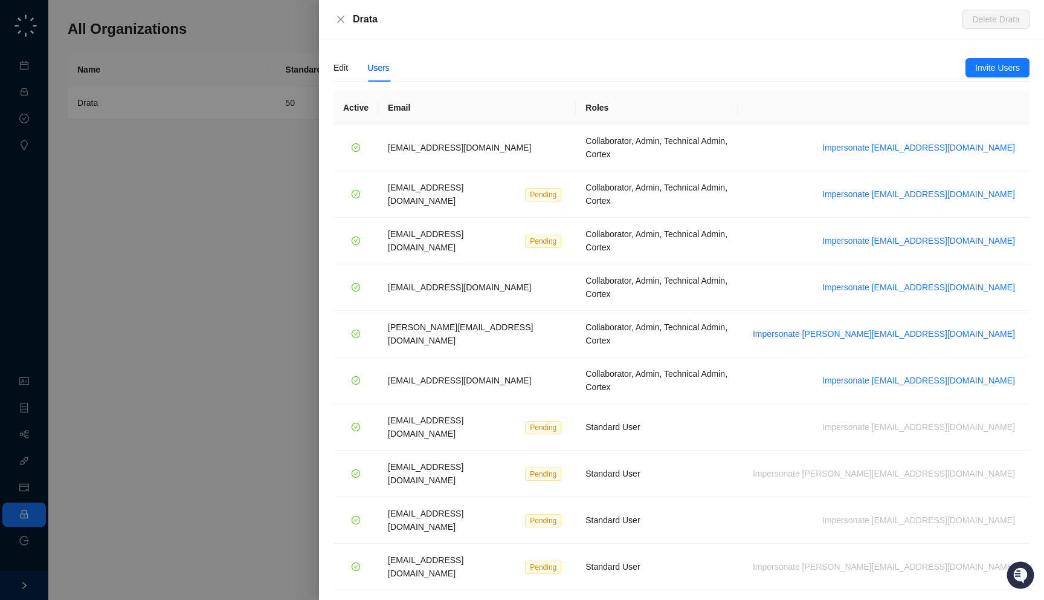
click at [167, 178] on div at bounding box center [522, 300] width 1044 height 600
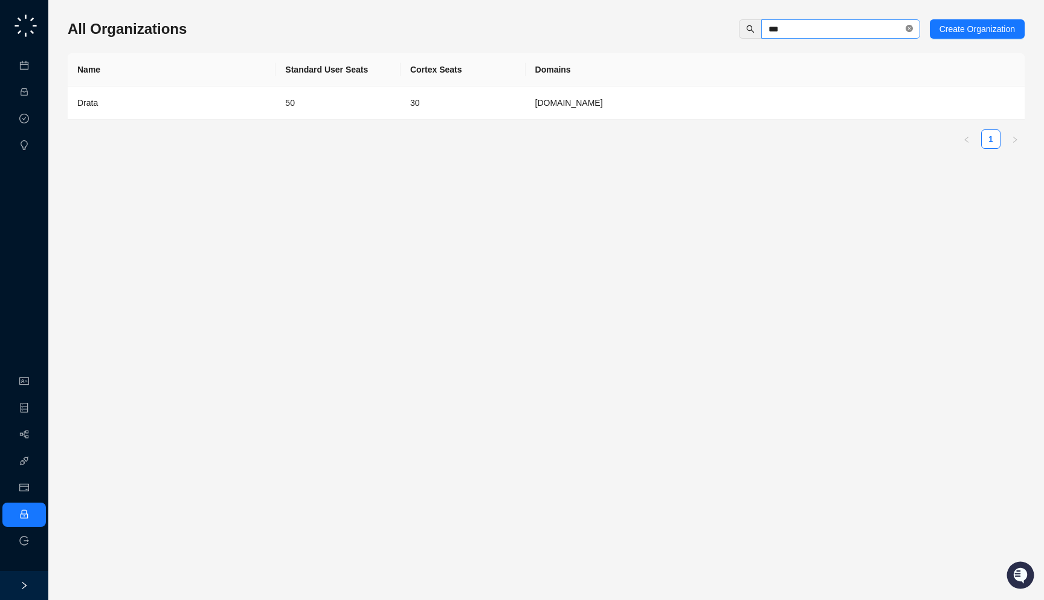
click at [910, 30] on icon "close-circle" at bounding box center [909, 28] width 7 height 7
type input "****"
click at [274, 111] on td "SafeBase" at bounding box center [172, 102] width 208 height 33
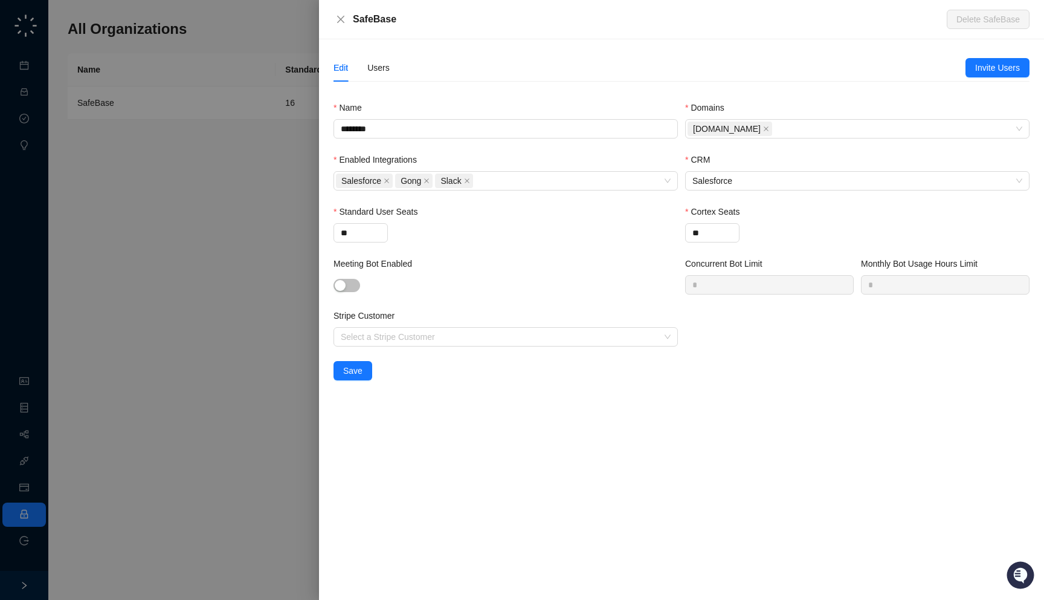
click at [217, 207] on div at bounding box center [522, 300] width 1044 height 600
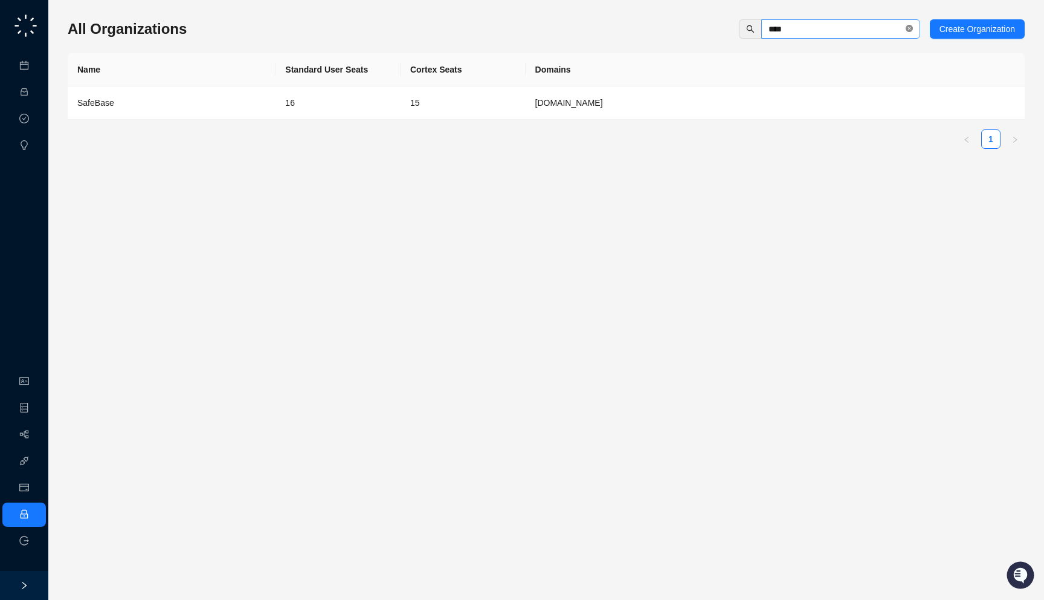
click at [907, 30] on icon "close-circle" at bounding box center [909, 28] width 7 height 7
type input "*****"
click at [441, 106] on td "30" at bounding box center [463, 102] width 125 height 33
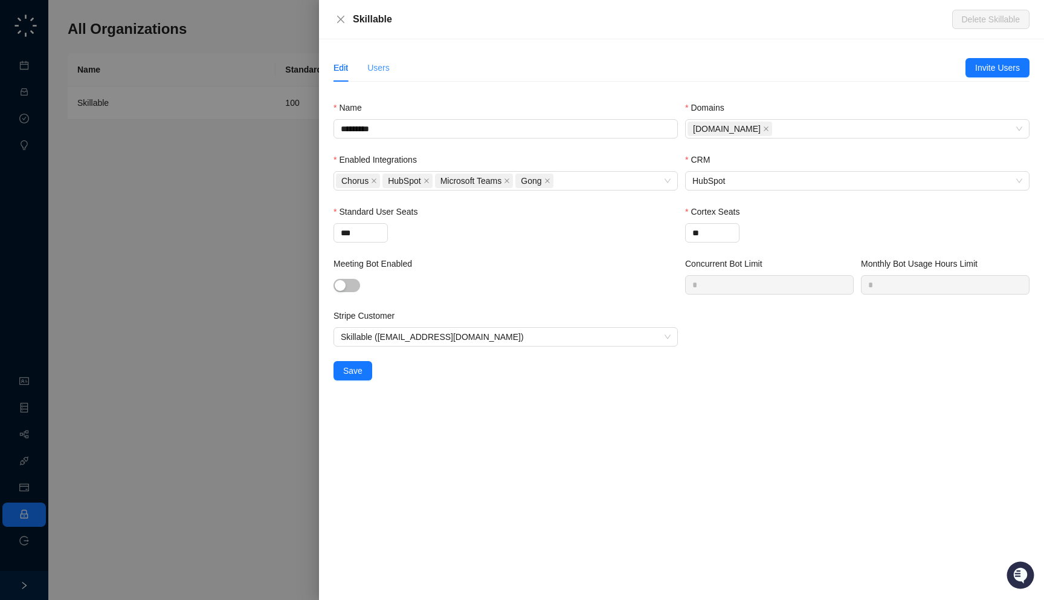
click at [377, 75] on div "Users" at bounding box center [378, 68] width 22 height 28
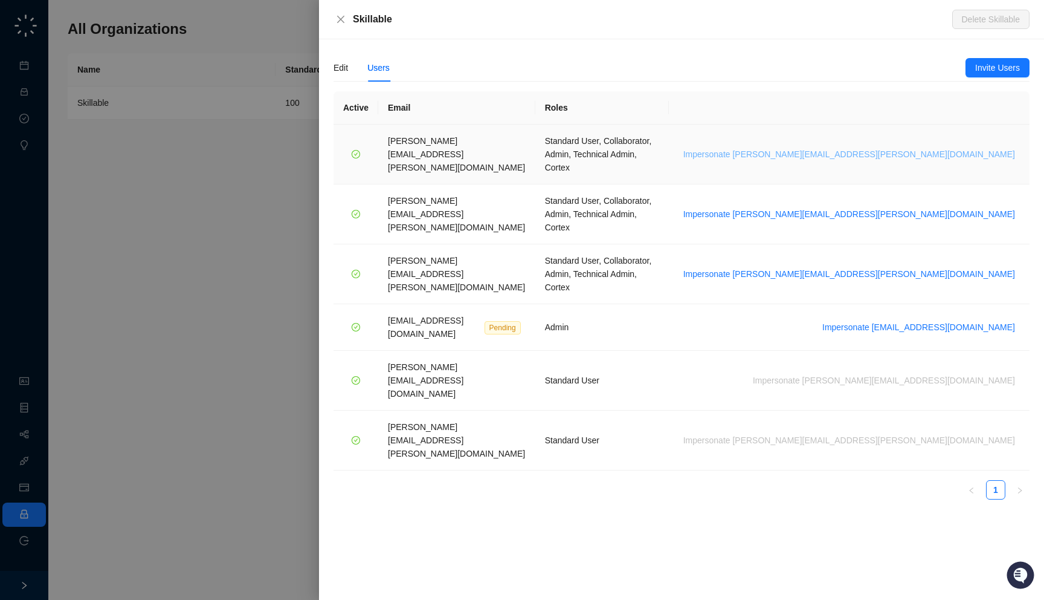
click at [931, 147] on span "Impersonate [PERSON_NAME][EMAIL_ADDRESS][PERSON_NAME][DOMAIN_NAME]" at bounding box center [850, 153] width 332 height 13
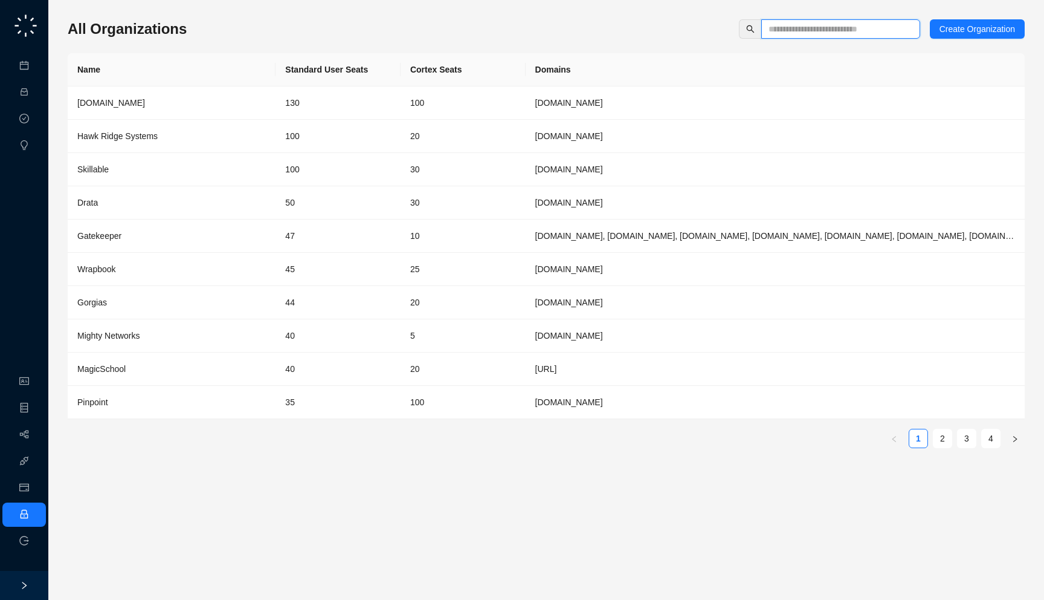
click at [788, 24] on input "text" at bounding box center [836, 28] width 135 height 13
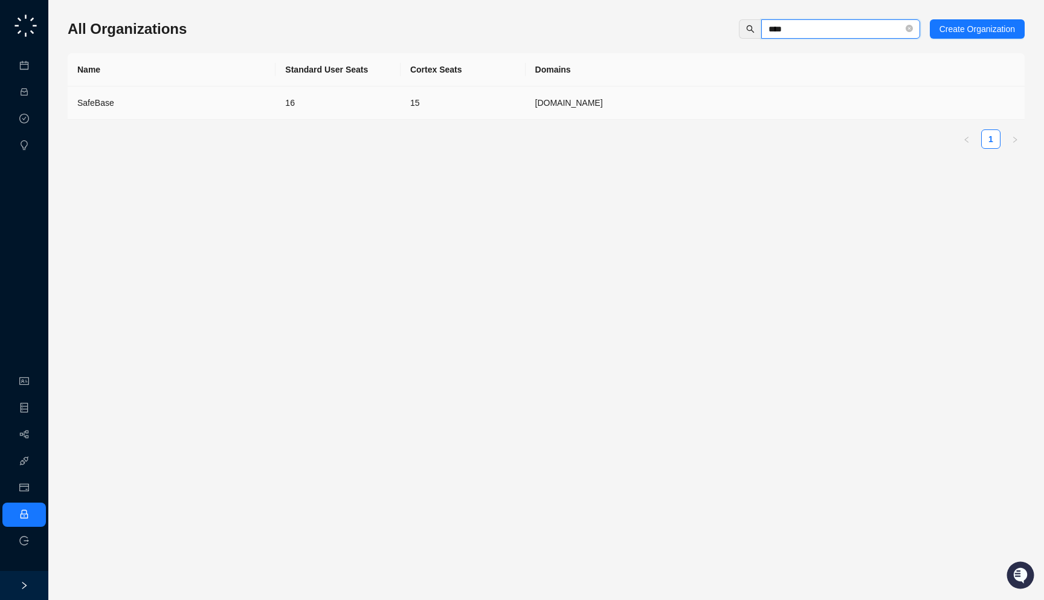
type input "****"
click at [187, 114] on td "SafeBase" at bounding box center [172, 102] width 208 height 33
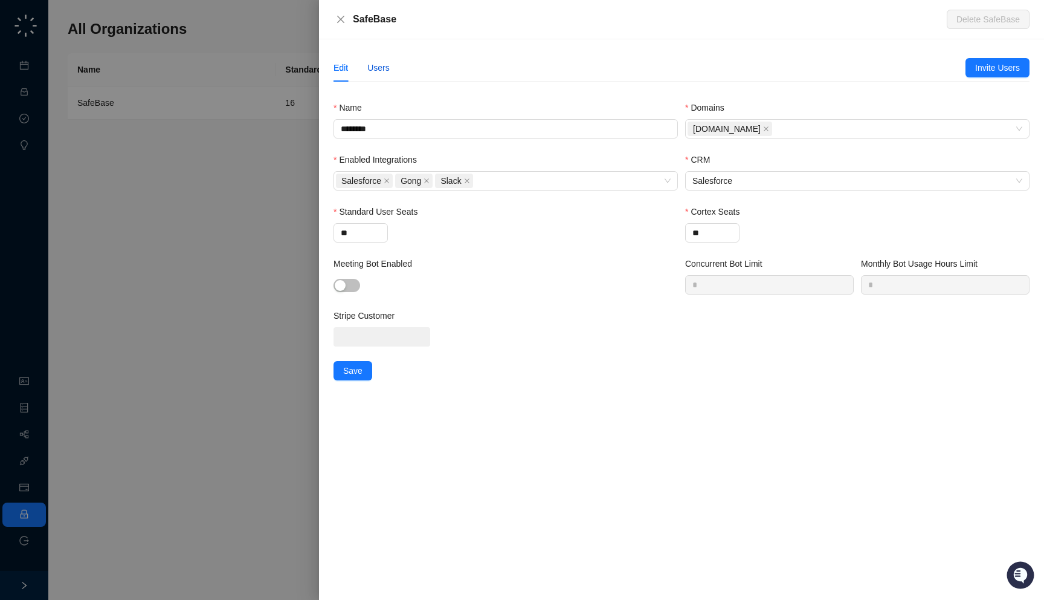
click at [383, 65] on div "Users" at bounding box center [378, 67] width 22 height 13
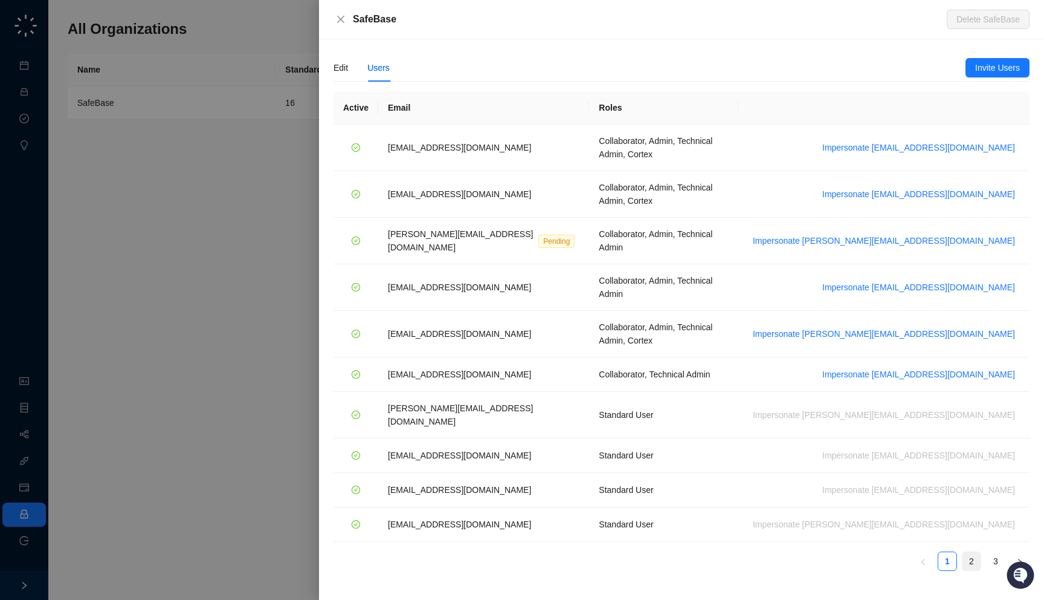
click at [972, 552] on link "2" at bounding box center [972, 561] width 18 height 18
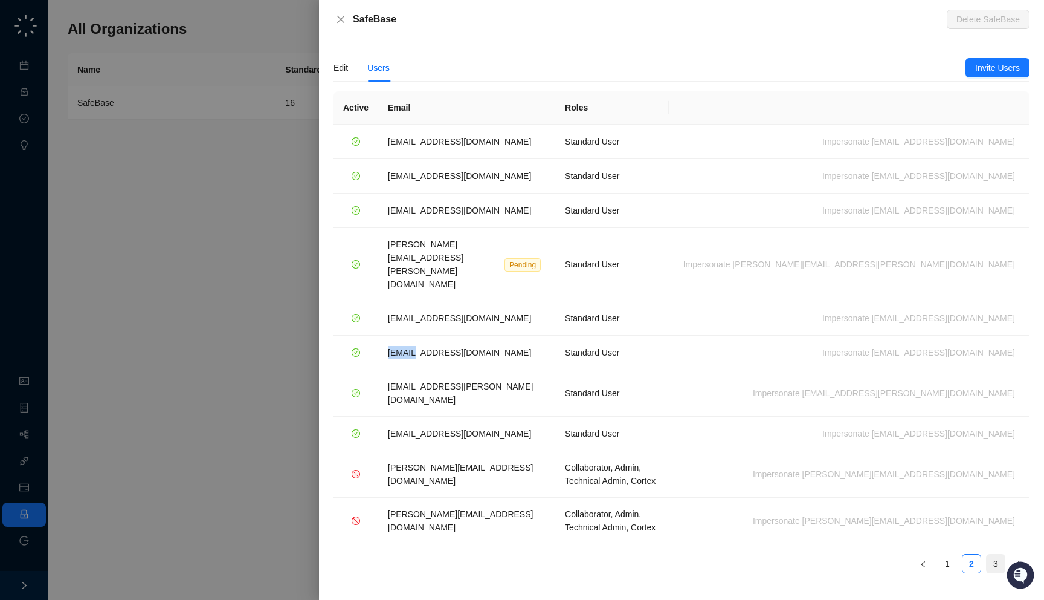
click at [994, 554] on link "3" at bounding box center [996, 563] width 18 height 18
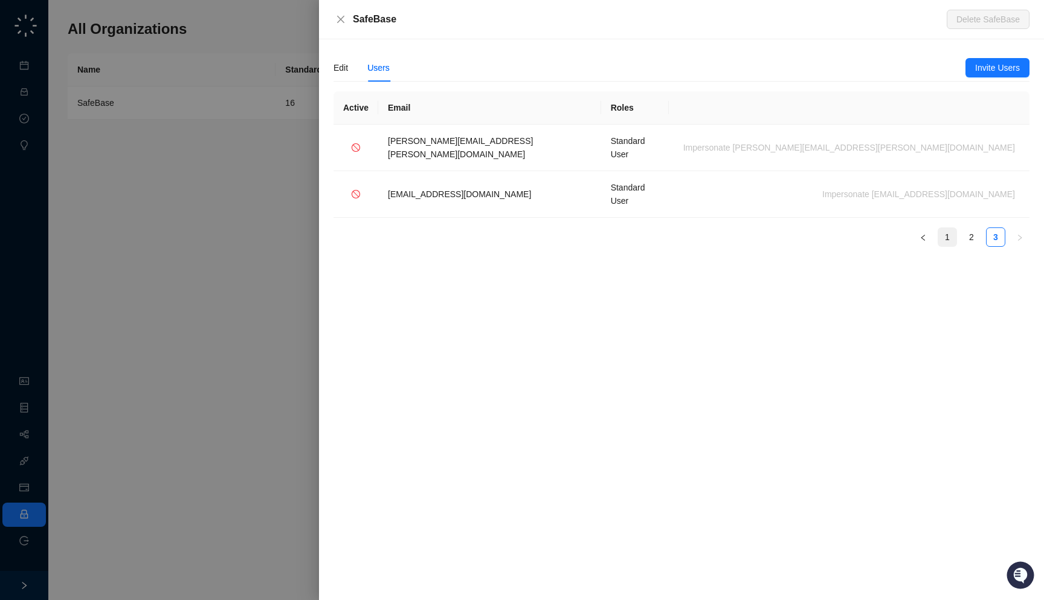
click at [950, 228] on link "1" at bounding box center [948, 237] width 18 height 18
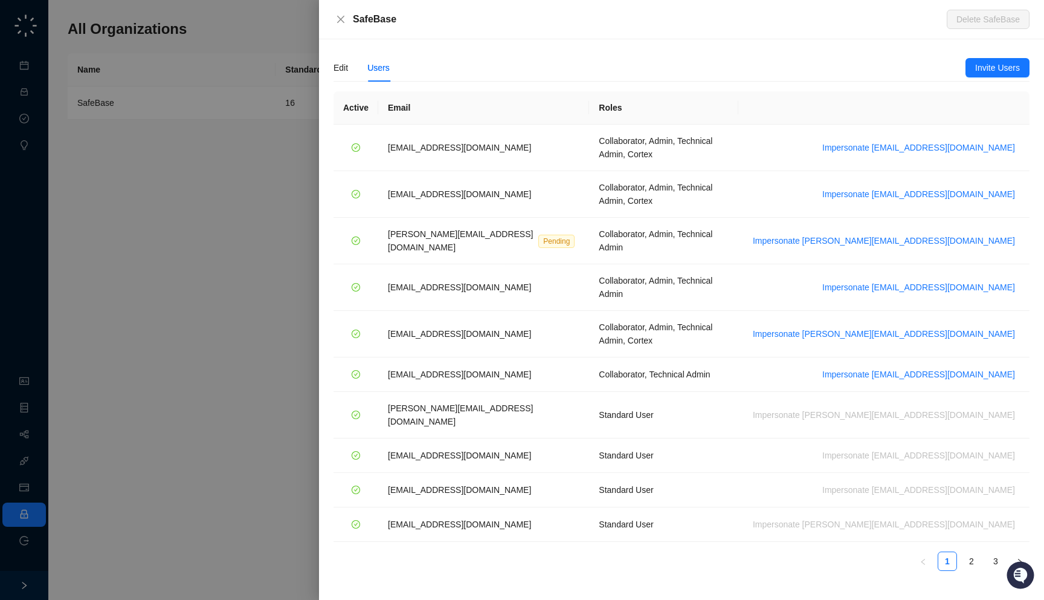
click at [158, 221] on div at bounding box center [522, 300] width 1044 height 600
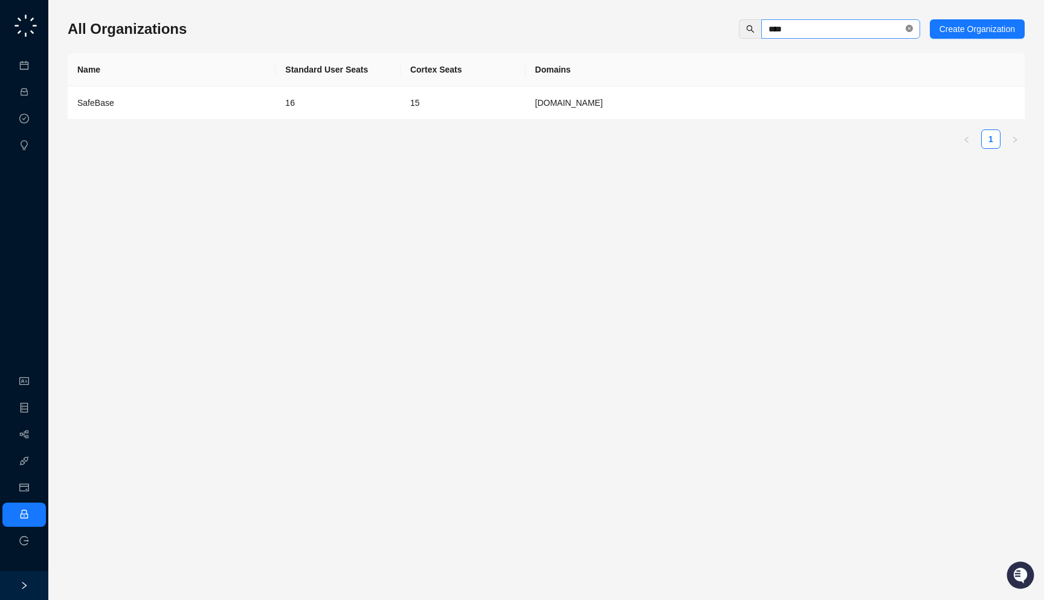
click at [907, 29] on icon "close-circle" at bounding box center [909, 28] width 7 height 7
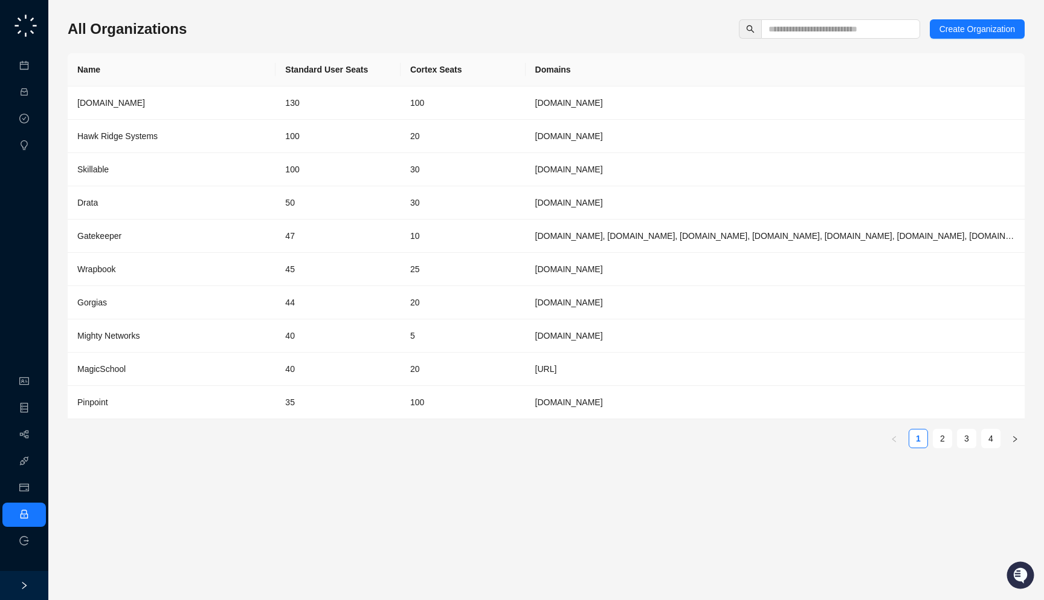
click at [331, 30] on div "All Organizations Create Organization" at bounding box center [546, 28] width 957 height 19
drag, startPoint x: 261, startPoint y: 18, endPoint x: 258, endPoint y: 32, distance: 14.2
click at [258, 32] on div "All Organizations Create Organization Name Standard User Seats Cortex Seats Dom…" at bounding box center [546, 300] width 957 height 580
click at [257, 27] on div "All Organizations Create Organization" at bounding box center [546, 28] width 957 height 19
click at [803, 29] on input "text" at bounding box center [836, 28] width 135 height 13
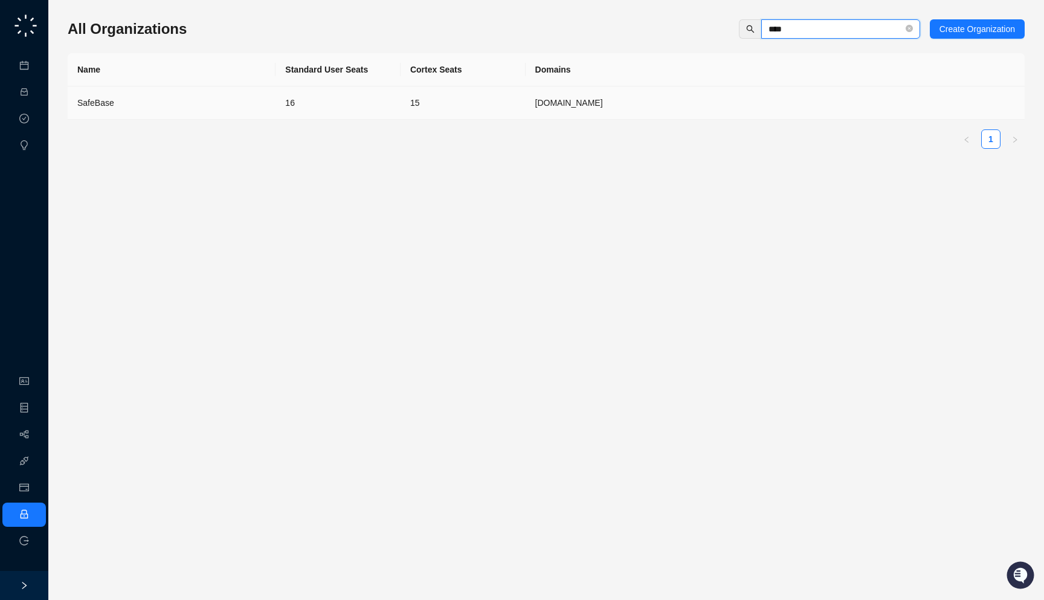
type input "****"
click at [294, 96] on td "16" at bounding box center [338, 102] width 125 height 33
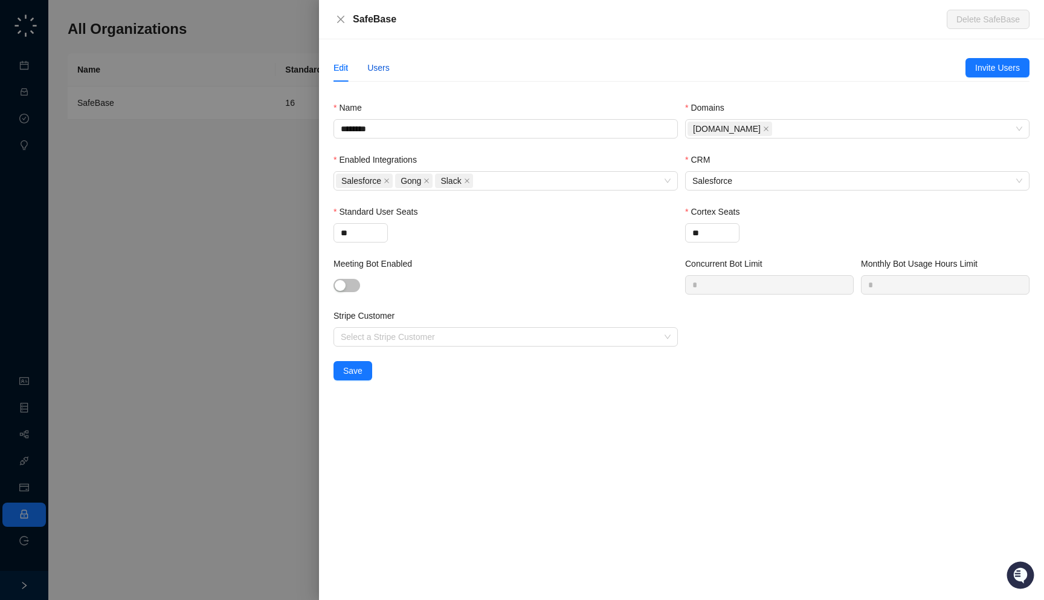
click at [387, 69] on div "Users" at bounding box center [378, 67] width 22 height 13
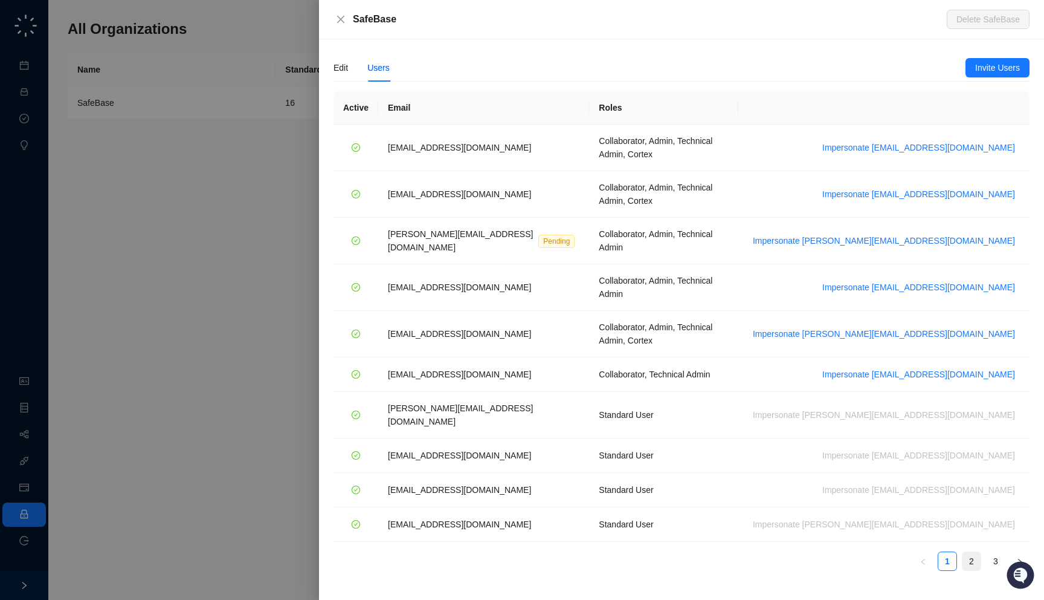
click at [972, 552] on link "2" at bounding box center [972, 561] width 18 height 18
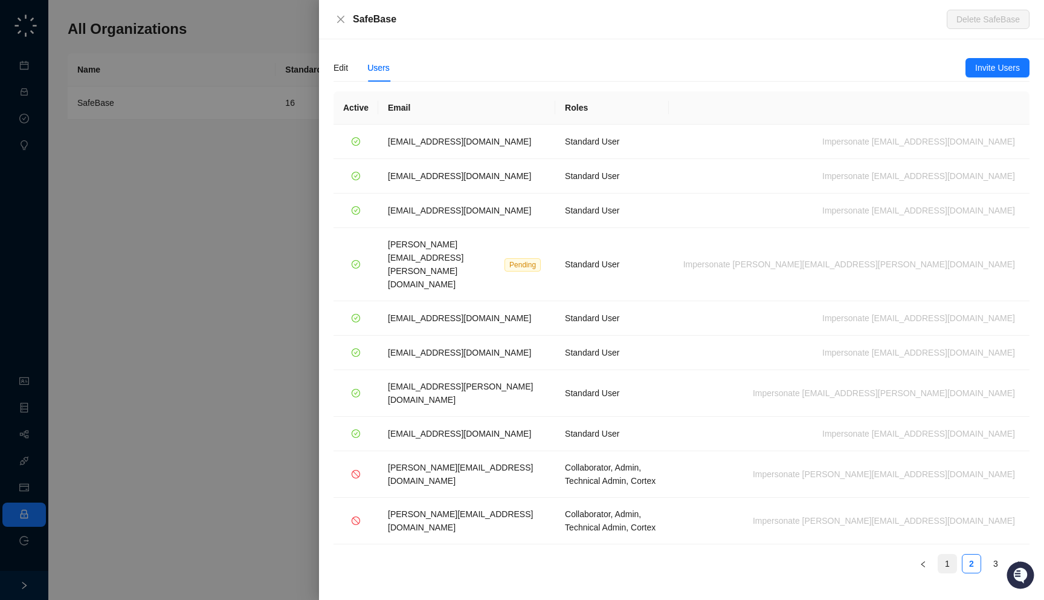
click at [945, 554] on link "1" at bounding box center [948, 563] width 18 height 18
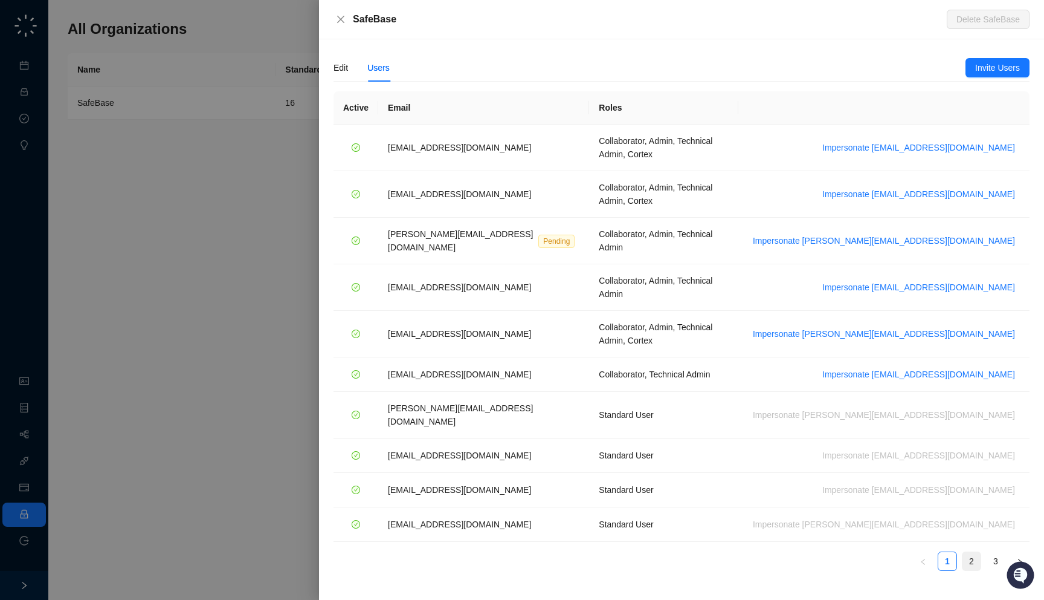
click at [974, 552] on link "2" at bounding box center [972, 561] width 18 height 18
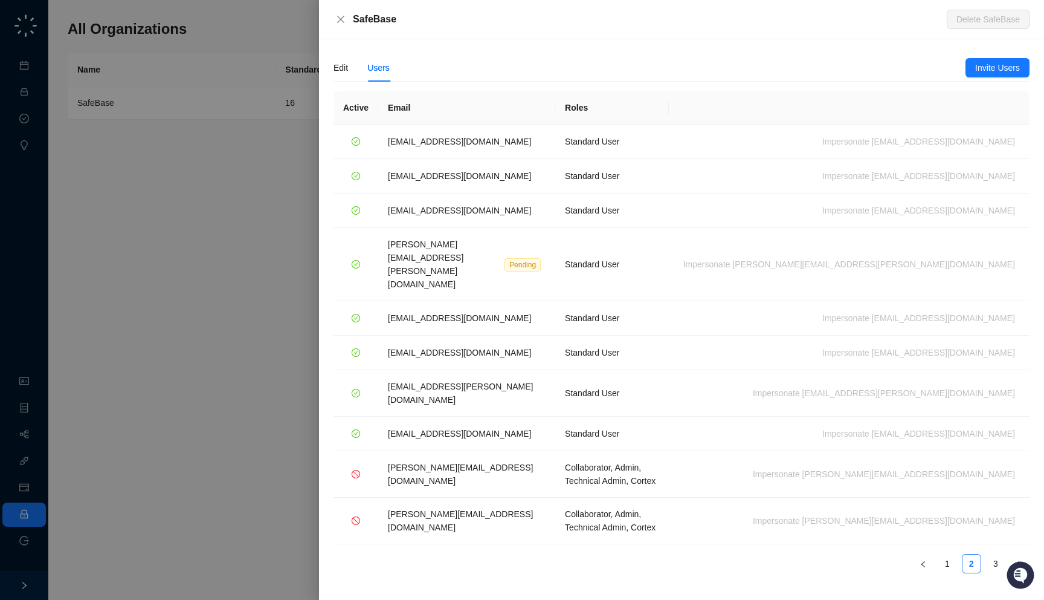
click at [405, 26] on div "SafeBase Delete SafeBase" at bounding box center [681, 19] width 725 height 39
click at [949, 554] on link "1" at bounding box center [948, 563] width 18 height 18
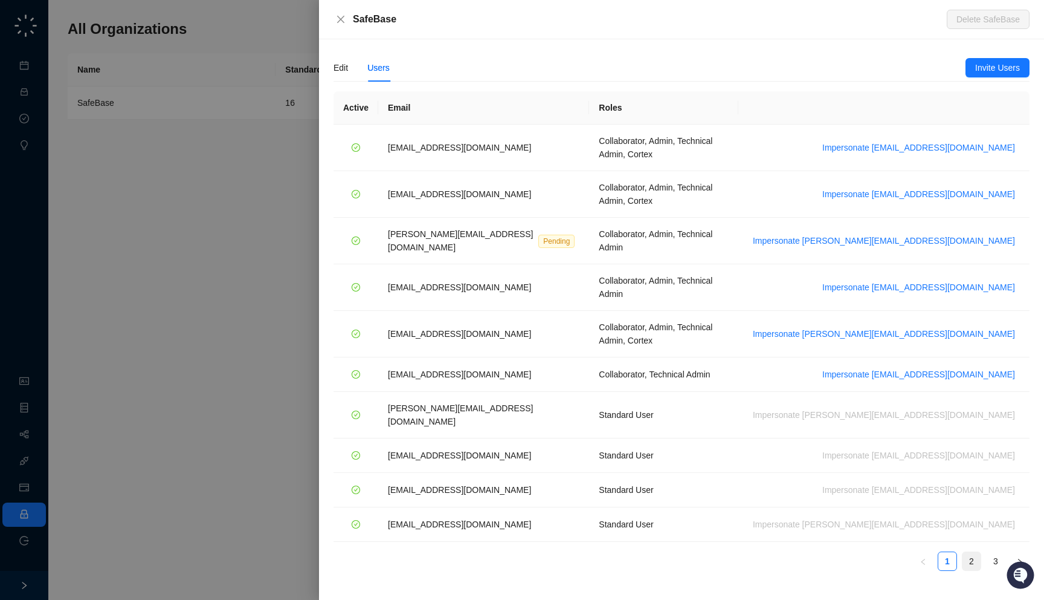
click at [963, 552] on link "2" at bounding box center [972, 561] width 18 height 18
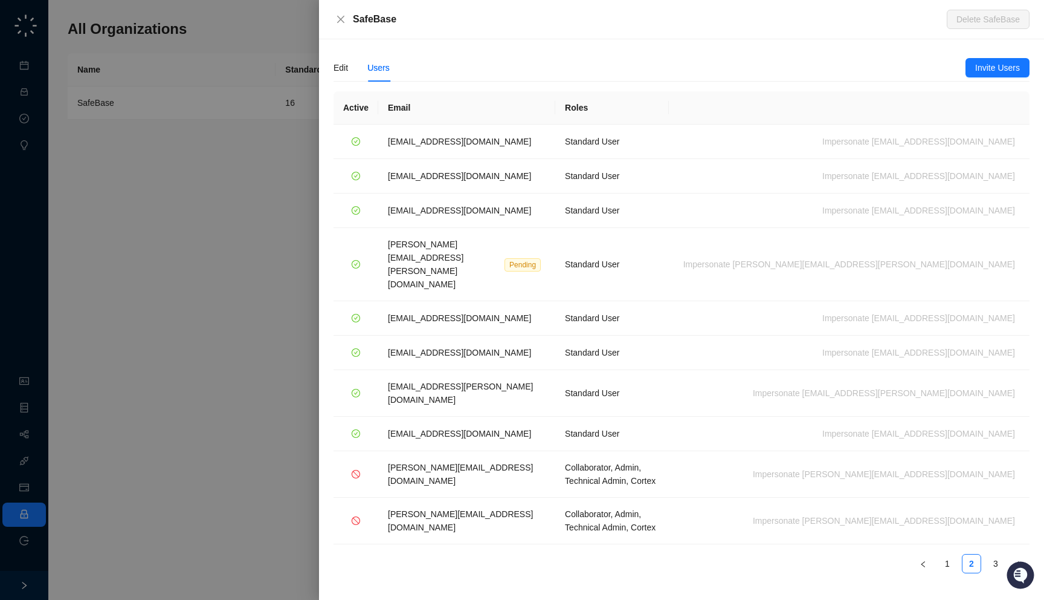
click at [198, 166] on div at bounding box center [522, 300] width 1044 height 600
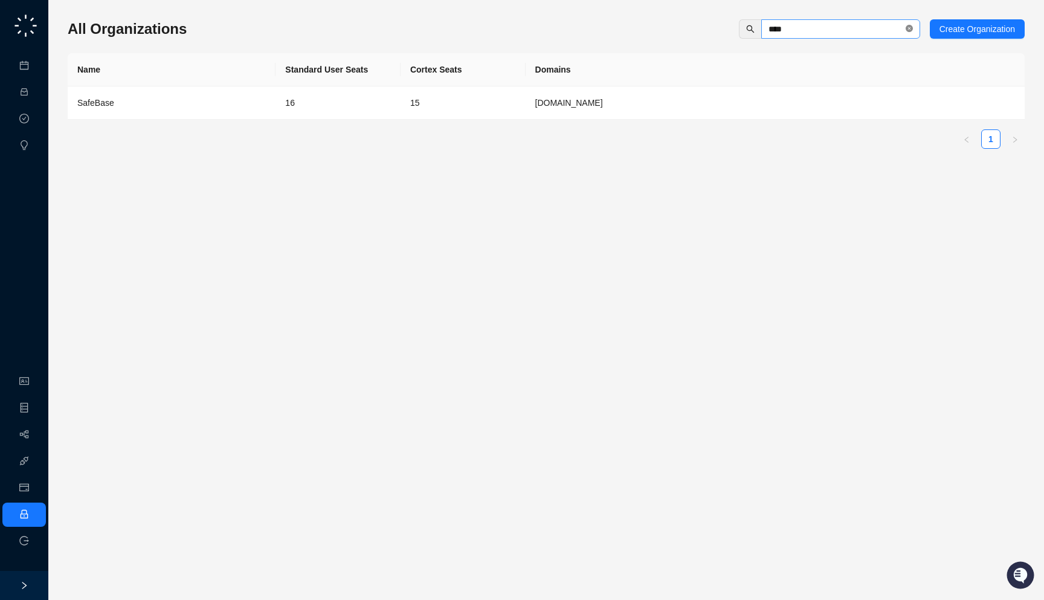
click at [906, 28] on icon "close-circle" at bounding box center [909, 28] width 7 height 7
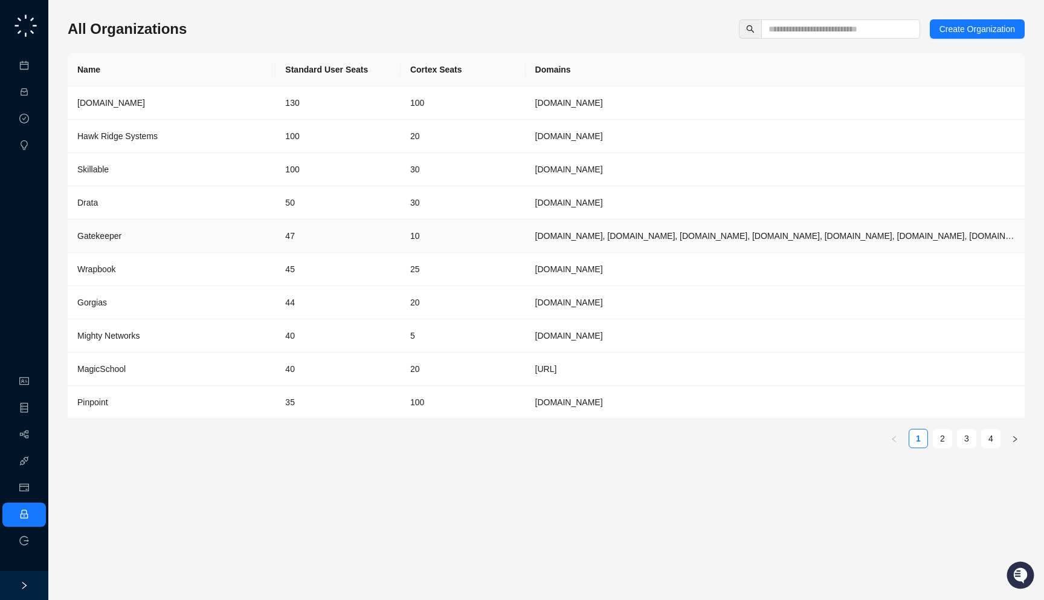
click at [679, 230] on td "[DOMAIN_NAME], [DOMAIN_NAME], [DOMAIN_NAME], [DOMAIN_NAME], [DOMAIN_NAME], [DOM…" at bounding box center [775, 235] width 499 height 33
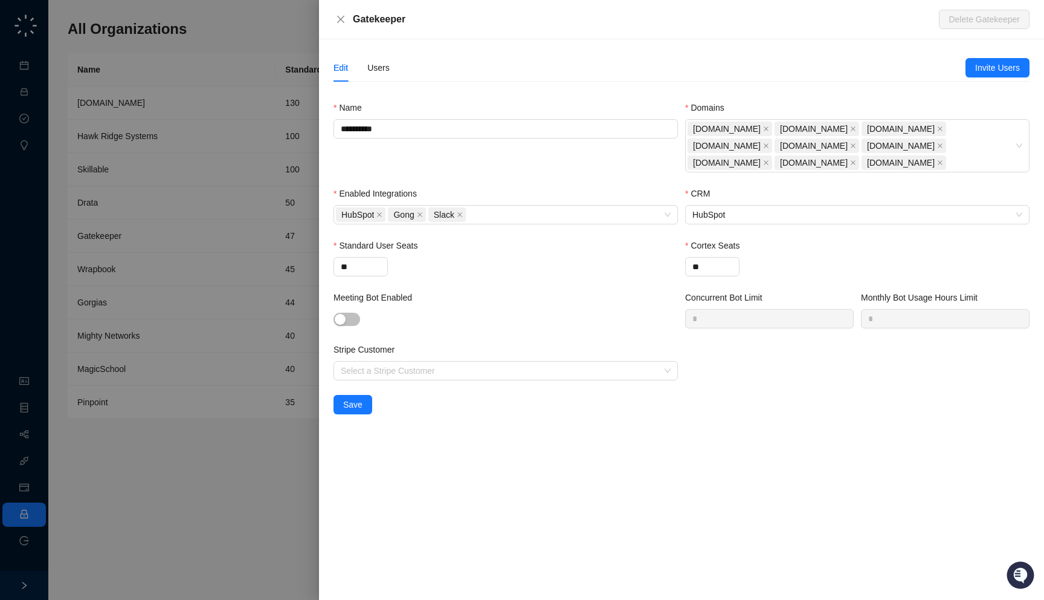
click at [276, 234] on div at bounding box center [522, 300] width 1044 height 600
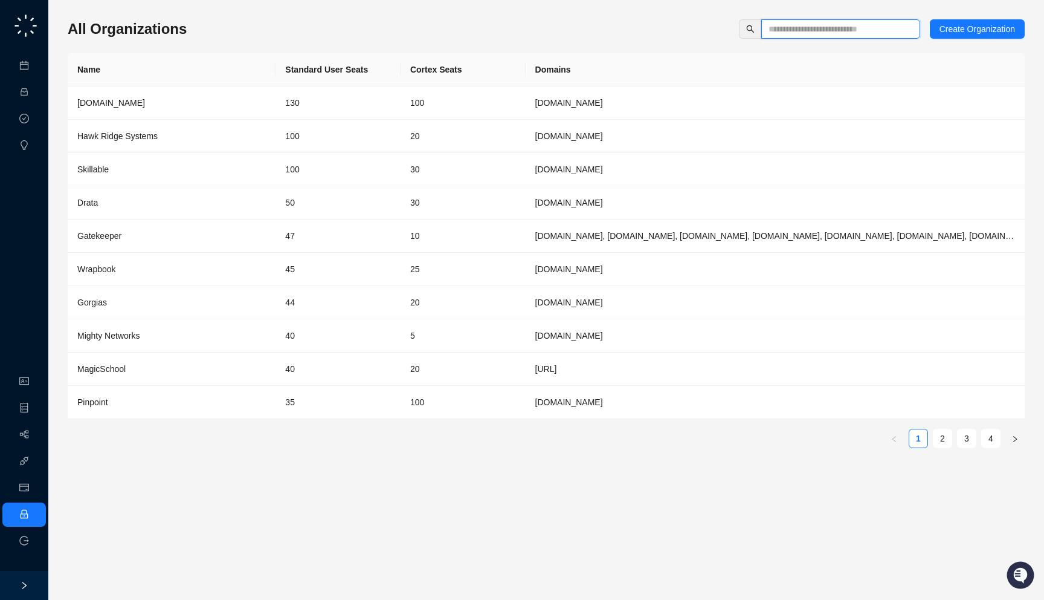
click at [800, 29] on input "text" at bounding box center [836, 28] width 135 height 13
type input "****"
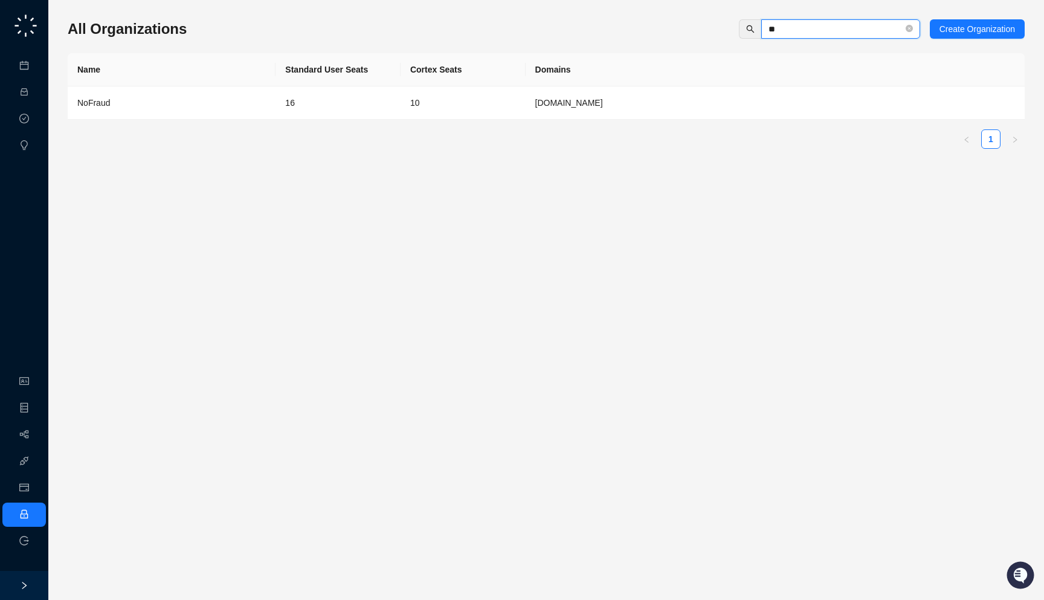
type input "**"
click at [303, 114] on td "16" at bounding box center [338, 102] width 125 height 33
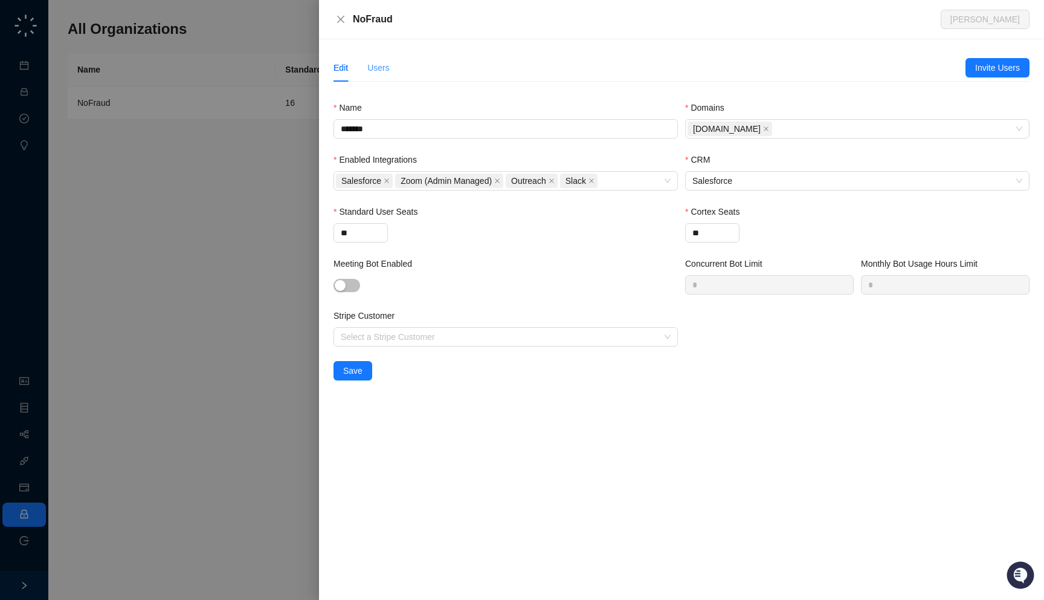
click at [375, 76] on div "Users" at bounding box center [378, 68] width 22 height 28
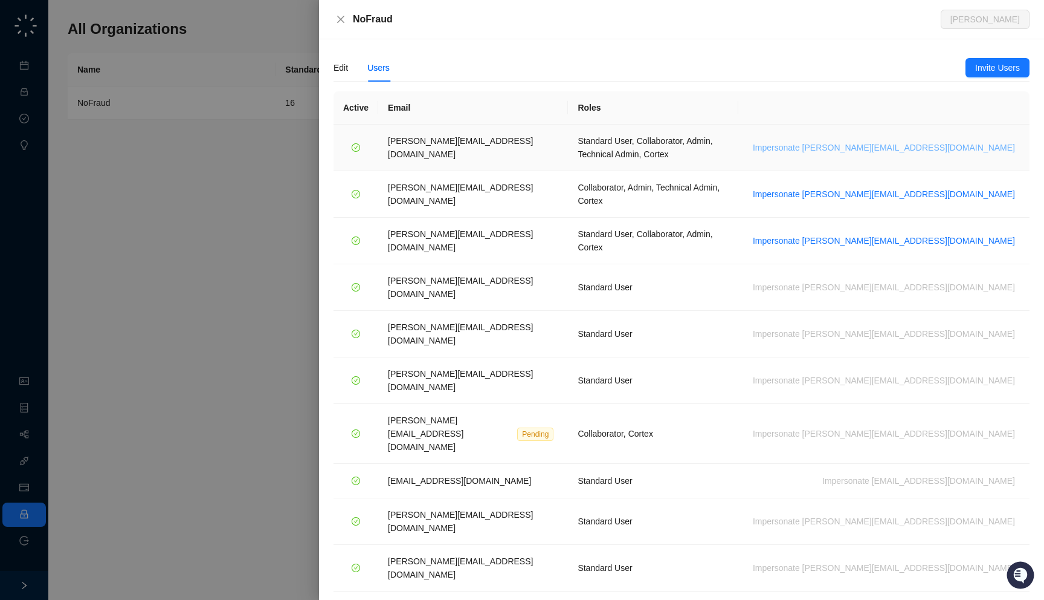
click at [956, 145] on span "Impersonate h.cline@nofraud.com" at bounding box center [884, 147] width 262 height 13
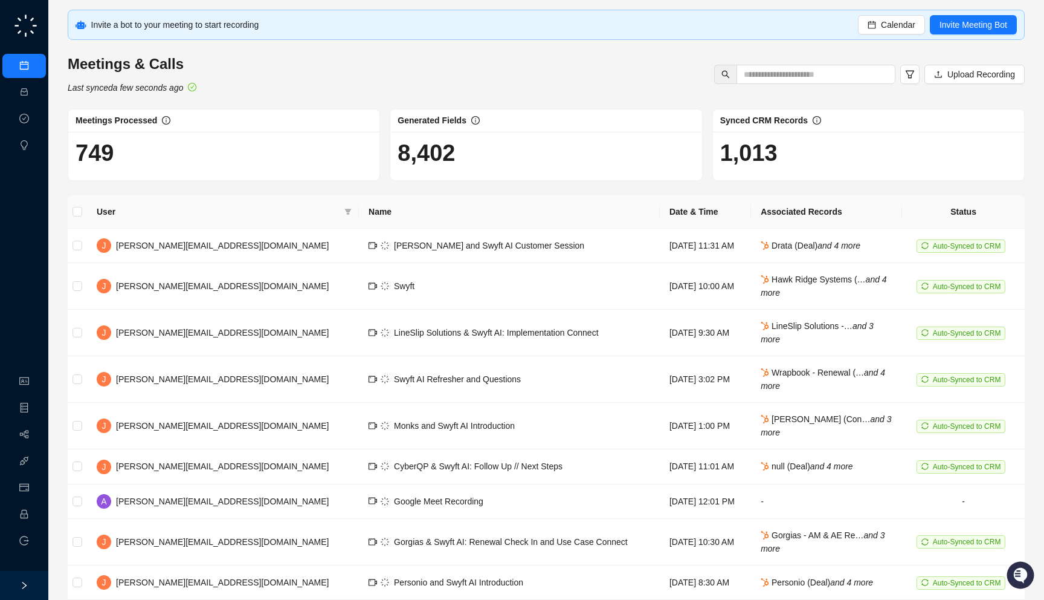
click at [15, 217] on div "Meetings & Calls Activities Approval Tasks Insights Organization Object Manager…" at bounding box center [24, 285] width 48 height 570
click at [241, 160] on h1 "749" at bounding box center [224, 153] width 297 height 28
drag, startPoint x: 241, startPoint y: 160, endPoint x: 239, endPoint y: 170, distance: 10.6
click at [239, 170] on div "749" at bounding box center [223, 156] width 311 height 48
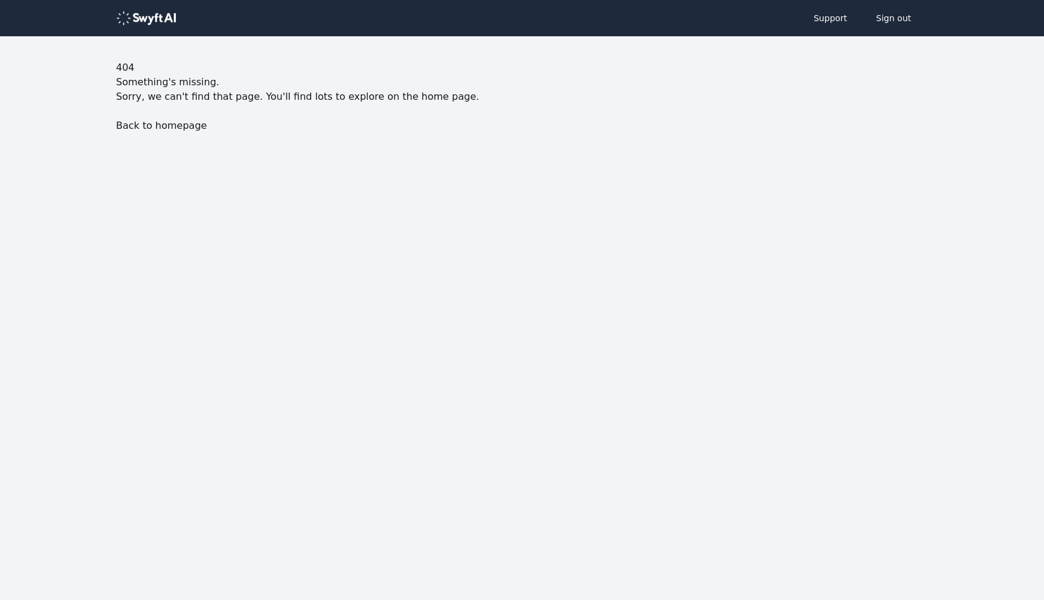
drag, startPoint x: 257, startPoint y: 149, endPoint x: 280, endPoint y: 199, distance: 54.9
click at [280, 199] on body "Support Sign out 404 Something's missing. Sorry, we can't find that page. You'l…" at bounding box center [522, 115] width 1044 height 230
drag, startPoint x: 343, startPoint y: 144, endPoint x: 335, endPoint y: 170, distance: 26.4
click at [335, 170] on body "Support Sign out 404 Something's missing. Sorry, we can't find that page. You'l…" at bounding box center [522, 115] width 1044 height 230
drag, startPoint x: 237, startPoint y: 144, endPoint x: 195, endPoint y: 173, distance: 50.5
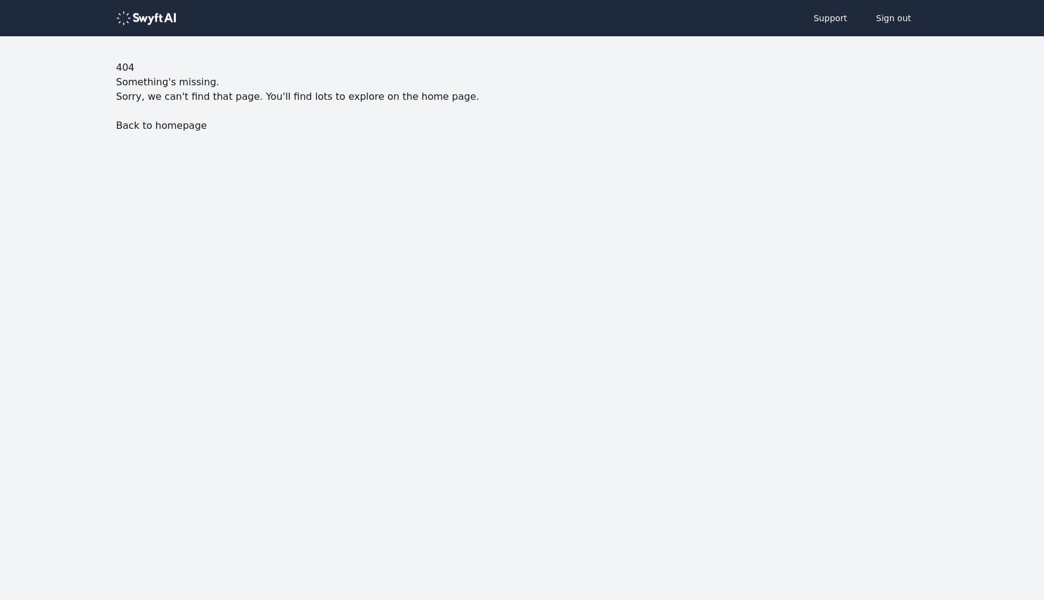
click at [195, 173] on body "Support Sign out 404 Something's missing. Sorry, we can't find that page. You'l…" at bounding box center [522, 115] width 1044 height 230
drag, startPoint x: 525, startPoint y: 118, endPoint x: 501, endPoint y: 99, distance: 30.1
click at [501, 99] on div "404 Something's missing. Sorry, we can't find that page. You'll find lots to ex…" at bounding box center [522, 96] width 812 height 73
drag, startPoint x: 479, startPoint y: 96, endPoint x: 491, endPoint y: 117, distance: 24.4
click at [491, 117] on div "404 Something's missing. Sorry, we can't find that page. You'll find lots to ex…" at bounding box center [522, 96] width 812 height 73
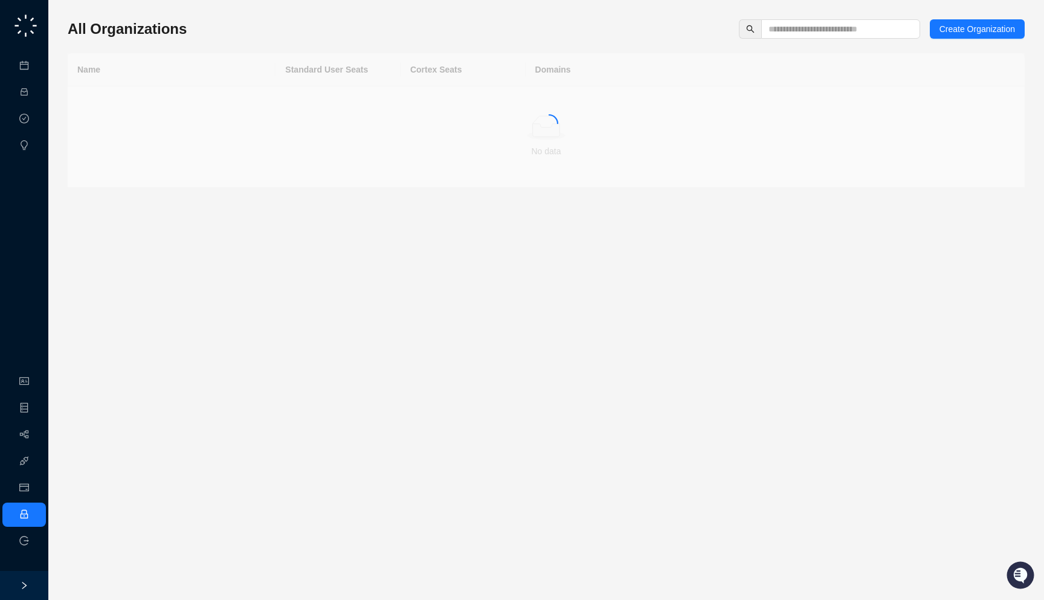
click at [76, 20] on h3 "All Organizations" at bounding box center [127, 28] width 119 height 19
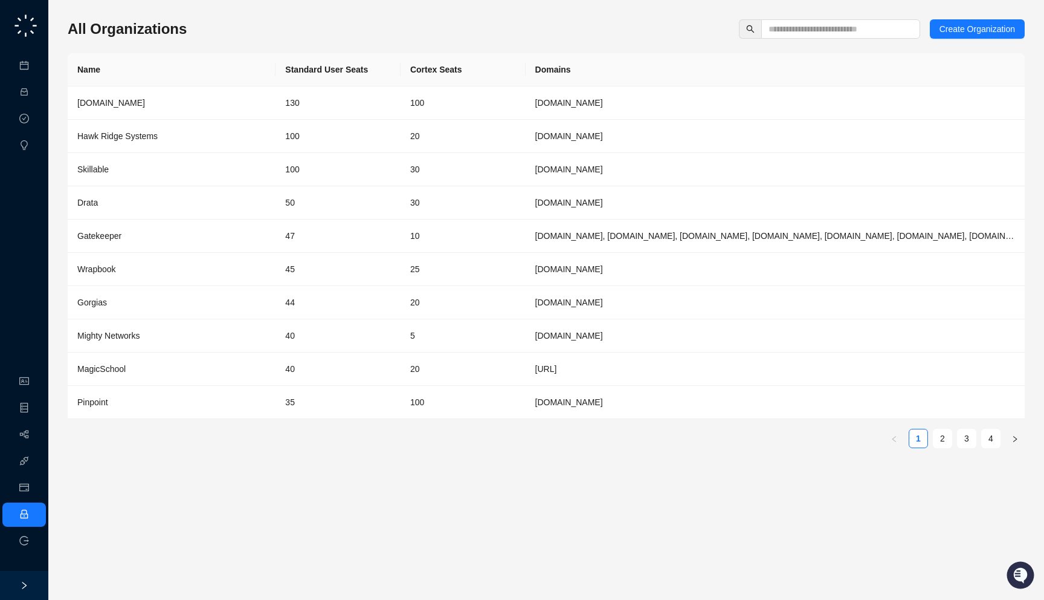
click at [118, 27] on h3 "All Organizations" at bounding box center [127, 28] width 119 height 19
click at [35, 146] on link "Insights" at bounding box center [49, 146] width 29 height 10
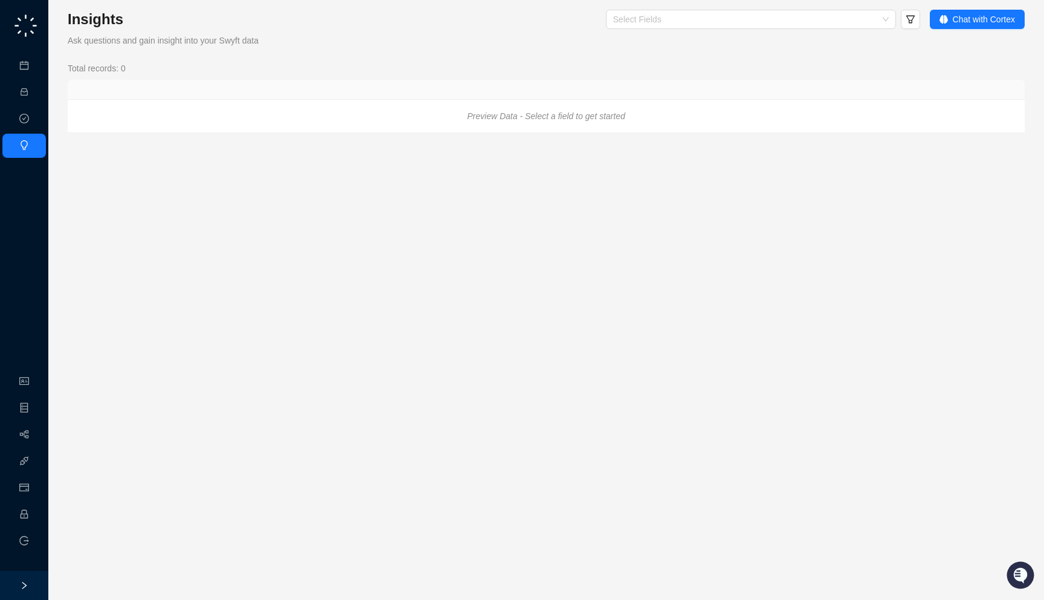
drag, startPoint x: 662, startPoint y: 123, endPoint x: 655, endPoint y: 111, distance: 13.6
click at [655, 111] on div "Preview Data - Select a field to get started" at bounding box center [546, 116] width 957 height 33
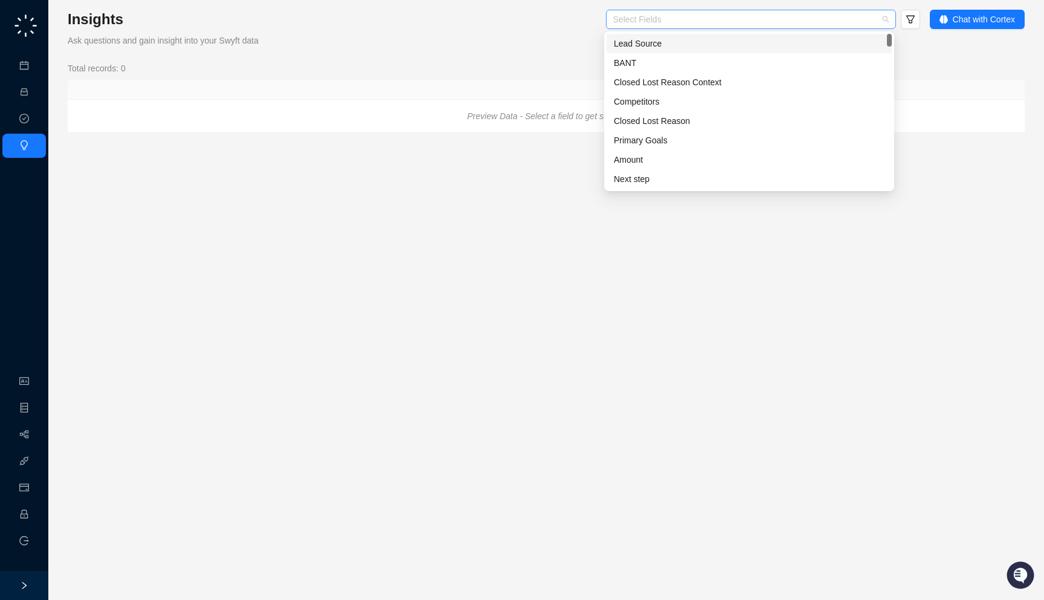
click at [647, 24] on div "Select Fields" at bounding box center [751, 19] width 290 height 19
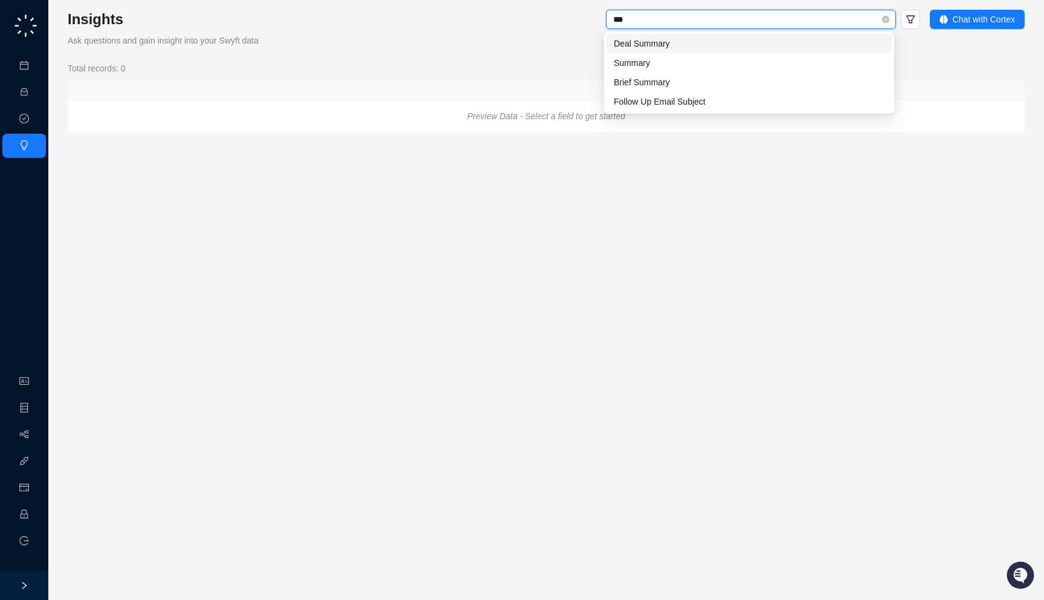
type input "****"
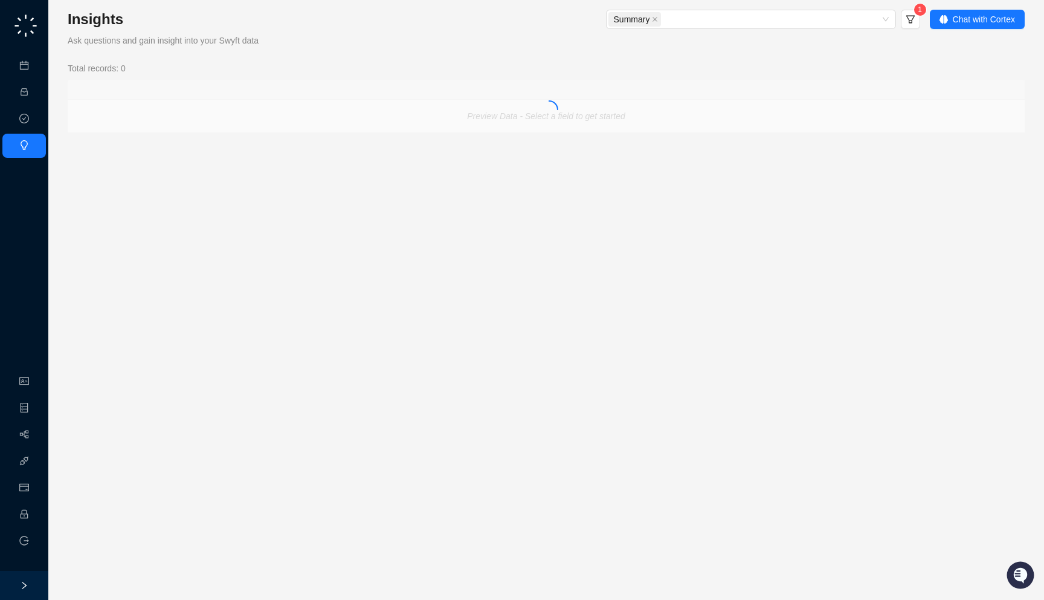
click at [506, 45] on form "Summary 1" at bounding box center [630, 28] width 579 height 37
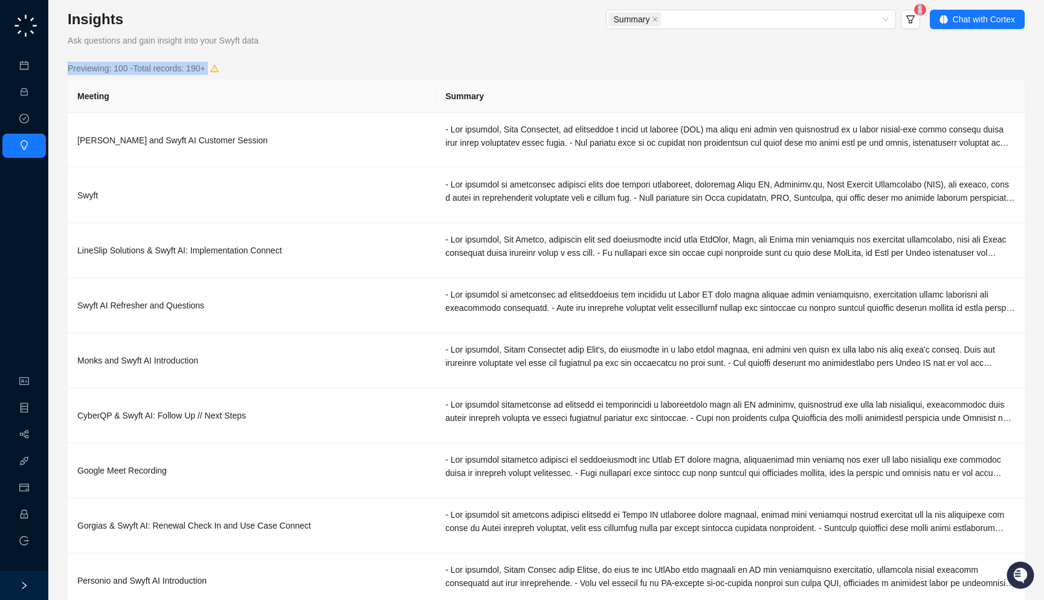
drag, startPoint x: 284, startPoint y: 37, endPoint x: 238, endPoint y: 69, distance: 55.7
click at [283, 62] on div "Insights Ask questions and gain insight into your Swyft data Summary 1 Chat wit…" at bounding box center [546, 356] width 957 height 692
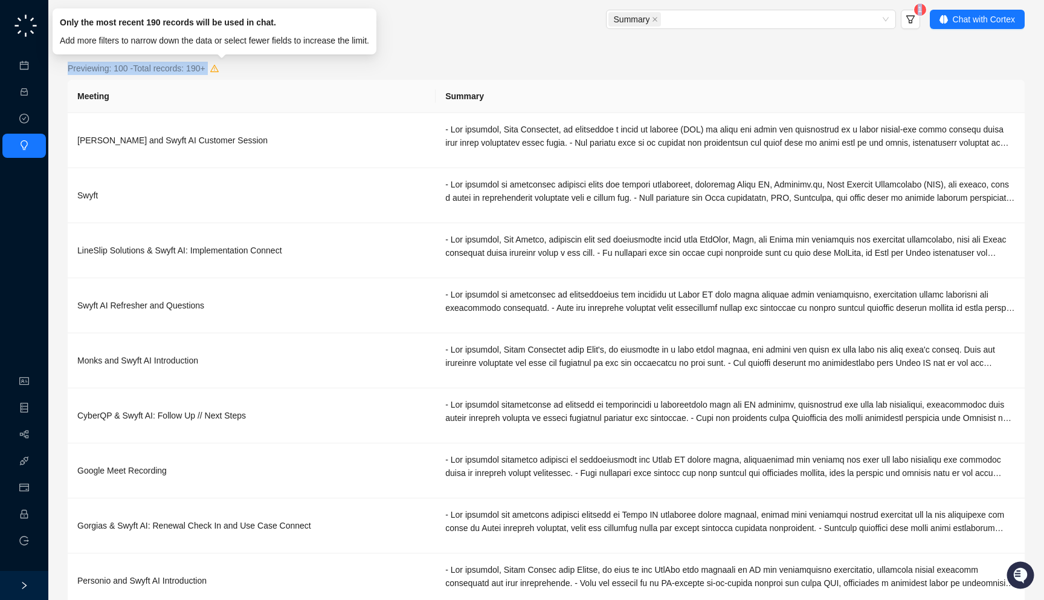
click at [219, 69] on icon "warning" at bounding box center [214, 68] width 8 height 8
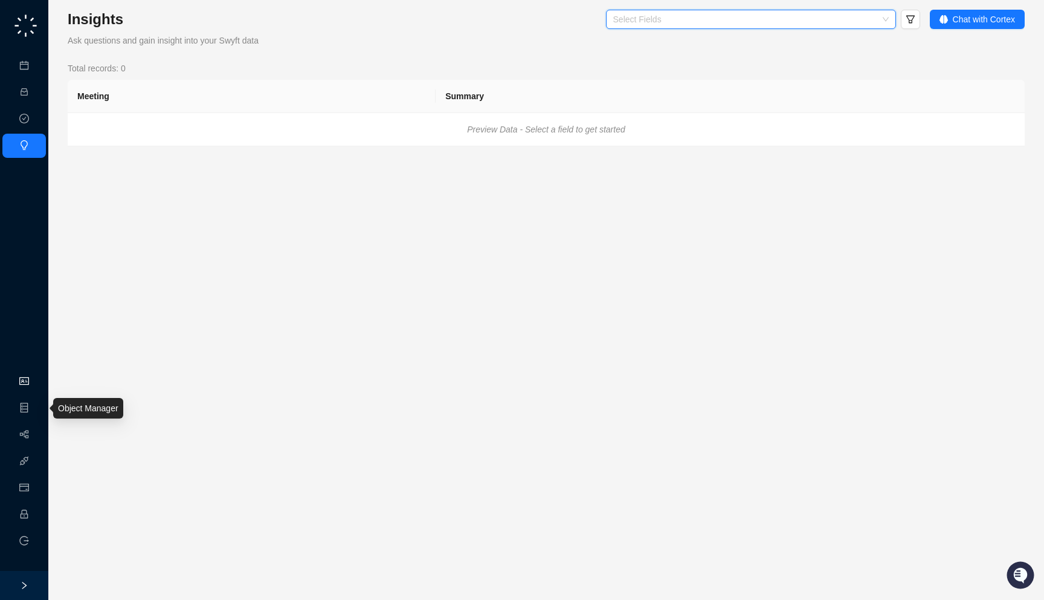
click at [35, 380] on link "Organization" at bounding box center [59, 382] width 48 height 10
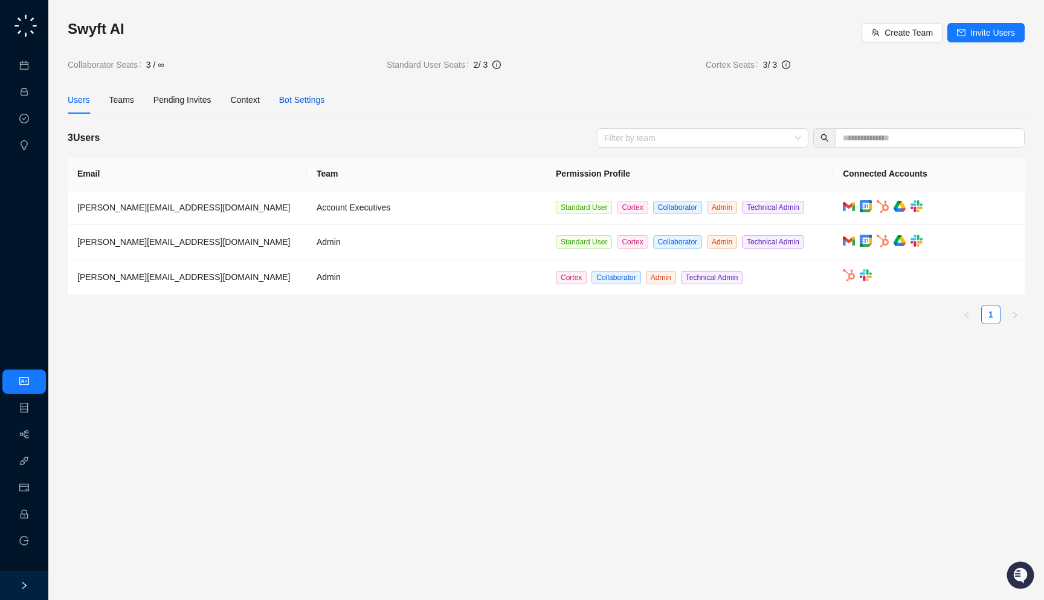
click at [296, 102] on div "Bot Settings" at bounding box center [302, 99] width 46 height 13
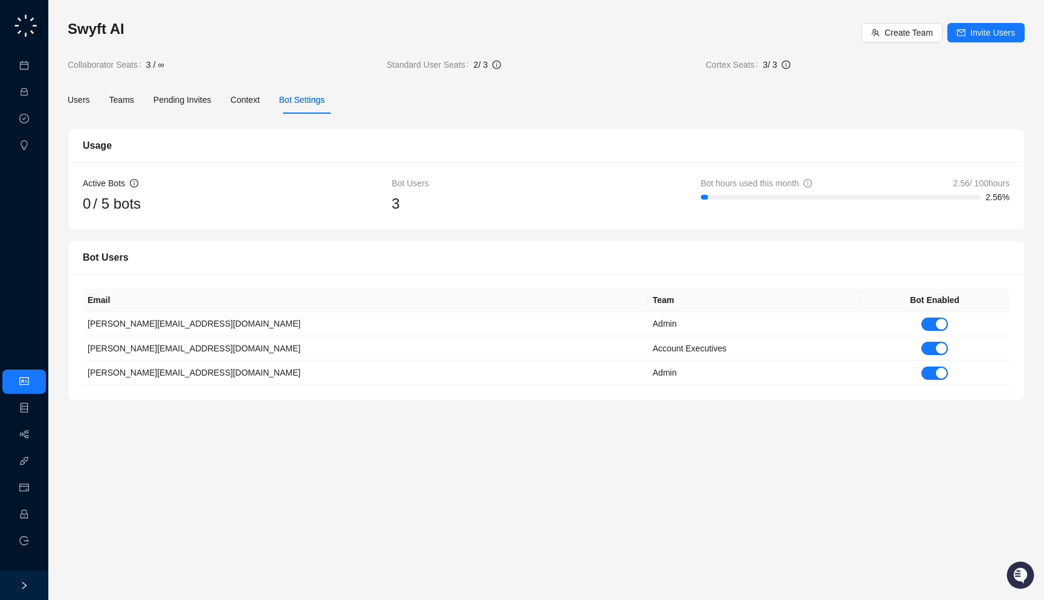
drag, startPoint x: 227, startPoint y: 216, endPoint x: 224, endPoint y: 210, distance: 7.3
click at [224, 210] on div "Active Bots 0 / 5 bots Bot Users 3 Bot hours used this month 2.56 / 100 hours 2…" at bounding box center [546, 196] width 956 height 68
click at [80, 97] on div "Users" at bounding box center [79, 99] width 22 height 13
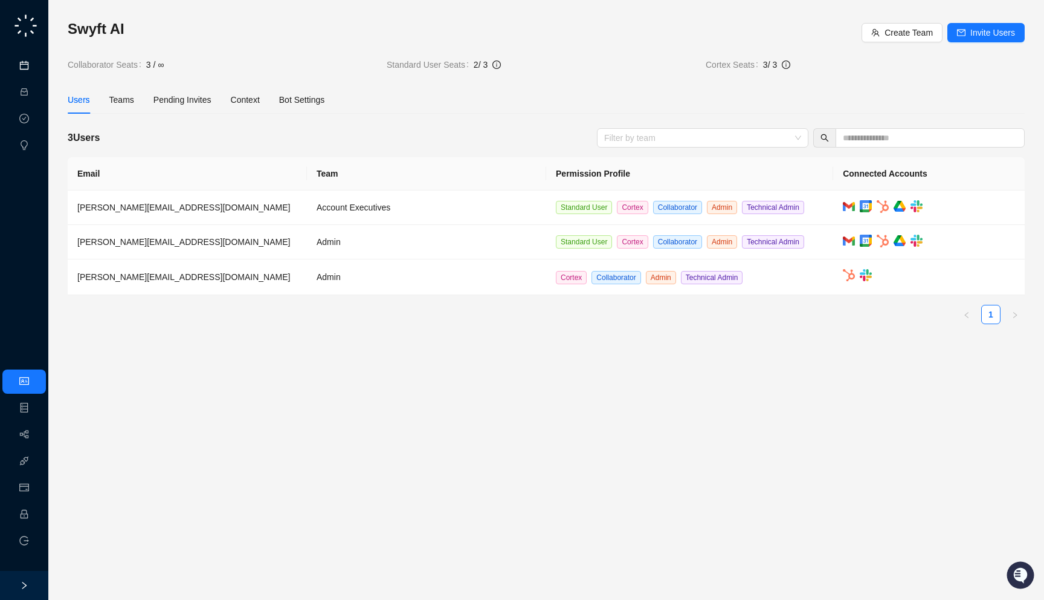
click at [35, 71] on link "Meetings & Calls" at bounding box center [66, 66] width 63 height 10
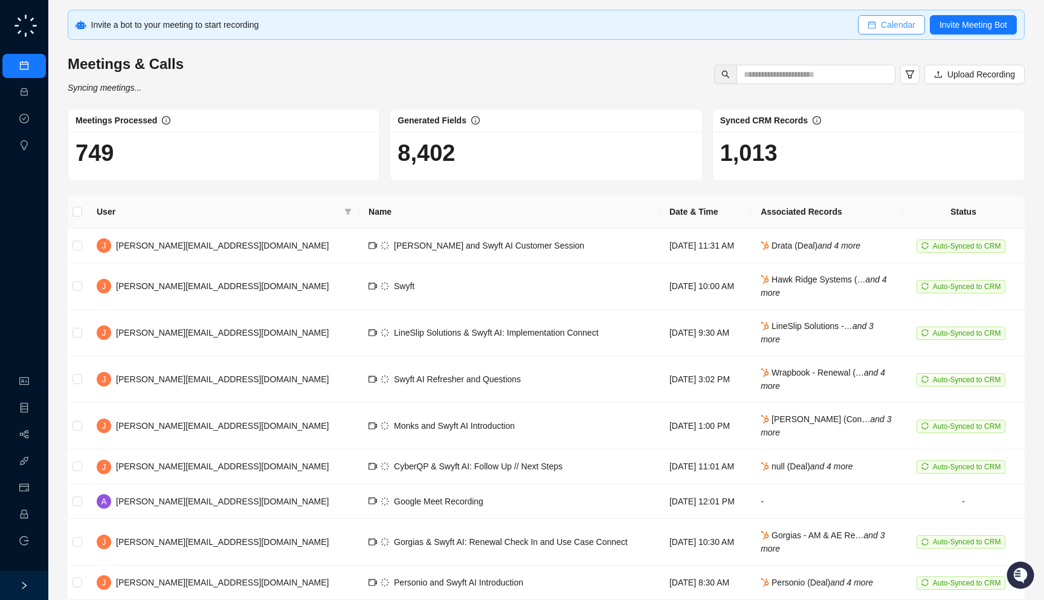
click at [882, 22] on span "Calendar" at bounding box center [898, 24] width 34 height 13
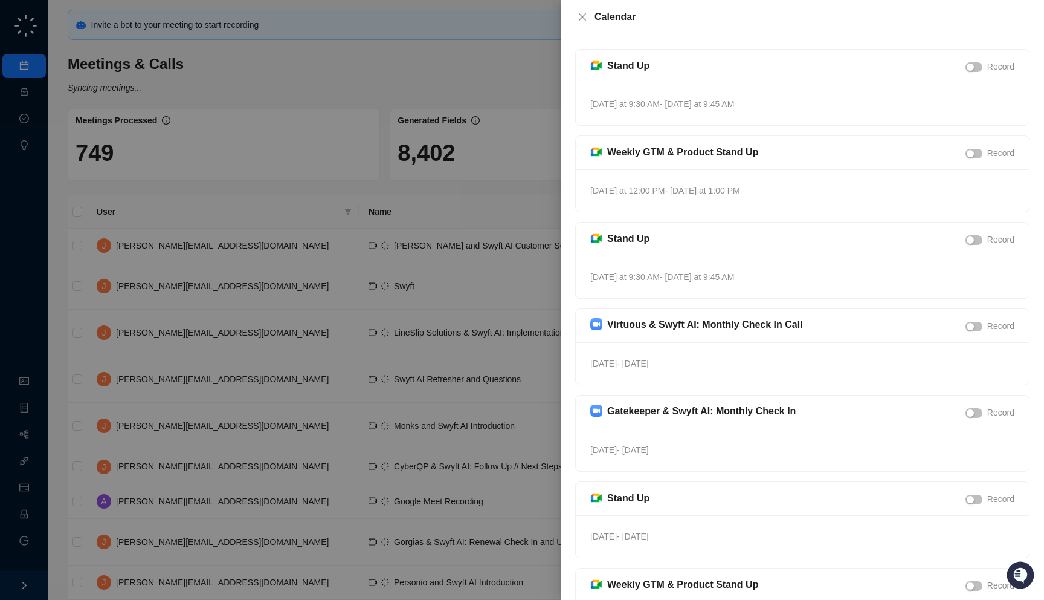
click at [337, 421] on div at bounding box center [522, 300] width 1044 height 600
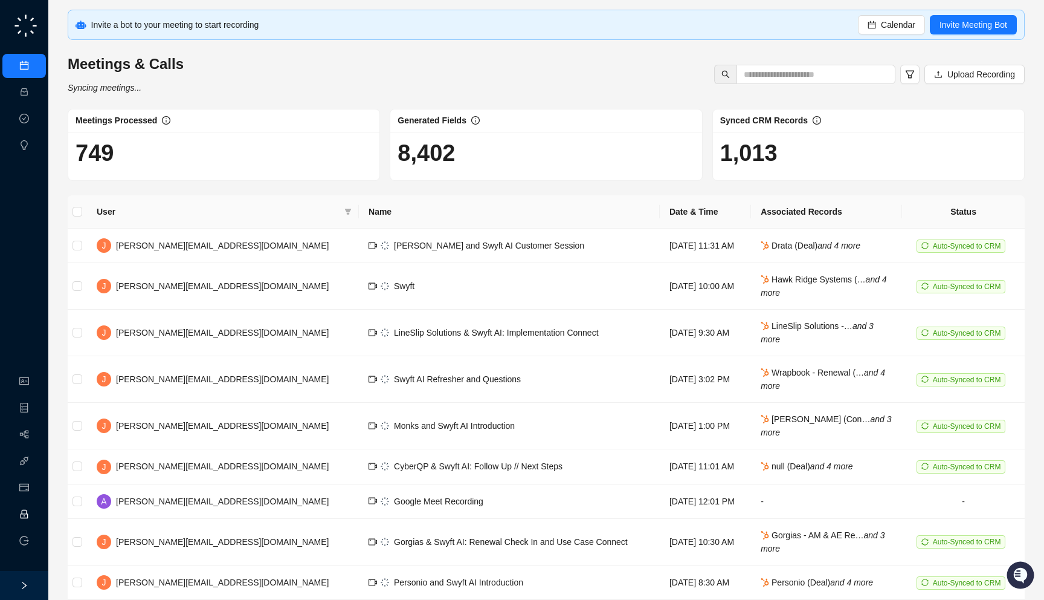
click at [35, 519] on link "Employee" at bounding box center [53, 514] width 37 height 10
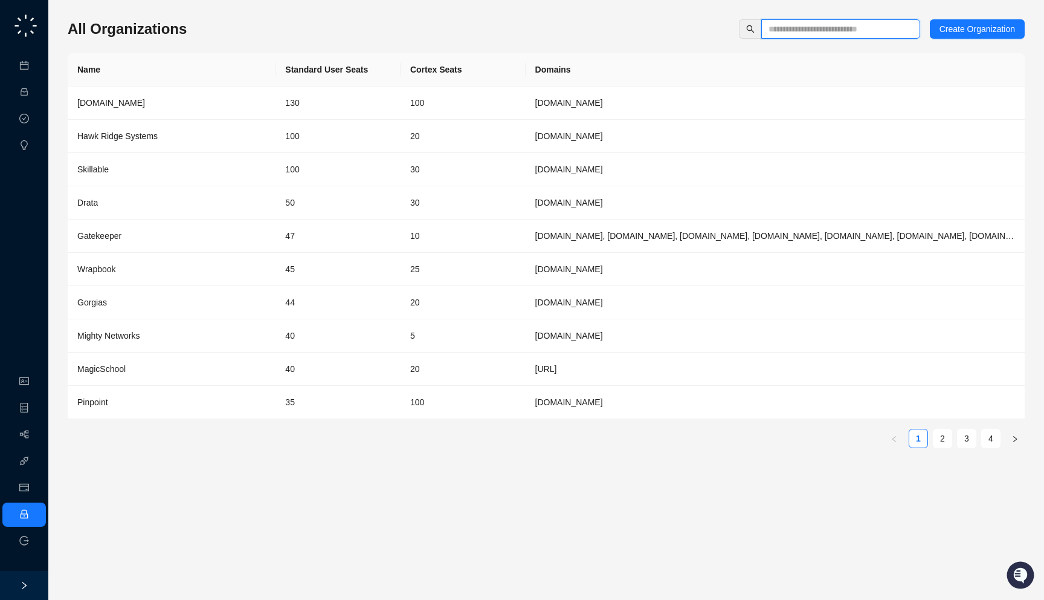
click at [781, 23] on input "text" at bounding box center [836, 28] width 135 height 13
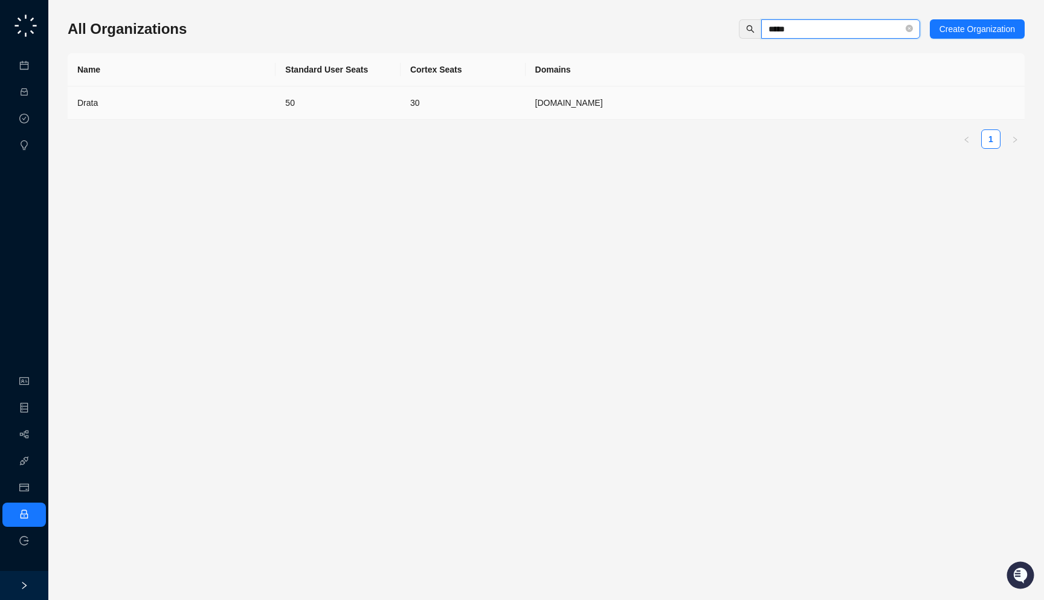
type input "*****"
click at [379, 94] on td "50" at bounding box center [338, 102] width 125 height 33
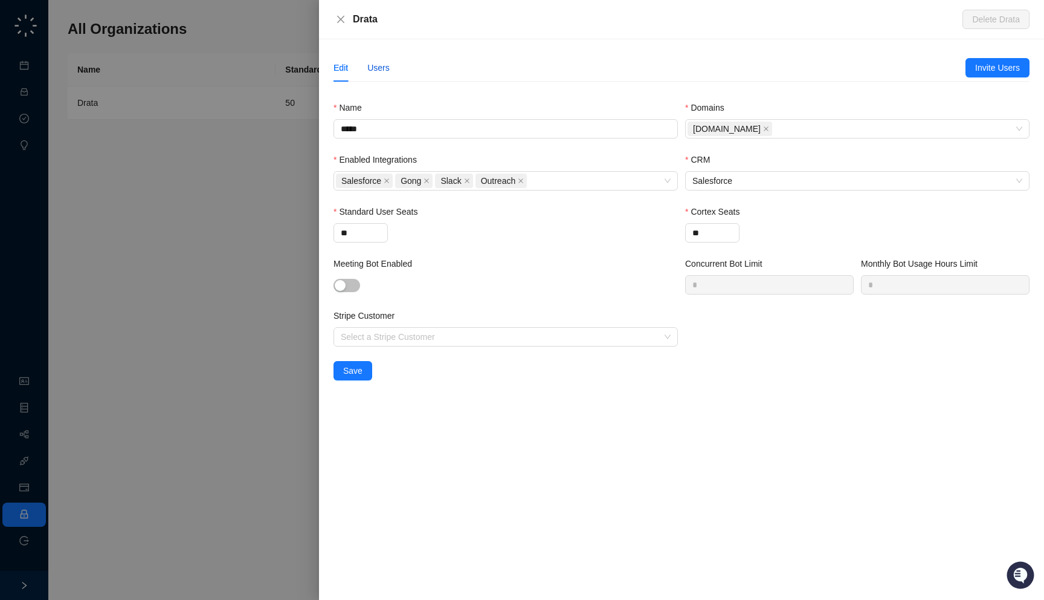
click at [380, 68] on div "Users" at bounding box center [378, 67] width 22 height 13
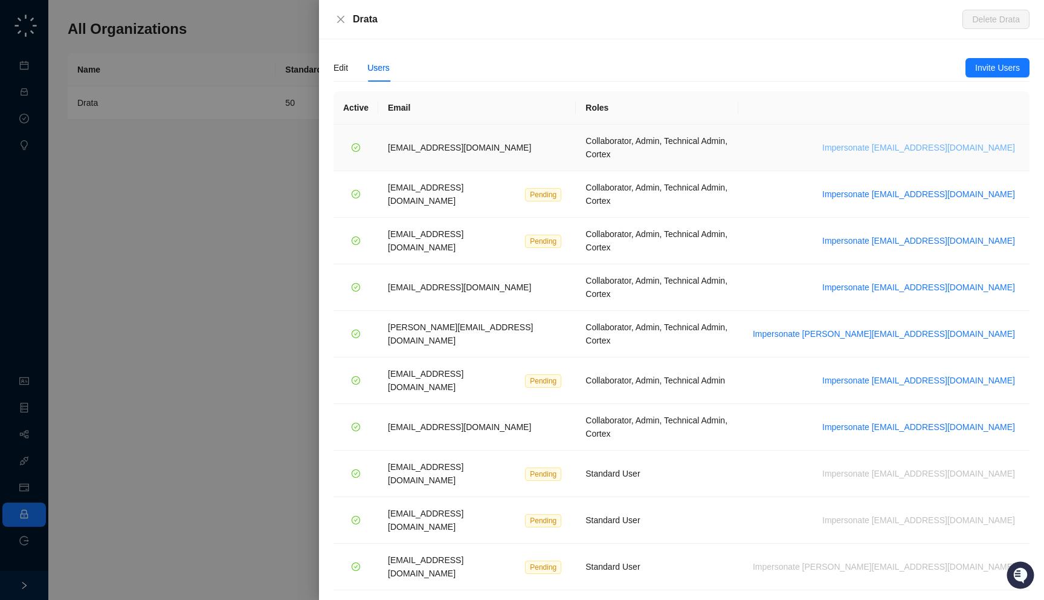
click at [948, 143] on span "Impersonate bradchrisakis@drata.com" at bounding box center [919, 147] width 193 height 13
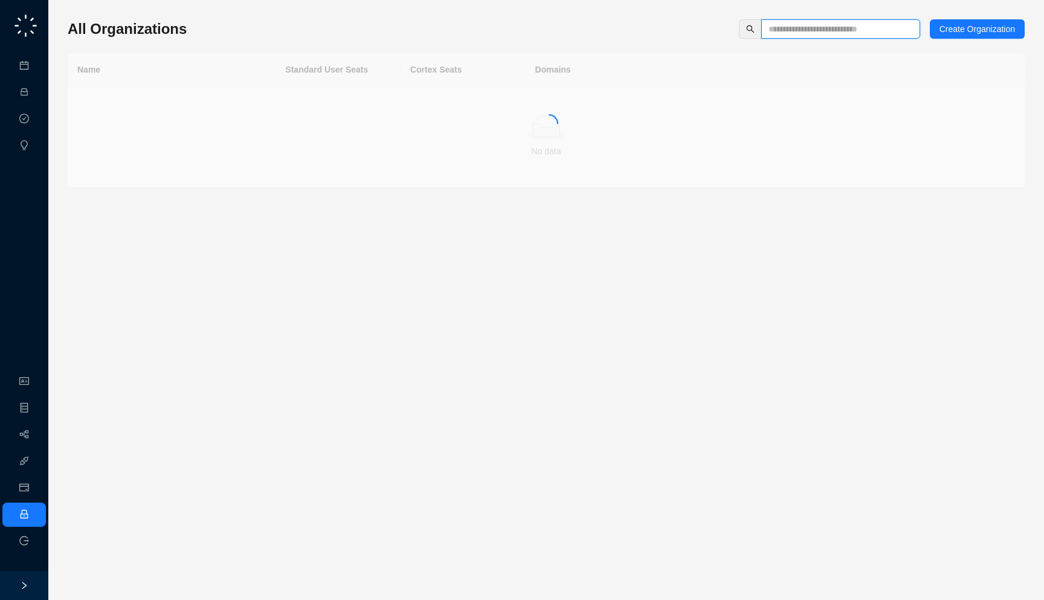
click at [804, 28] on input "text" at bounding box center [836, 28] width 135 height 13
type input "*"
type input "***"
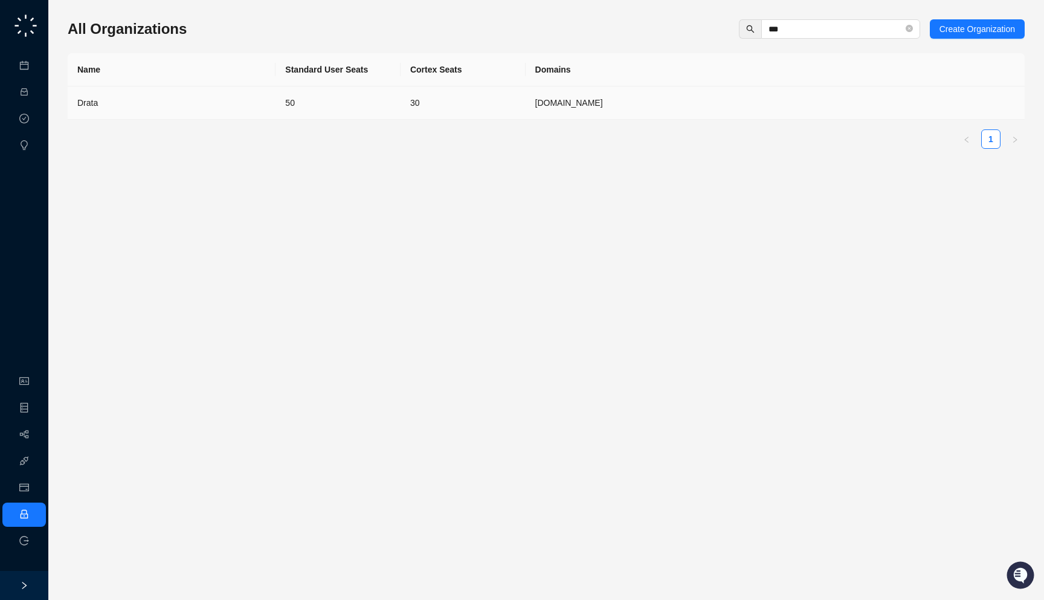
click at [248, 105] on div "Drata" at bounding box center [171, 102] width 189 height 13
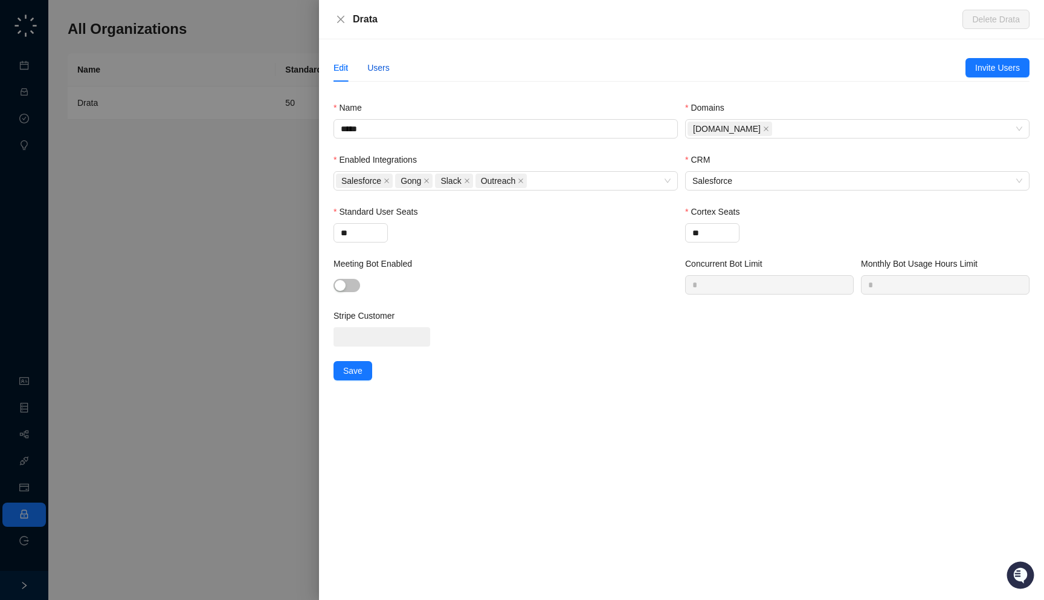
click at [390, 68] on div "Users" at bounding box center [378, 67] width 22 height 13
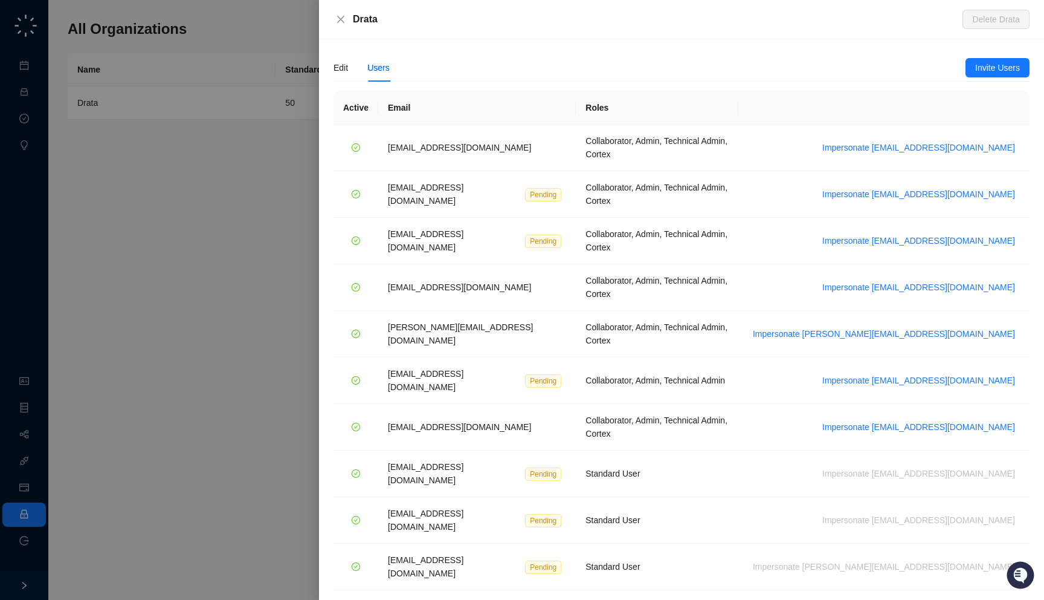
click at [997, 599] on link "2" at bounding box center [996, 609] width 18 height 18
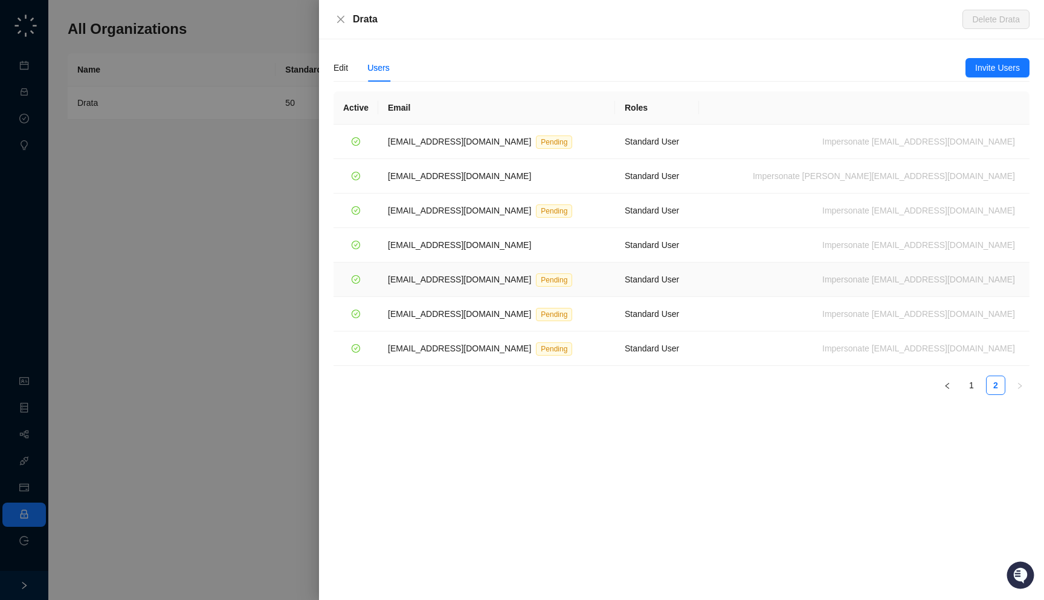
click at [489, 276] on span "nicholasyeung@drata.com" at bounding box center [459, 279] width 143 height 10
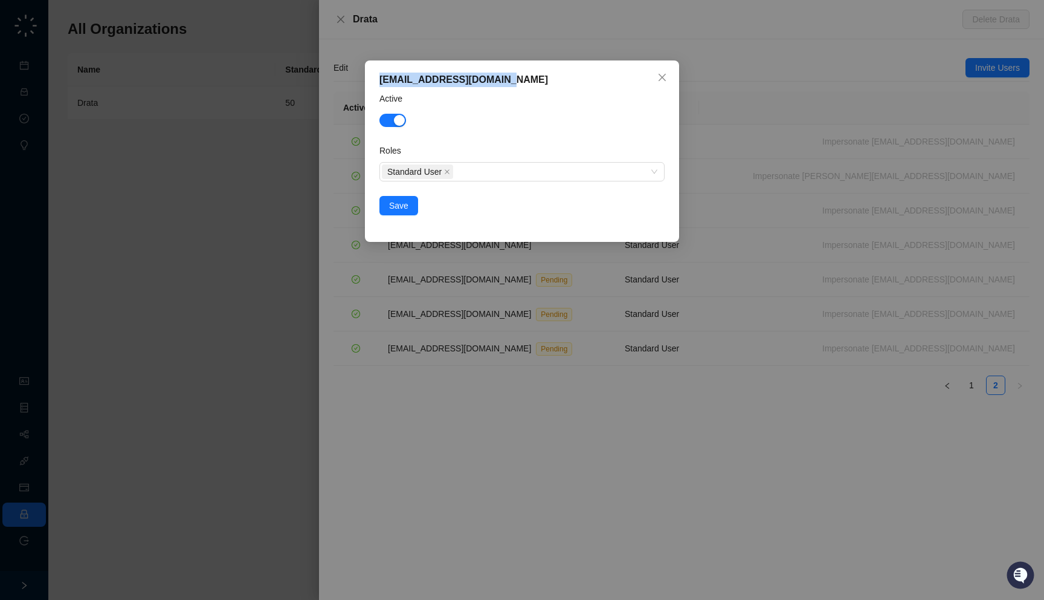
copy div "nicholasyeung@drata.com"
drag, startPoint x: 506, startPoint y: 80, endPoint x: 379, endPoint y: 83, distance: 127.6
click at [380, 83] on div "nicholasyeung@drata.com" at bounding box center [522, 80] width 285 height 15
click at [247, 197] on div "nicholasyeung@drata.com Active Roles Standard User Save" at bounding box center [522, 300] width 1044 height 600
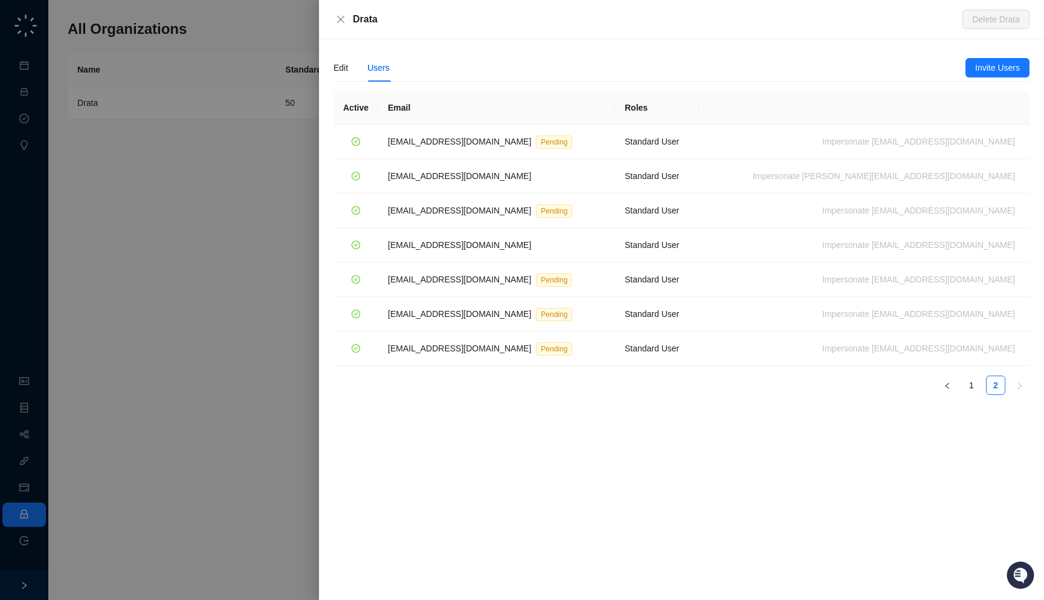
click at [224, 213] on div at bounding box center [522, 300] width 1044 height 600
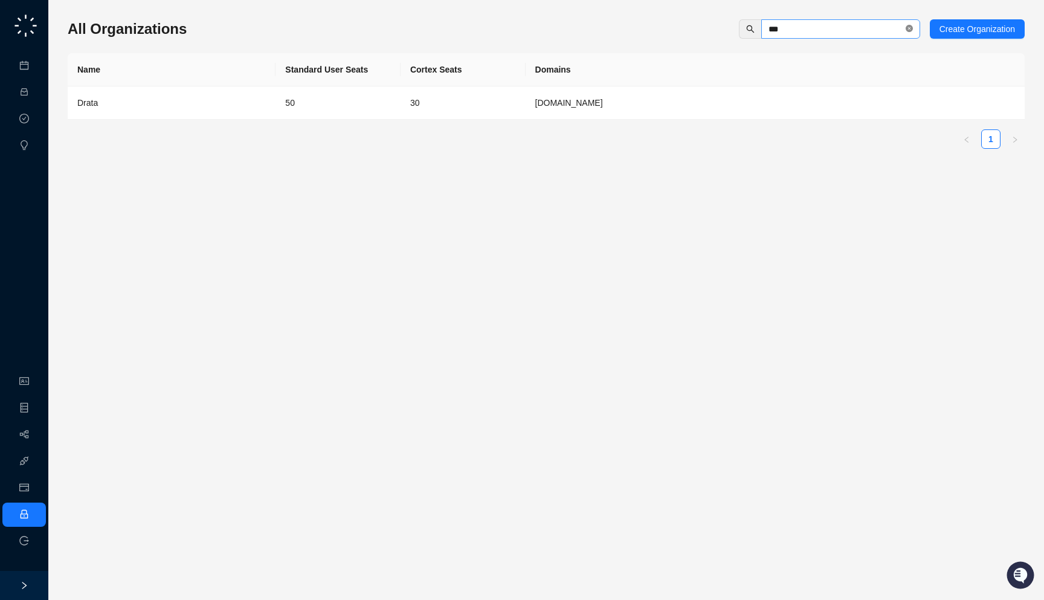
click at [908, 30] on icon "close-circle" at bounding box center [909, 28] width 7 height 7
type input "****"
click at [471, 109] on td "15" at bounding box center [463, 102] width 125 height 33
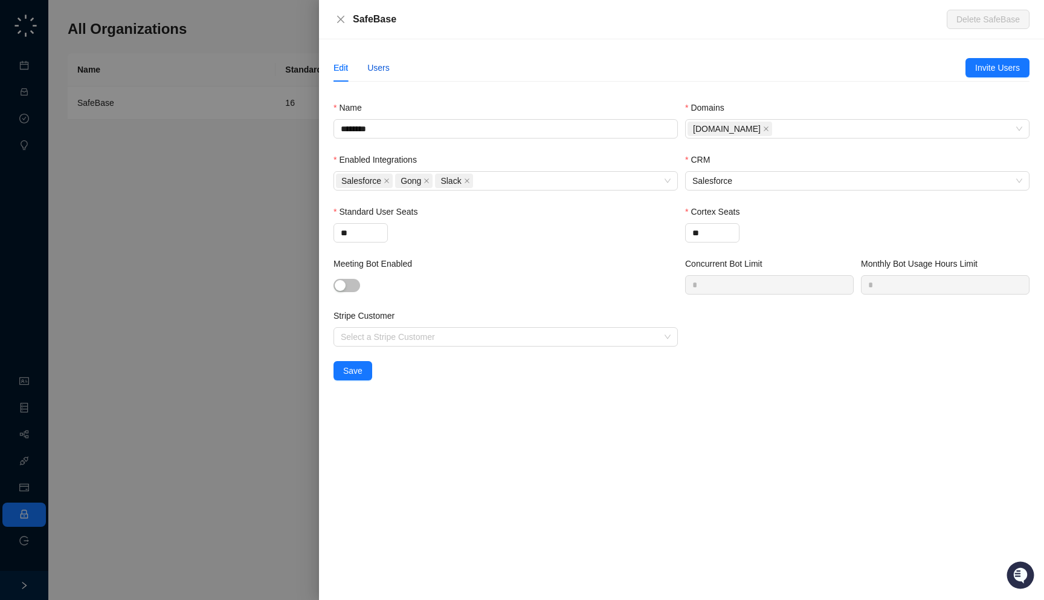
click at [383, 69] on div "Users" at bounding box center [378, 67] width 22 height 13
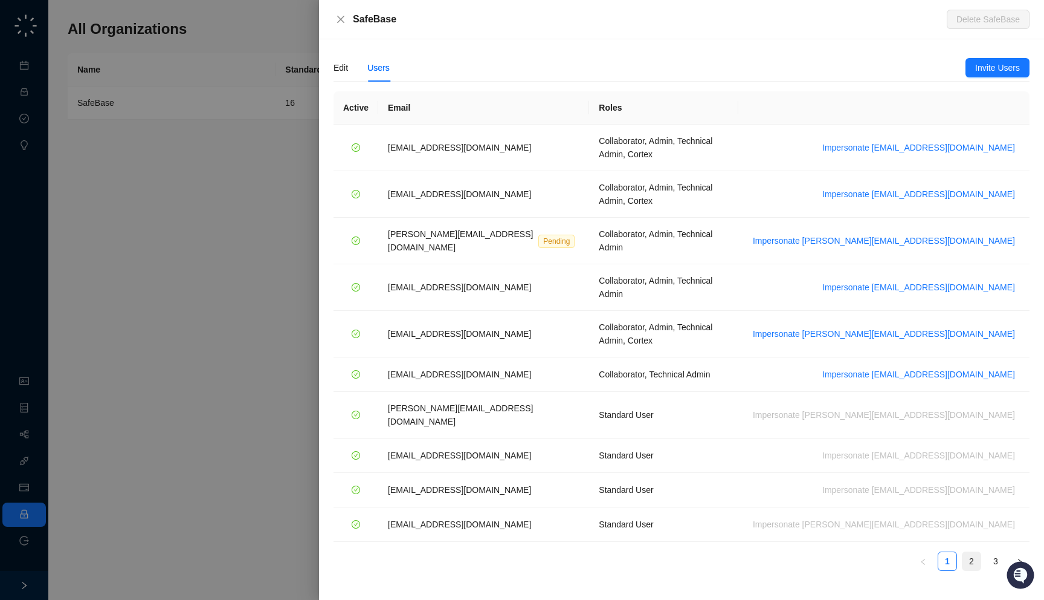
click at [981, 551] on ul "1 2 3" at bounding box center [682, 560] width 696 height 19
click at [977, 552] on link "2" at bounding box center [972, 561] width 18 height 18
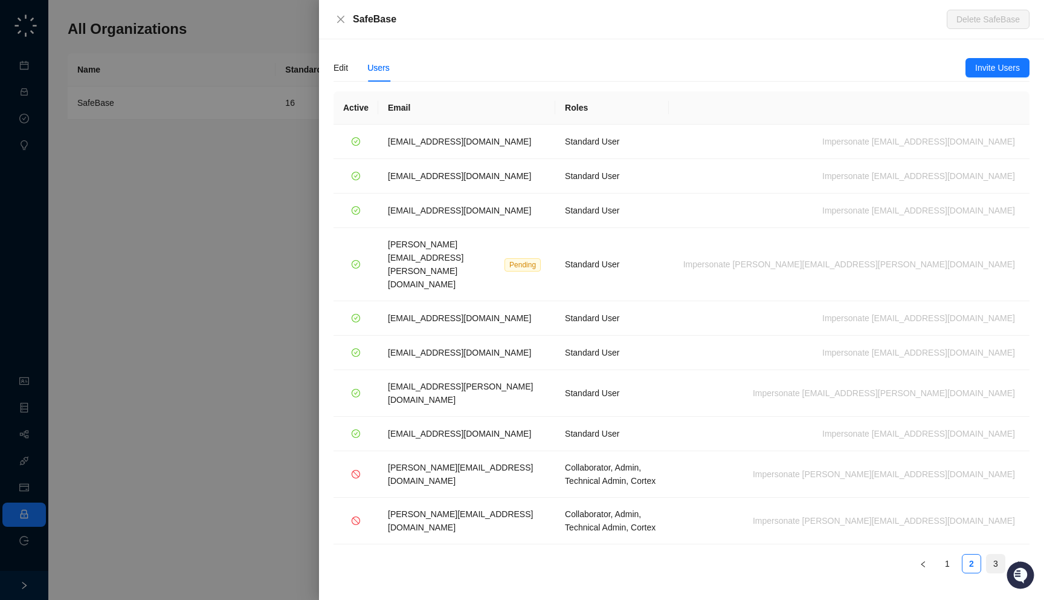
click at [991, 554] on link "3" at bounding box center [996, 563] width 18 height 18
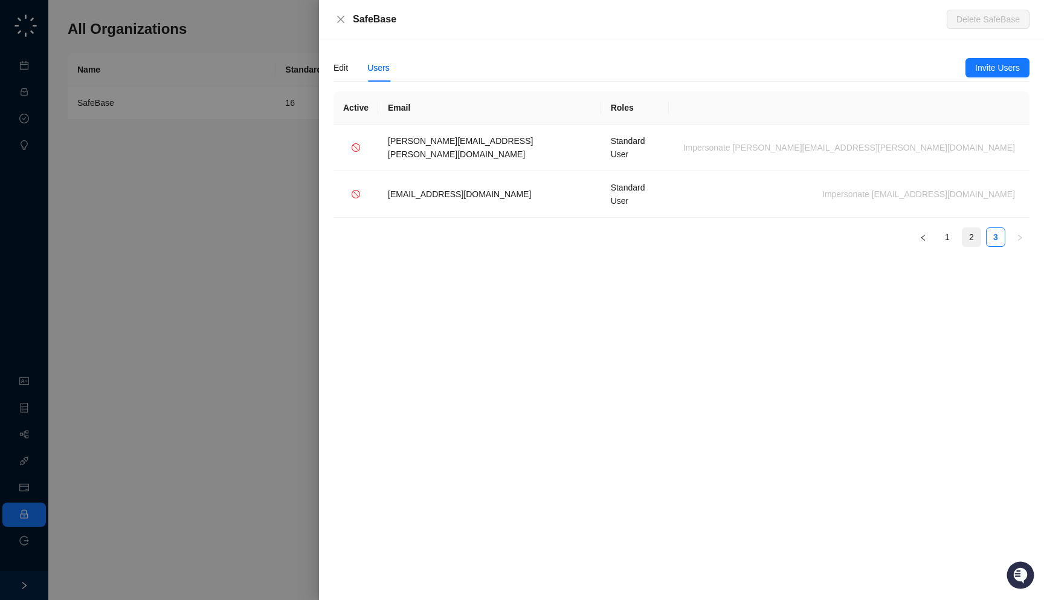
click at [973, 228] on link "2" at bounding box center [972, 237] width 18 height 18
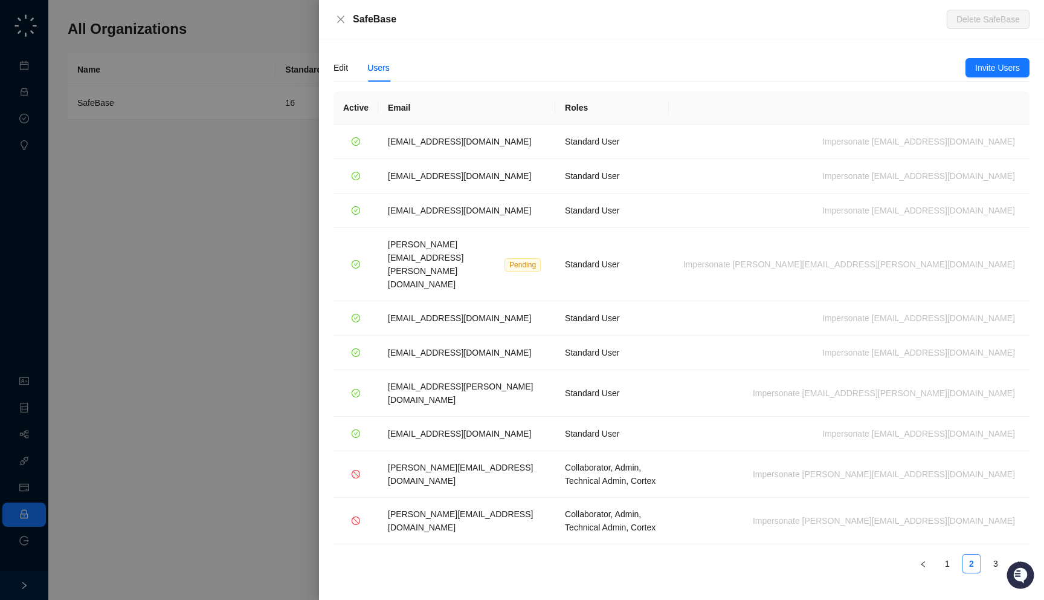
click at [397, 20] on div "SafeBase" at bounding box center [650, 19] width 594 height 15
click at [399, 16] on div "SafeBase" at bounding box center [650, 19] width 594 height 15
click at [342, 73] on div "Edit" at bounding box center [341, 67] width 15 height 13
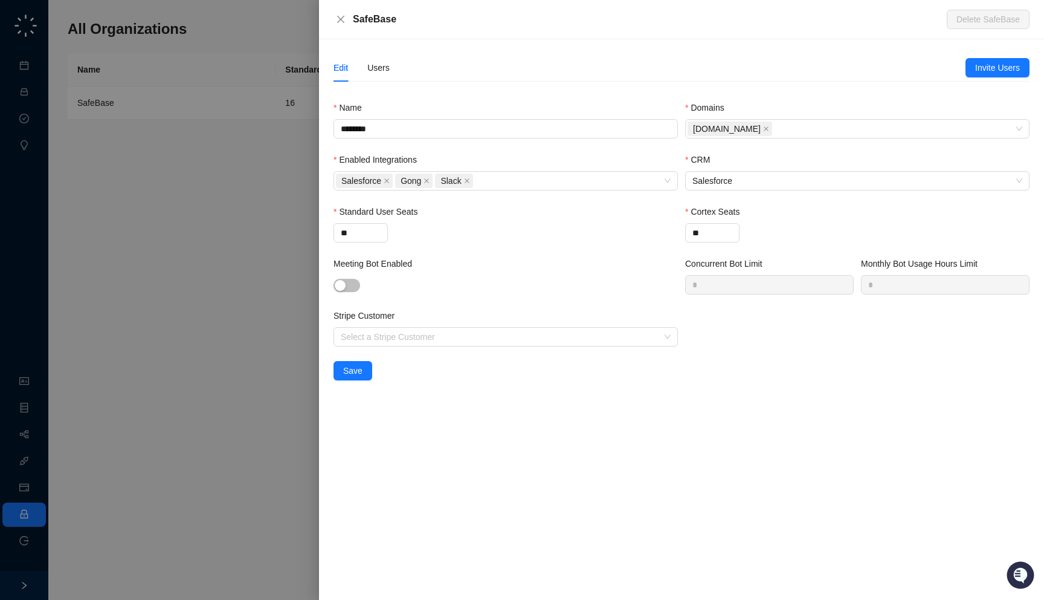
click at [413, 17] on div "SafeBase" at bounding box center [650, 19] width 594 height 15
click at [238, 247] on div at bounding box center [522, 300] width 1044 height 600
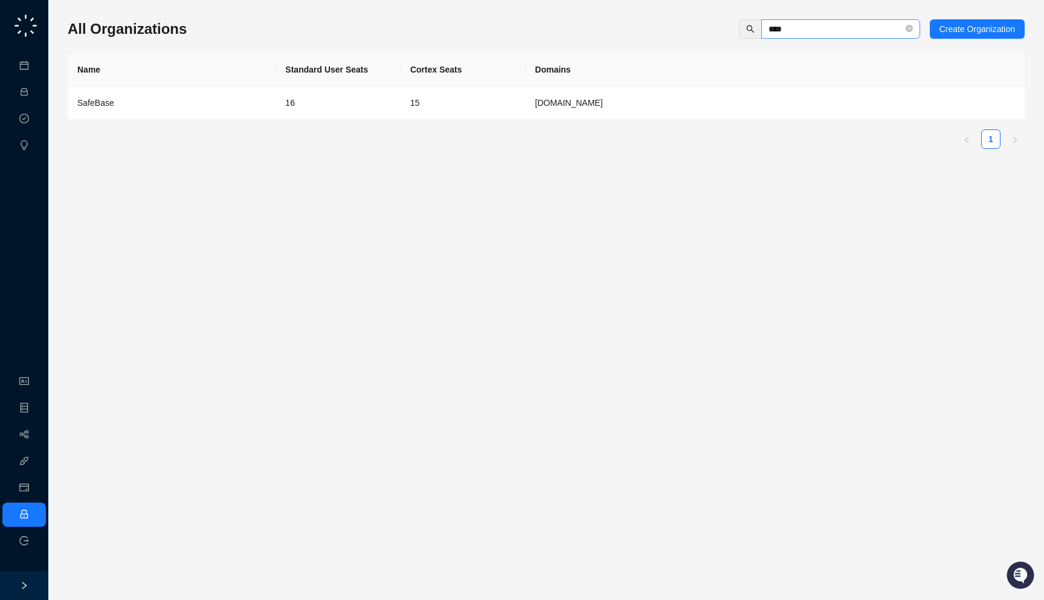
click at [903, 29] on span "****" at bounding box center [840, 28] width 159 height 19
click at [908, 28] on icon "close-circle" at bounding box center [909, 28] width 7 height 7
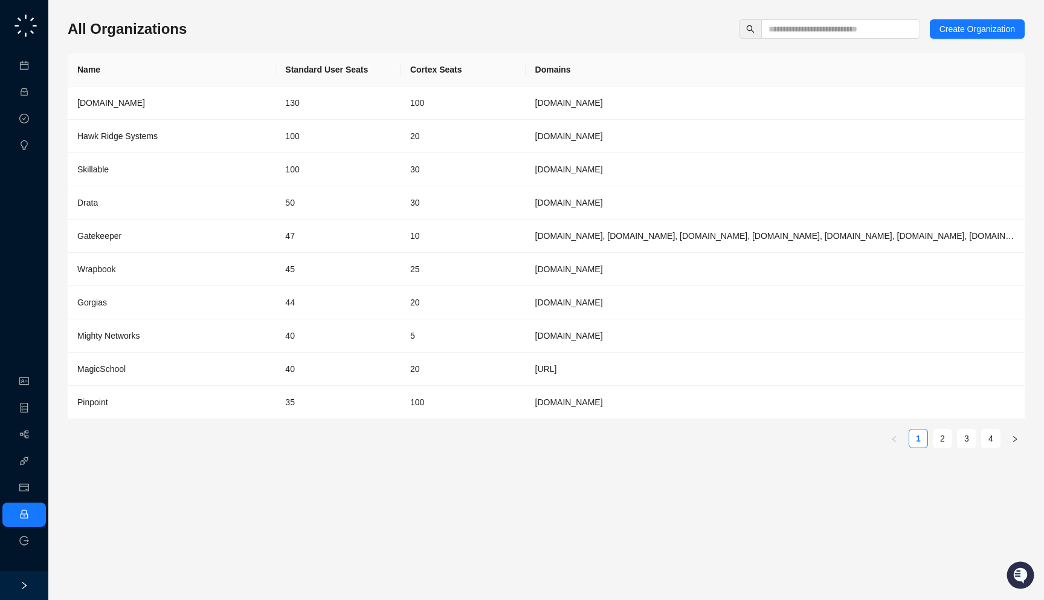
click at [663, 43] on div "All Organizations Create Organization Name Standard User Seats Cortex Seats Dom…" at bounding box center [546, 238] width 957 height 438
click at [267, 196] on td "Drata" at bounding box center [172, 202] width 208 height 33
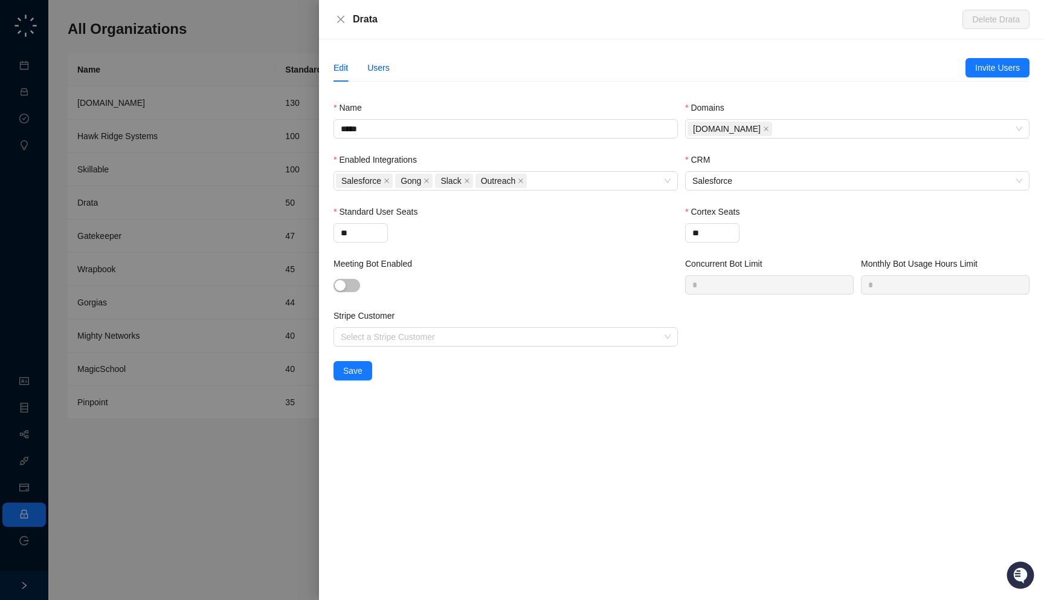
click at [380, 74] on div "Users" at bounding box center [378, 67] width 22 height 13
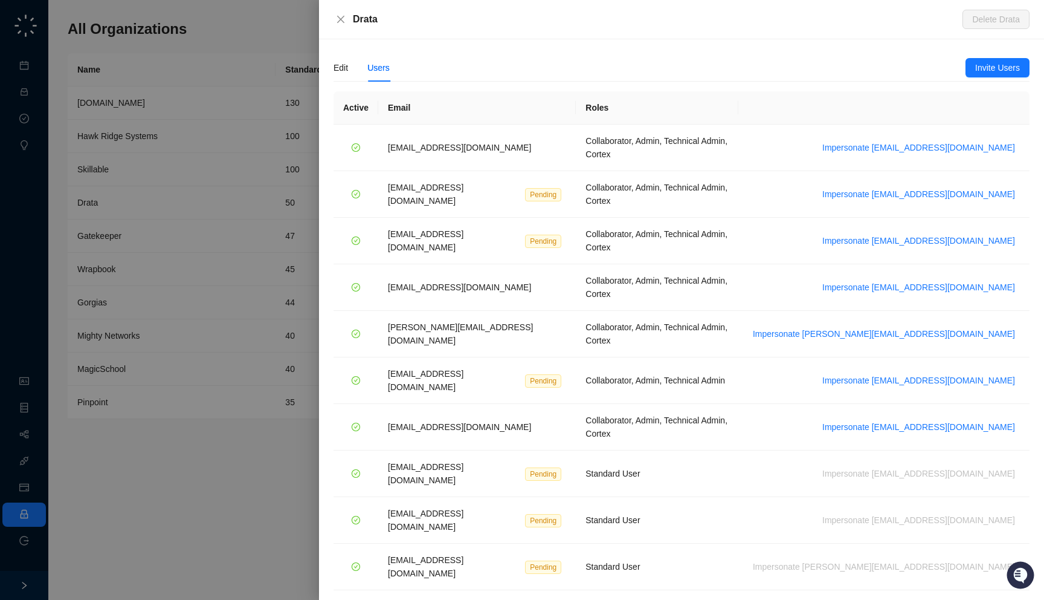
click at [992, 599] on link "2" at bounding box center [996, 609] width 18 height 18
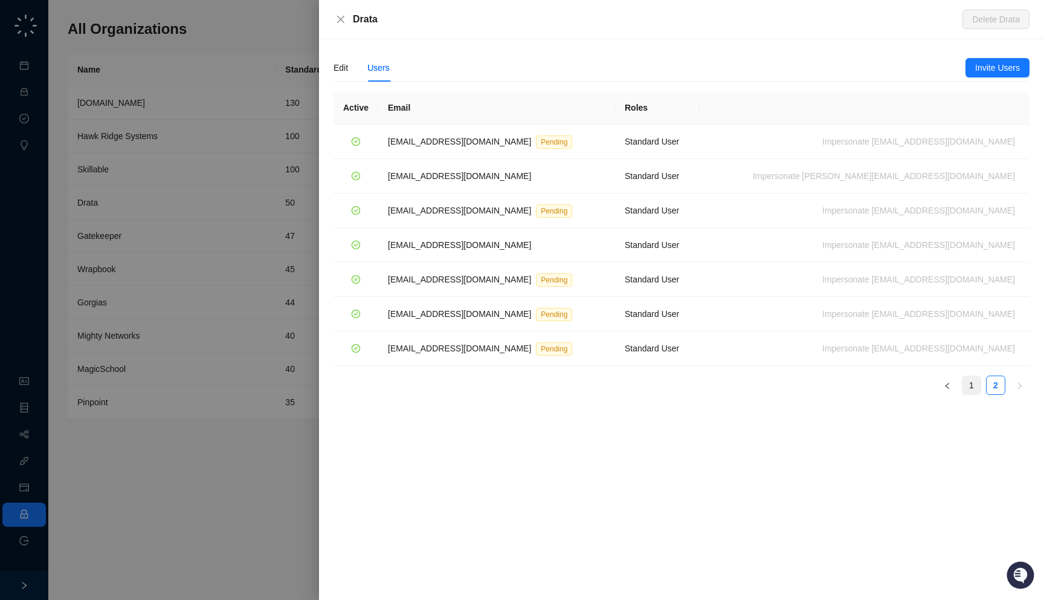
click at [976, 388] on link "1" at bounding box center [972, 385] width 18 height 18
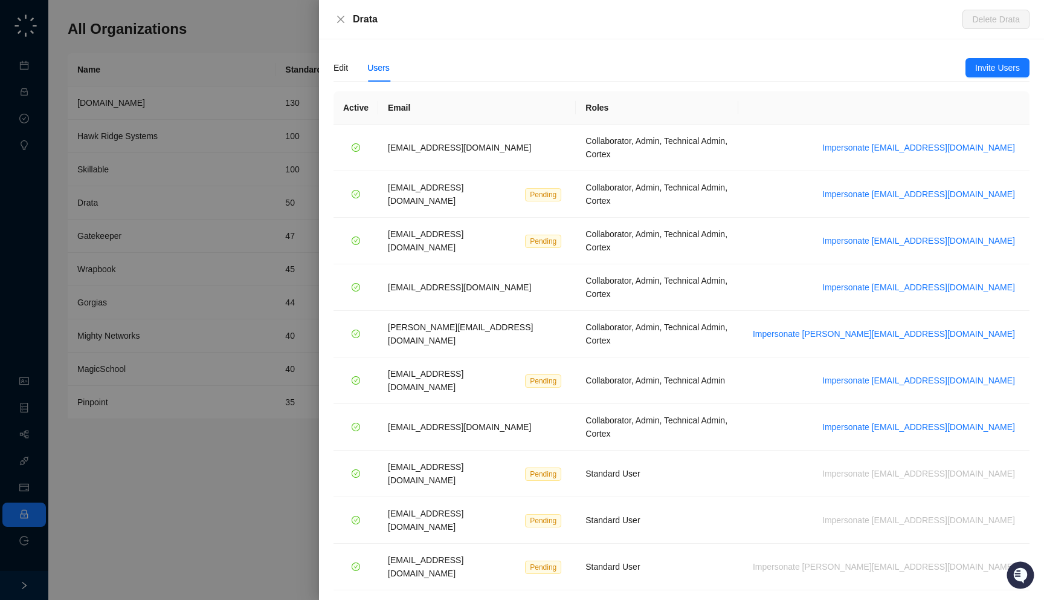
click at [146, 215] on div at bounding box center [522, 300] width 1044 height 600
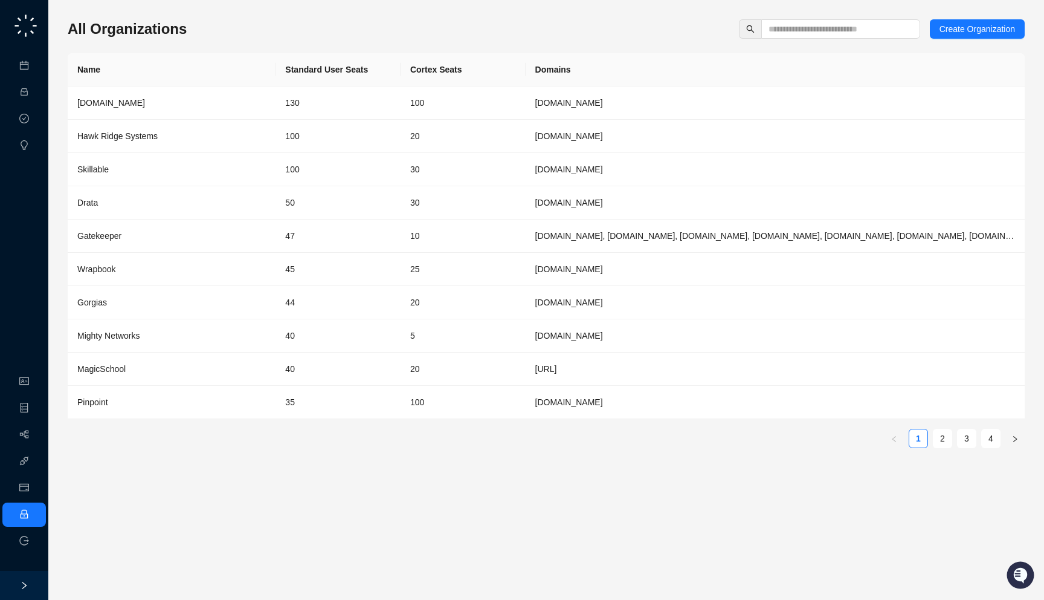
click at [198, 35] on div "All Organizations Create Organization" at bounding box center [546, 28] width 957 height 19
click at [199, 25] on div "All Organizations Create Organization" at bounding box center [546, 28] width 957 height 19
drag, startPoint x: 209, startPoint y: 33, endPoint x: 212, endPoint y: 39, distance: 6.2
click at [212, 39] on div "All Organizations Create Organization Name Standard User Seats Cortex Seats Dom…" at bounding box center [546, 238] width 957 height 438
click at [241, 34] on div "All Organizations Create Organization" at bounding box center [546, 28] width 957 height 19
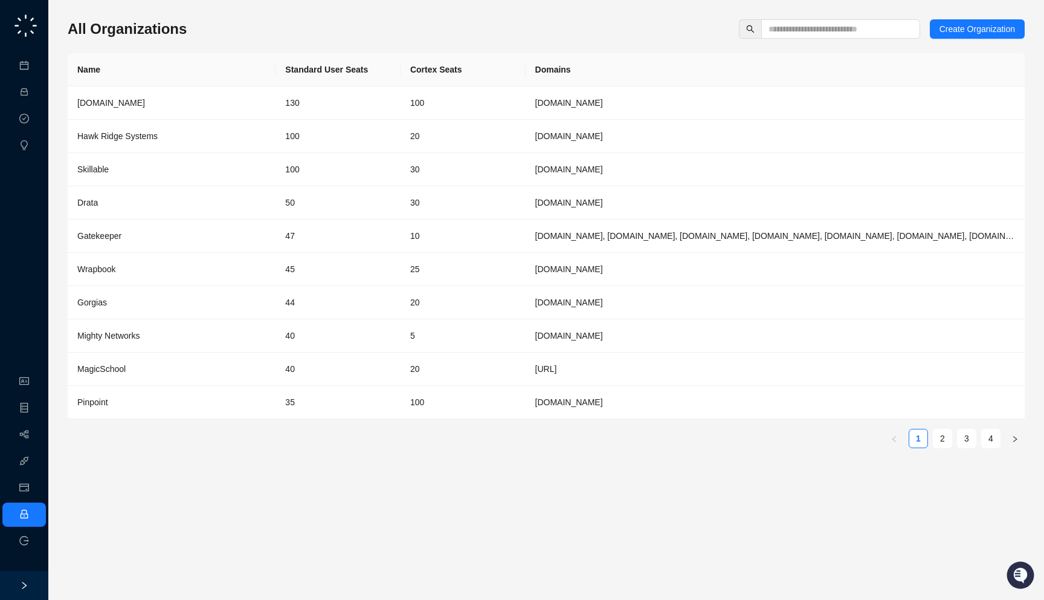
drag, startPoint x: 140, startPoint y: 78, endPoint x: 125, endPoint y: 66, distance: 19.3
click at [125, 66] on th "Name" at bounding box center [172, 69] width 208 height 33
click at [35, 88] on link "Activities" at bounding box center [51, 93] width 33 height 10
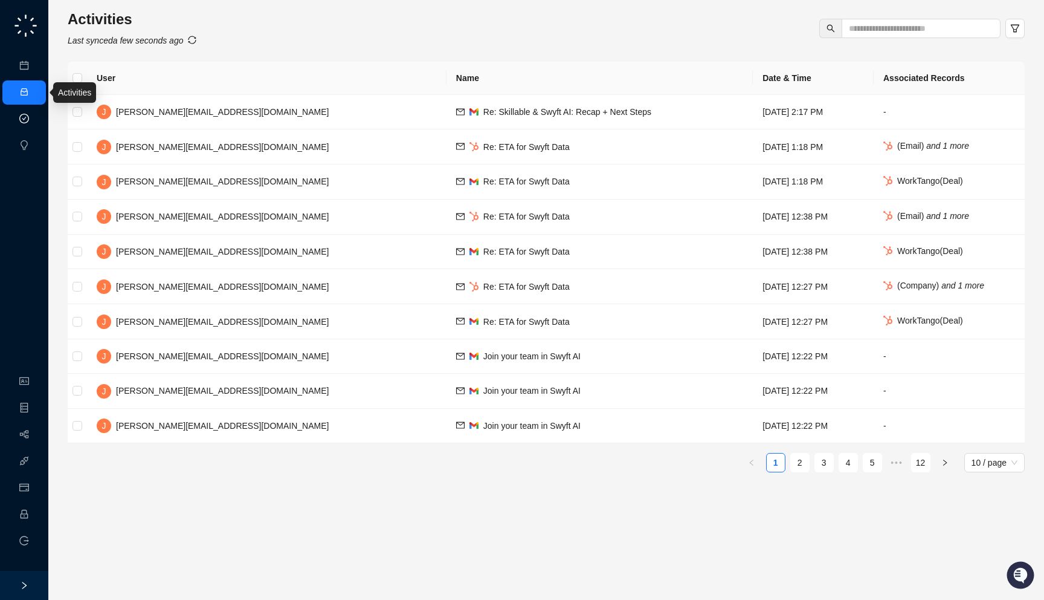
click at [35, 121] on link "Approval Tasks" at bounding box center [63, 119] width 57 height 10
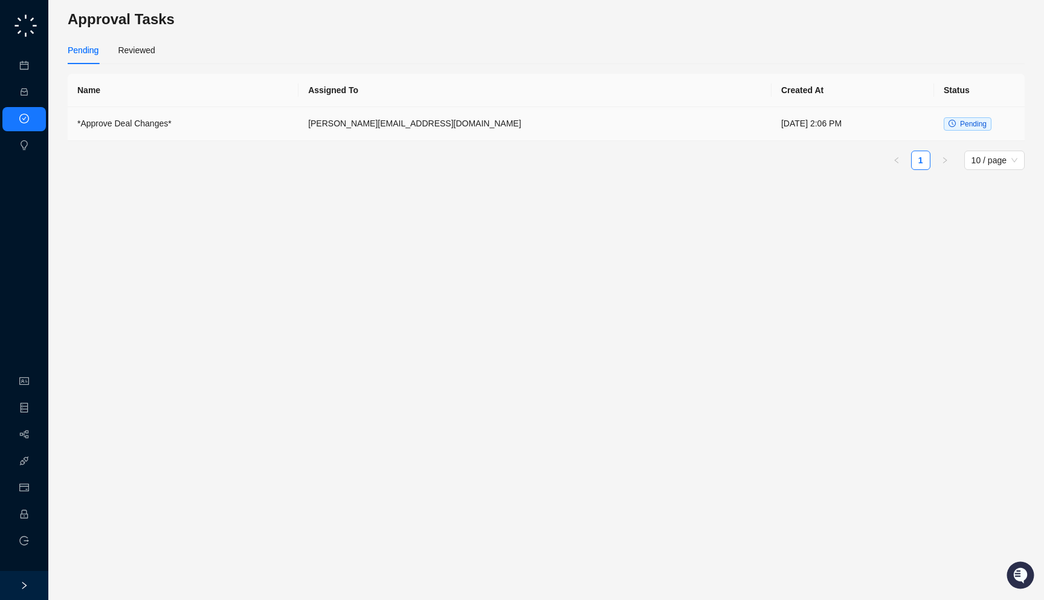
click at [299, 121] on td "*Approve Deal Changes*" at bounding box center [183, 124] width 231 height 34
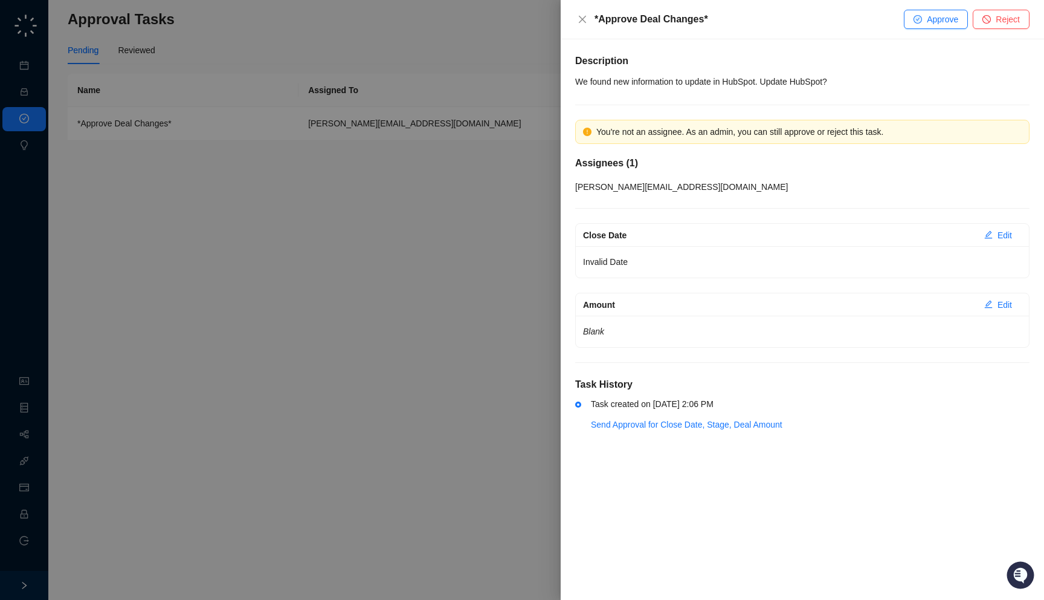
click at [384, 290] on div at bounding box center [522, 300] width 1044 height 600
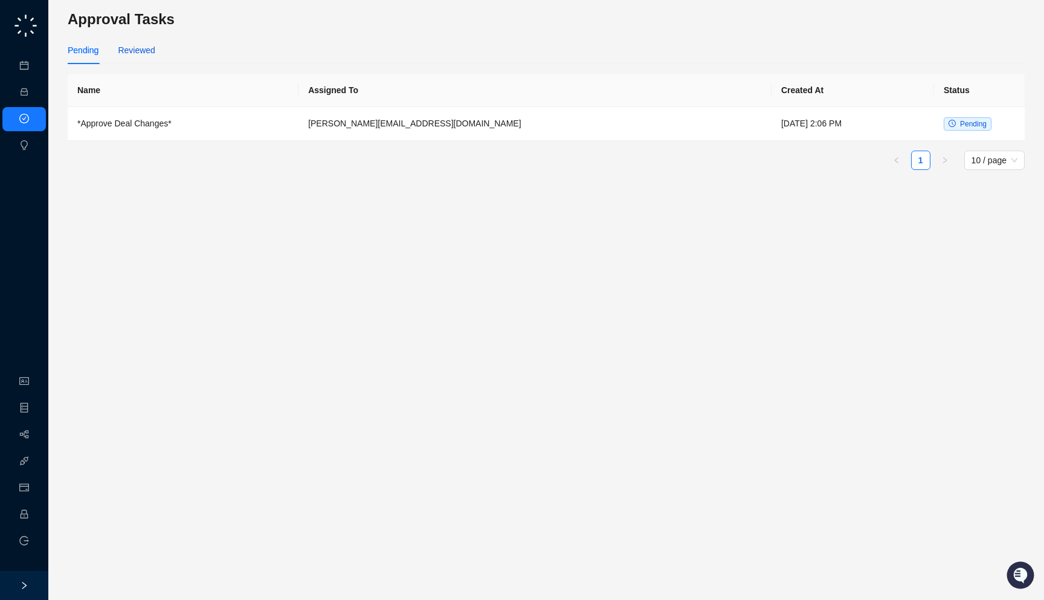
click at [125, 53] on div "Reviewed" at bounding box center [136, 50] width 37 height 13
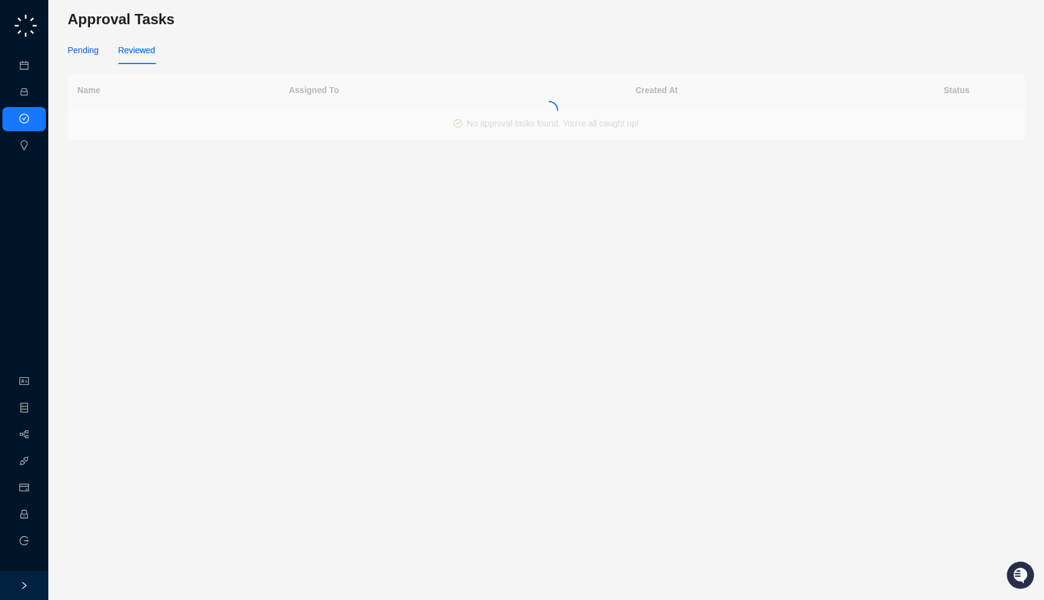
click at [83, 53] on div "Pending" at bounding box center [83, 50] width 31 height 13
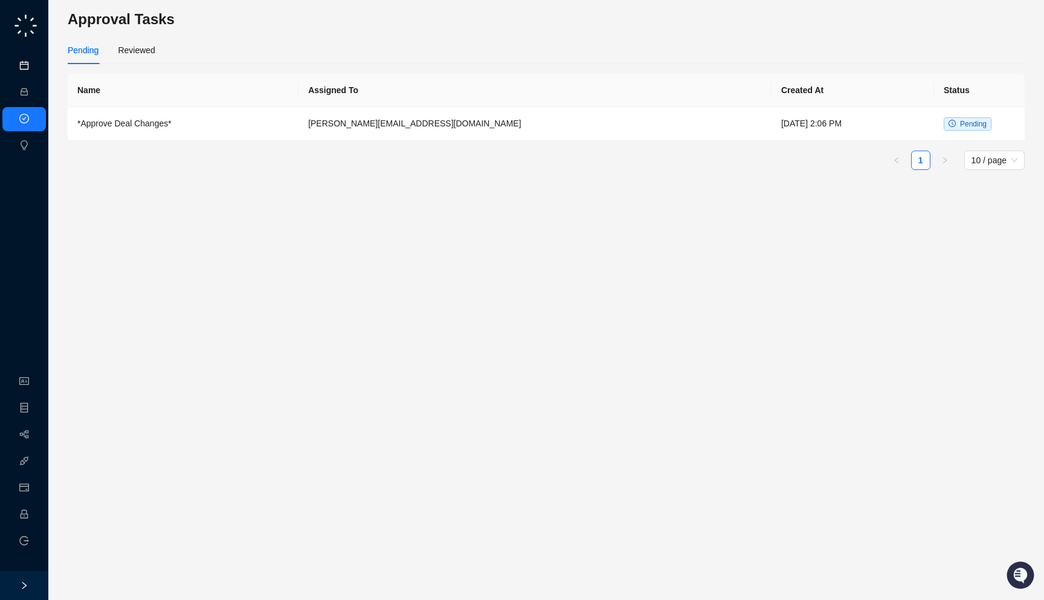
click at [35, 62] on link "Meetings & Calls" at bounding box center [66, 66] width 63 height 10
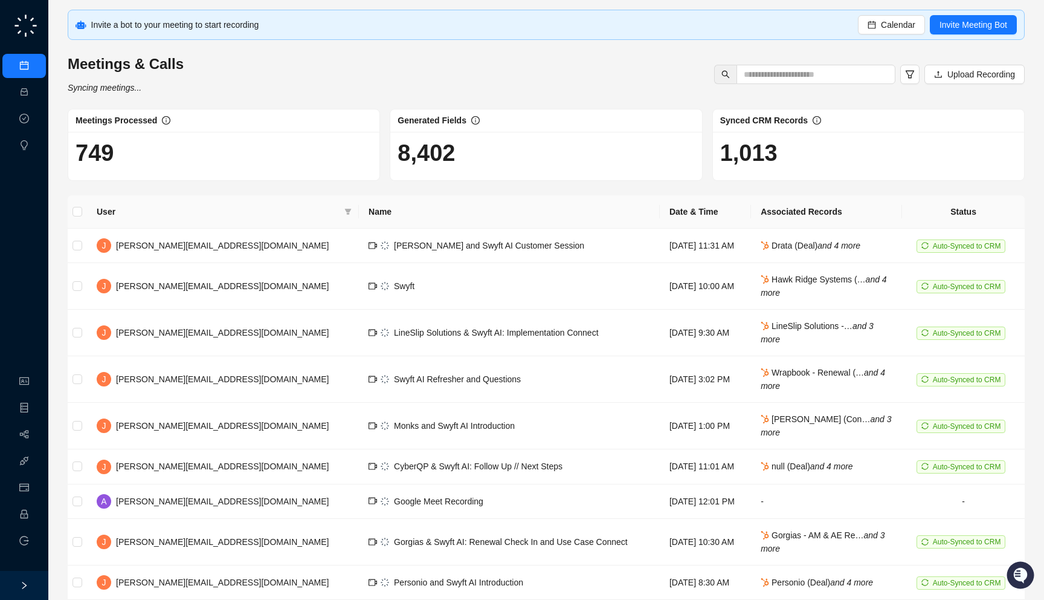
click at [216, 91] on div "Meetings & Calls Syncing meetings... Upload Recording" at bounding box center [546, 74] width 965 height 40
click at [884, 22] on span "Calendar" at bounding box center [898, 24] width 34 height 13
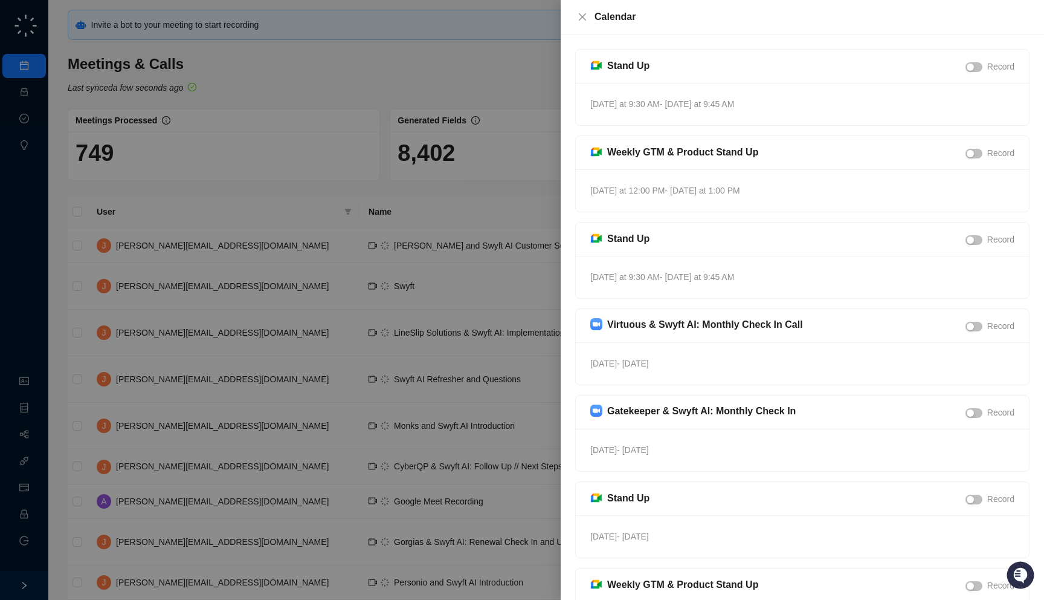
click at [436, 173] on div at bounding box center [522, 300] width 1044 height 600
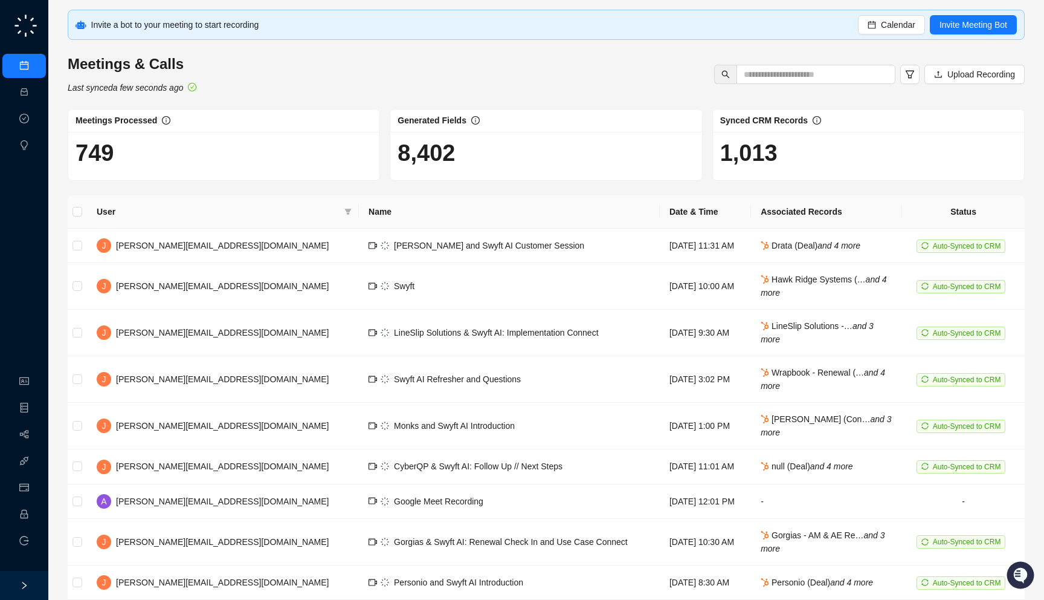
click at [482, 155] on h1 "8,402" at bounding box center [546, 153] width 297 height 28
click at [208, 91] on div "Meetings & Calls Last synced a few seconds ago Upload Recording" at bounding box center [546, 74] width 965 height 40
click at [35, 97] on link "Activities" at bounding box center [51, 93] width 33 height 10
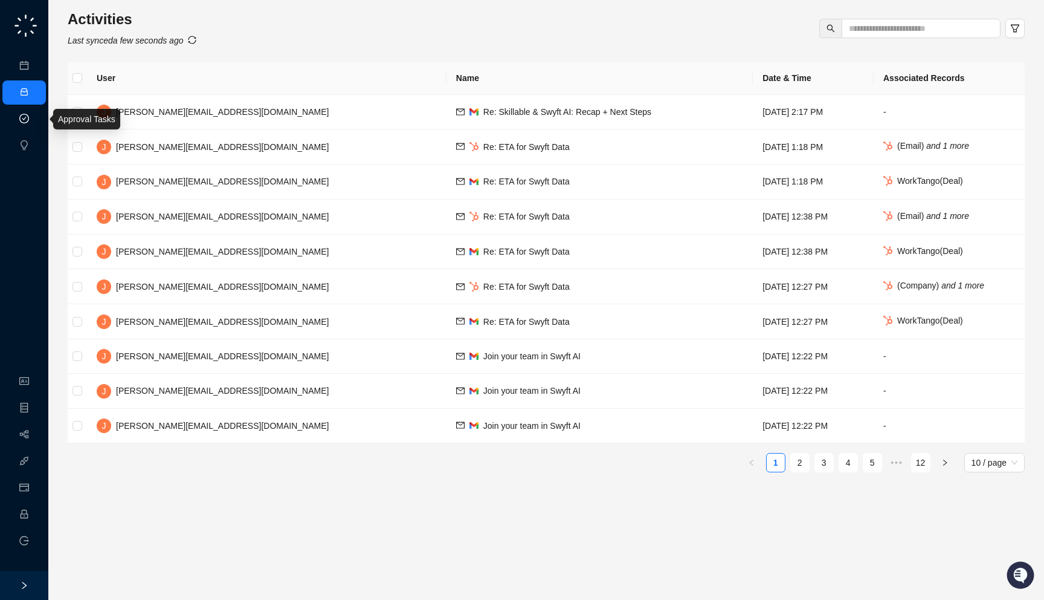
click at [35, 121] on link "Approval Tasks" at bounding box center [63, 119] width 57 height 10
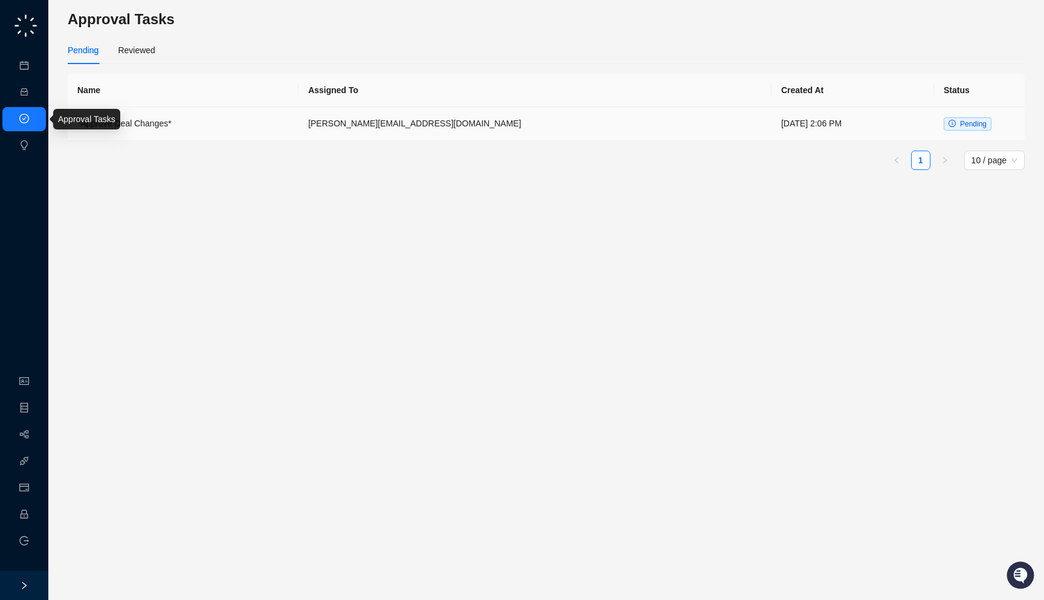
click at [242, 111] on td "*Approve Deal Changes*" at bounding box center [183, 124] width 231 height 34
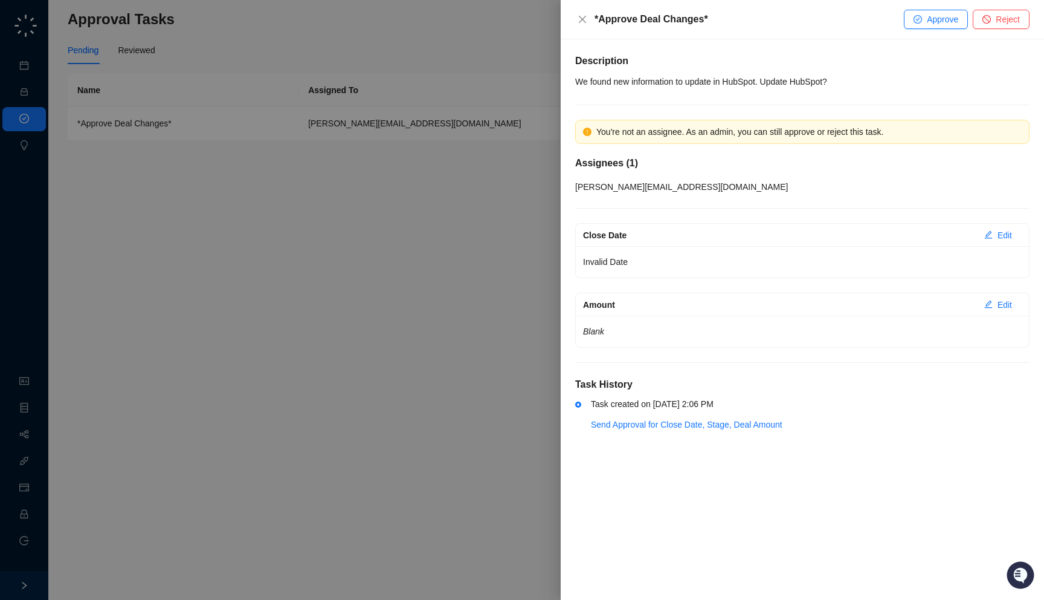
click at [208, 157] on div at bounding box center [522, 300] width 1044 height 600
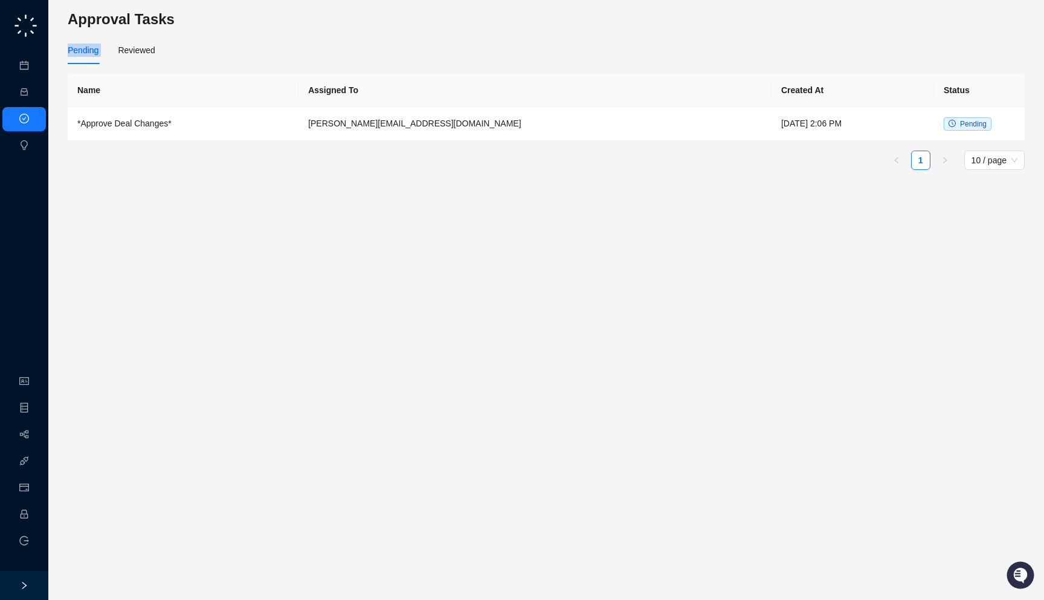
drag, startPoint x: 189, startPoint y: 22, endPoint x: 193, endPoint y: 30, distance: 9.7
click at [193, 30] on main "Approval Tasks Pending Reviewed Name Assigned To Created At Status *Approve Dea…" at bounding box center [546, 300] width 957 height 580
click at [141, 55] on div "Reviewed" at bounding box center [136, 50] width 37 height 13
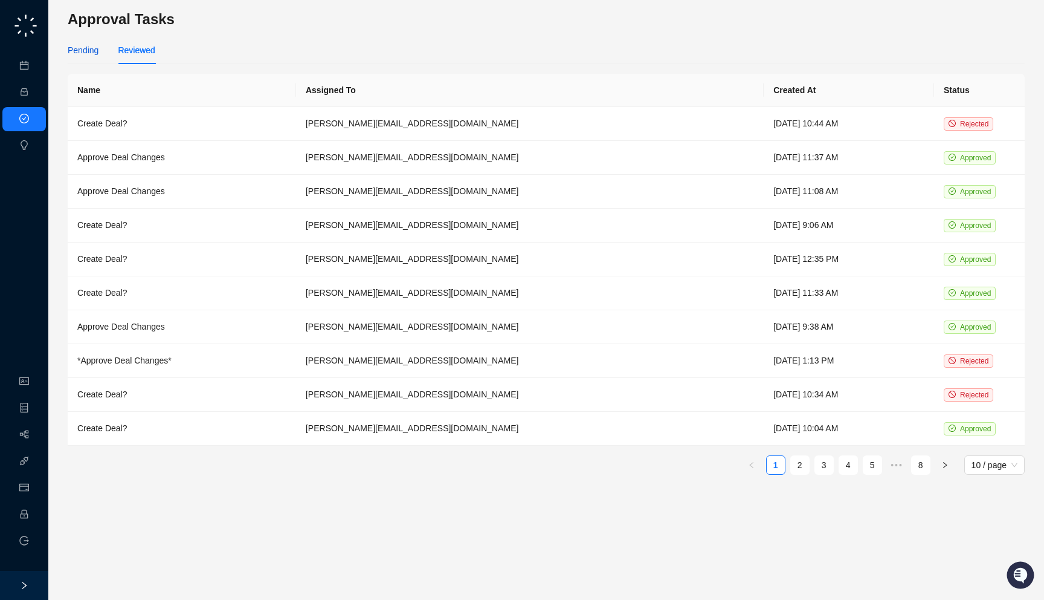
click at [87, 54] on div "Pending" at bounding box center [83, 50] width 31 height 13
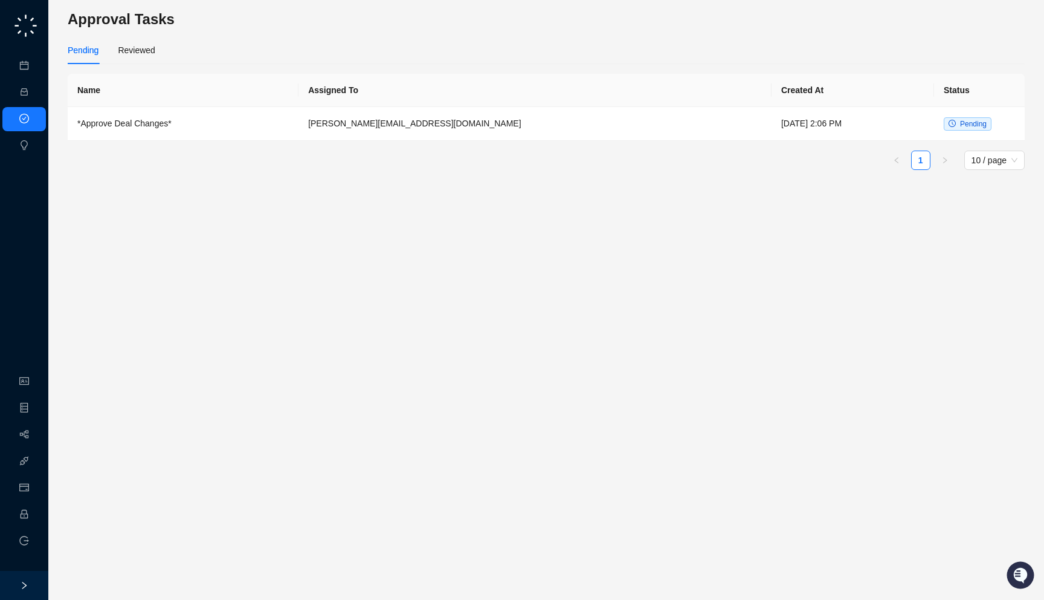
drag, startPoint x: 186, startPoint y: 12, endPoint x: 190, endPoint y: 25, distance: 13.8
click at [190, 25] on h3 "Approval Tasks" at bounding box center [546, 19] width 957 height 19
click at [35, 88] on link "Activities" at bounding box center [51, 93] width 33 height 10
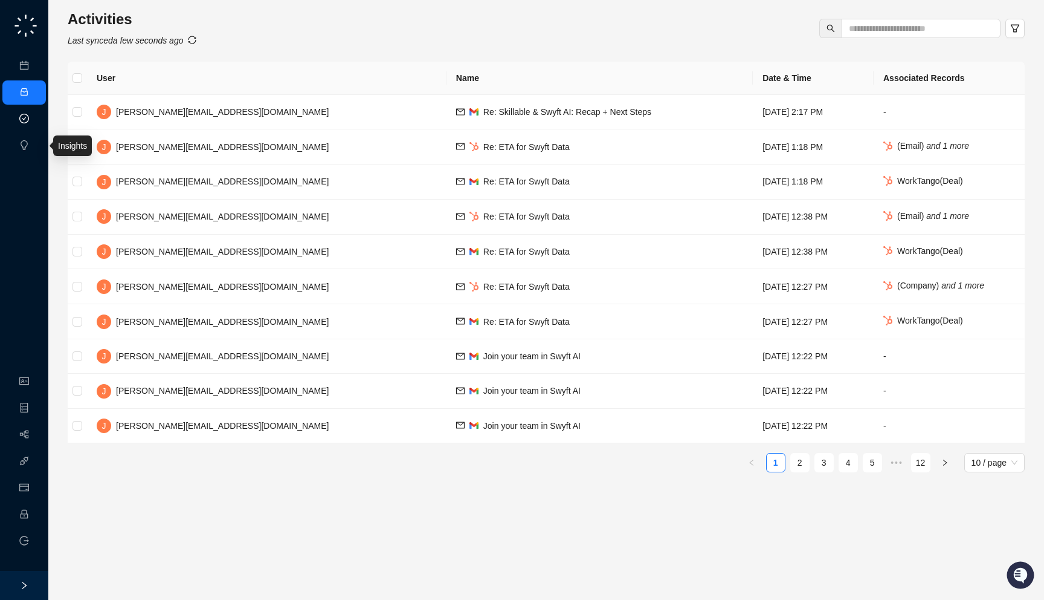
click at [35, 118] on link "Approval Tasks" at bounding box center [63, 119] width 57 height 10
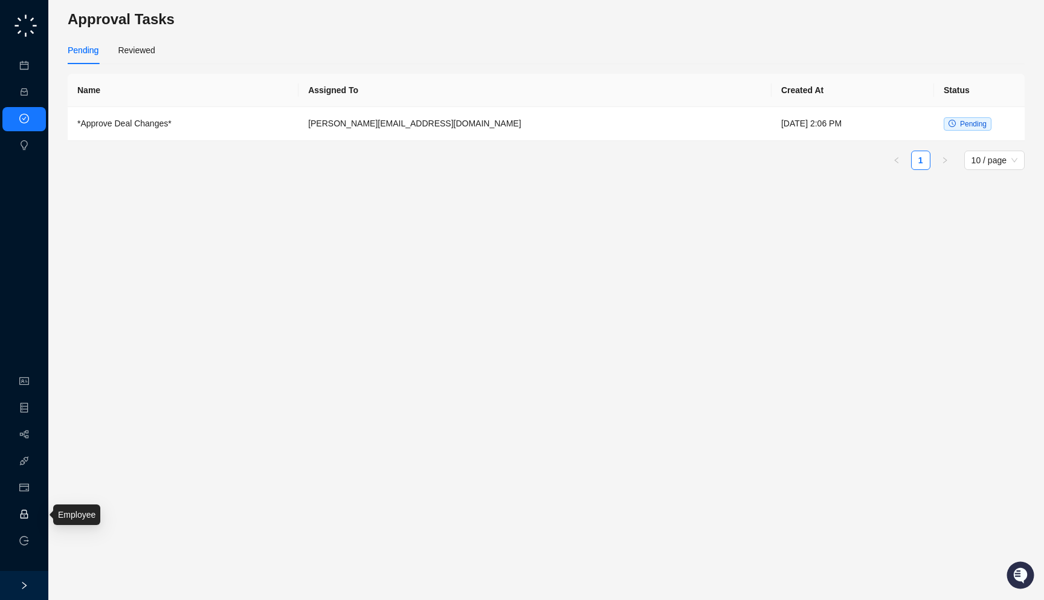
click at [35, 509] on link "Employee" at bounding box center [53, 514] width 37 height 10
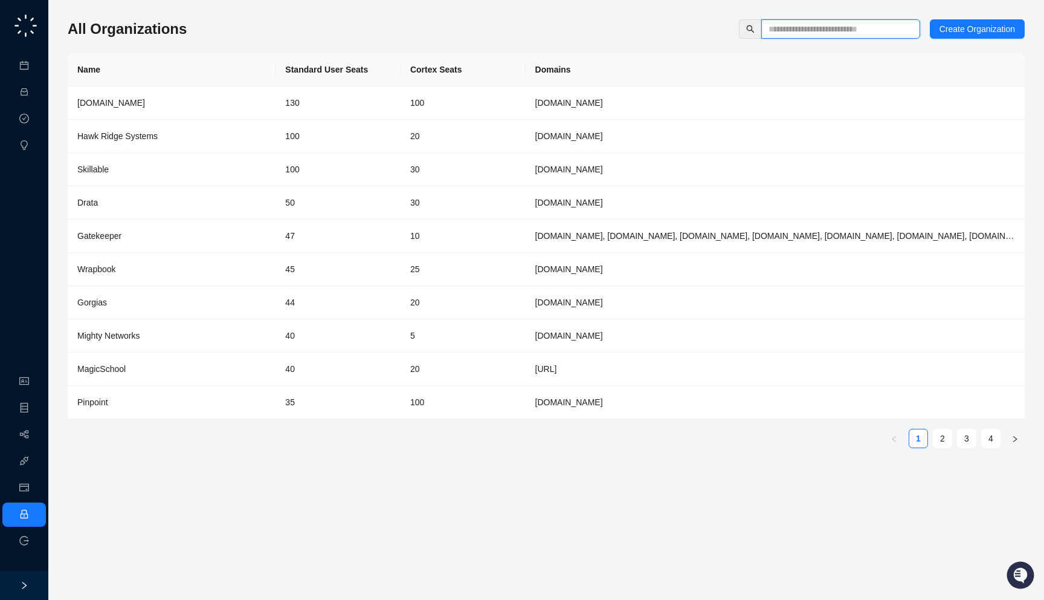
click at [812, 31] on input "text" at bounding box center [836, 28] width 135 height 13
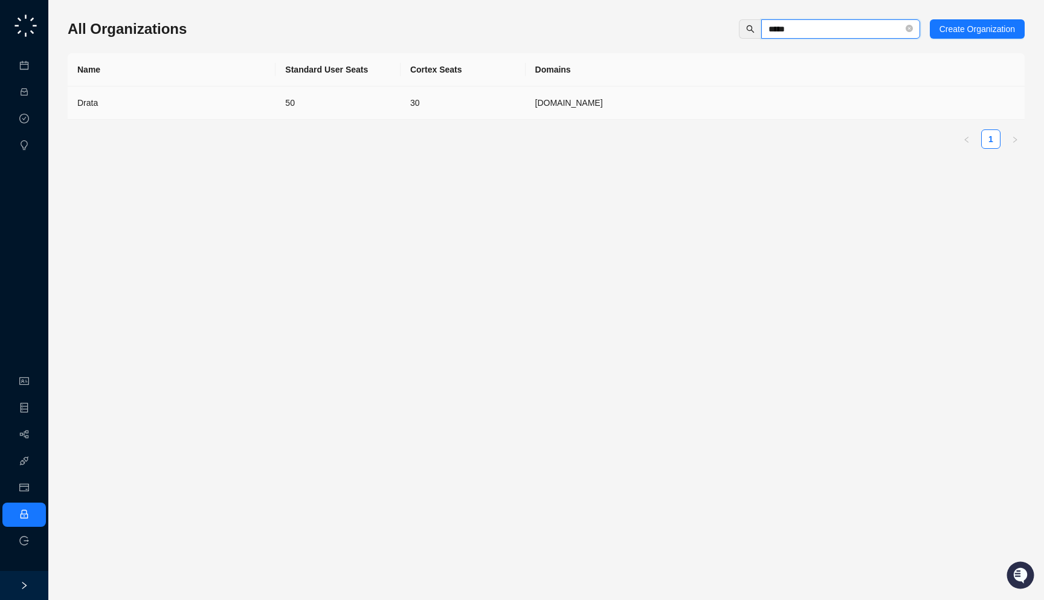
type input "*****"
click at [249, 110] on td "Drata" at bounding box center [172, 102] width 208 height 33
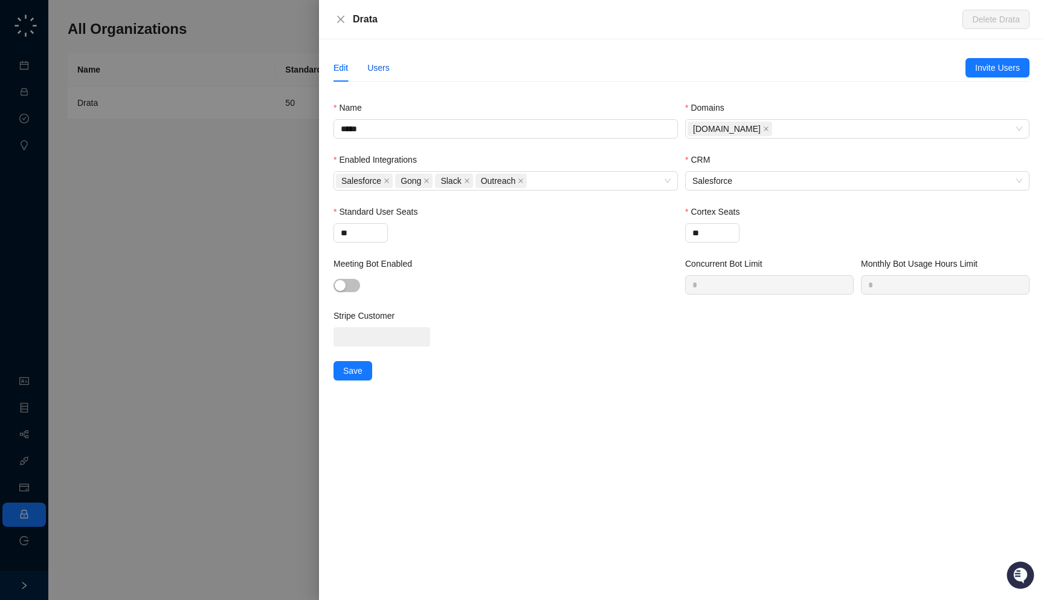
click at [372, 68] on div "Users" at bounding box center [378, 67] width 22 height 13
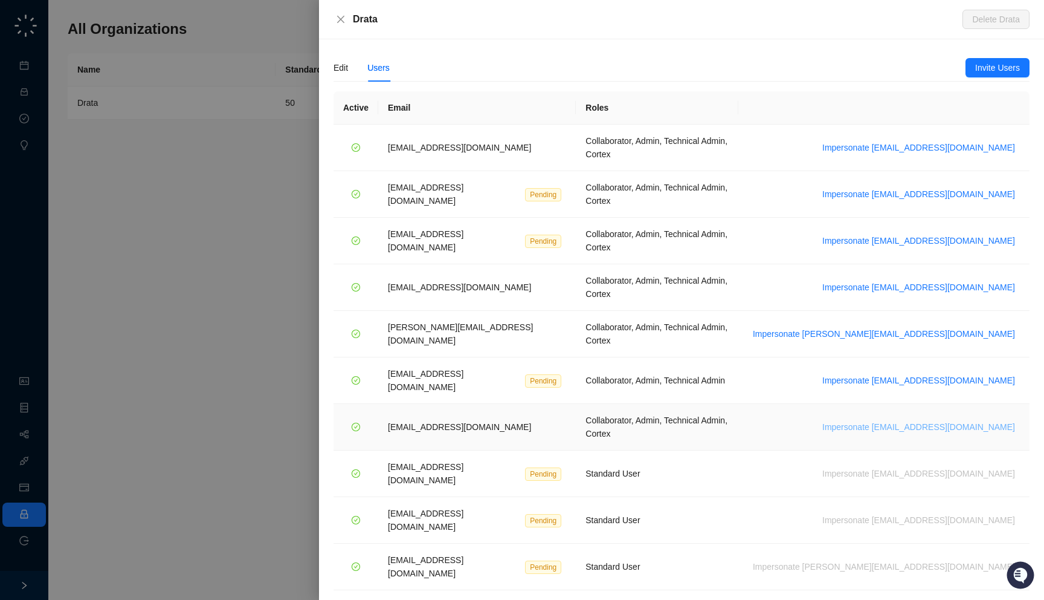
click at [934, 420] on span "Impersonate [EMAIL_ADDRESS][DOMAIN_NAME]" at bounding box center [919, 426] width 193 height 13
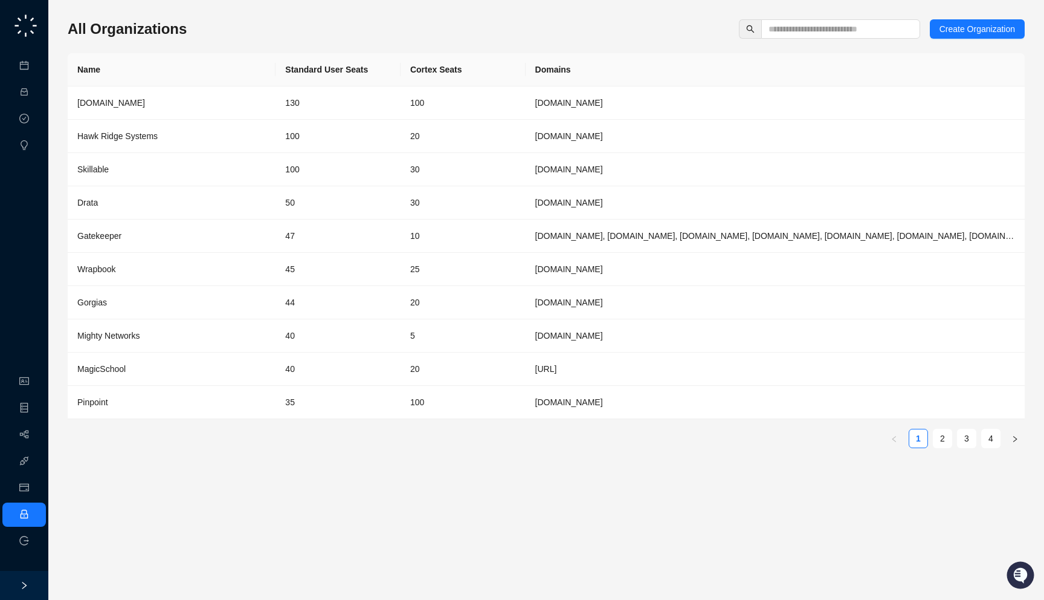
click at [212, 30] on div "All Organizations Create Organization" at bounding box center [546, 28] width 957 height 19
click at [35, 432] on link "Workflows" at bounding box center [54, 435] width 39 height 10
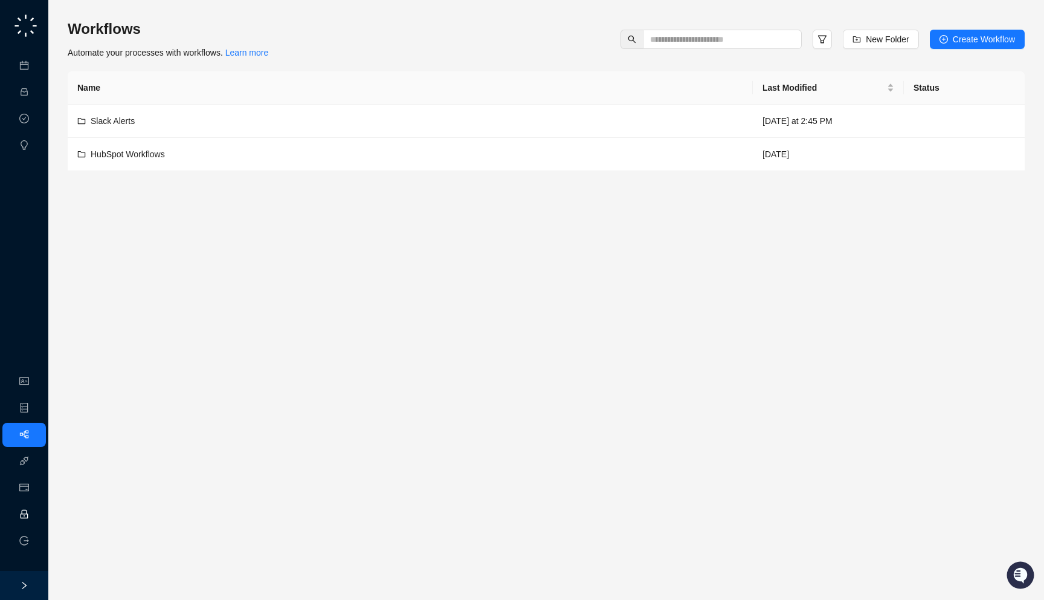
click at [35, 513] on link "Employee" at bounding box center [53, 514] width 37 height 10
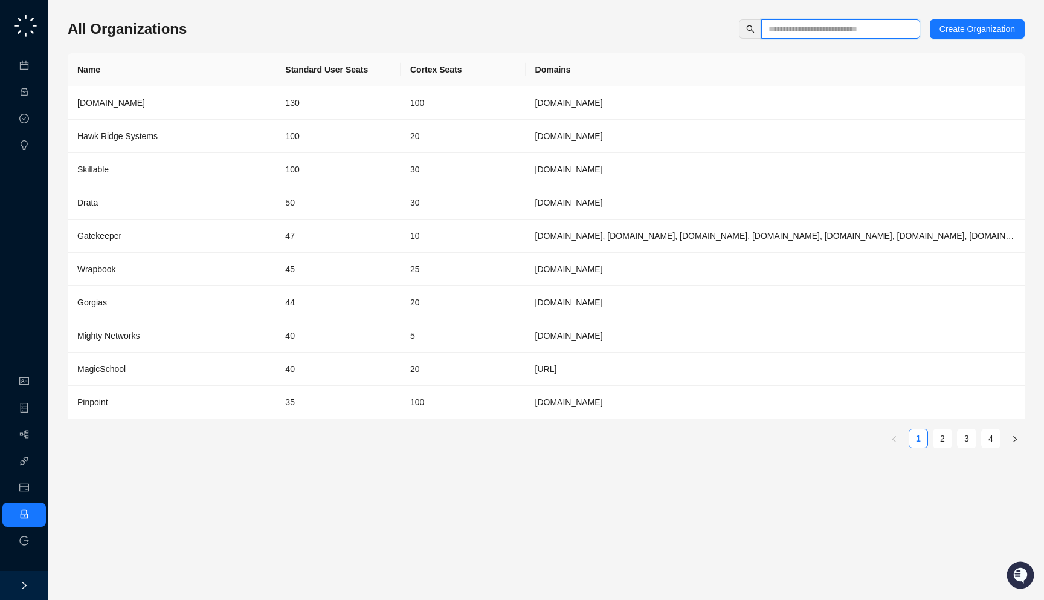
click at [796, 32] on input "text" at bounding box center [836, 28] width 135 height 13
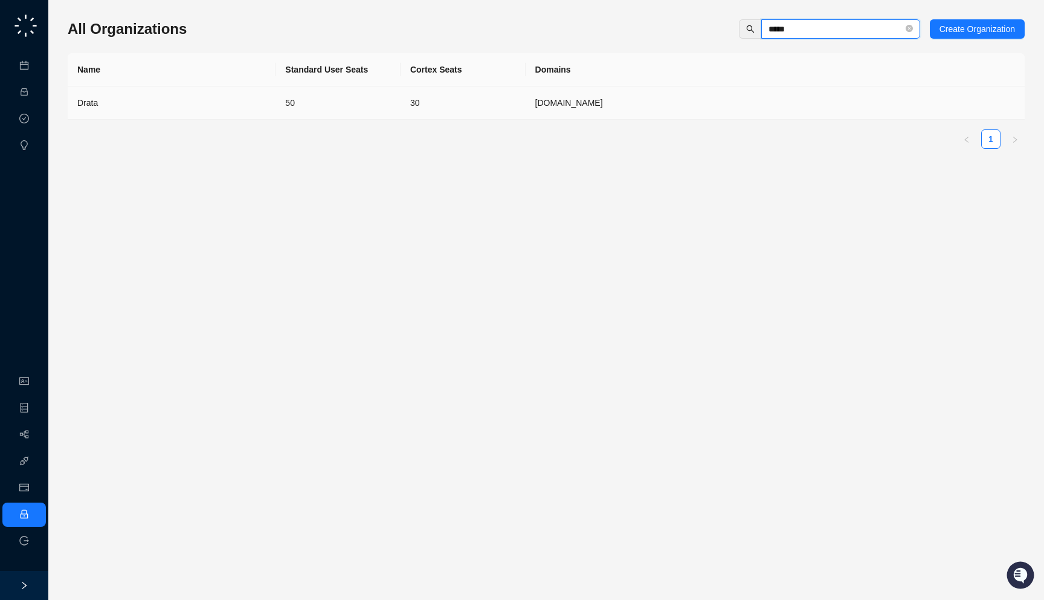
type input "*****"
click at [287, 104] on td "50" at bounding box center [338, 102] width 125 height 33
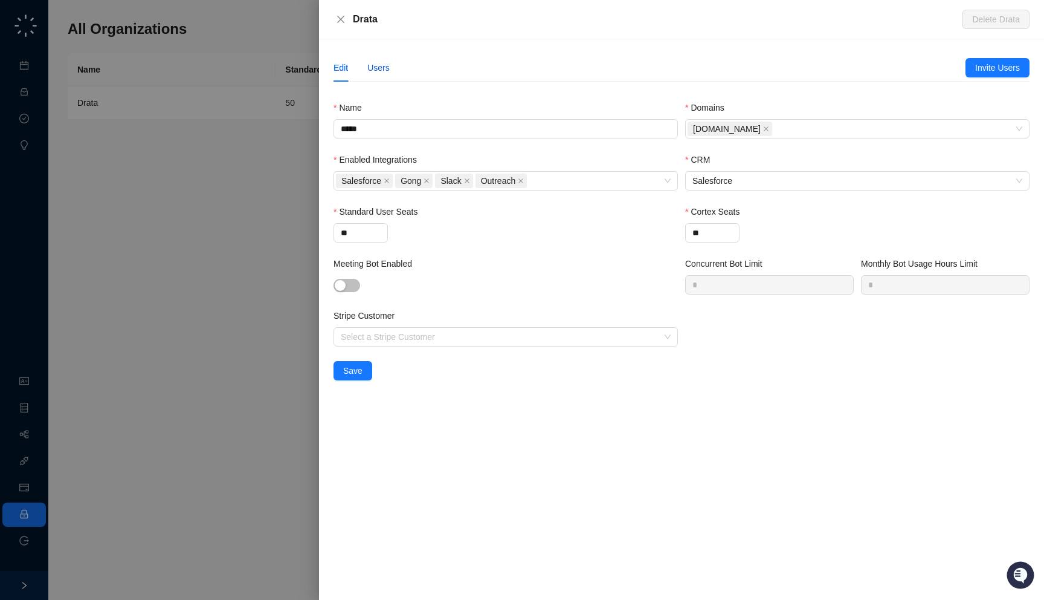
click at [378, 66] on div "Users" at bounding box center [378, 67] width 22 height 13
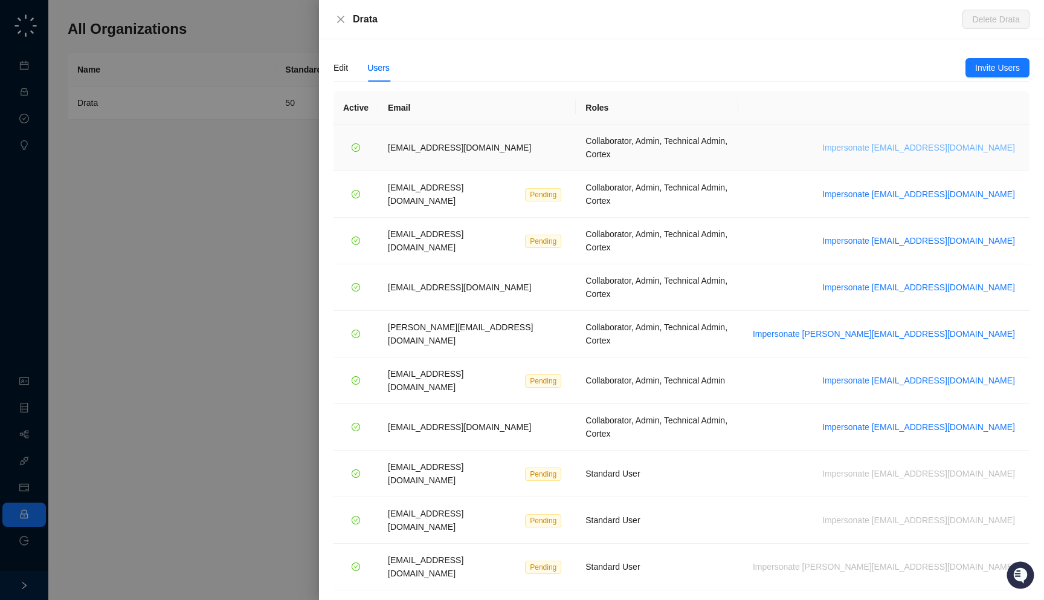
click at [952, 143] on span "Impersonate [EMAIL_ADDRESS][DOMAIN_NAME]" at bounding box center [919, 147] width 193 height 13
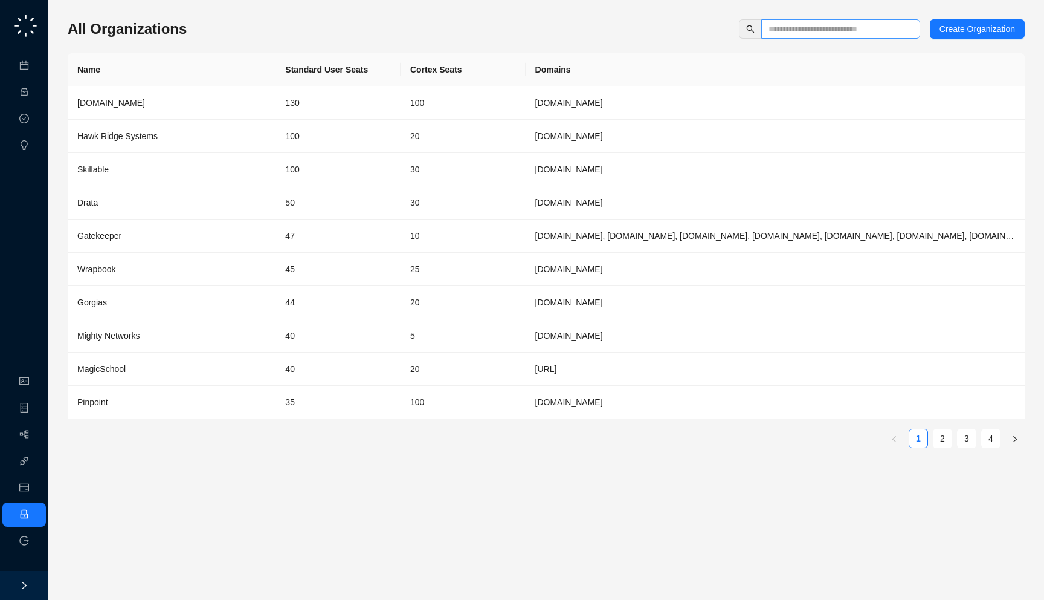
click at [825, 37] on span at bounding box center [840, 28] width 159 height 19
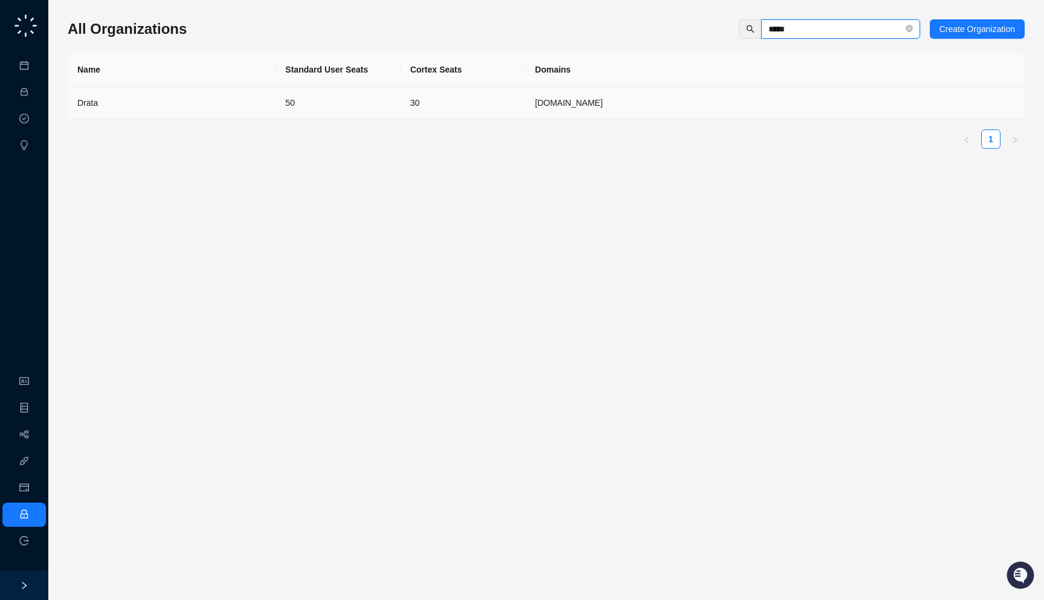
type input "*****"
click at [377, 107] on td "50" at bounding box center [338, 102] width 125 height 33
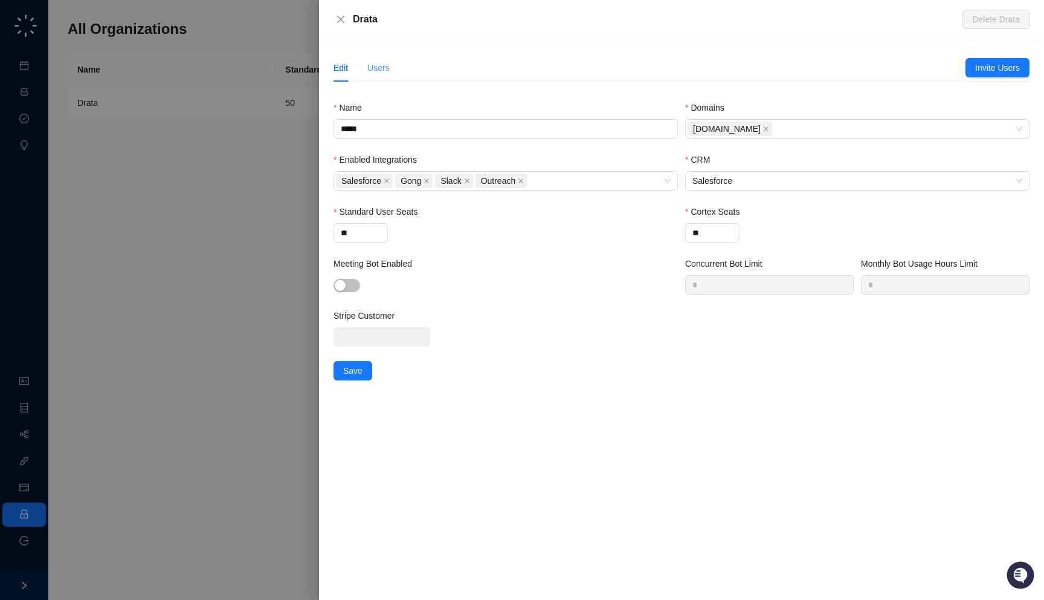
click at [376, 59] on div "Users" at bounding box center [378, 68] width 22 height 28
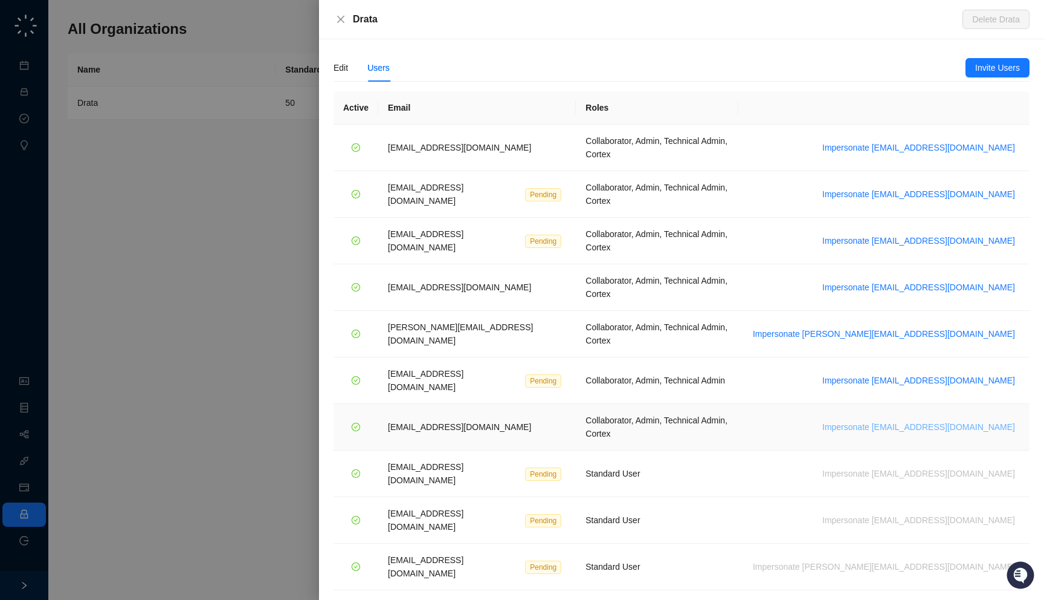
click at [928, 420] on span "Impersonate [EMAIL_ADDRESS][DOMAIN_NAME]" at bounding box center [919, 426] width 193 height 13
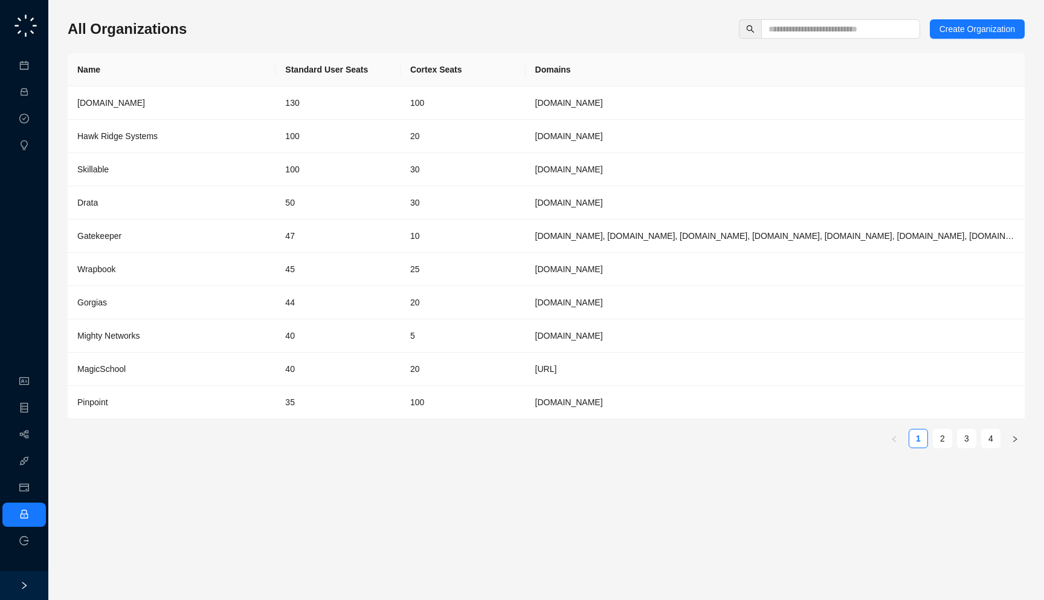
drag, startPoint x: 157, startPoint y: 43, endPoint x: 186, endPoint y: 37, distance: 29.6
click at [186, 37] on div "All Organizations Create Organization Name Standard User Seats Cortex Seats Dom…" at bounding box center [546, 238] width 957 height 438
click at [200, 33] on div "All Organizations Create Organization" at bounding box center [546, 28] width 957 height 19
drag, startPoint x: 200, startPoint y: 33, endPoint x: 202, endPoint y: 24, distance: 9.8
click at [202, 24] on div "All Organizations Create Organization" at bounding box center [546, 28] width 957 height 19
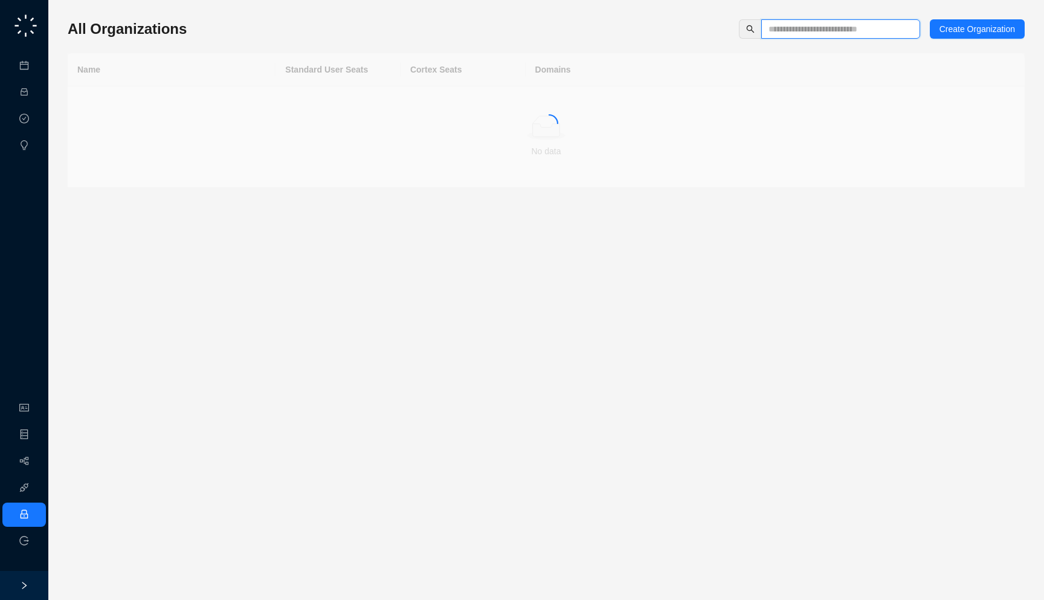
click at [821, 31] on input "text" at bounding box center [836, 28] width 135 height 13
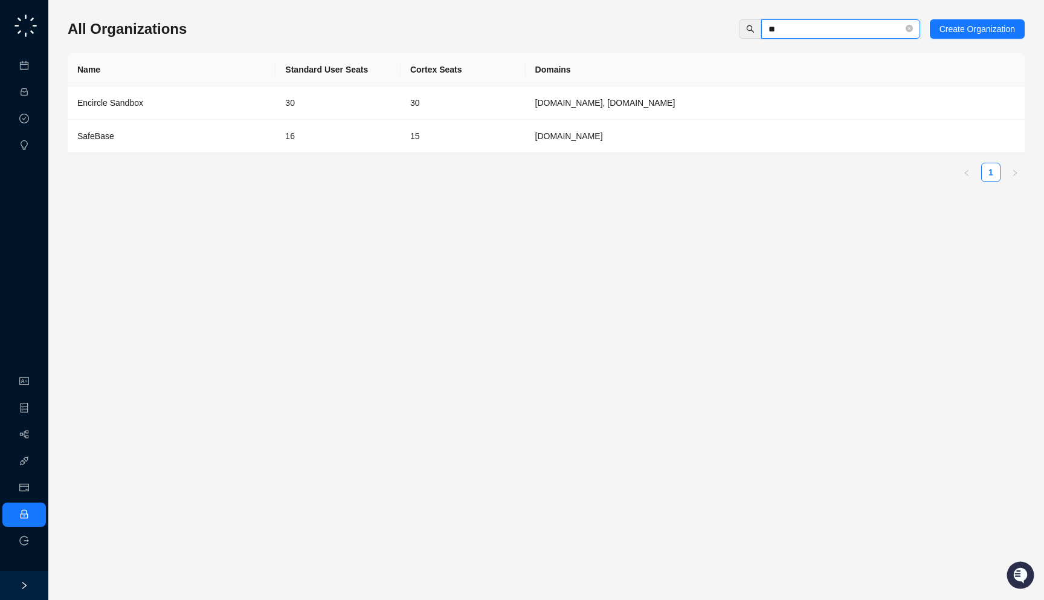
type input "*"
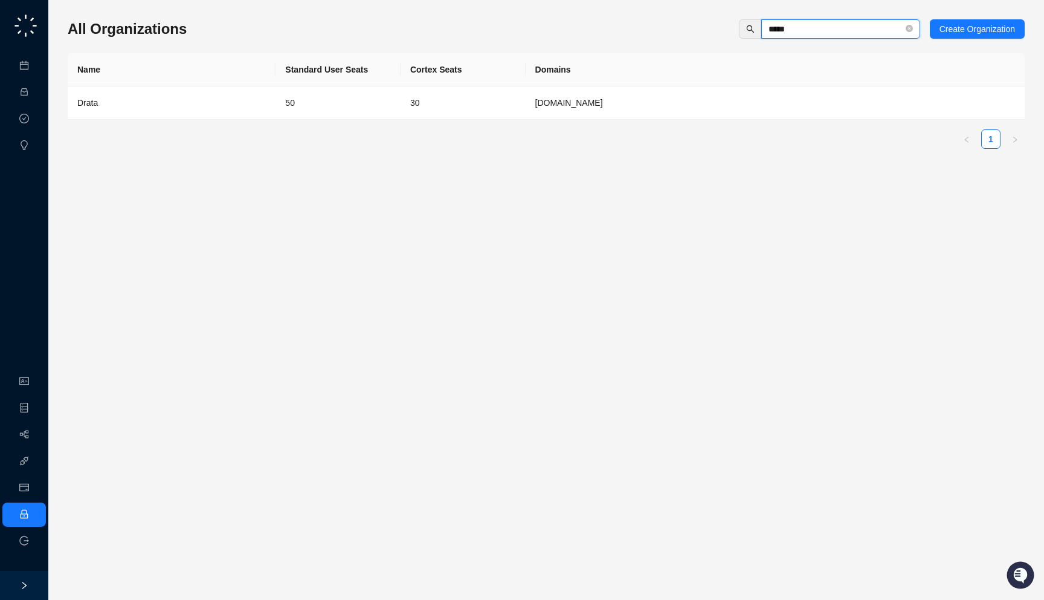
type input "*****"
click at [325, 117] on td "50" at bounding box center [338, 102] width 125 height 33
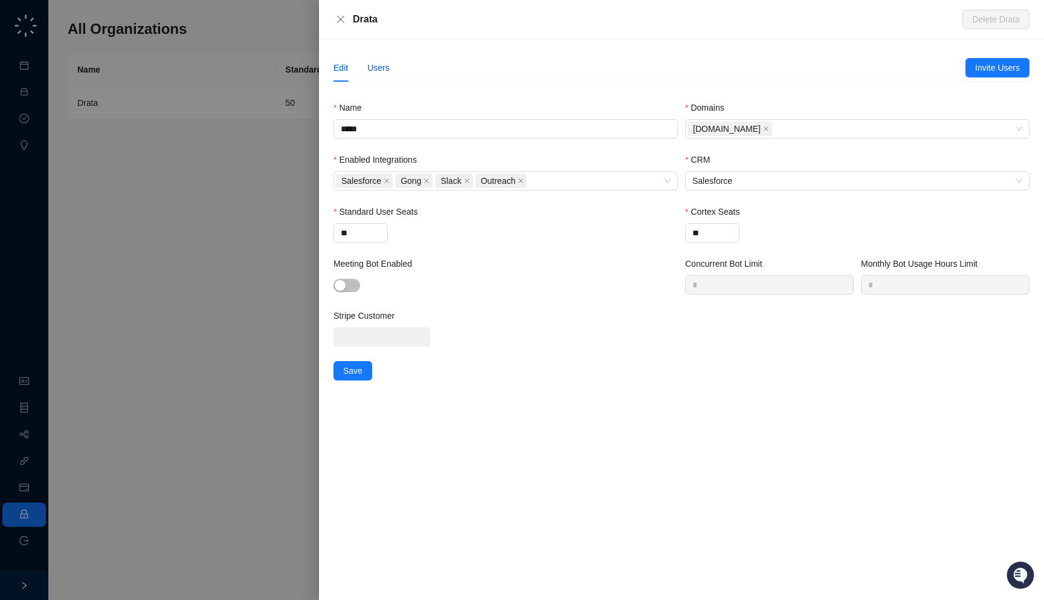
click at [380, 70] on div "Users" at bounding box center [378, 67] width 22 height 13
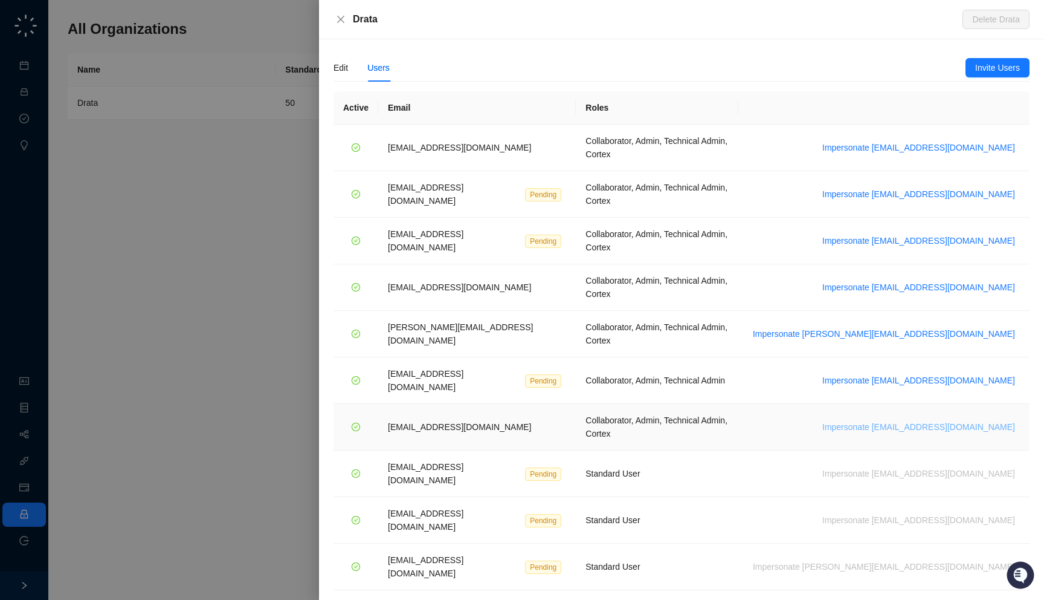
click at [936, 420] on span "Impersonate [EMAIL_ADDRESS][DOMAIN_NAME]" at bounding box center [919, 426] width 193 height 13
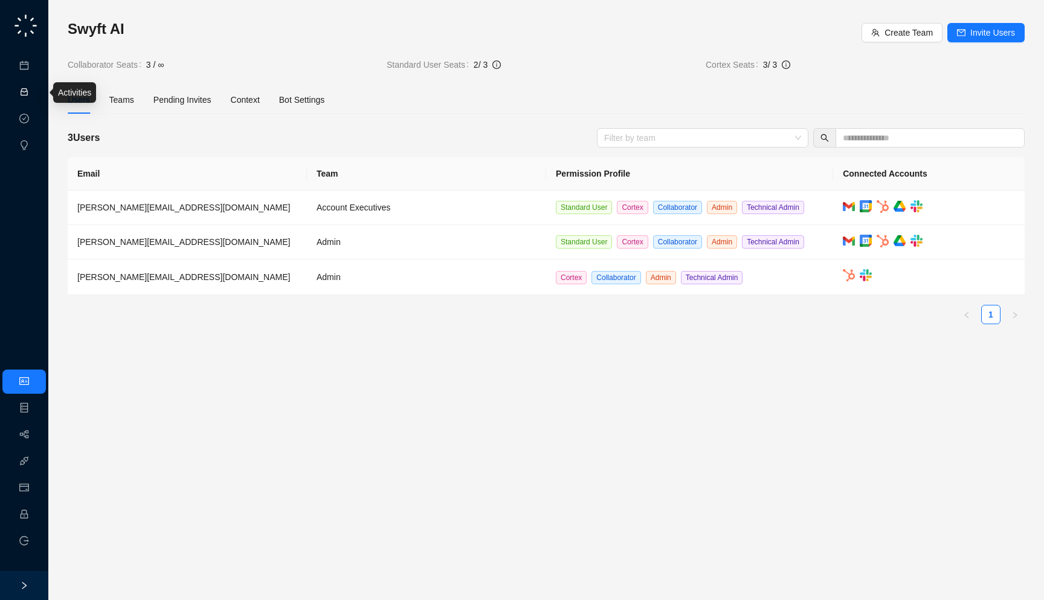
click at [35, 88] on link "Activities" at bounding box center [51, 93] width 33 height 10
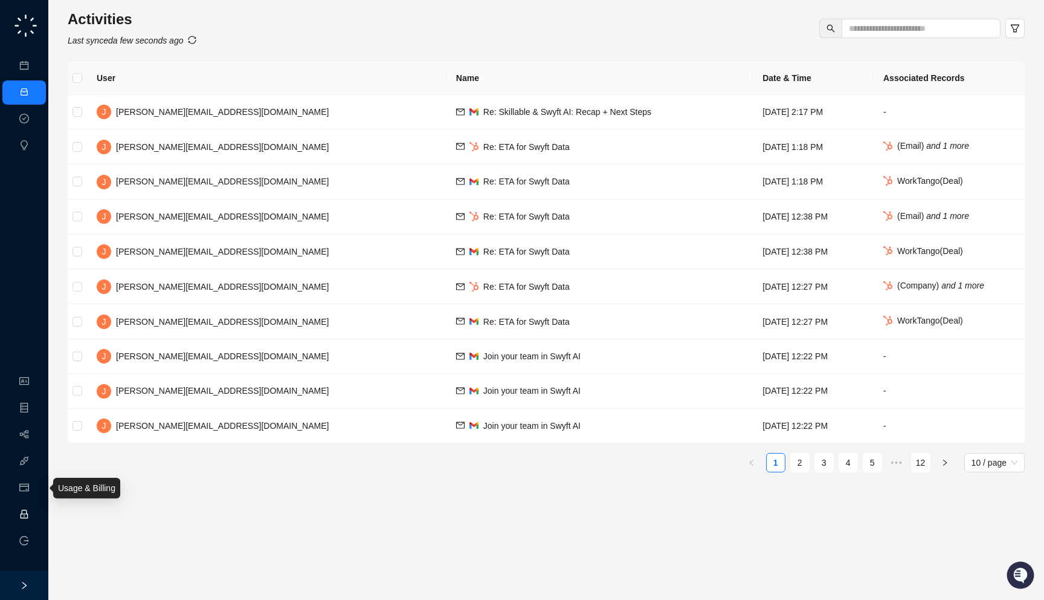
click at [35, 517] on link "Employee" at bounding box center [53, 514] width 37 height 10
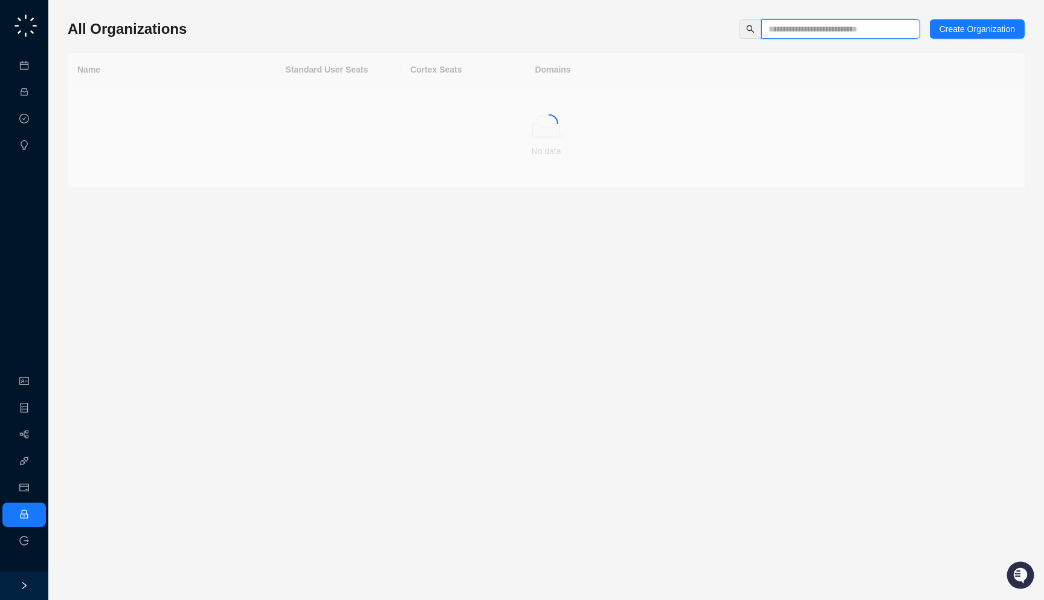
click at [815, 28] on input "text" at bounding box center [836, 28] width 135 height 13
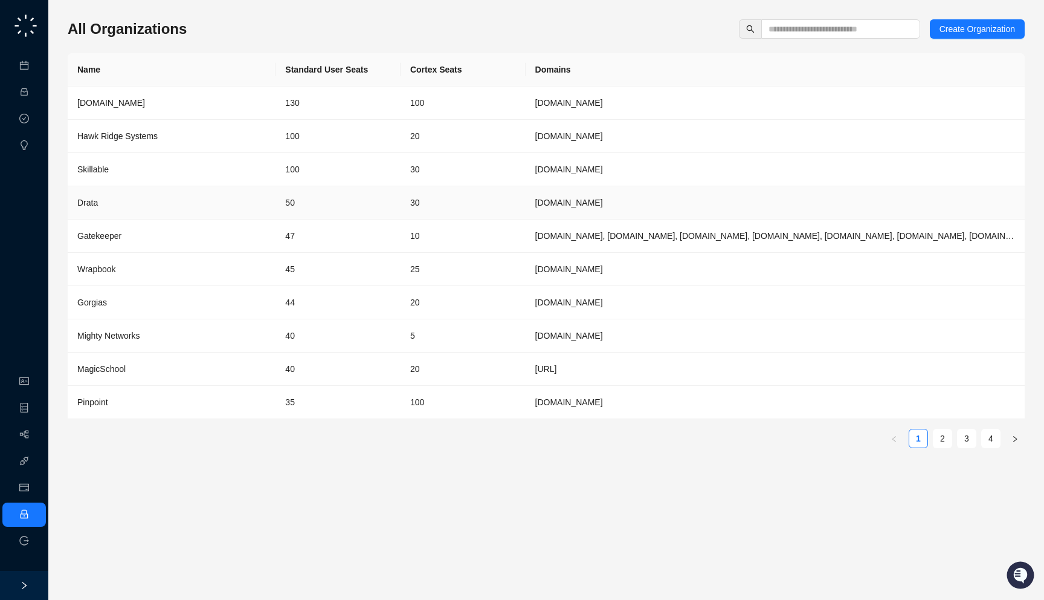
click at [297, 205] on td "50" at bounding box center [338, 202] width 125 height 33
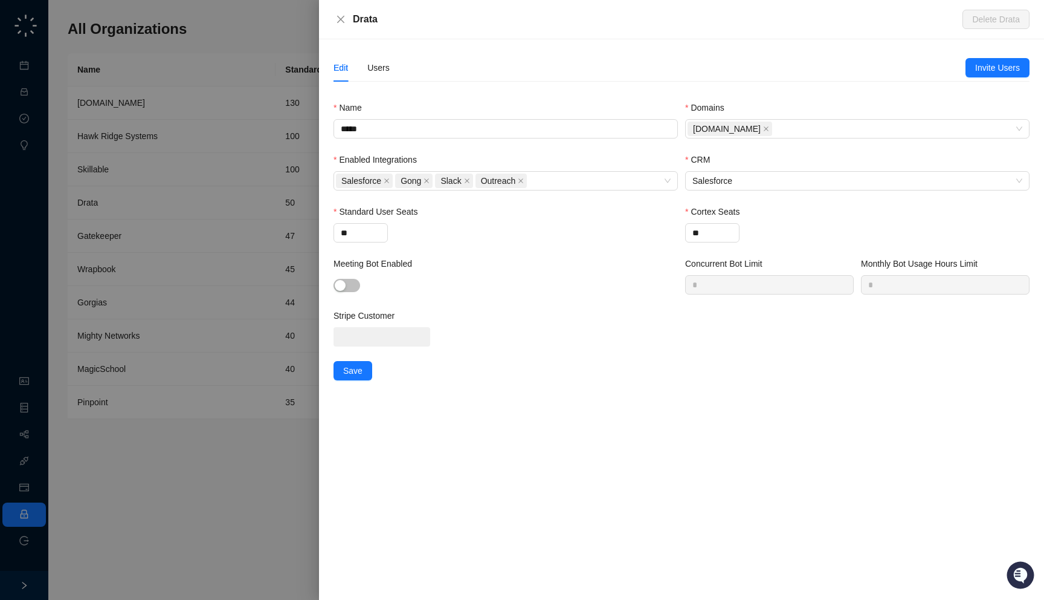
click at [390, 71] on div "Edit Users" at bounding box center [650, 68] width 632 height 28
click at [382, 69] on div "Users" at bounding box center [378, 67] width 22 height 13
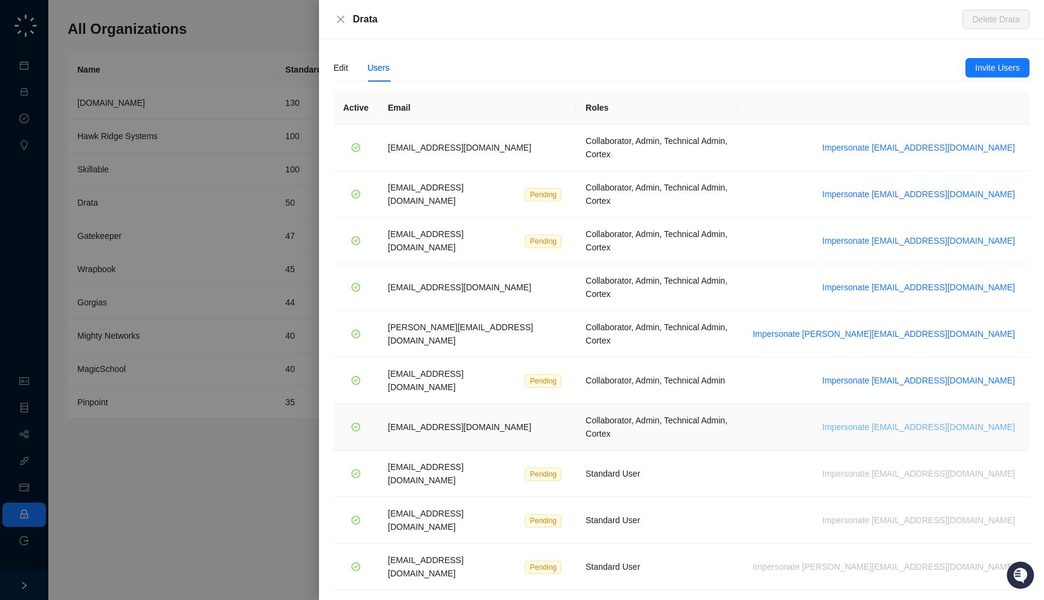
click at [897, 420] on span "Impersonate vinniesafin@drata.com" at bounding box center [919, 426] width 193 height 13
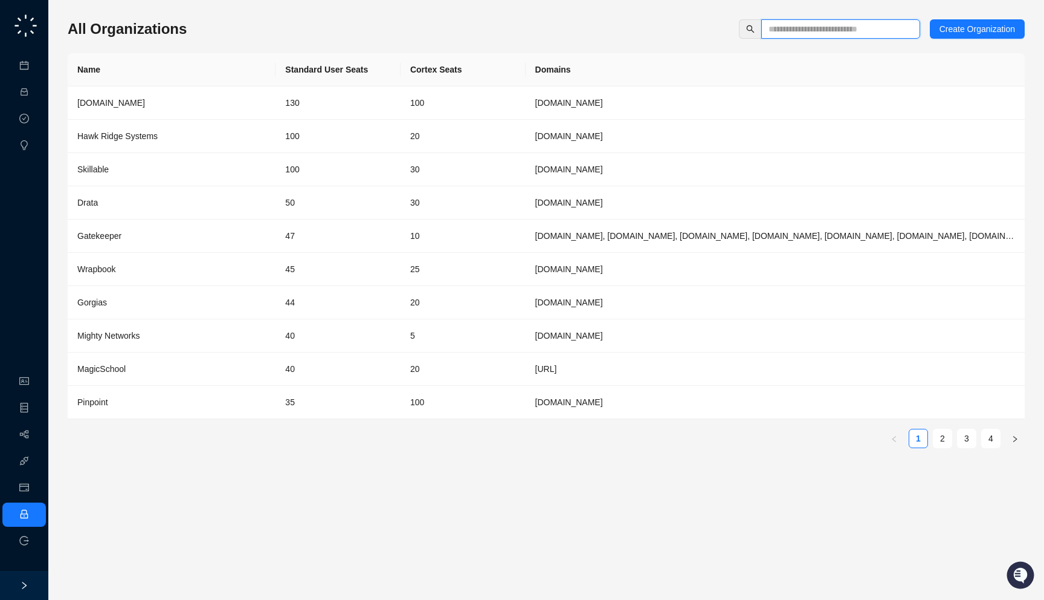
click at [802, 27] on input "text" at bounding box center [836, 28] width 135 height 13
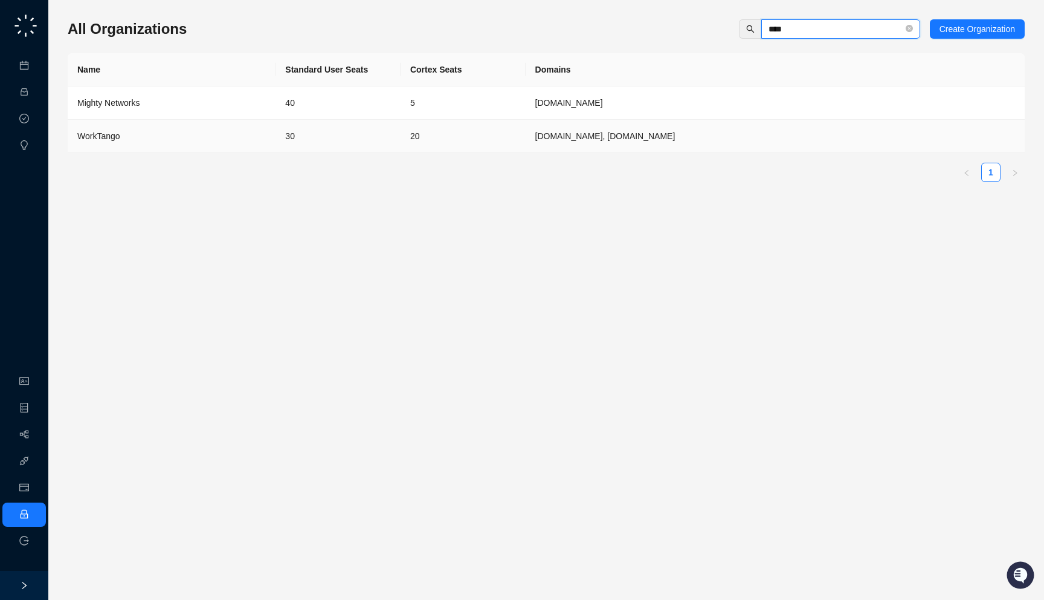
type input "****"
click at [335, 146] on td "30" at bounding box center [338, 136] width 125 height 33
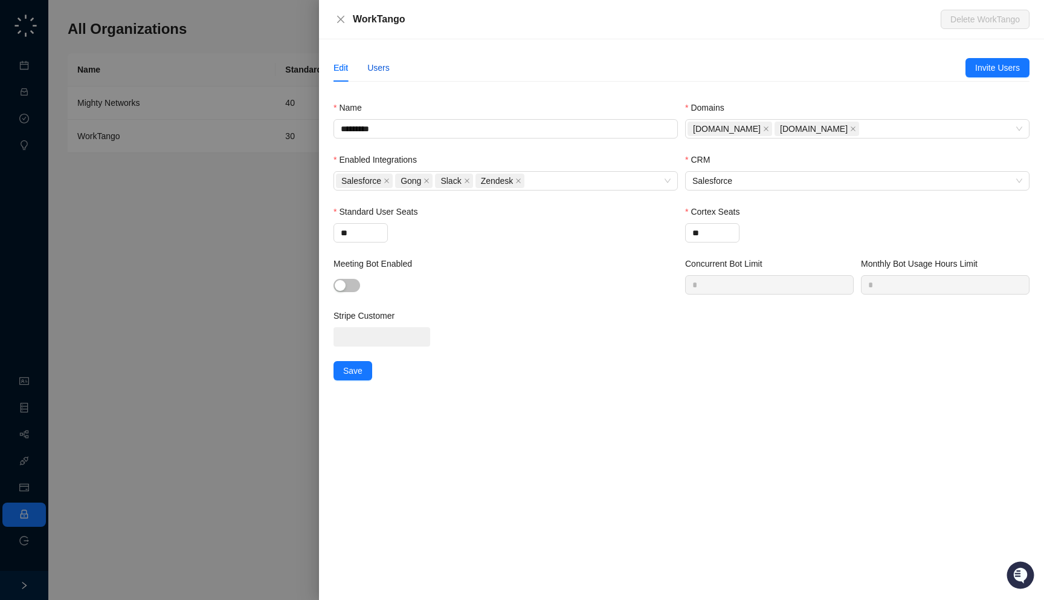
click at [377, 65] on div "Users" at bounding box center [378, 67] width 22 height 13
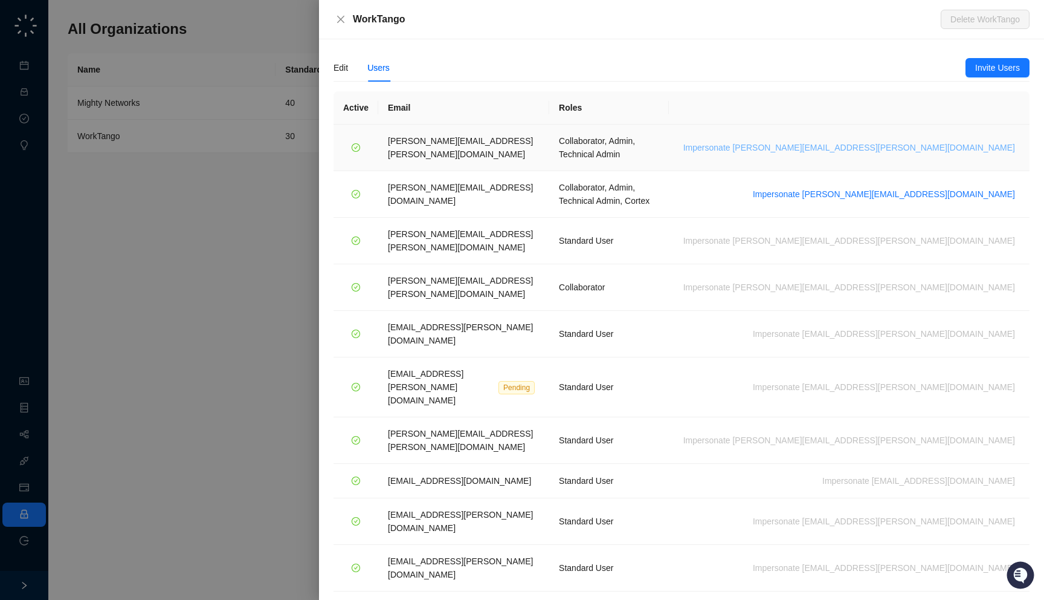
click at [963, 144] on span "Impersonate lisa.hall@worktango.com" at bounding box center [850, 147] width 332 height 13
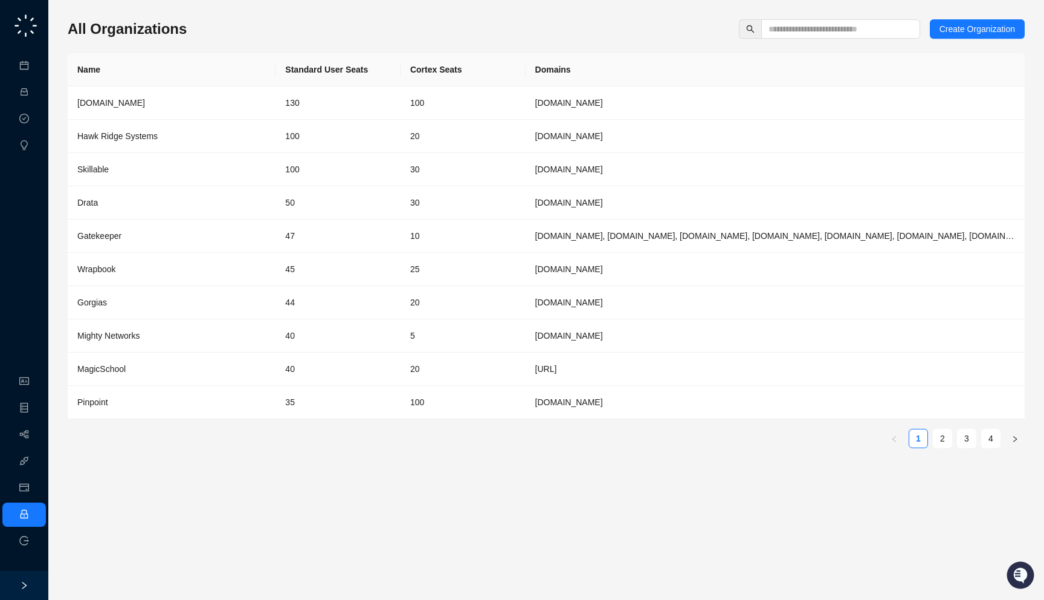
drag, startPoint x: 256, startPoint y: 44, endPoint x: 246, endPoint y: 36, distance: 12.6
click at [246, 36] on div "All Organizations Create Organization Name Standard User Seats Cortex Seats Dom…" at bounding box center [546, 238] width 957 height 438
click at [839, 27] on input "text" at bounding box center [836, 28] width 135 height 13
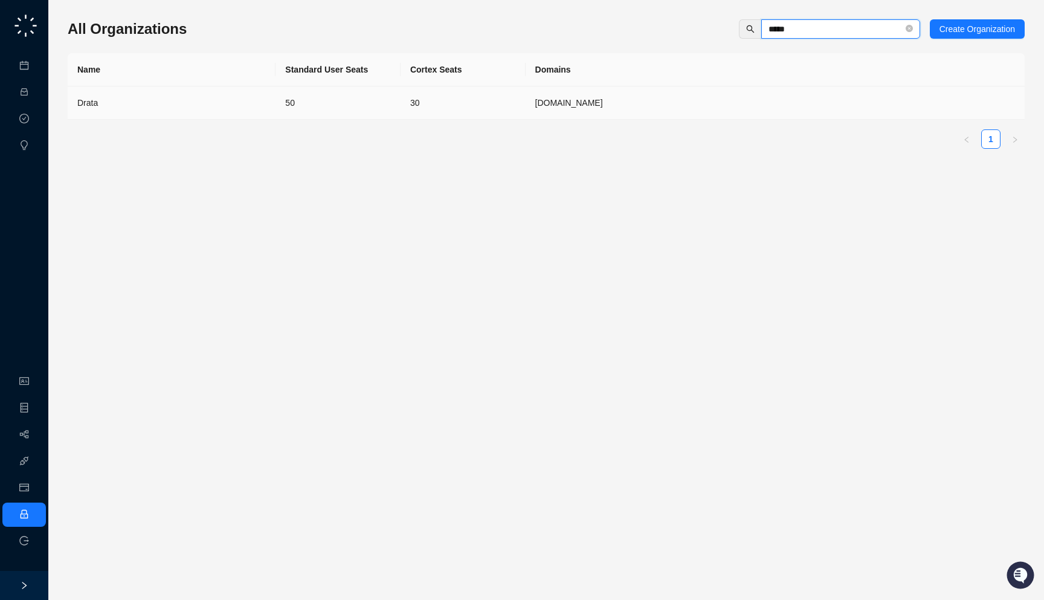
type input "*****"
click at [274, 96] on td "Drata" at bounding box center [172, 102] width 208 height 33
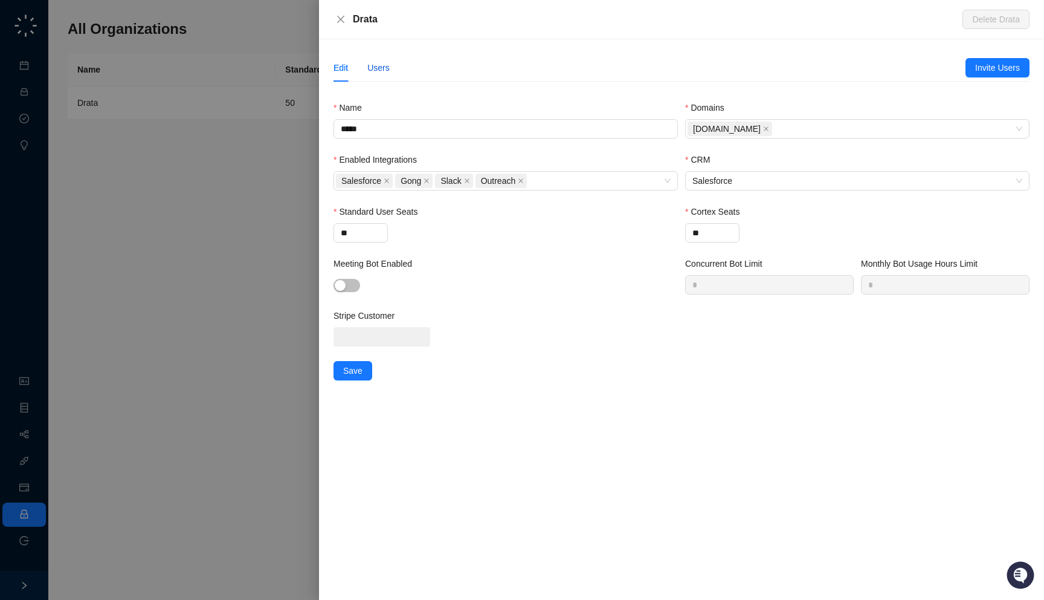
click at [384, 71] on div "Users" at bounding box center [378, 67] width 22 height 13
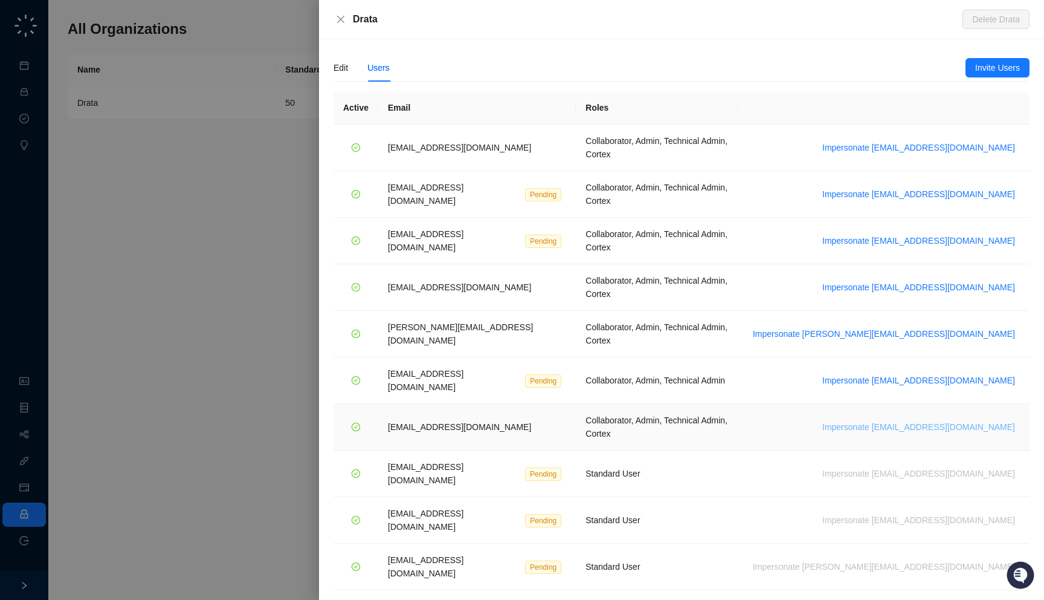
click at [936, 420] on span "Impersonate vinniesafin@drata.com" at bounding box center [919, 426] width 193 height 13
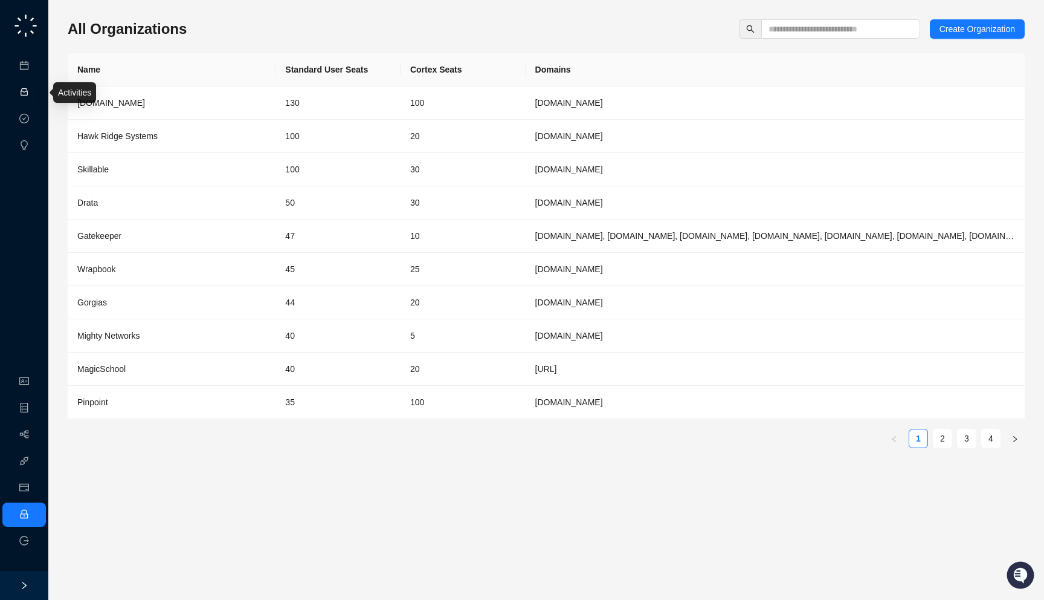
click at [35, 93] on link "Activities" at bounding box center [51, 93] width 33 height 10
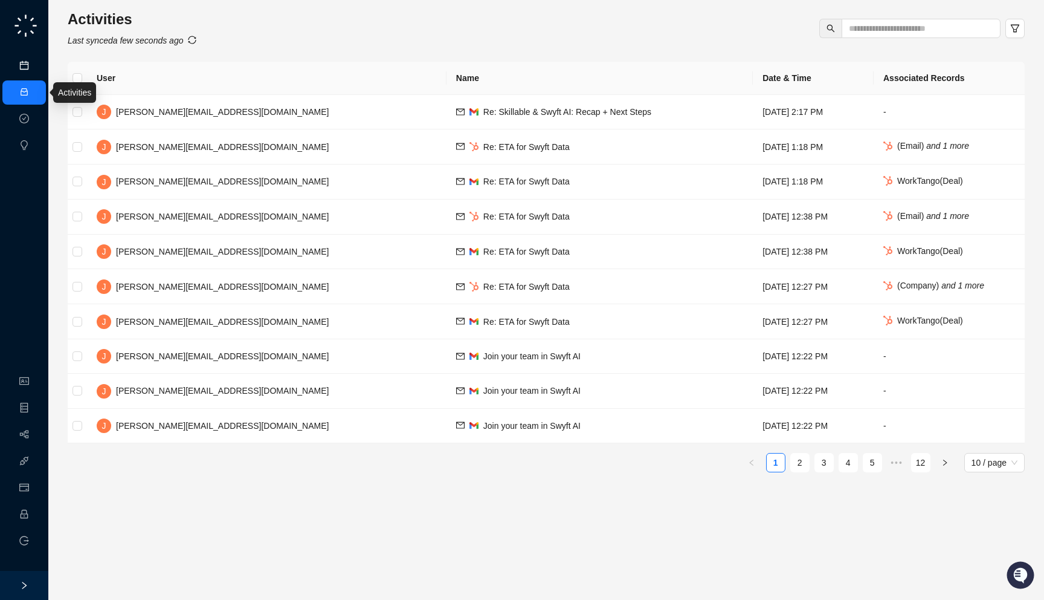
click at [35, 63] on link "Meetings & Calls" at bounding box center [66, 66] width 63 height 10
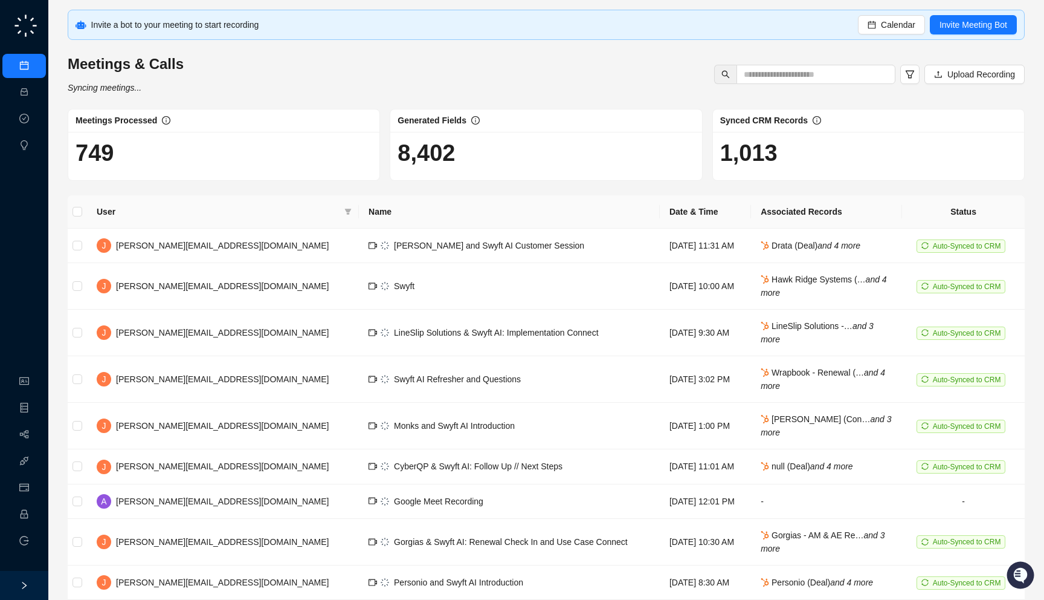
drag, startPoint x: 213, startPoint y: 85, endPoint x: 215, endPoint y: 95, distance: 10.6
click at [215, 95] on div "Invite a bot to your meeting to start recording Calendar Invite Meeting Bot Mee…" at bounding box center [546, 341] width 957 height 663
click at [394, 245] on span "[PERSON_NAME] and Swyft AI Customer Session" at bounding box center [489, 246] width 190 height 10
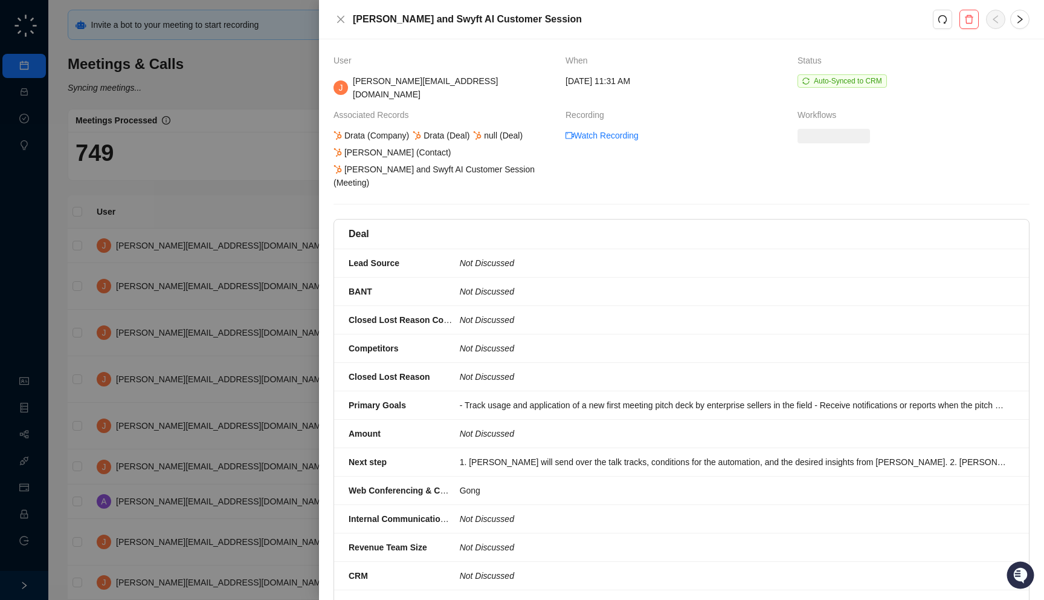
click at [207, 230] on div at bounding box center [522, 300] width 1044 height 600
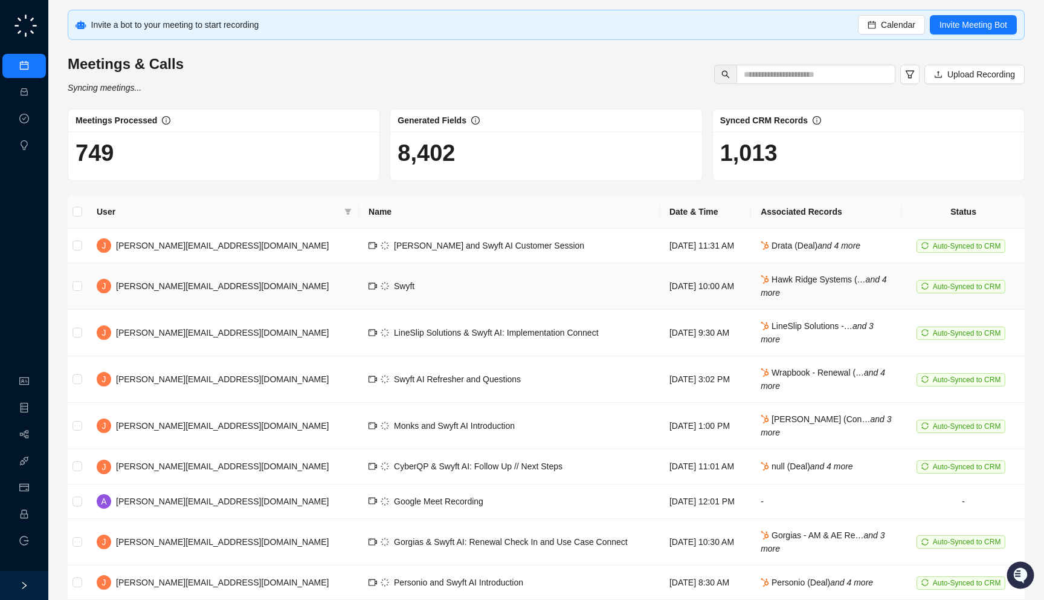
click at [395, 297] on td "Swyft" at bounding box center [509, 286] width 301 height 47
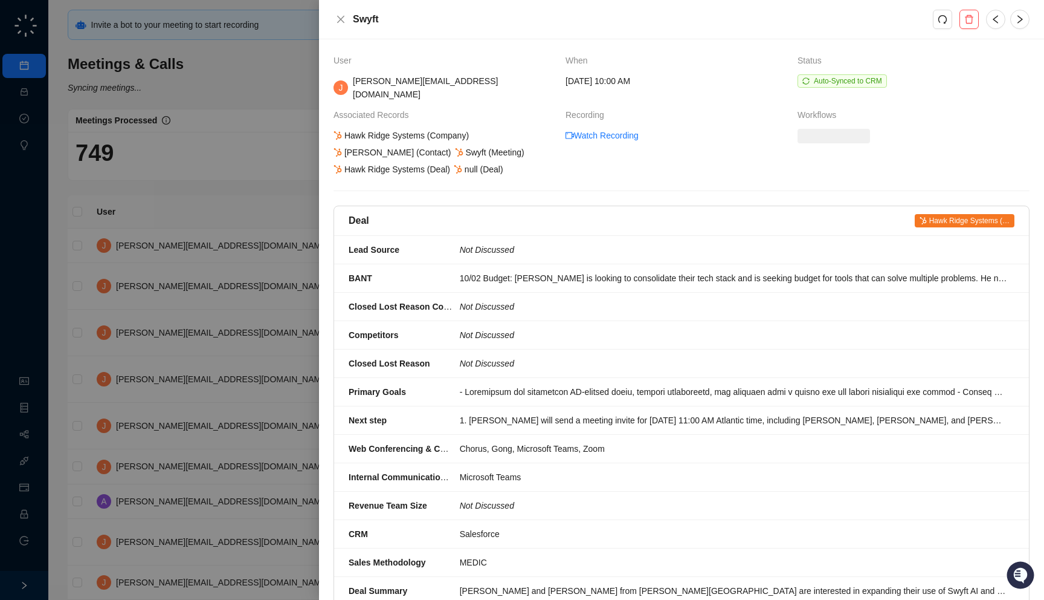
click at [233, 244] on div at bounding box center [522, 300] width 1044 height 600
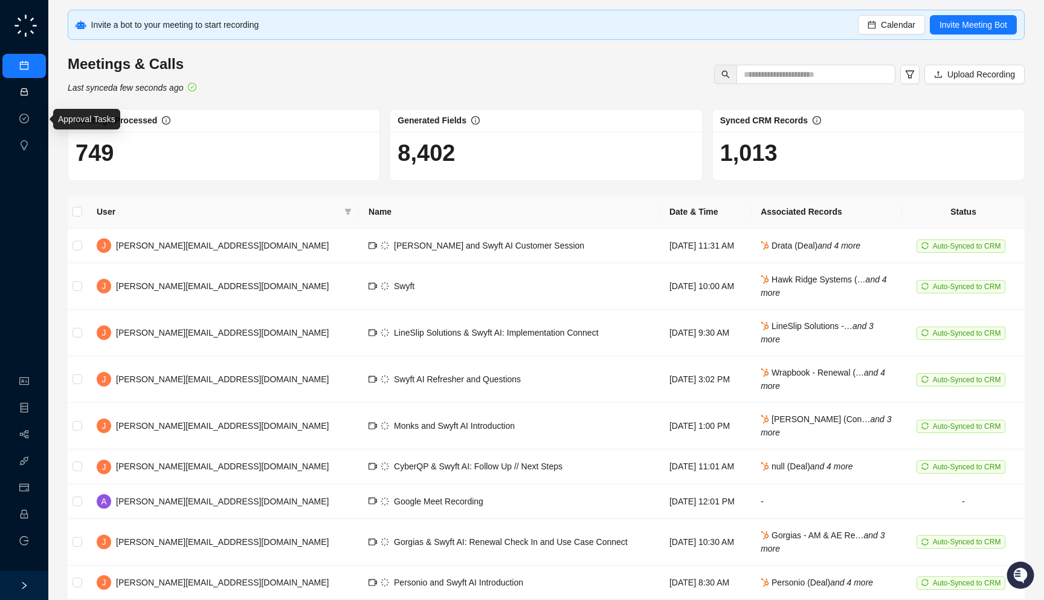
click at [35, 92] on link "Activities" at bounding box center [51, 93] width 33 height 10
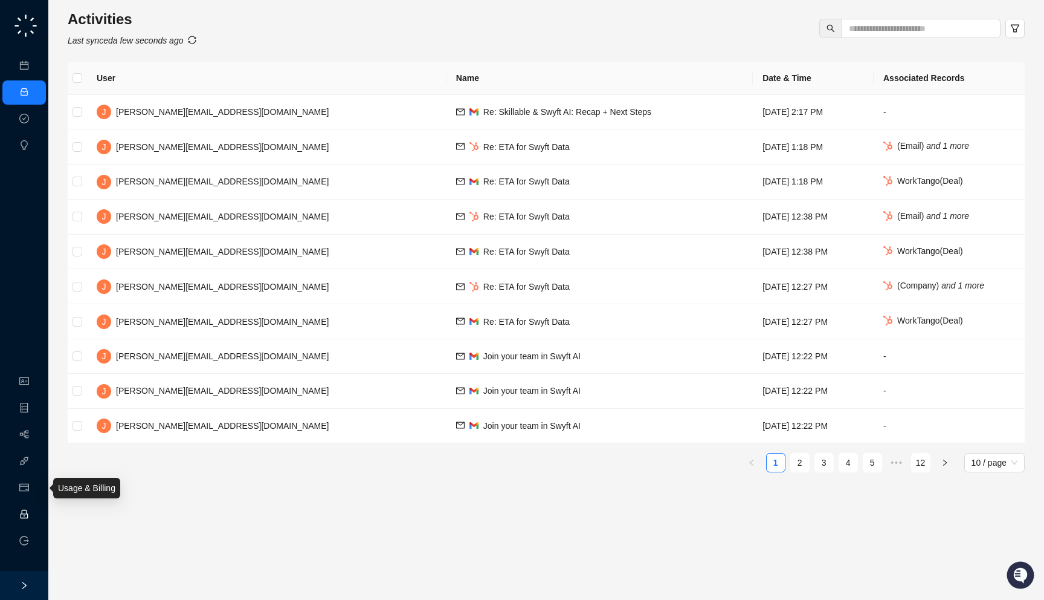
click at [35, 511] on link "Employee" at bounding box center [53, 514] width 37 height 10
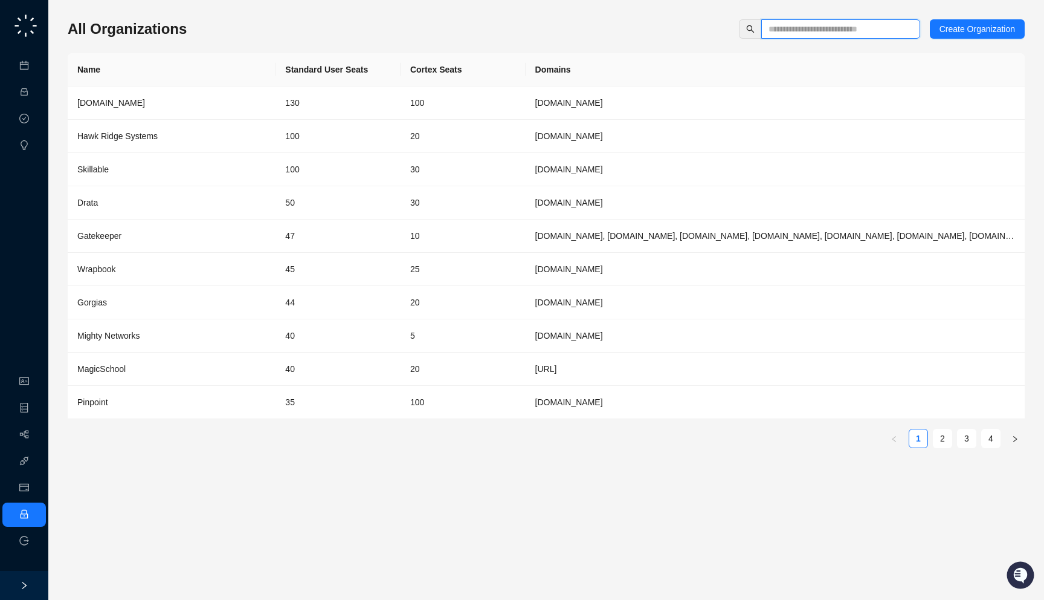
click at [797, 25] on input "text" at bounding box center [836, 28] width 135 height 13
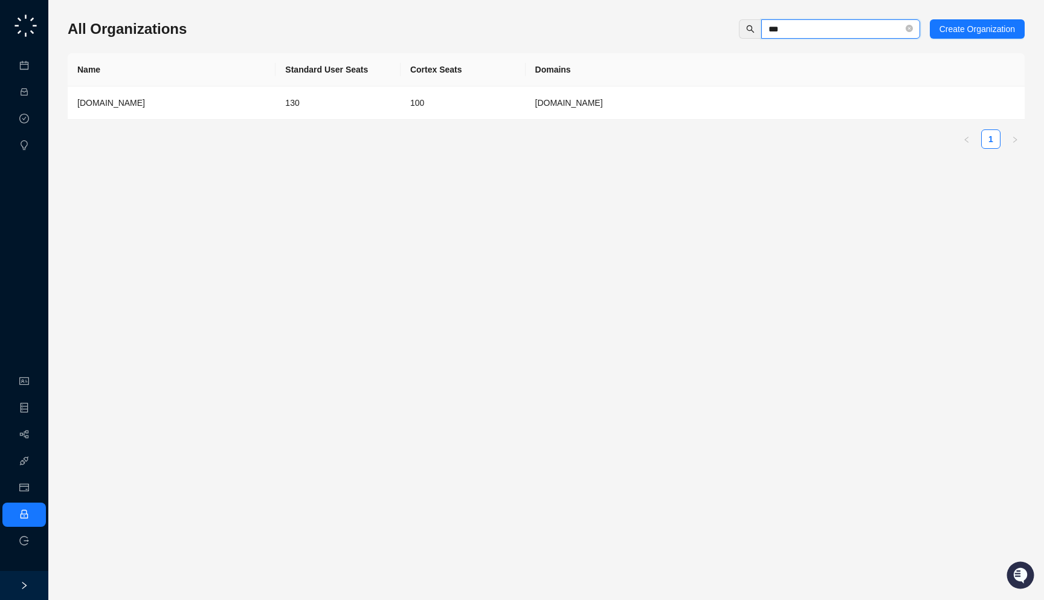
type input "***"
click at [547, 89] on td "[DOMAIN_NAME]" at bounding box center [775, 102] width 499 height 33
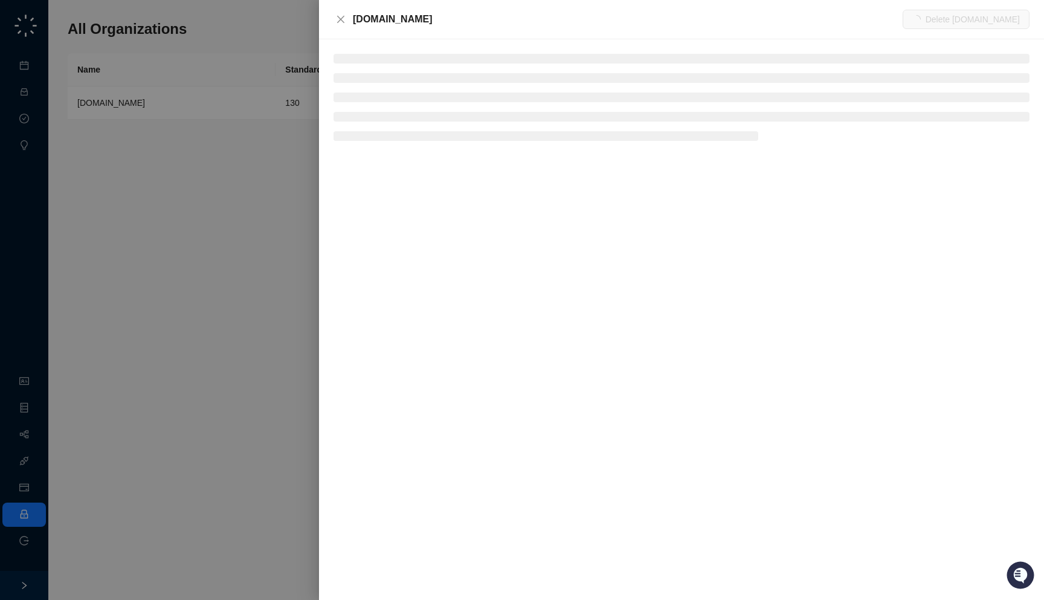
click at [425, 29] on div "Synthesia.io Delete Synthesia.io" at bounding box center [681, 19] width 725 height 39
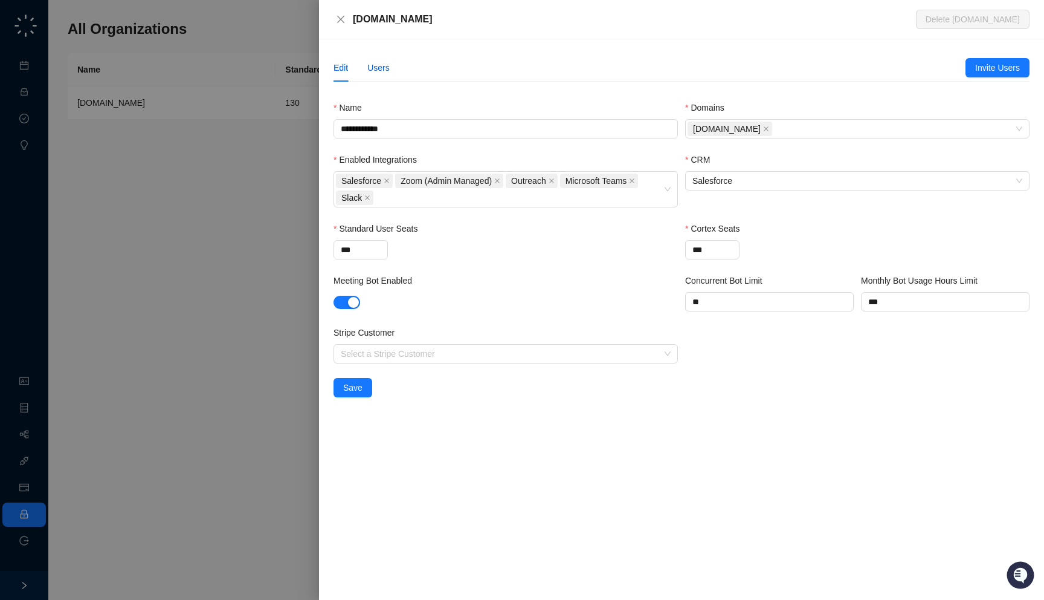
click at [385, 74] on div "Users" at bounding box center [378, 67] width 22 height 13
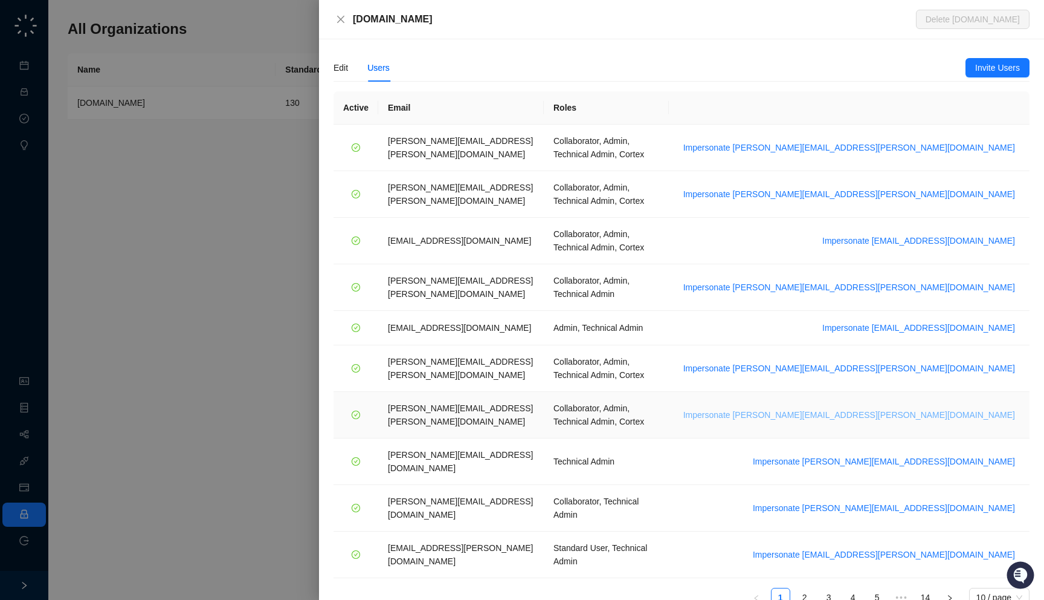
click at [918, 408] on span "Impersonate tom.barber@synthesia.io" at bounding box center [850, 414] width 332 height 13
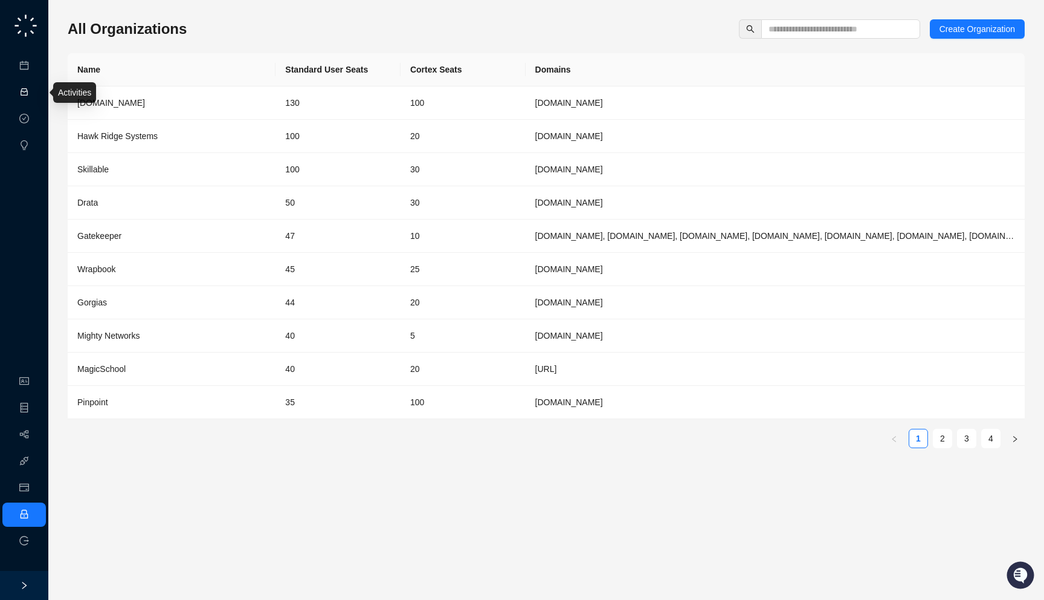
click at [35, 94] on link "Activities" at bounding box center [51, 93] width 33 height 10
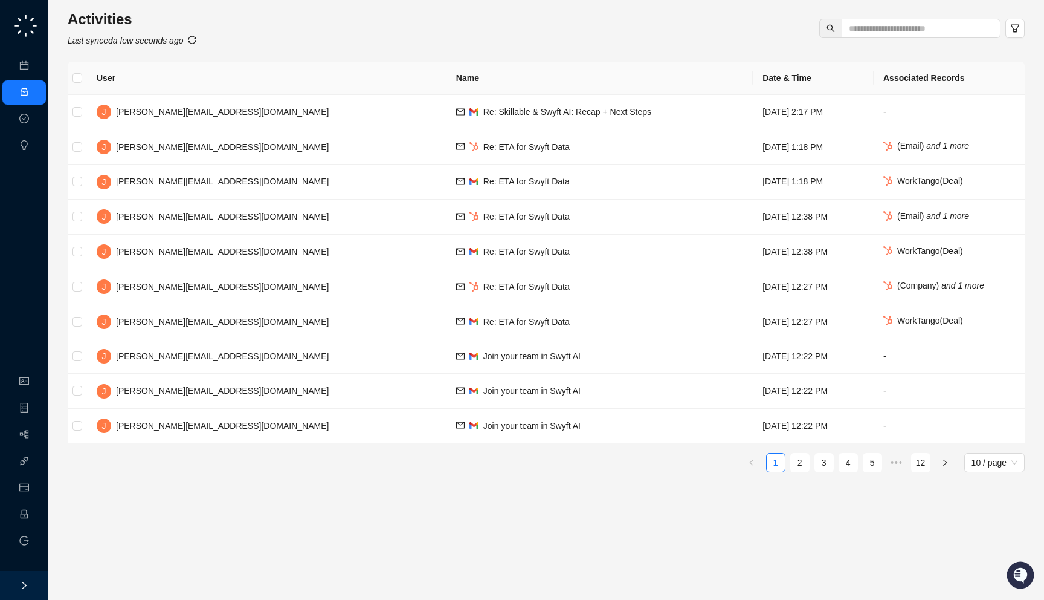
drag, startPoint x: 246, startPoint y: 41, endPoint x: 242, endPoint y: 47, distance: 7.0
click at [242, 47] on div "Activities Last synced a few seconds ago User Name Date & Time Associated Recor…" at bounding box center [546, 246] width 957 height 472
click at [447, 118] on td "Re: Skillable & Swyft AI: Recap + Next Steps" at bounding box center [600, 112] width 306 height 34
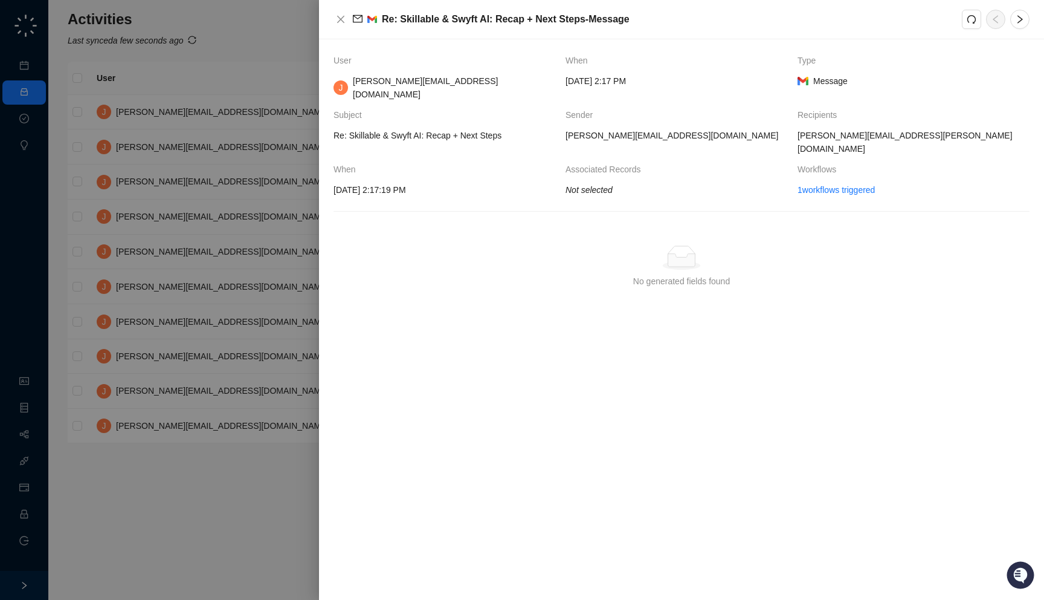
click at [238, 200] on div at bounding box center [522, 300] width 1044 height 600
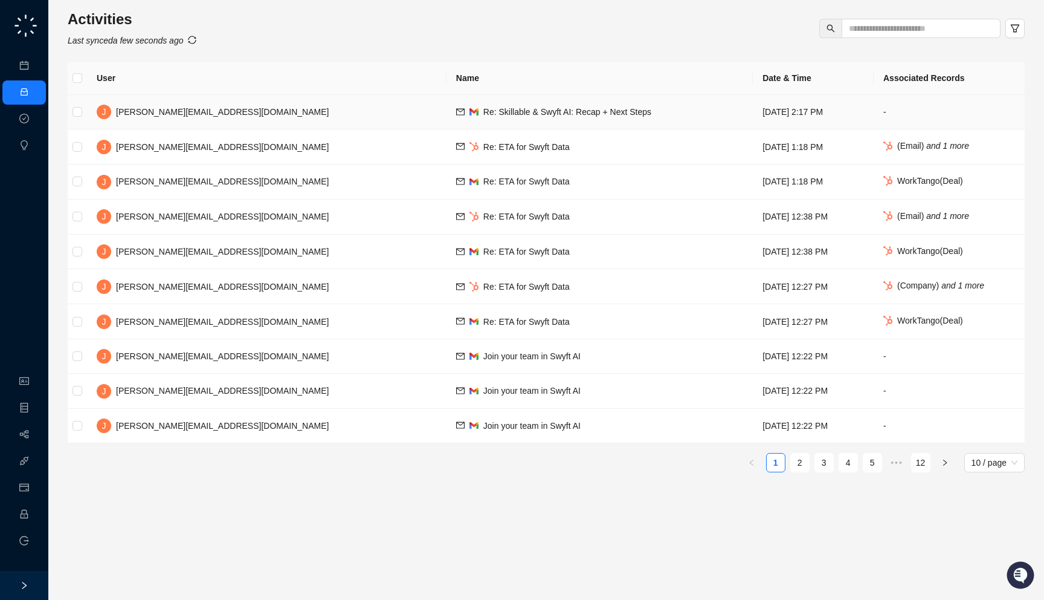
click at [447, 123] on td "Re: Skillable & Swyft AI: Recap + Next Steps" at bounding box center [600, 112] width 306 height 34
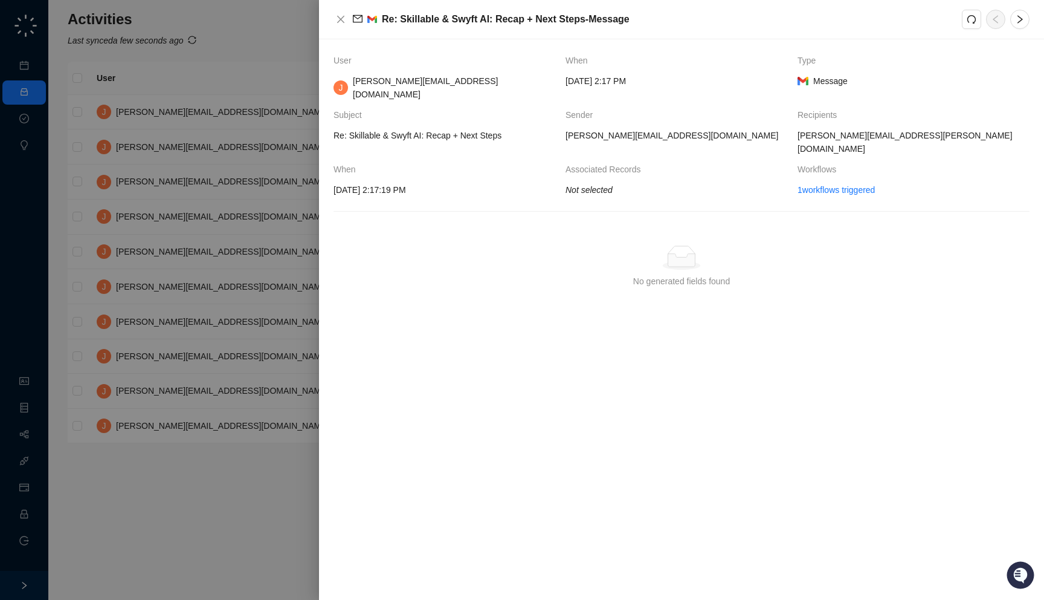
click at [182, 250] on div at bounding box center [522, 300] width 1044 height 600
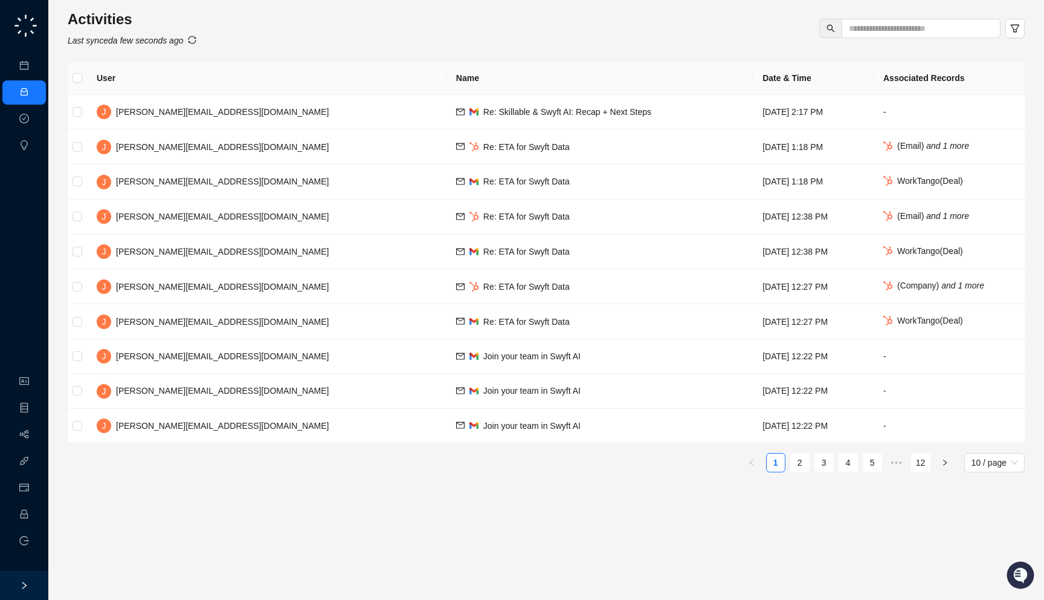
click at [317, 532] on main "Activities Last synced a few seconds ago User Name Date & Time Associated Recor…" at bounding box center [546, 300] width 957 height 580
click at [35, 71] on link "Meetings & Calls" at bounding box center [66, 66] width 63 height 10
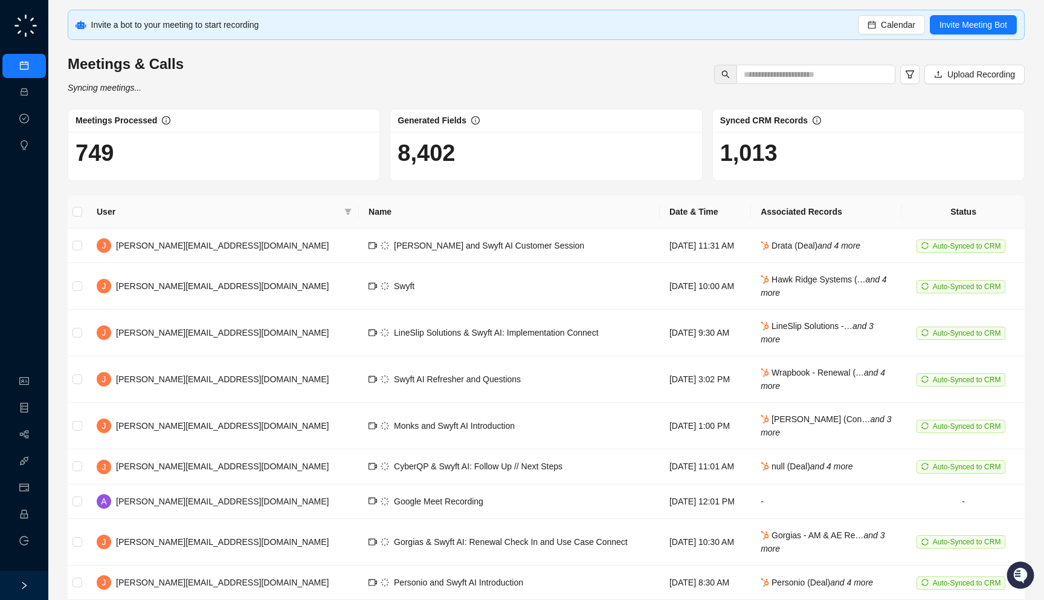
drag, startPoint x: 294, startPoint y: 25, endPoint x: 294, endPoint y: 36, distance: 10.3
click at [294, 36] on div "Invite a bot to your meeting to start recording Calendar Invite Meeting Bot" at bounding box center [546, 25] width 957 height 30
drag, startPoint x: 473, startPoint y: 160, endPoint x: 488, endPoint y: 167, distance: 16.8
click at [488, 167] on div "8,402" at bounding box center [545, 156] width 311 height 48
drag, startPoint x: 479, startPoint y: 170, endPoint x: 519, endPoint y: 170, distance: 39.9
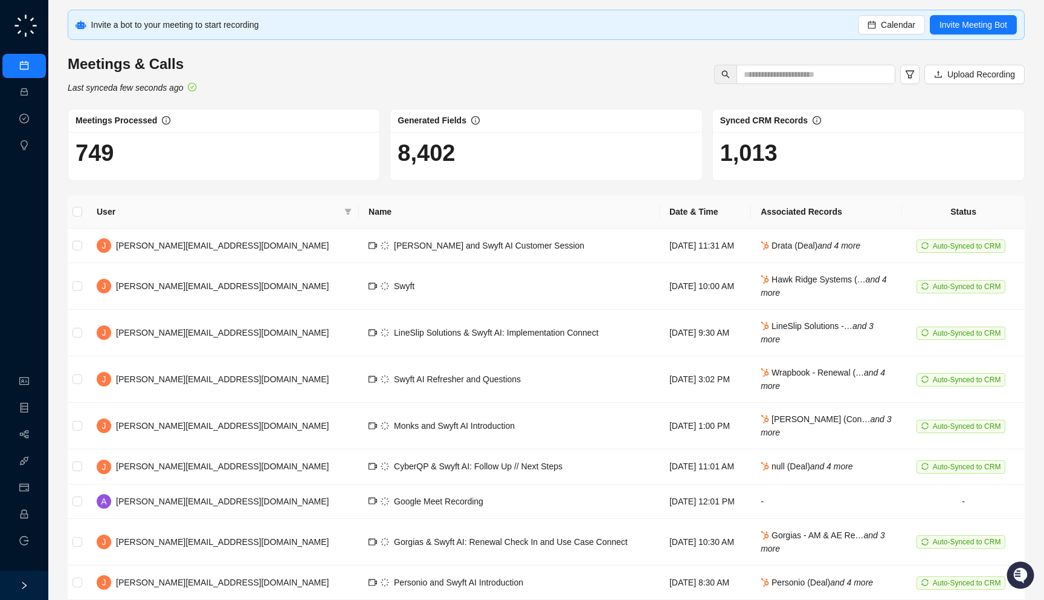
click at [519, 170] on div "8,402" at bounding box center [545, 156] width 311 height 48
click at [35, 380] on link "Organization" at bounding box center [59, 382] width 48 height 10
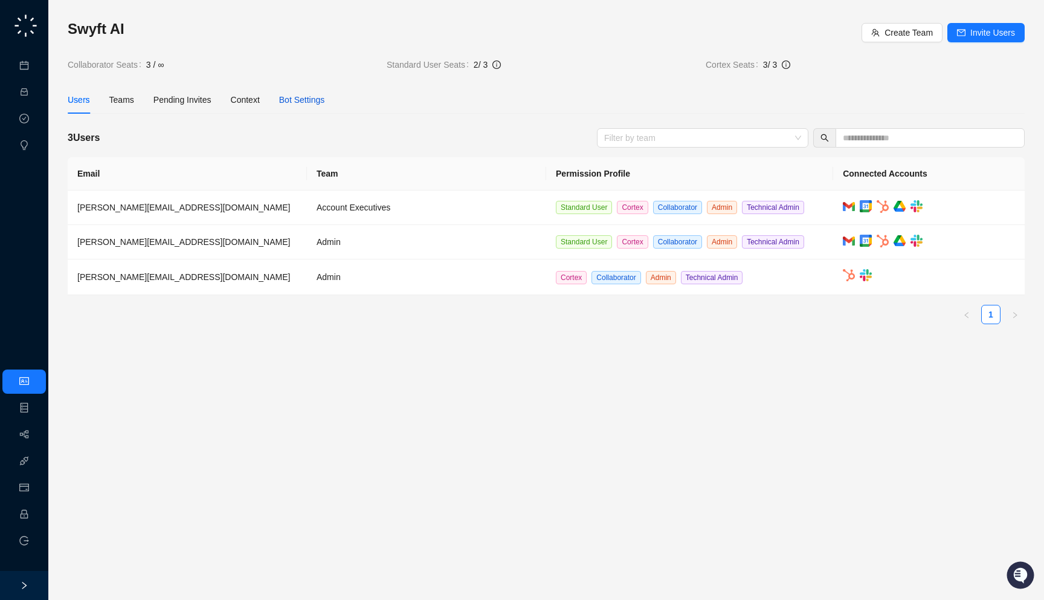
click at [308, 97] on div "Bot Settings" at bounding box center [302, 99] width 46 height 13
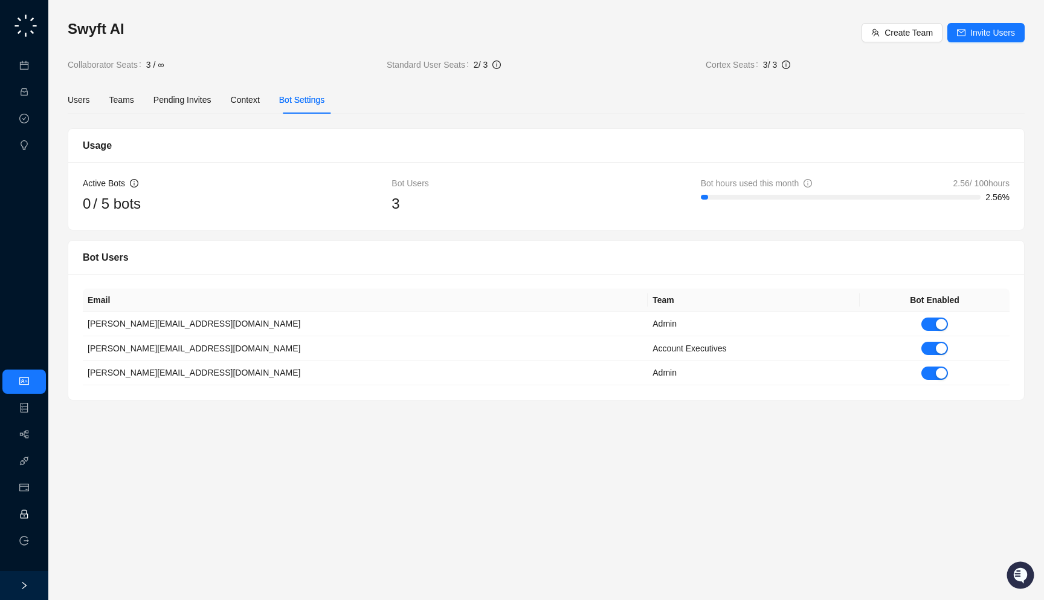
click at [35, 509] on link "Employee" at bounding box center [53, 514] width 37 height 10
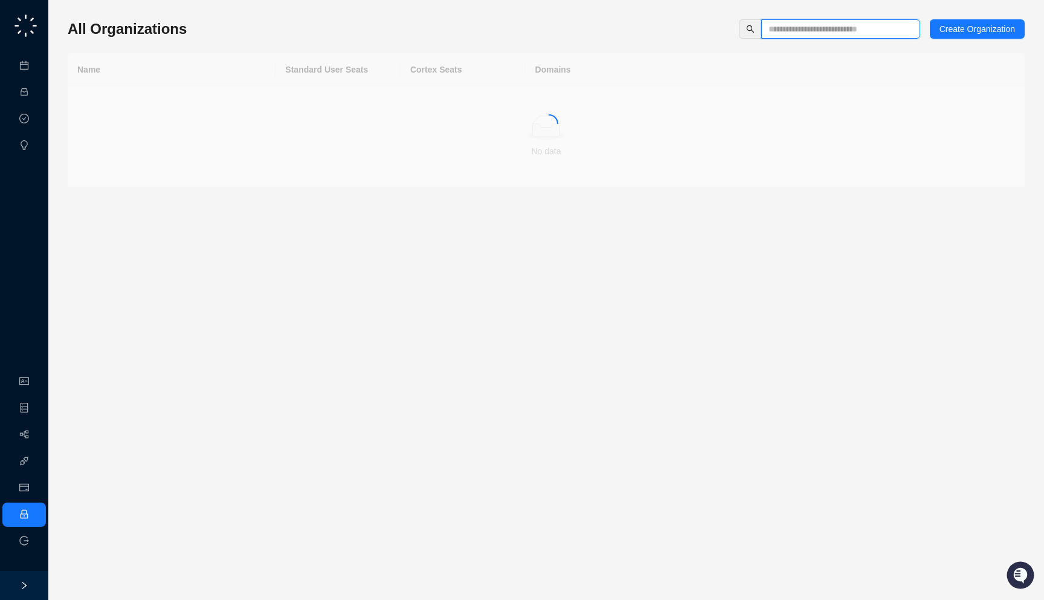
click at [803, 33] on input "text" at bounding box center [836, 28] width 135 height 13
type input "****"
click at [570, 99] on td "[DOMAIN_NAME]" at bounding box center [775, 102] width 499 height 33
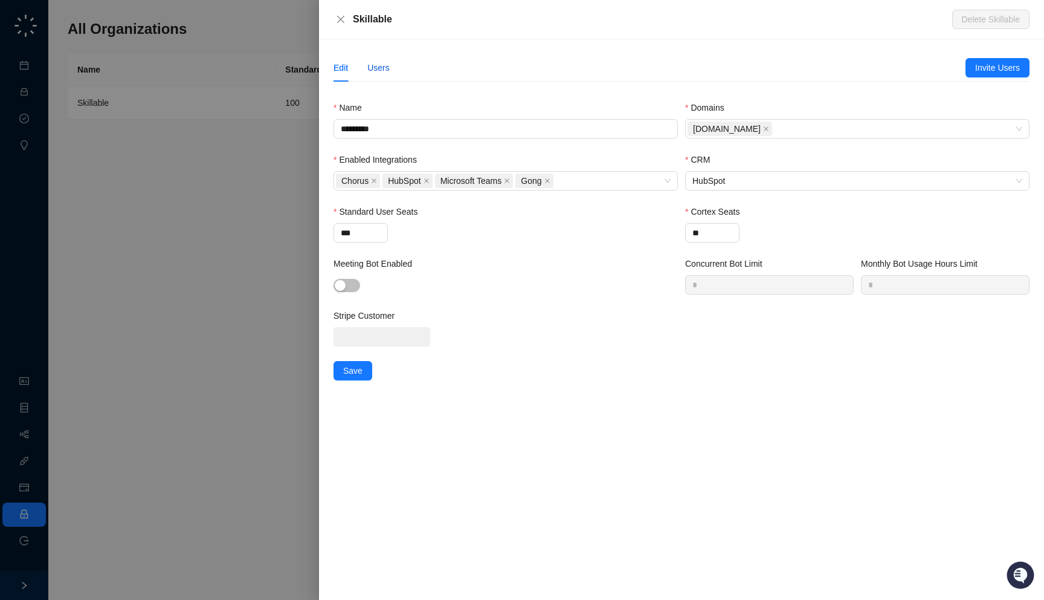
click at [380, 68] on div "Users" at bounding box center [378, 67] width 22 height 13
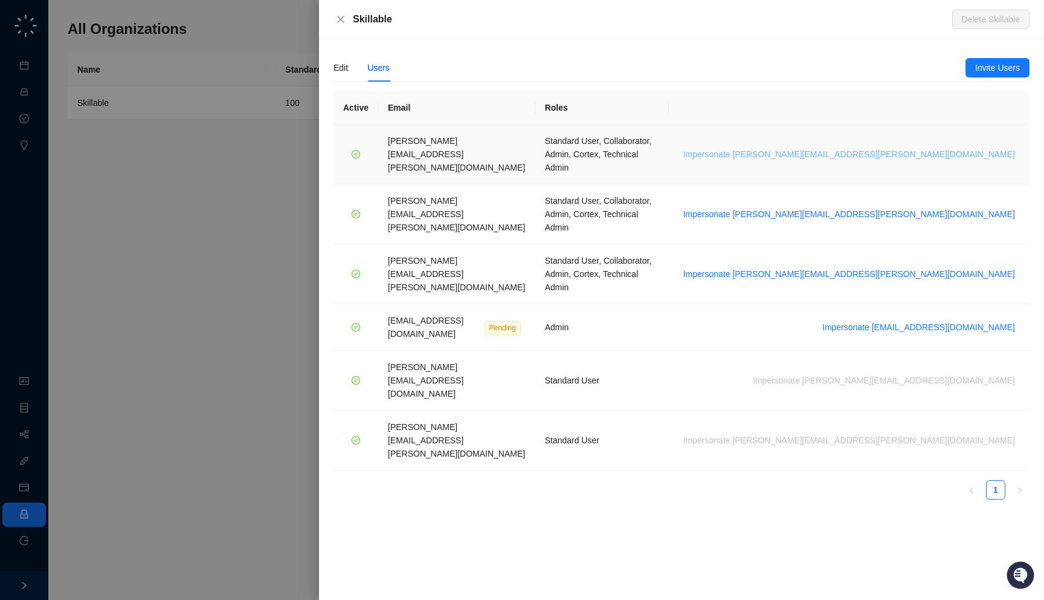
click at [899, 147] on span "Impersonate brian.olsen@skillable.com" at bounding box center [850, 153] width 332 height 13
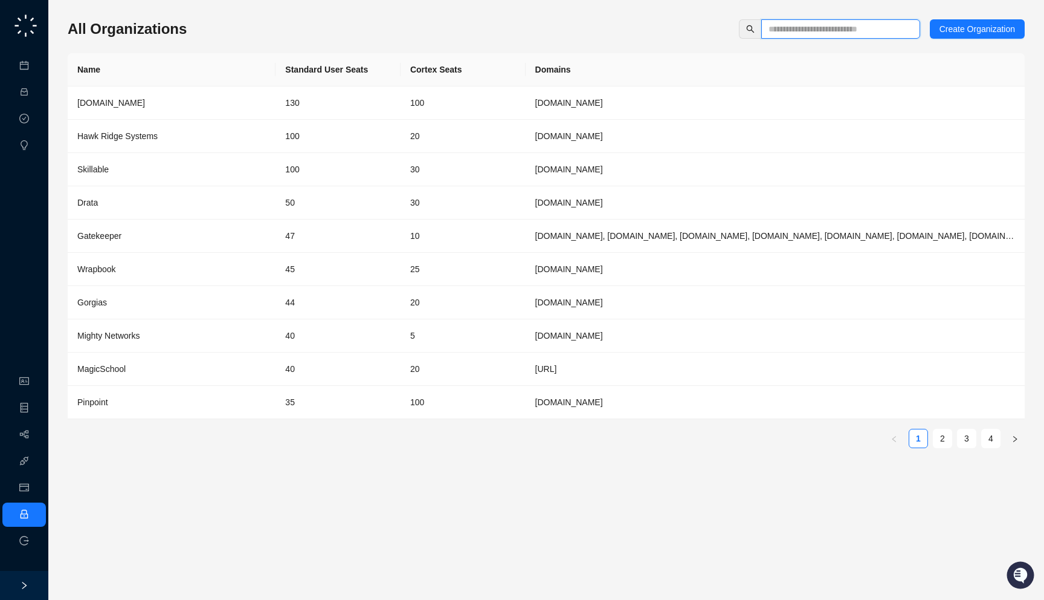
click at [802, 25] on input "text" at bounding box center [836, 28] width 135 height 13
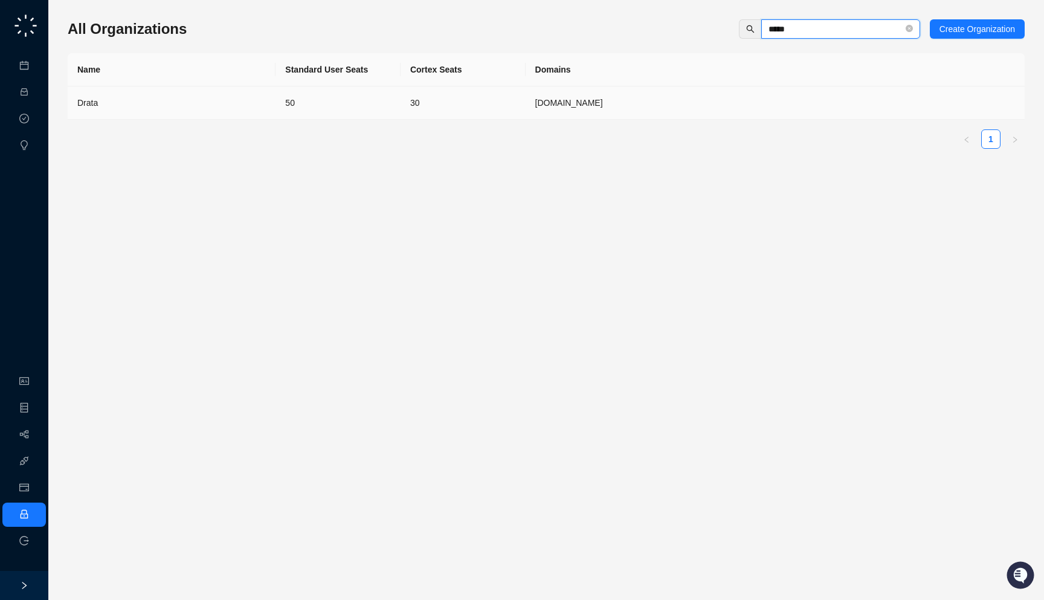
type input "*****"
click at [276, 108] on td "50" at bounding box center [338, 102] width 125 height 33
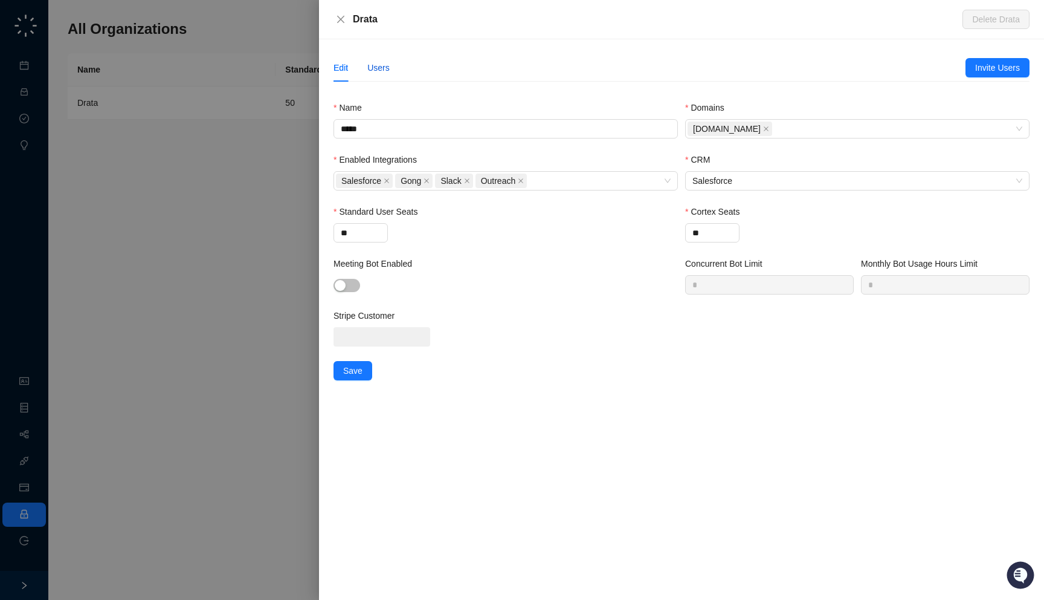
click at [387, 61] on div "Users" at bounding box center [378, 67] width 22 height 13
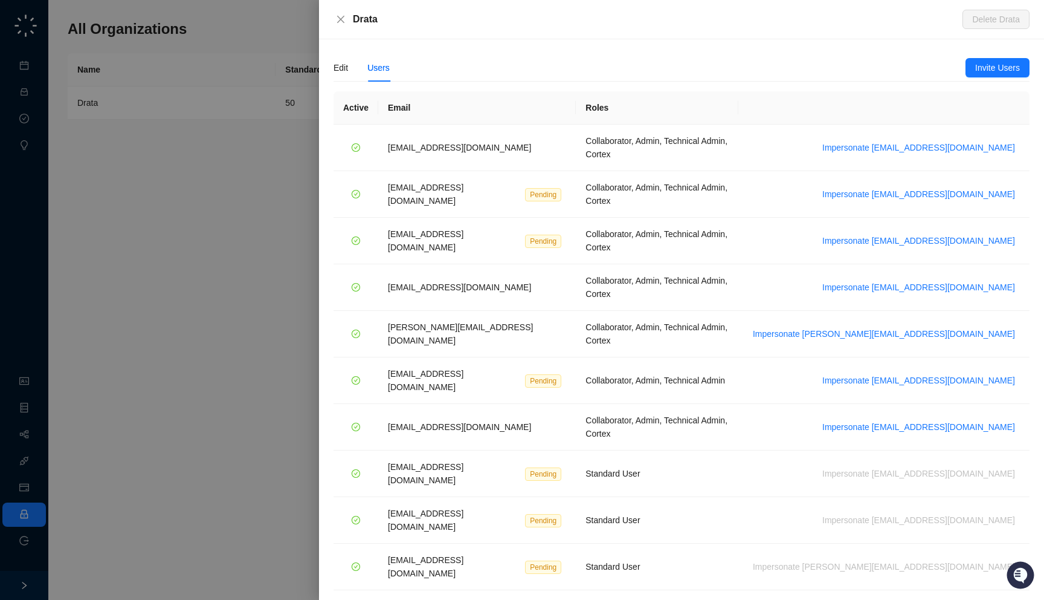
click at [991, 599] on link "2" at bounding box center [996, 609] width 18 height 18
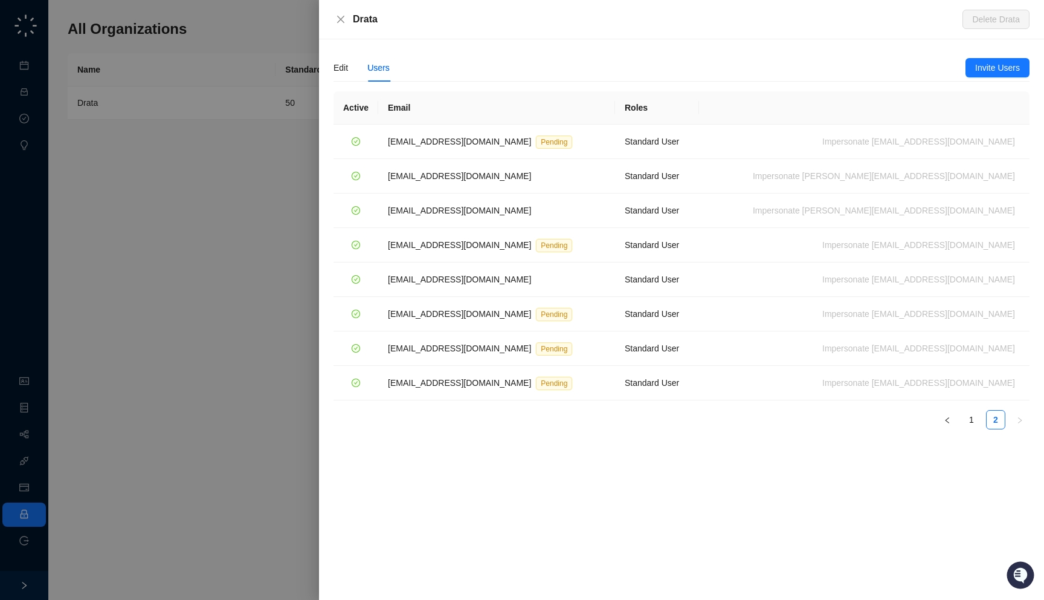
click at [786, 481] on div "Edit Users Invite Users Name ***** Domains [DOMAIN_NAME] Enabled Integrations S…" at bounding box center [681, 319] width 725 height 560
click at [237, 308] on div at bounding box center [522, 300] width 1044 height 600
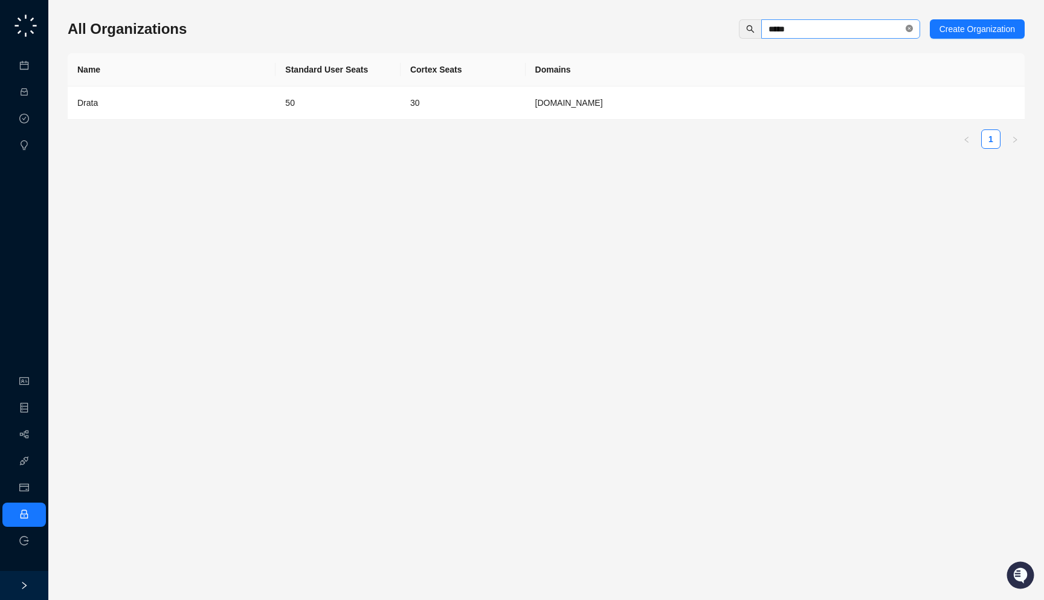
click at [910, 29] on icon "close-circle" at bounding box center [909, 28] width 7 height 7
